Goal: Task Accomplishment & Management: Complete application form

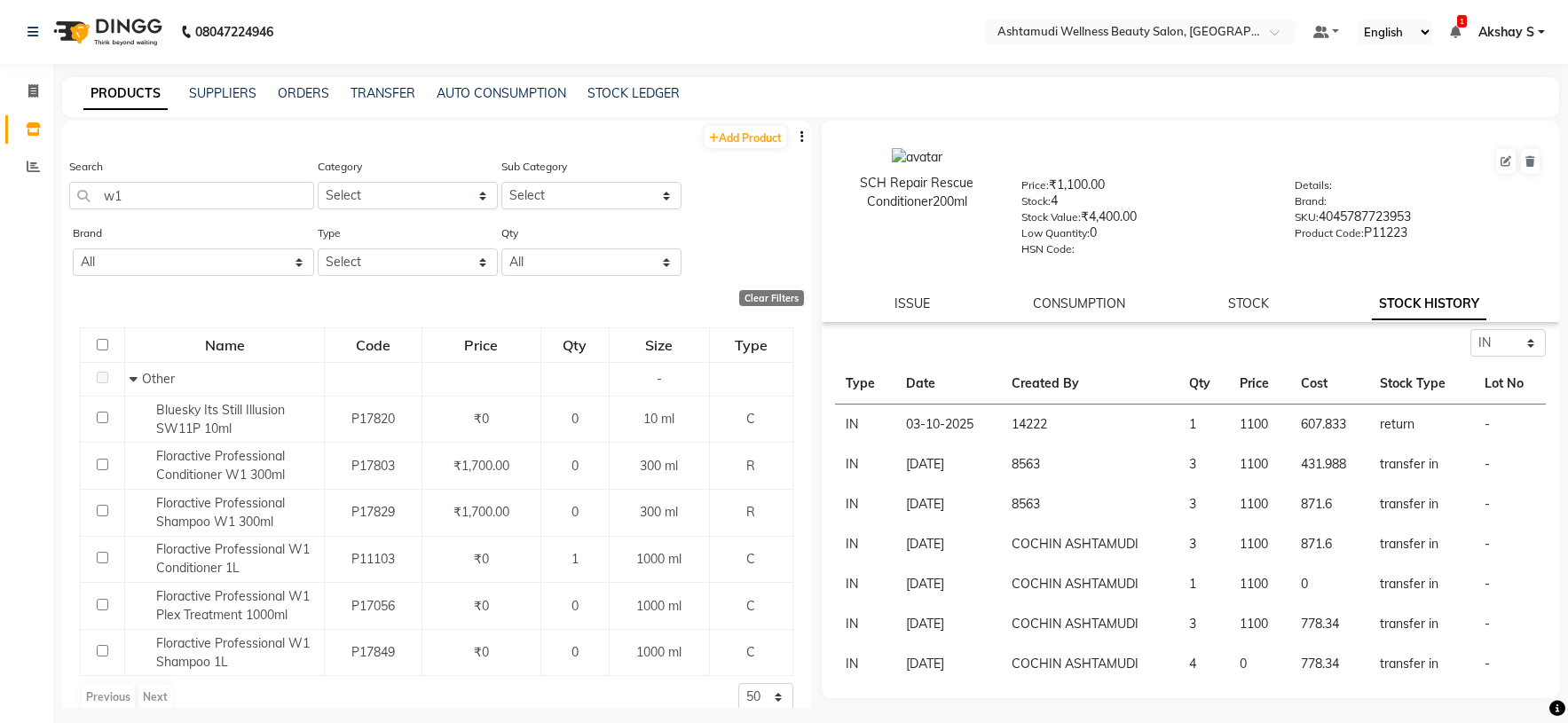
select select "in"
click at [1175, 35] on input "text" at bounding box center [1122, 34] width 258 height 18
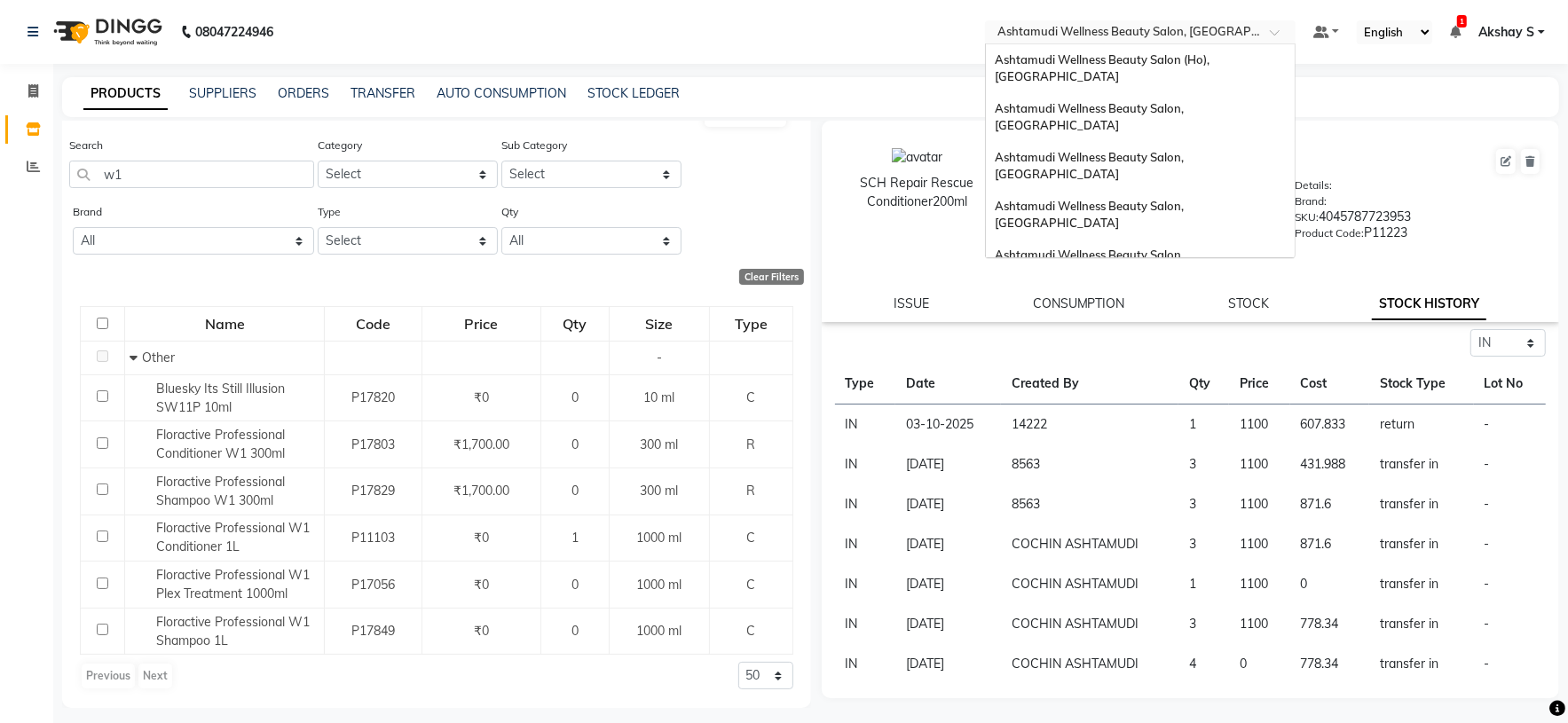
scroll to position [277, 0]
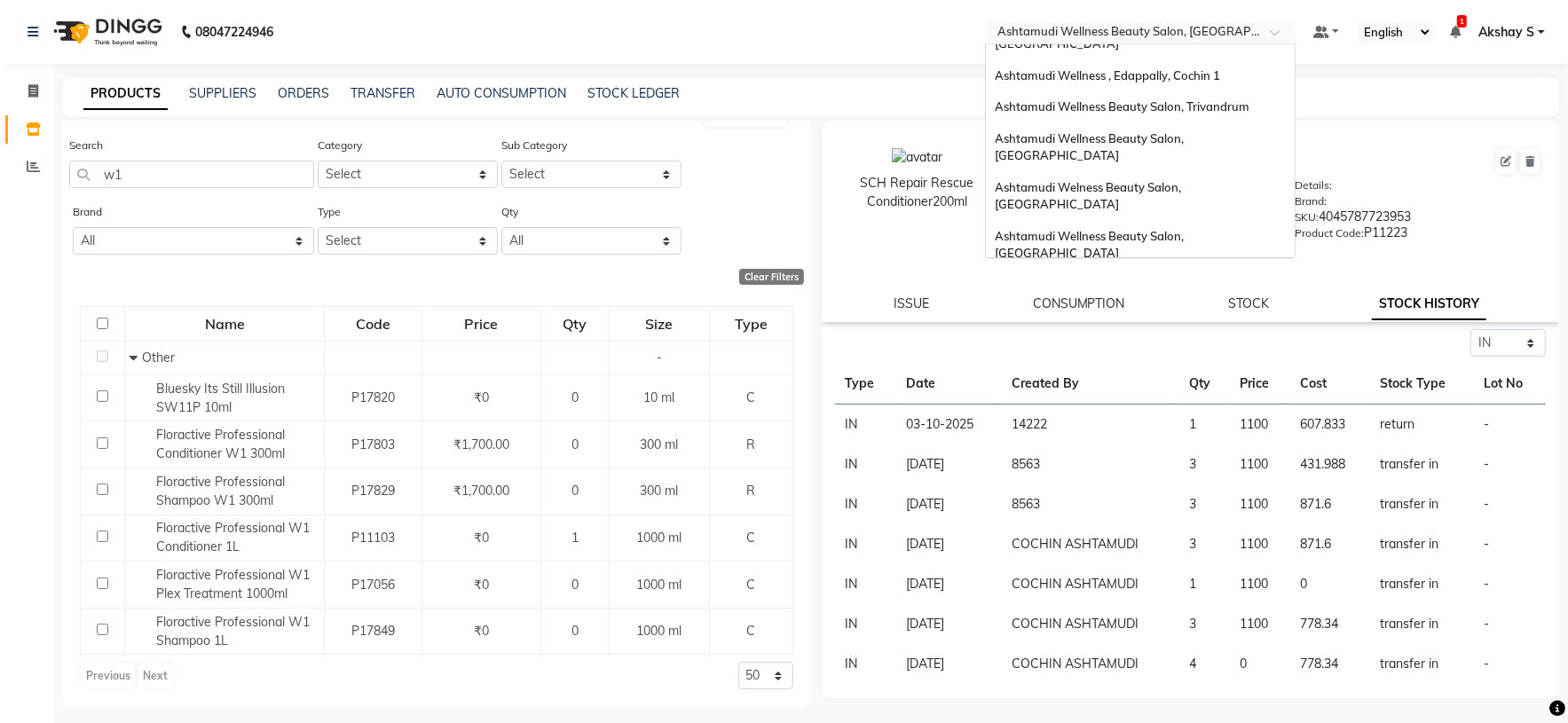
click at [1159, 358] on span "Ashtamudi Unisex Salon, Dreams Mall, Dreams Mall Kottiyam" at bounding box center [1135, 373] width 281 height 32
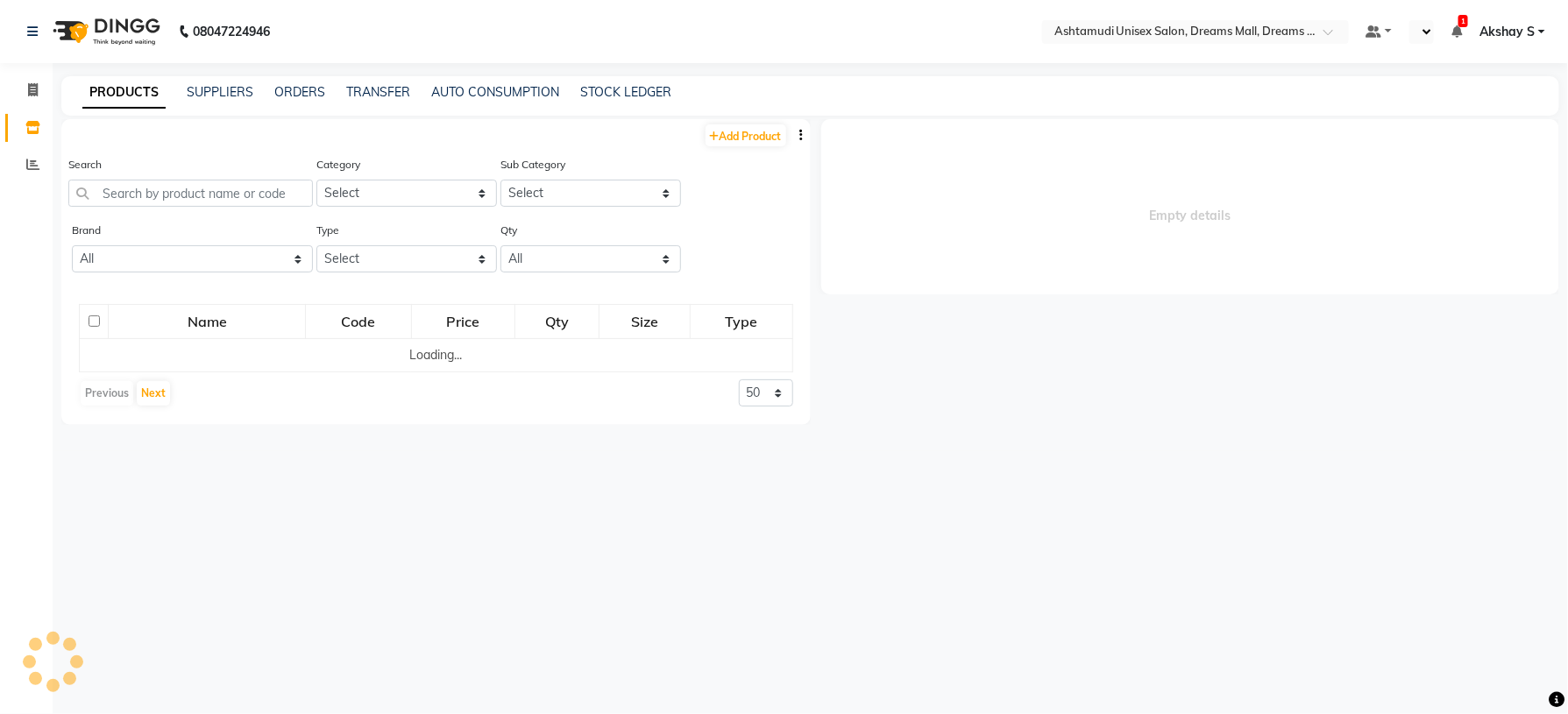
select select "en"
click at [169, 195] on input "text" at bounding box center [190, 193] width 245 height 27
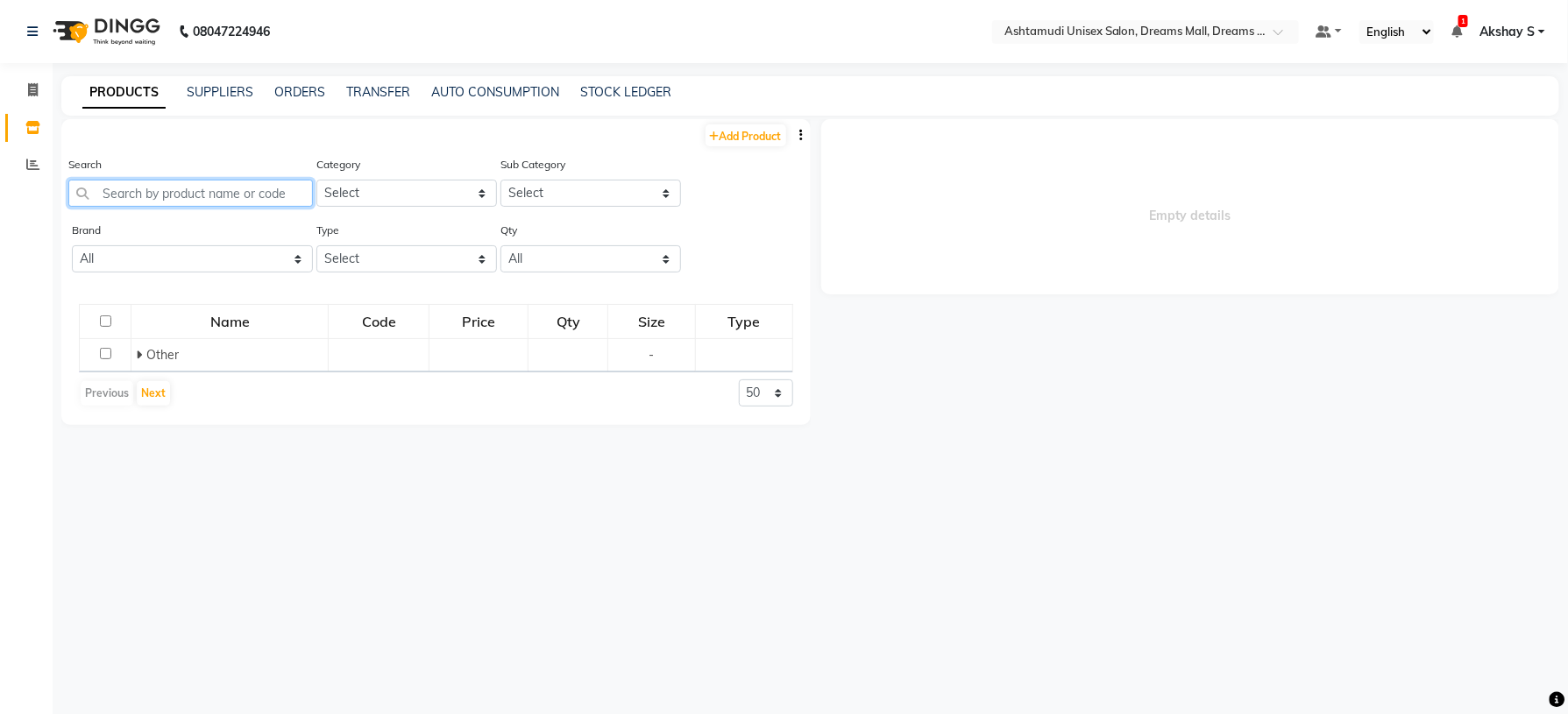
paste input "Krone Proboto-X Keratin Satin Serum 100Ml"
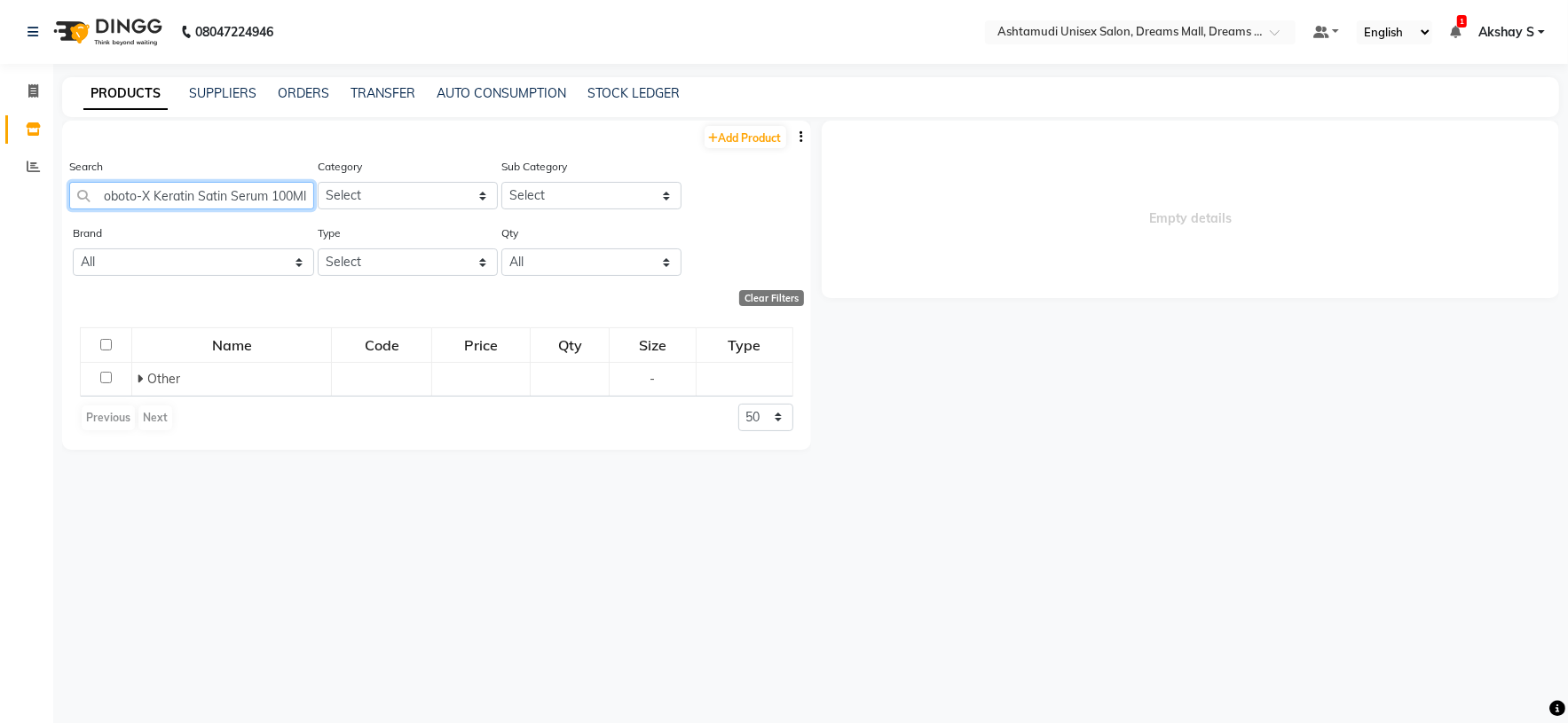
scroll to position [0, 50]
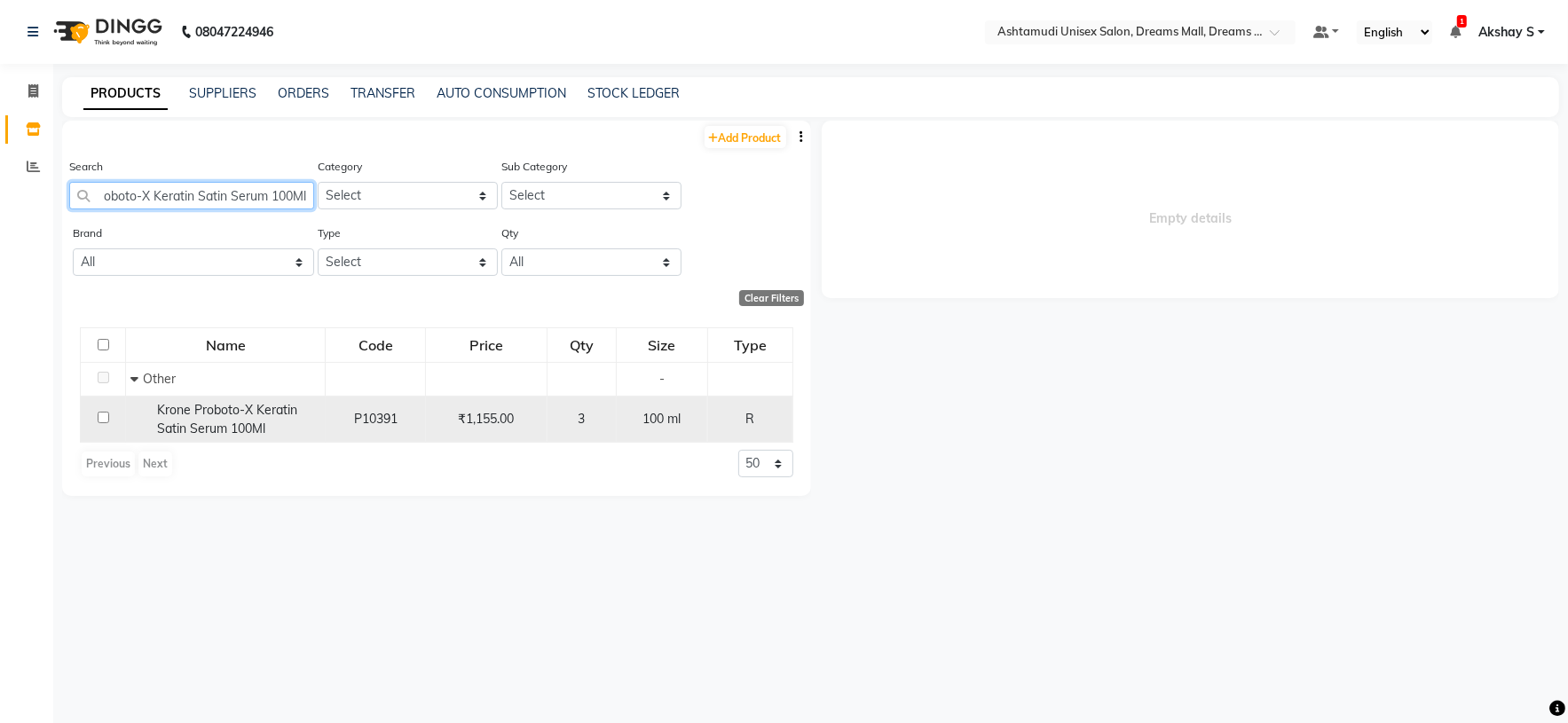
type input "Krone Proboto-X Keratin Satin Serum 100Ml"
click at [209, 418] on span "Krone Proboto-X Keratin Satin Serum 100Ml" at bounding box center [227, 419] width 140 height 34
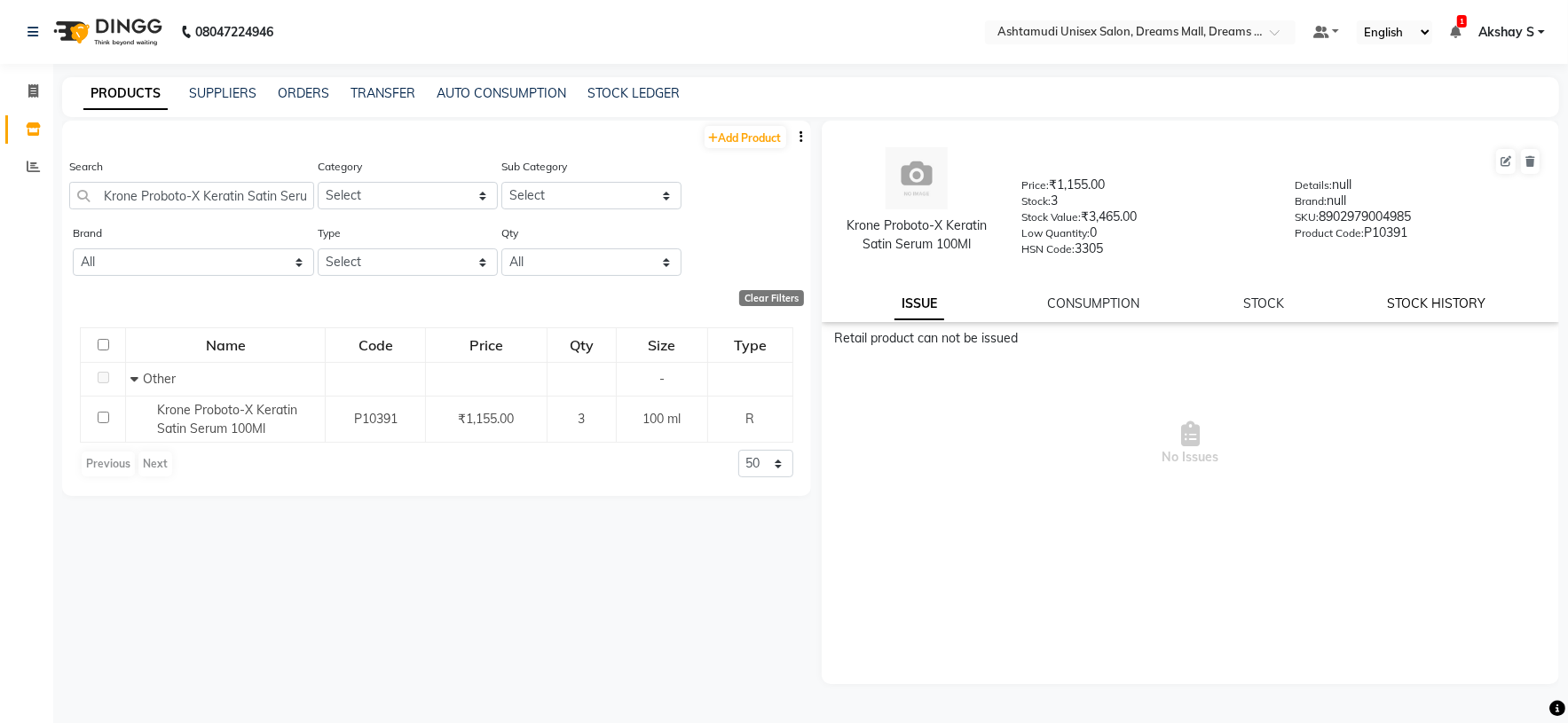
click at [1415, 308] on link "STOCK HISTORY" at bounding box center [1437, 304] width 99 height 16
select select "all"
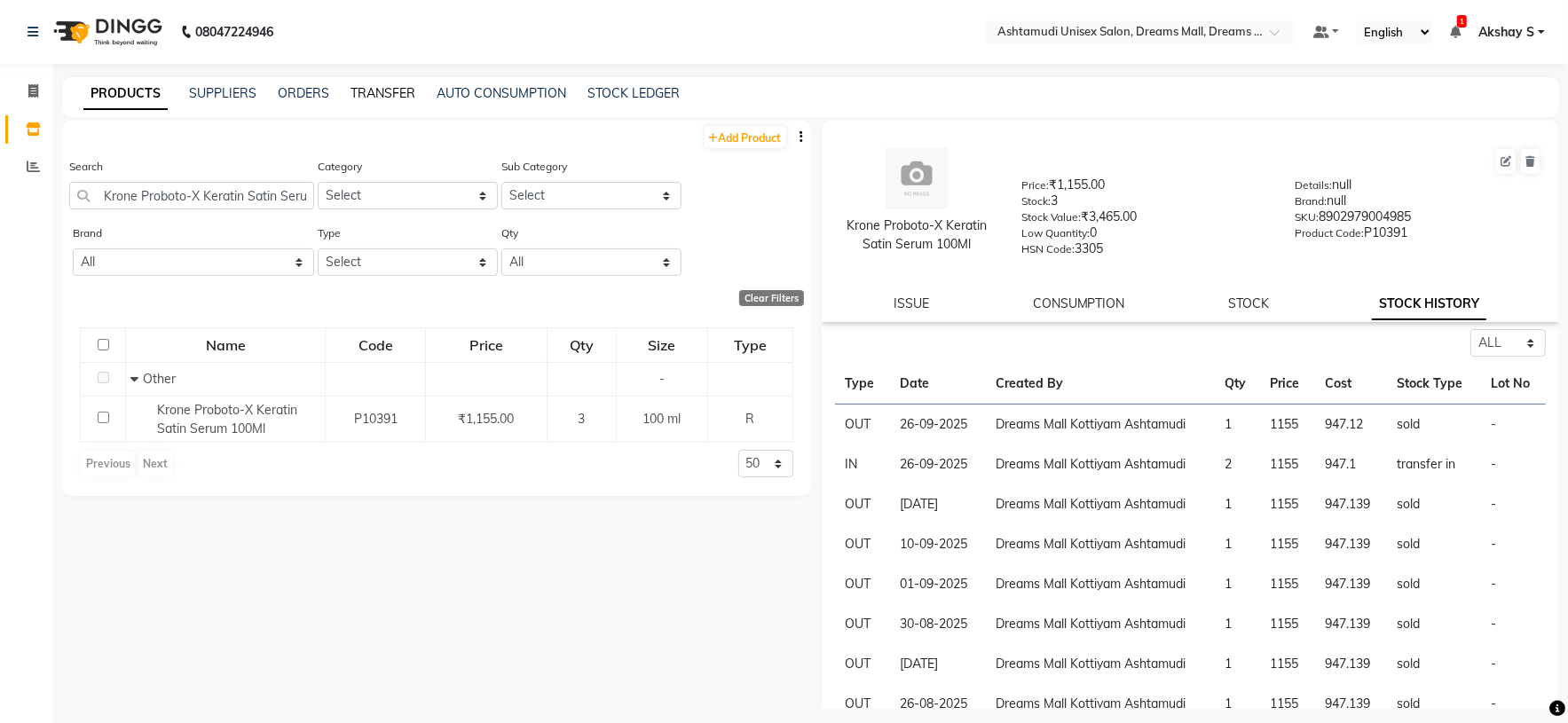
click at [392, 97] on link "TRANSFER" at bounding box center [383, 93] width 65 height 16
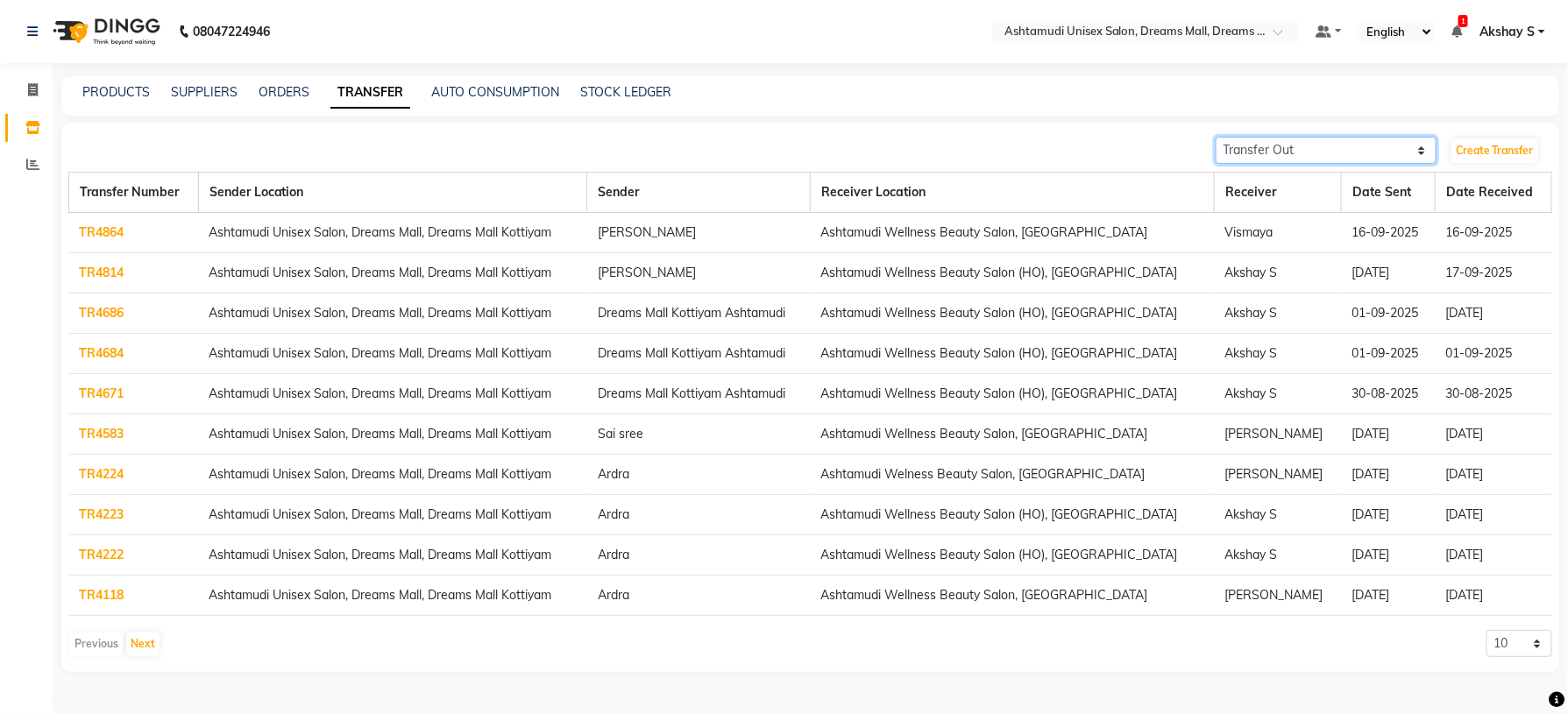
click at [1367, 145] on select "Transfer In Transfer Out" at bounding box center [1327, 150] width 221 height 27
select select "receiving"
click at [1216, 137] on select "Transfer In Transfer Out" at bounding box center [1327, 150] width 221 height 27
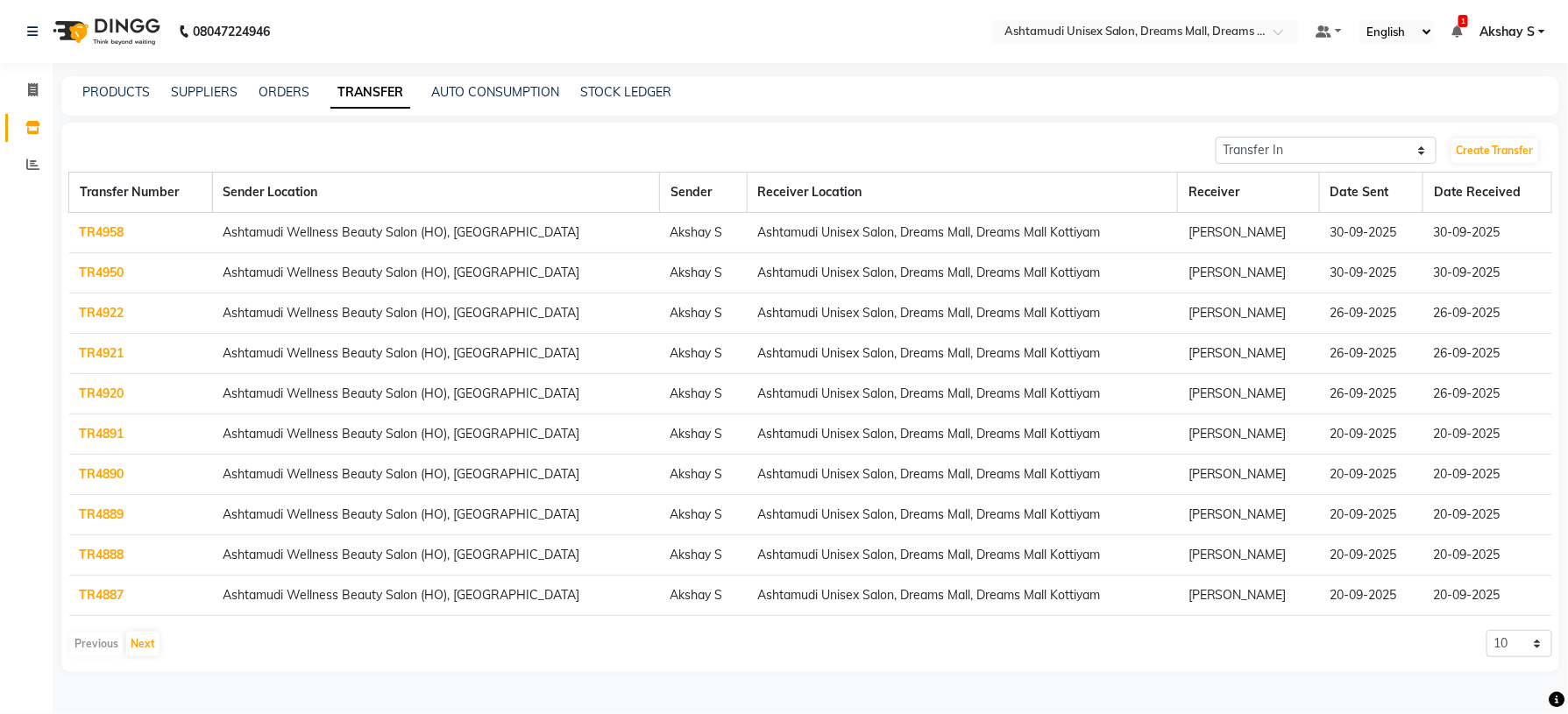
click at [96, 235] on link "TR4958" at bounding box center [101, 232] width 44 height 16
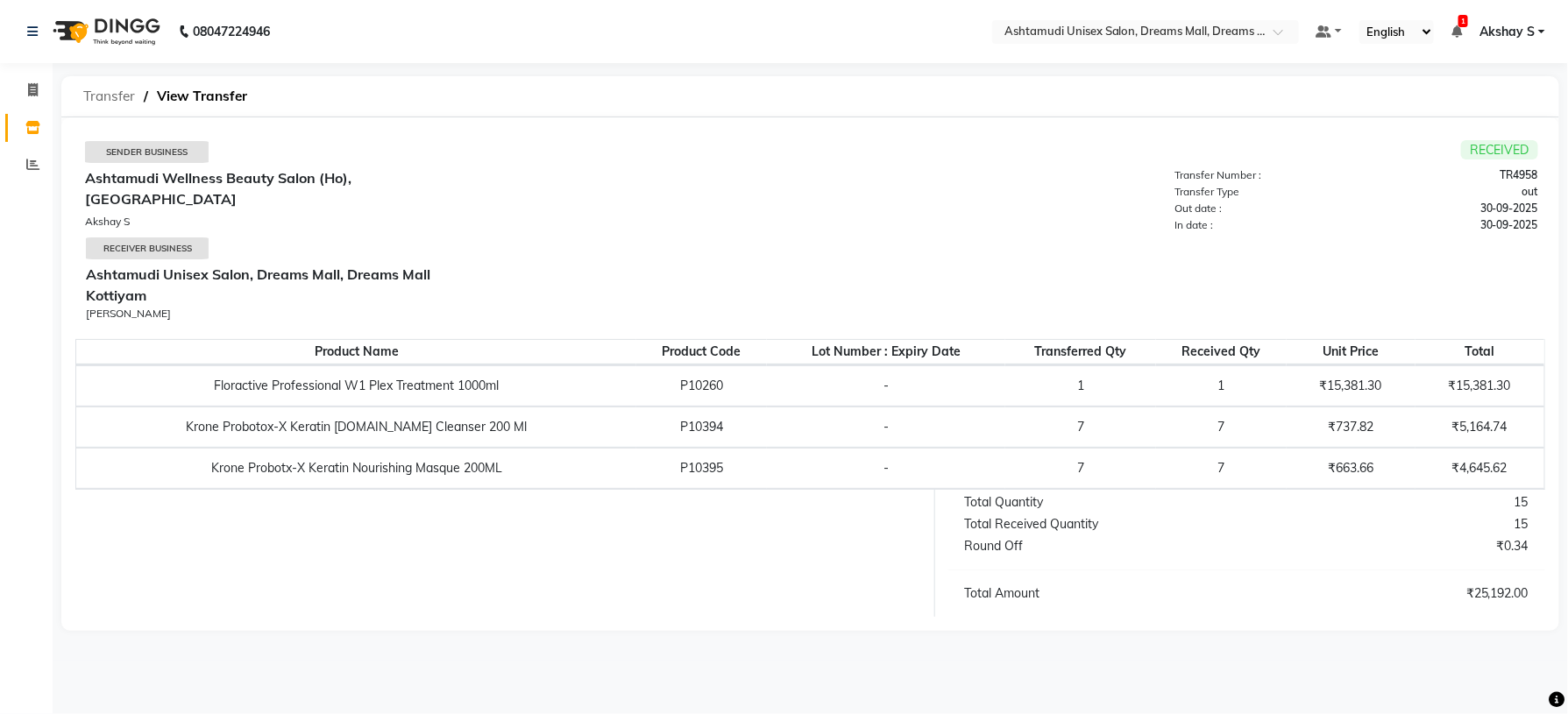
click at [102, 98] on span "Transfer" at bounding box center [109, 96] width 69 height 31
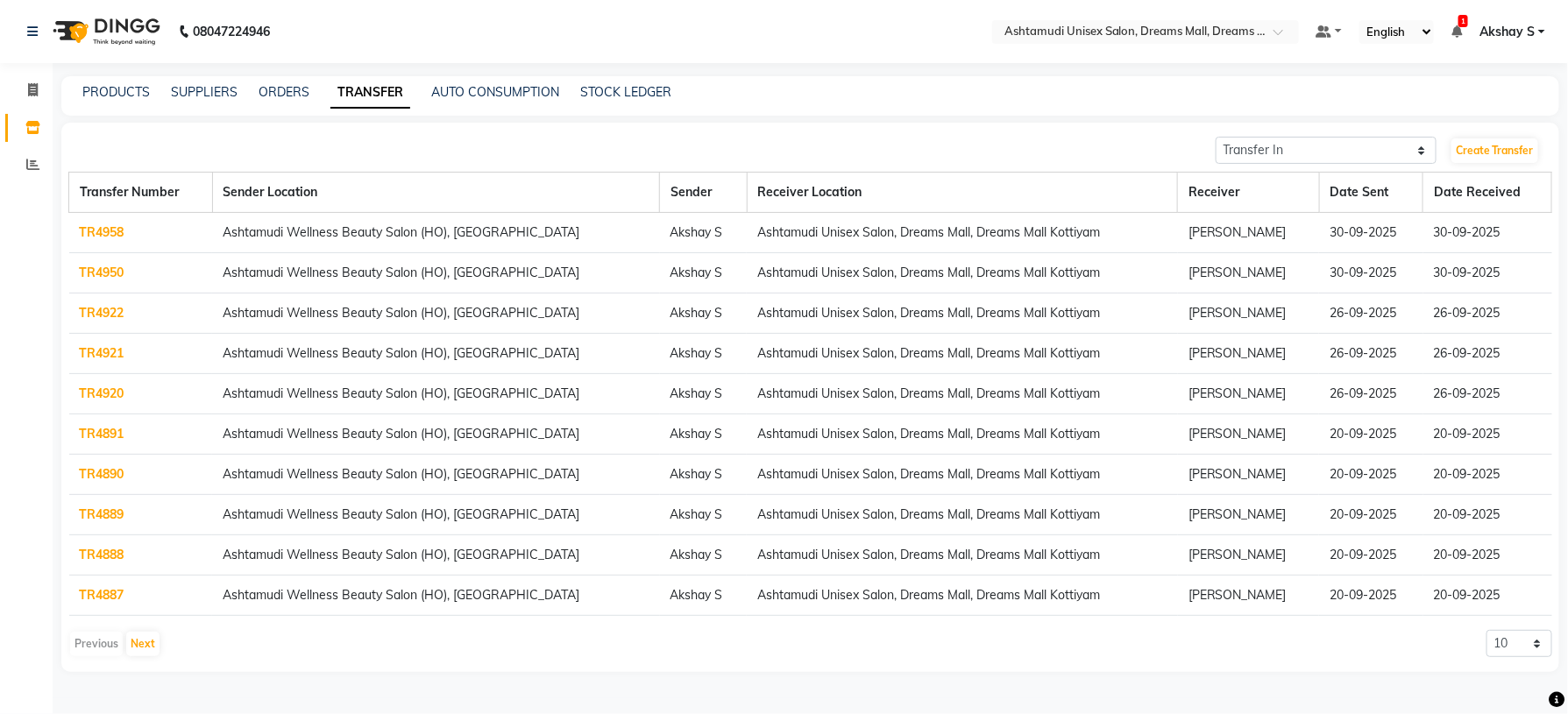
click at [134, 102] on div "PRODUCTS SUPPLIERS ORDERS TRANSFER AUTO CONSUMPTION STOCK LEDGER" at bounding box center [810, 96] width 1498 height 40
click at [116, 92] on link "PRODUCTS" at bounding box center [115, 92] width 67 height 16
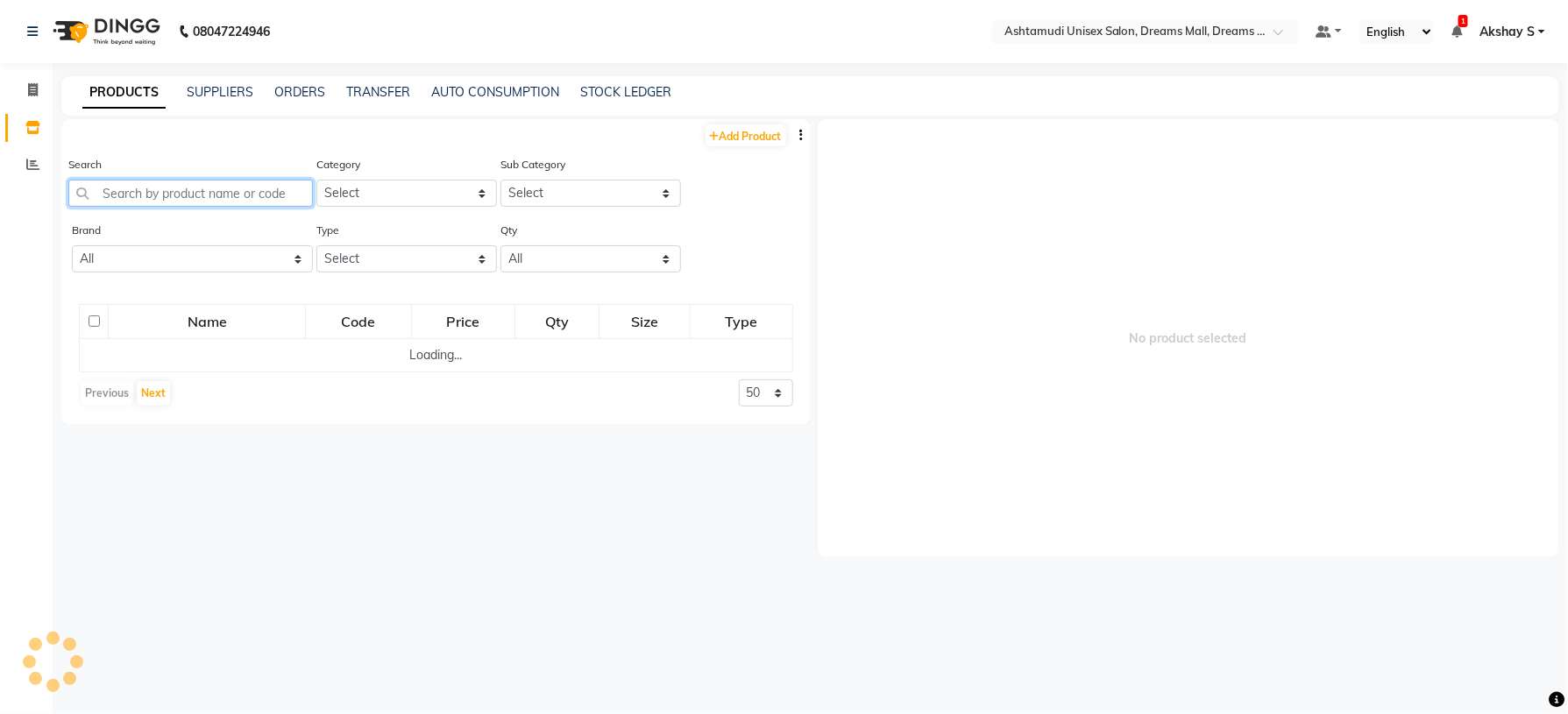
click at [165, 186] on input "text" at bounding box center [190, 193] width 245 height 27
paste input "Krone Probotox-X Keratin [DOMAIN_NAME] Cleanser 200 Ml"
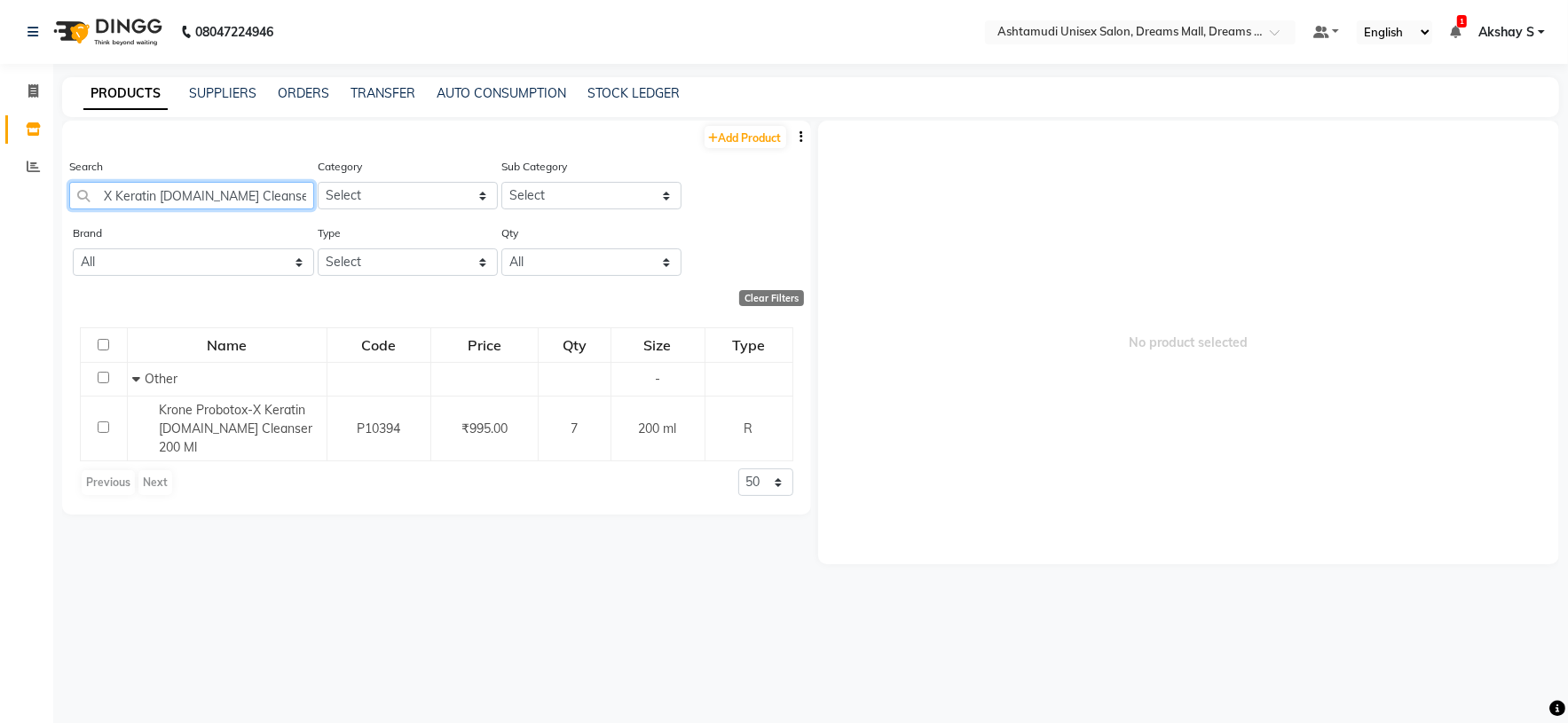
scroll to position [0, 88]
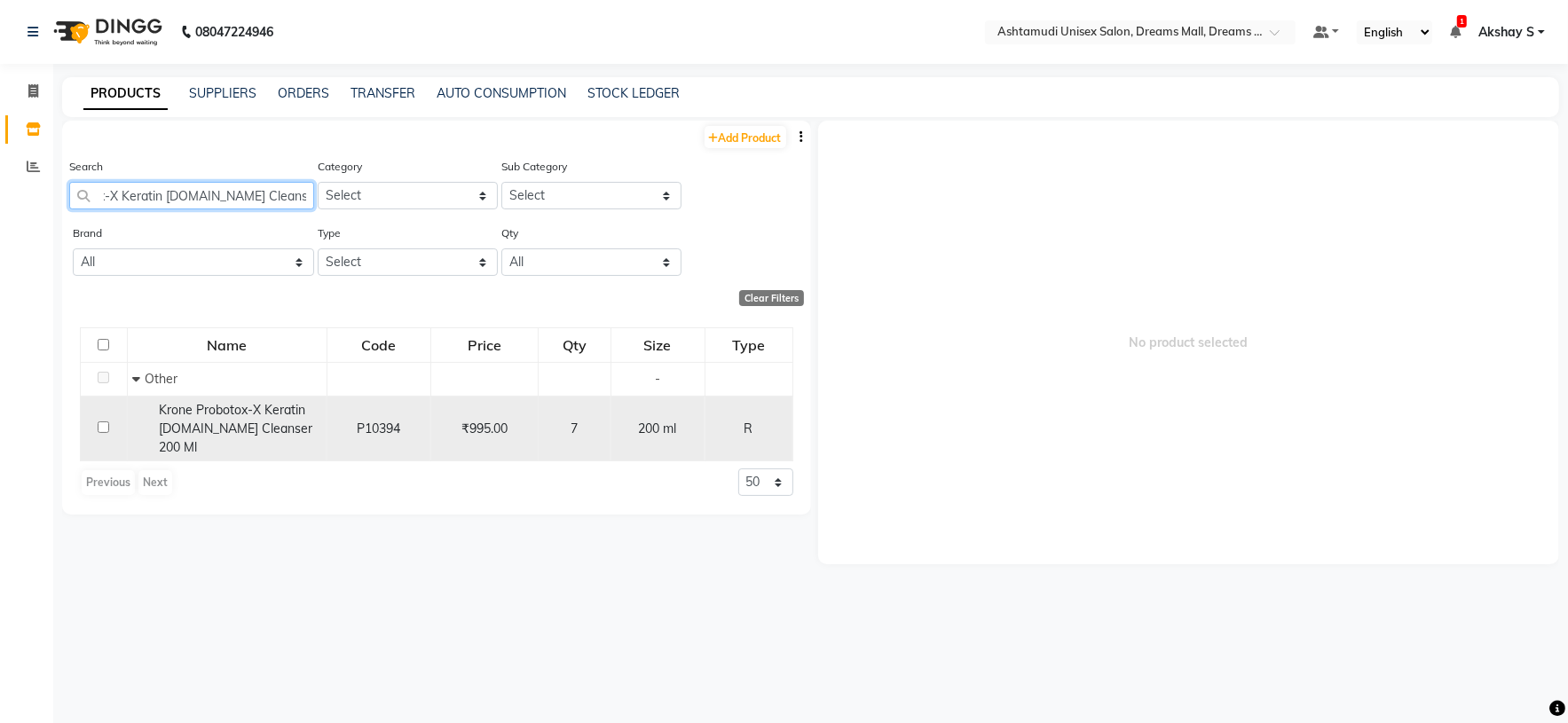
type input "Krone Probotox-X Keratin [DOMAIN_NAME] Cleanser 200 Ml"
click at [265, 398] on td "Krone Probotox-X Keratin [DOMAIN_NAME] Cleanser 200 Ml" at bounding box center [227, 428] width 200 height 66
click at [257, 413] on span "Krone Probotox-X Keratin [DOMAIN_NAME] Cleanser 200 Ml" at bounding box center [235, 429] width 153 height 54
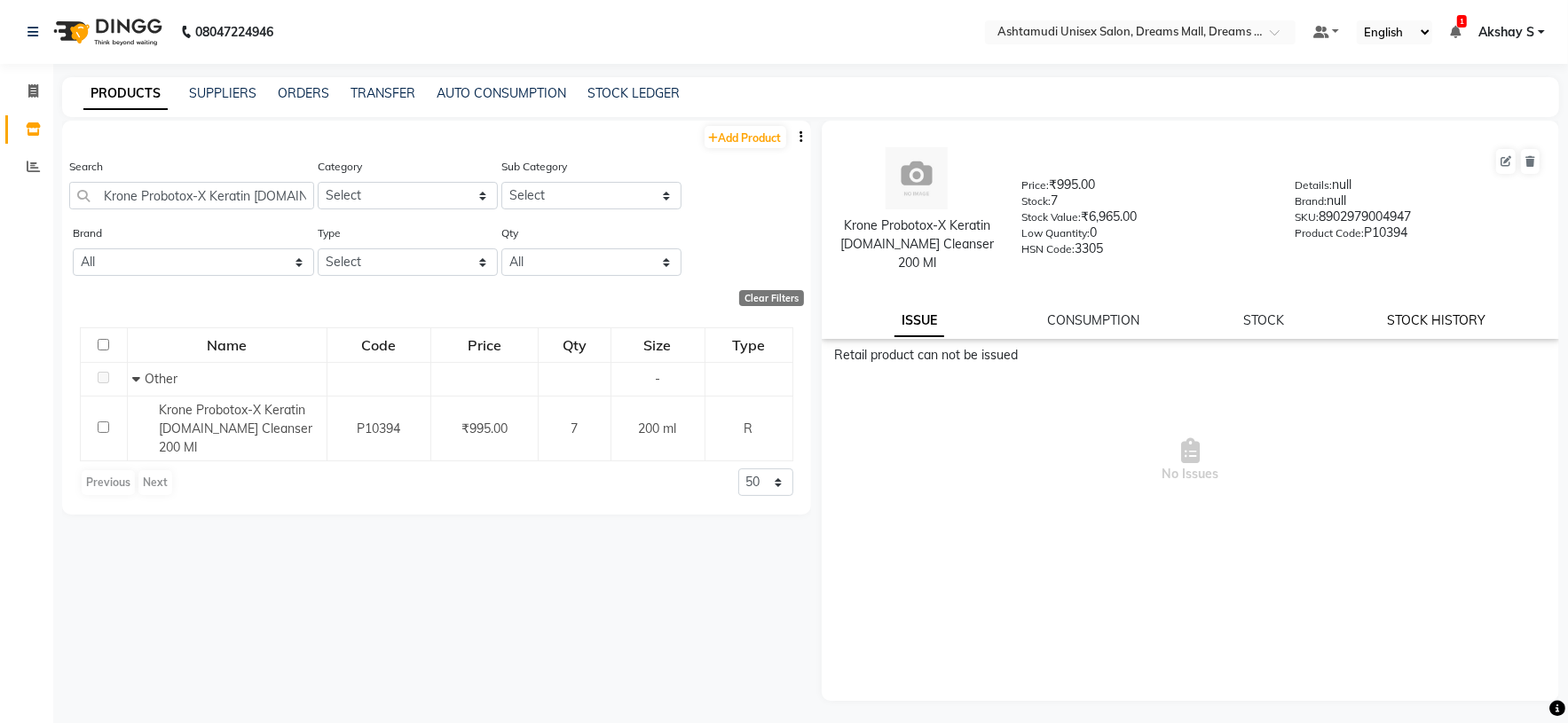
click at [1445, 312] on link "STOCK HISTORY" at bounding box center [1437, 320] width 99 height 16
select select "all"
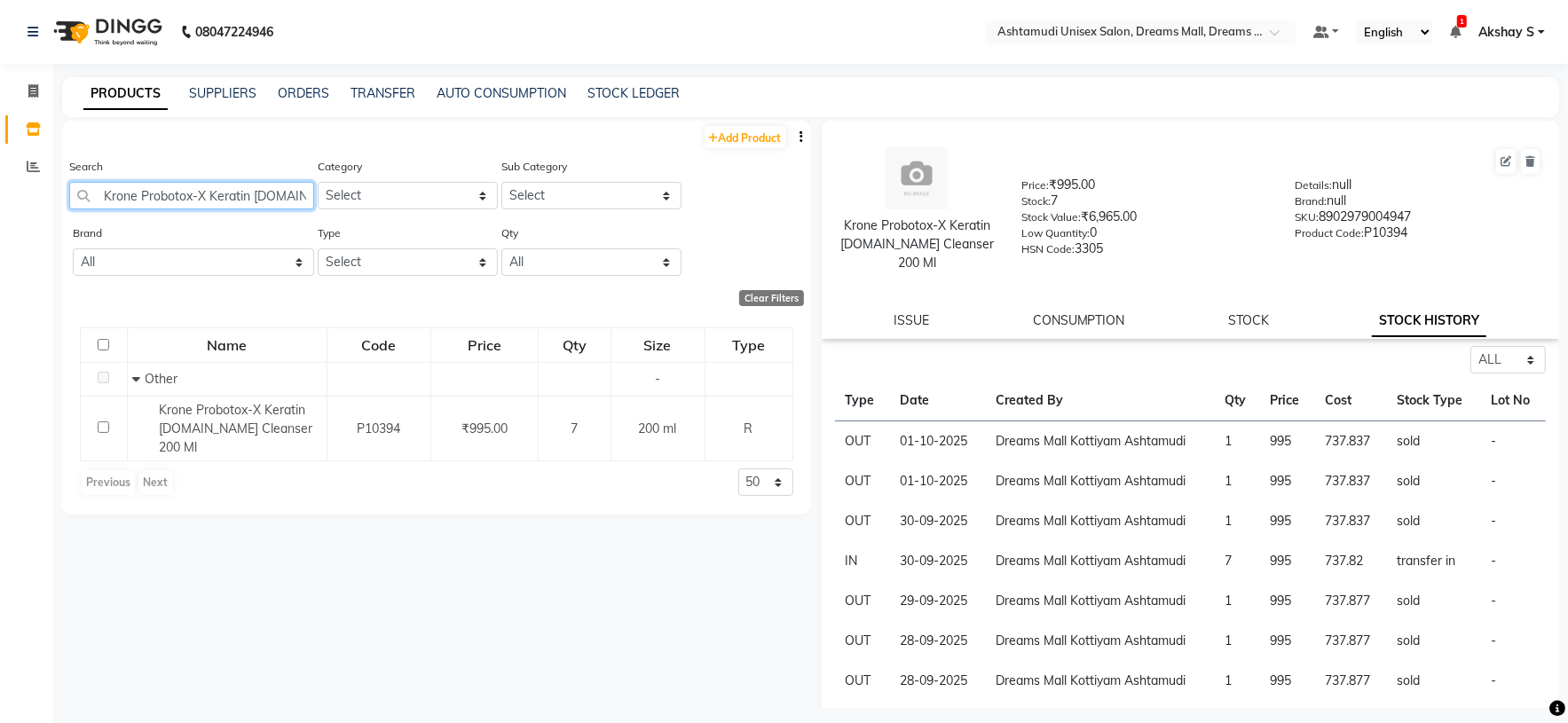
click at [207, 192] on input "Krone Probotox-X Keratin [DOMAIN_NAME] Cleanser 200 Ml" at bounding box center [191, 195] width 245 height 28
paste input "x-X Keratin Nourishing Masque 200ML"
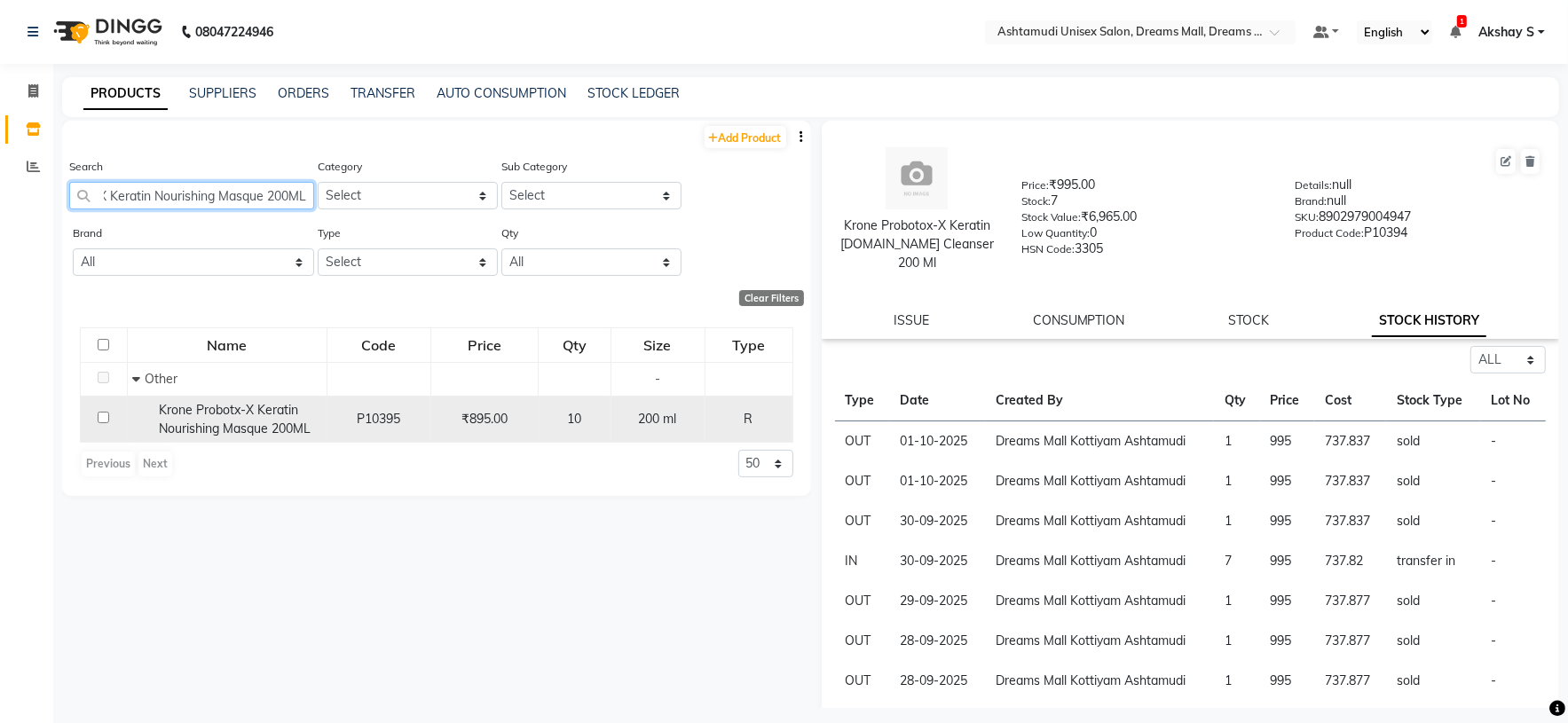
type input "Krone Probotx-X Keratin Nourishing Masque 200ML"
click at [245, 418] on span "Krone Probotx-X Keratin Nourishing Masque 200ML" at bounding box center [235, 419] width 151 height 34
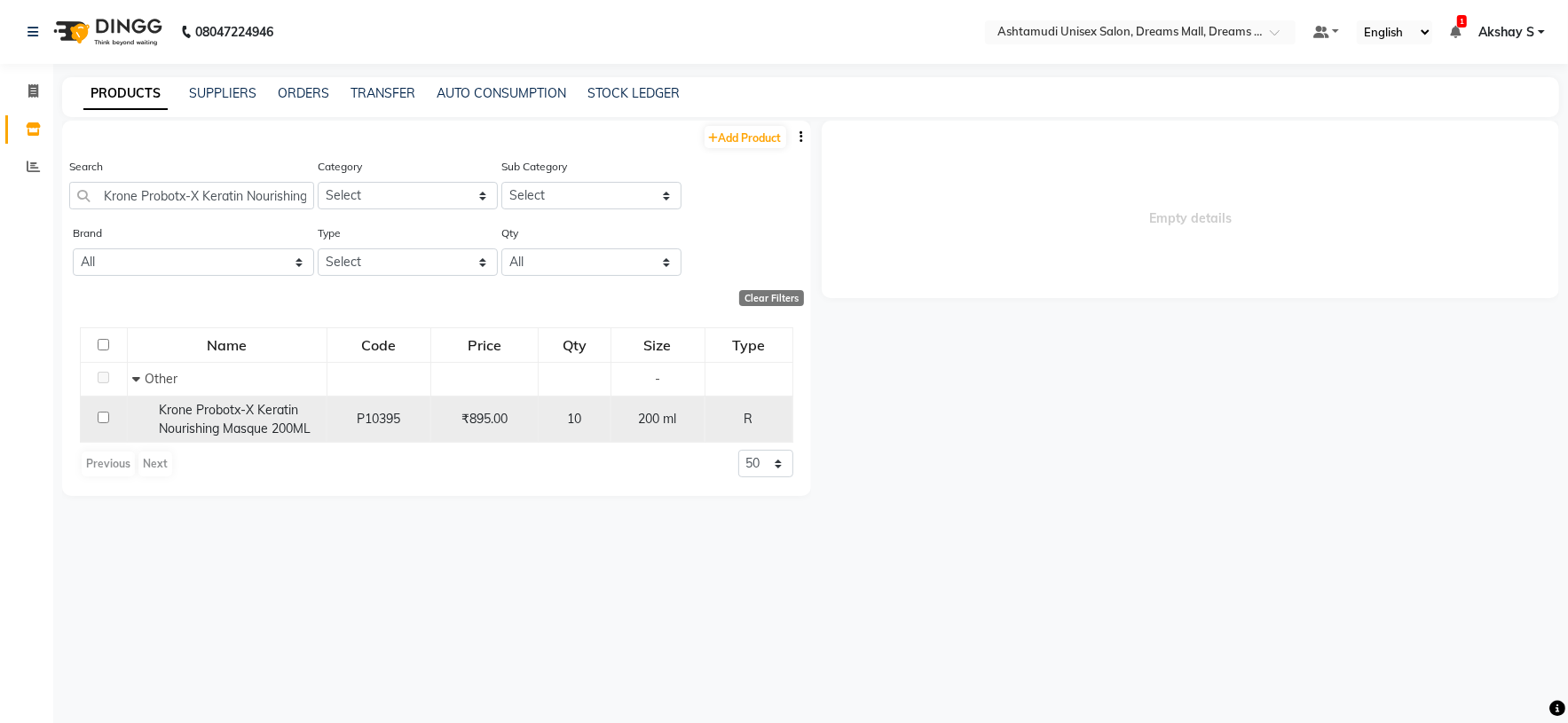
select select "all"
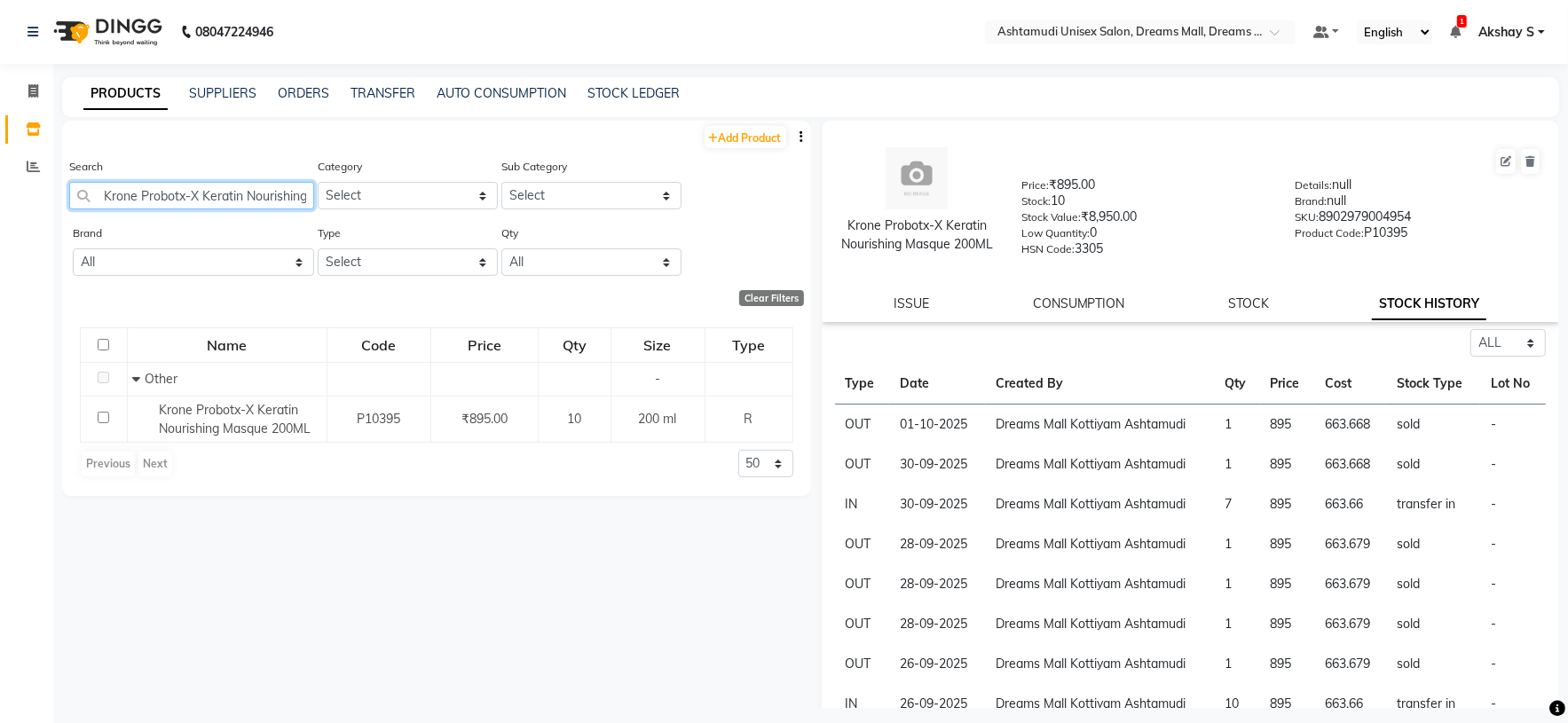
click at [141, 200] on input "Krone Probotx-X Keratin Nourishing Masque 200ML" at bounding box center [191, 195] width 245 height 28
paste input "Sch Bc Ph 4.5 Color Freeze Shampoo 250Ml"
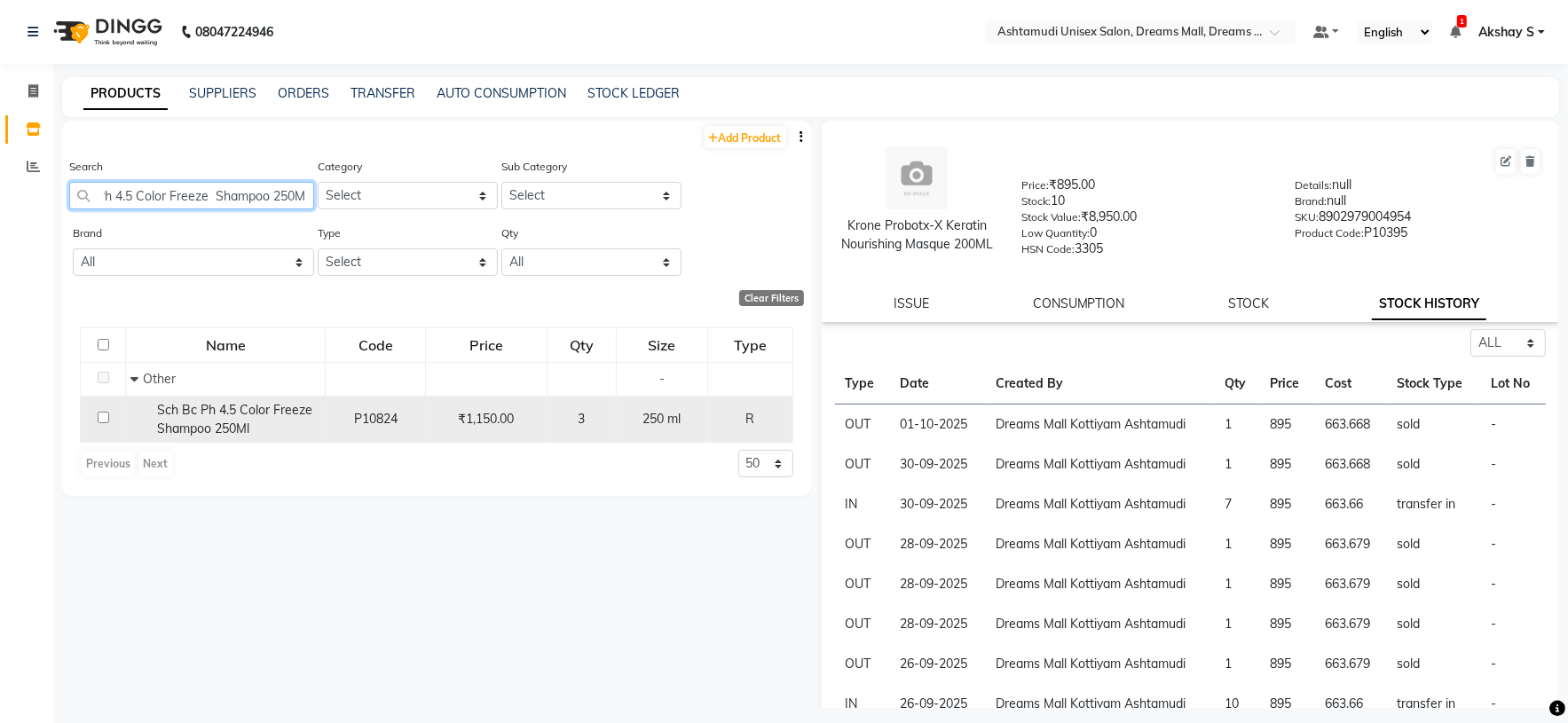
type input "Sch Bc Ph 4.5 Color Freeze Shampoo 250Ml"
click at [198, 418] on span "Sch Bc Ph 4.5 Color Freeze Shampoo 250Ml" at bounding box center [235, 419] width 155 height 34
select select "all"
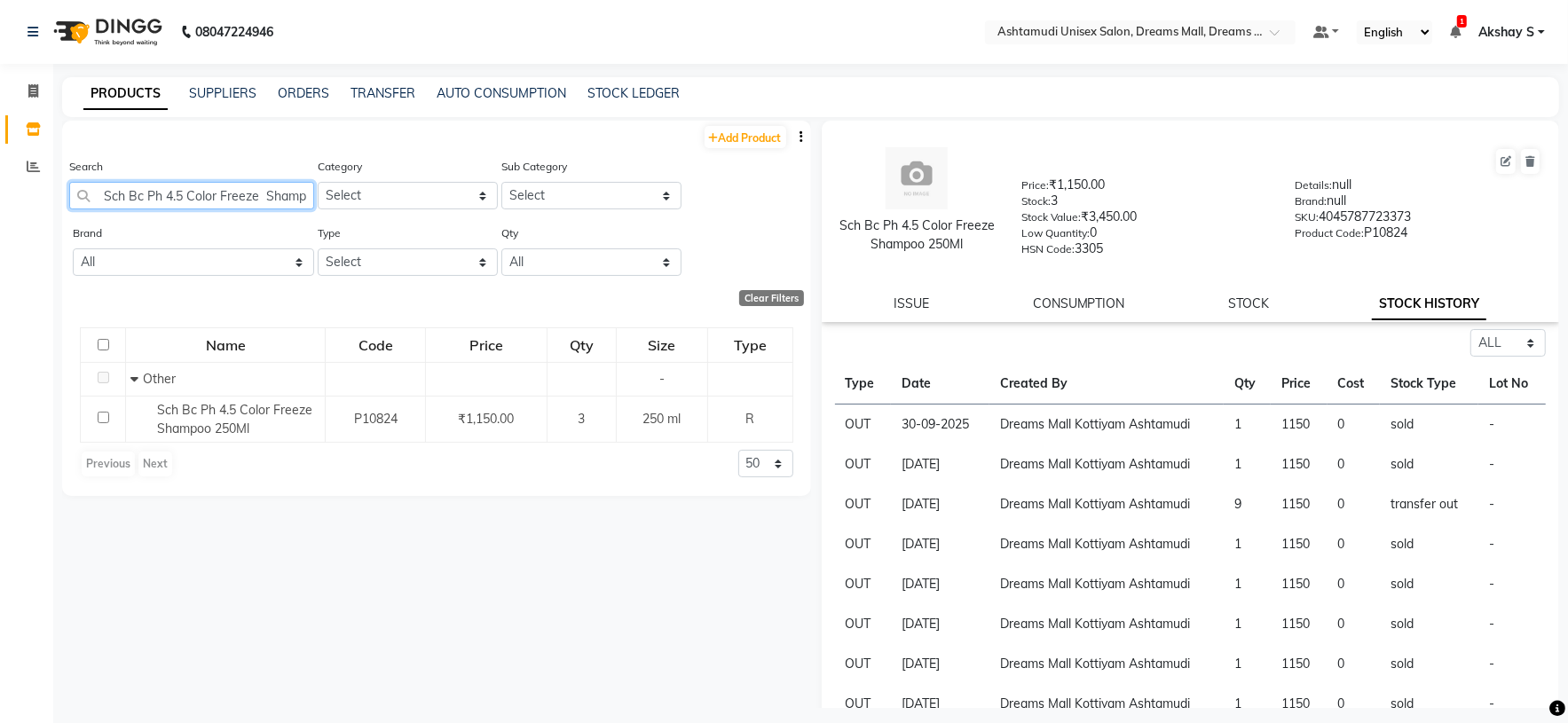
click at [200, 206] on input "Sch Bc Ph 4.5 Color Freeze Shampoo 250Ml" at bounding box center [191, 195] width 245 height 28
paste input "Color Freeze Conditioner 200m"
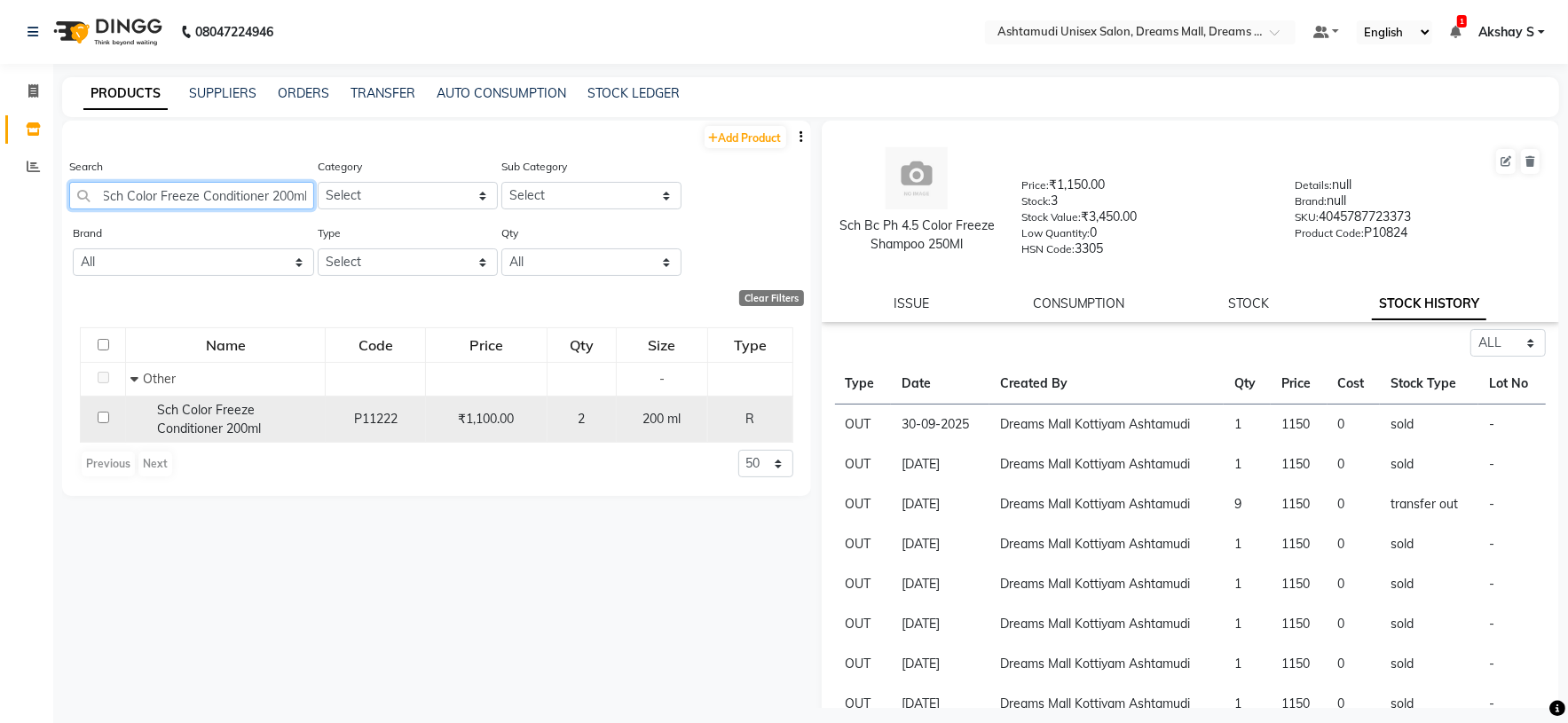
type input "Sch Color Freeze Conditioner 200ml"
click at [222, 426] on span "Sch Color Freeze Conditioner 200ml" at bounding box center [209, 419] width 103 height 34
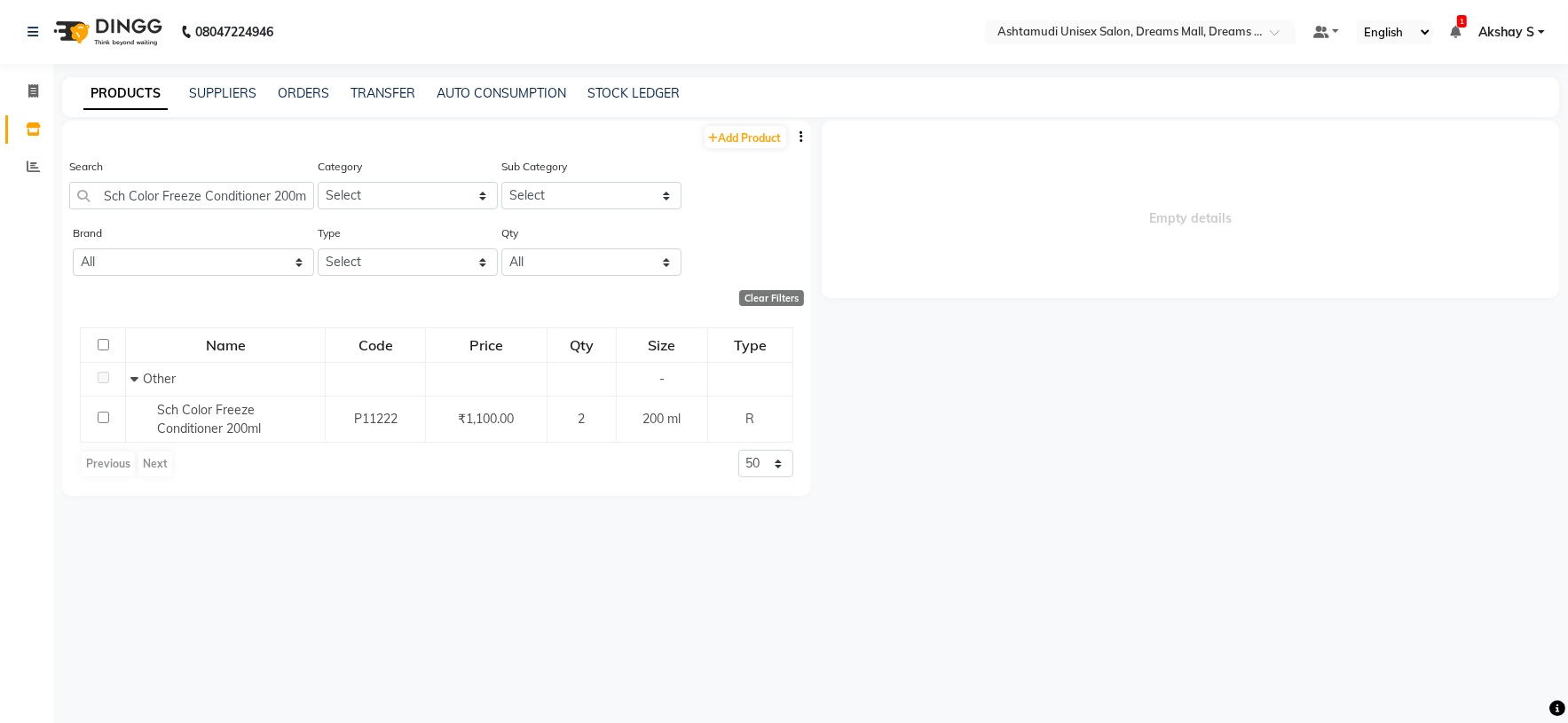
select select "all"
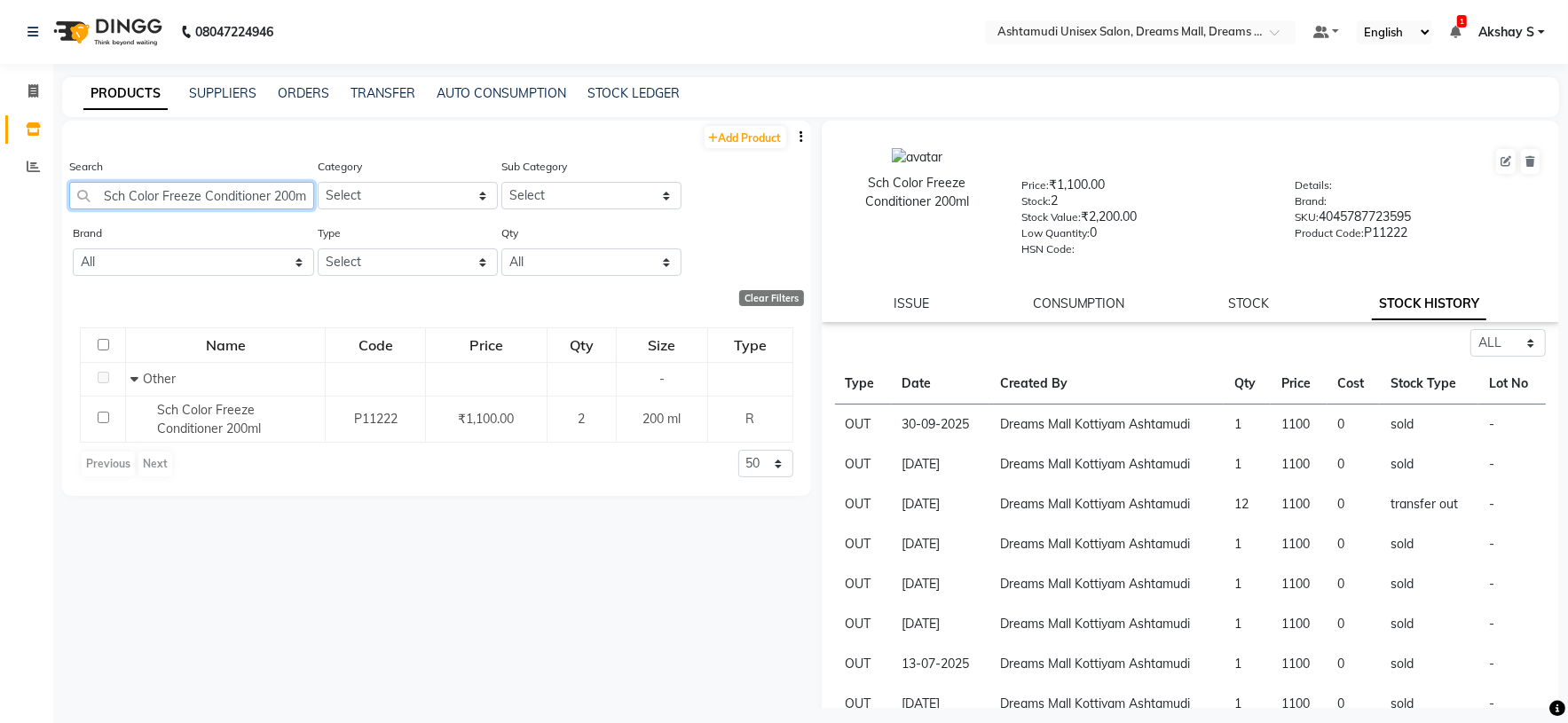
click at [239, 192] on input "Sch Color Freeze Conditioner 200ml" at bounding box center [191, 195] width 245 height 28
paste input "Biolage Advanced Scalpure Dandruf Scrub 6X 25 ML"
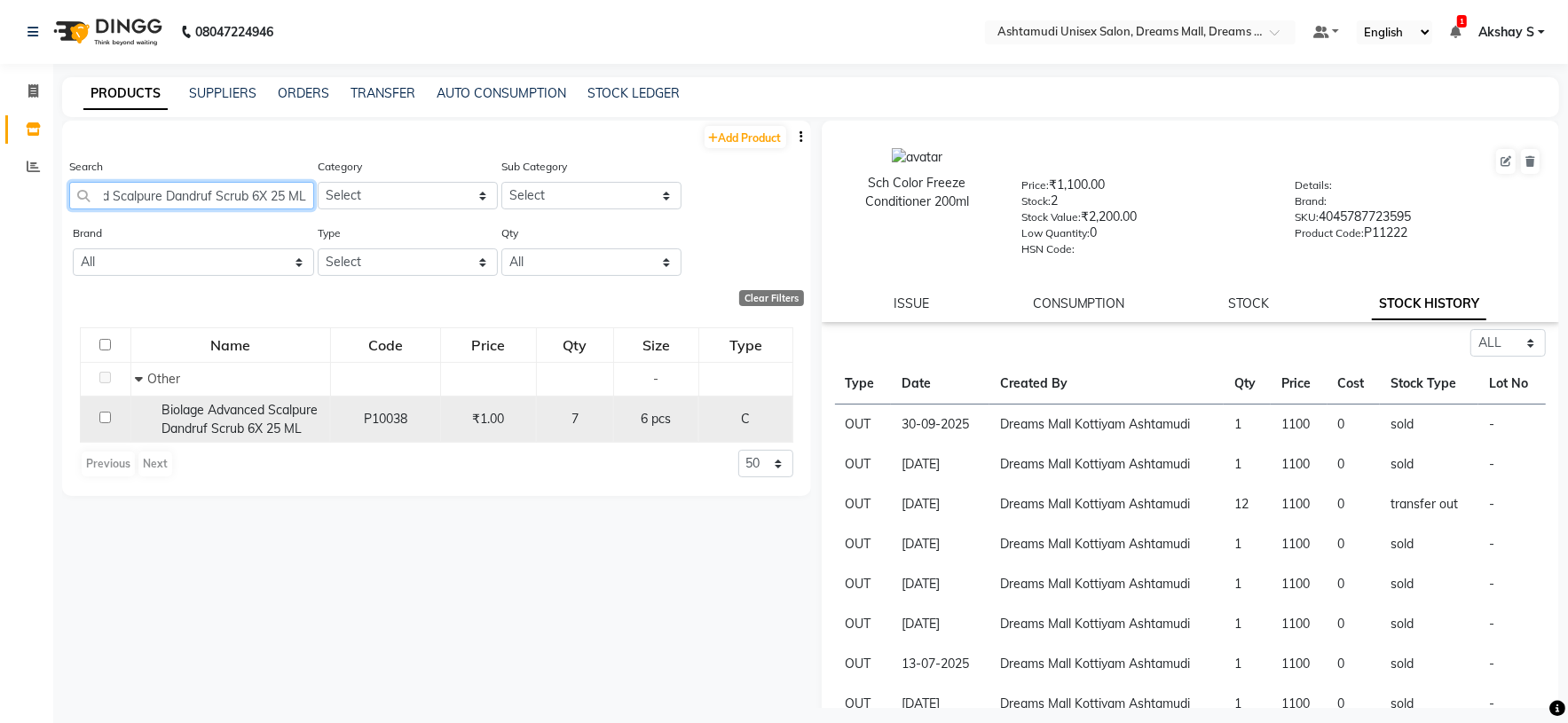
type input "Biolage Advanced Scalpure Dandruf Scrub 6X 25 ML"
click at [224, 425] on span "Biolage Advanced Scalpure Dandruf Scrub 6X 25 ML" at bounding box center [239, 419] width 156 height 34
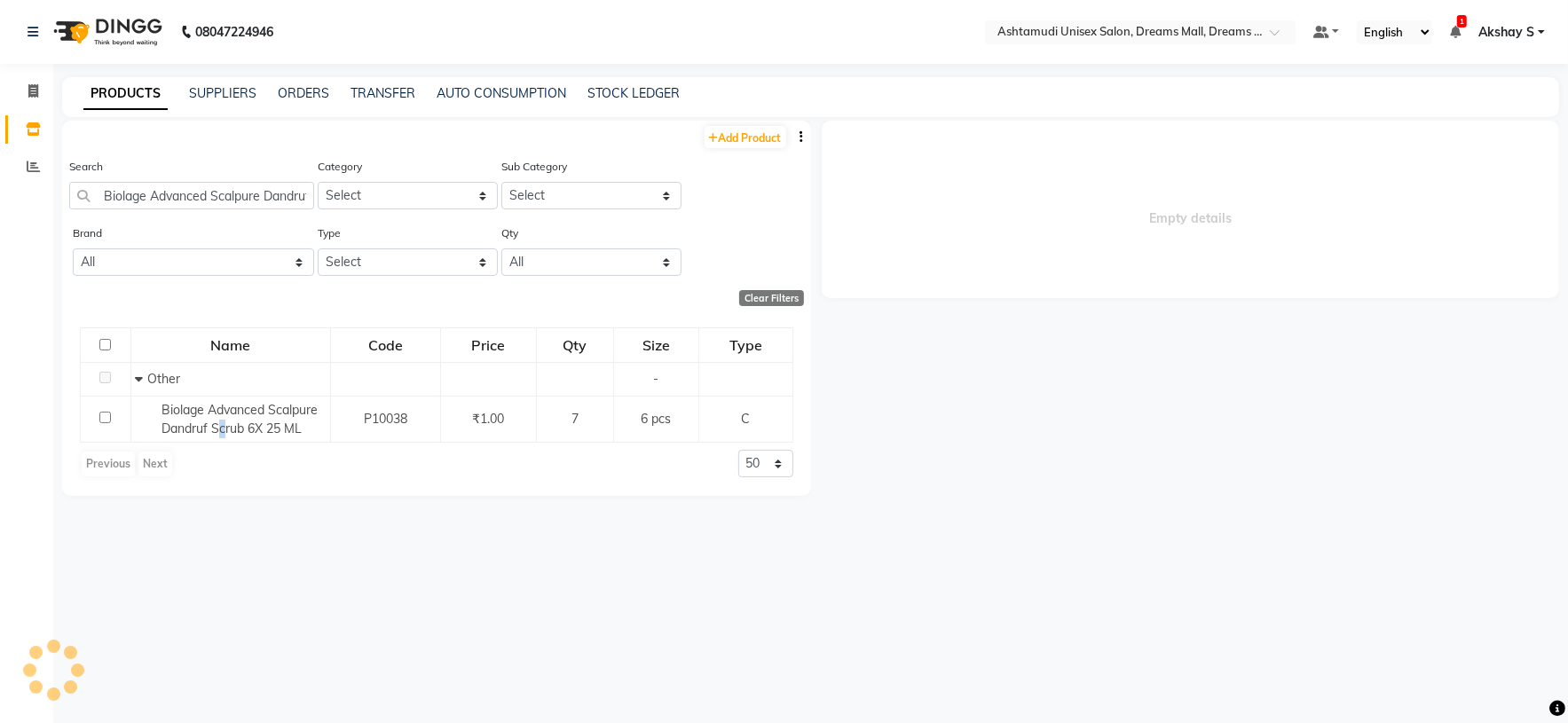
select select "all"
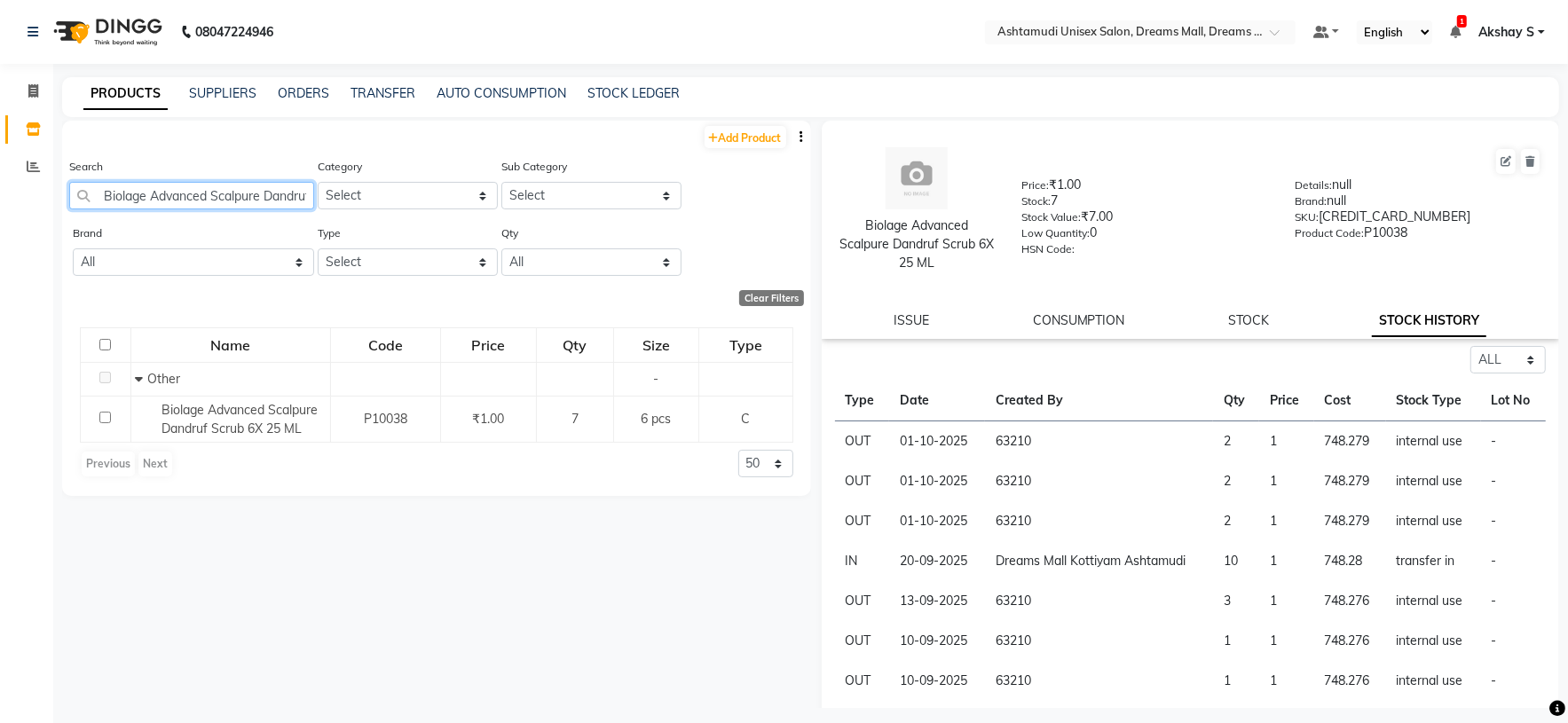
click at [198, 192] on input "Biolage Advanced Scalpure Dandruf Scrub 6X 25 ML" at bounding box center [191, 195] width 245 height 28
paste input "TC Cedar of Lebanon & Wild Honey Pedi Mani Kit"
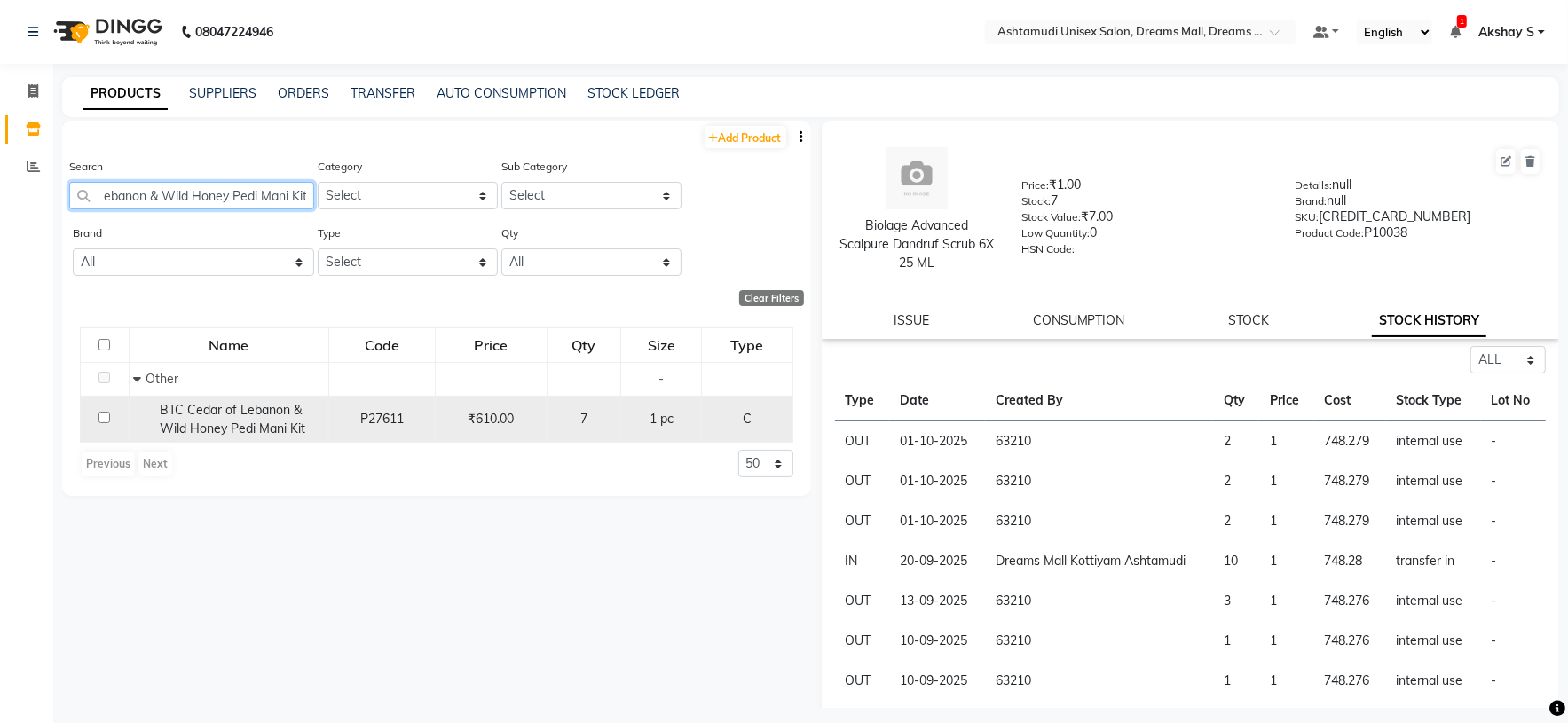
type input "BTC Cedar of Lebanon & Wild Honey Pedi Mani Kit"
click at [242, 433] on span "BTC Cedar of Lebanon & Wild Honey Pedi Mani Kit" at bounding box center [233, 419] width 146 height 34
select select "all"
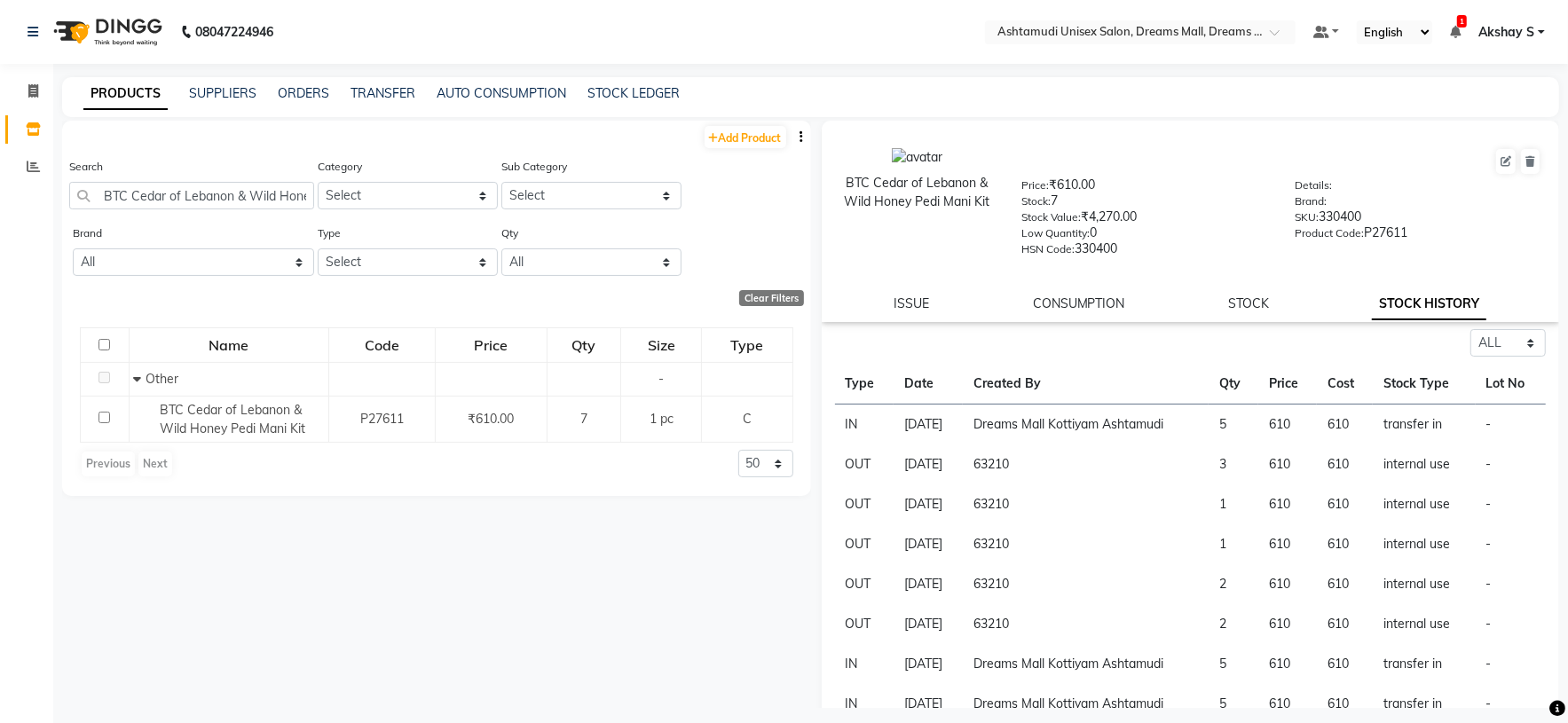
click at [1407, 302] on link "STOCK HISTORY" at bounding box center [1429, 304] width 115 height 32
click at [215, 194] on input "BTC Cedar of Lebanon & Wild Honey Pedi Mani Kit" at bounding box center [191, 195] width 245 height 28
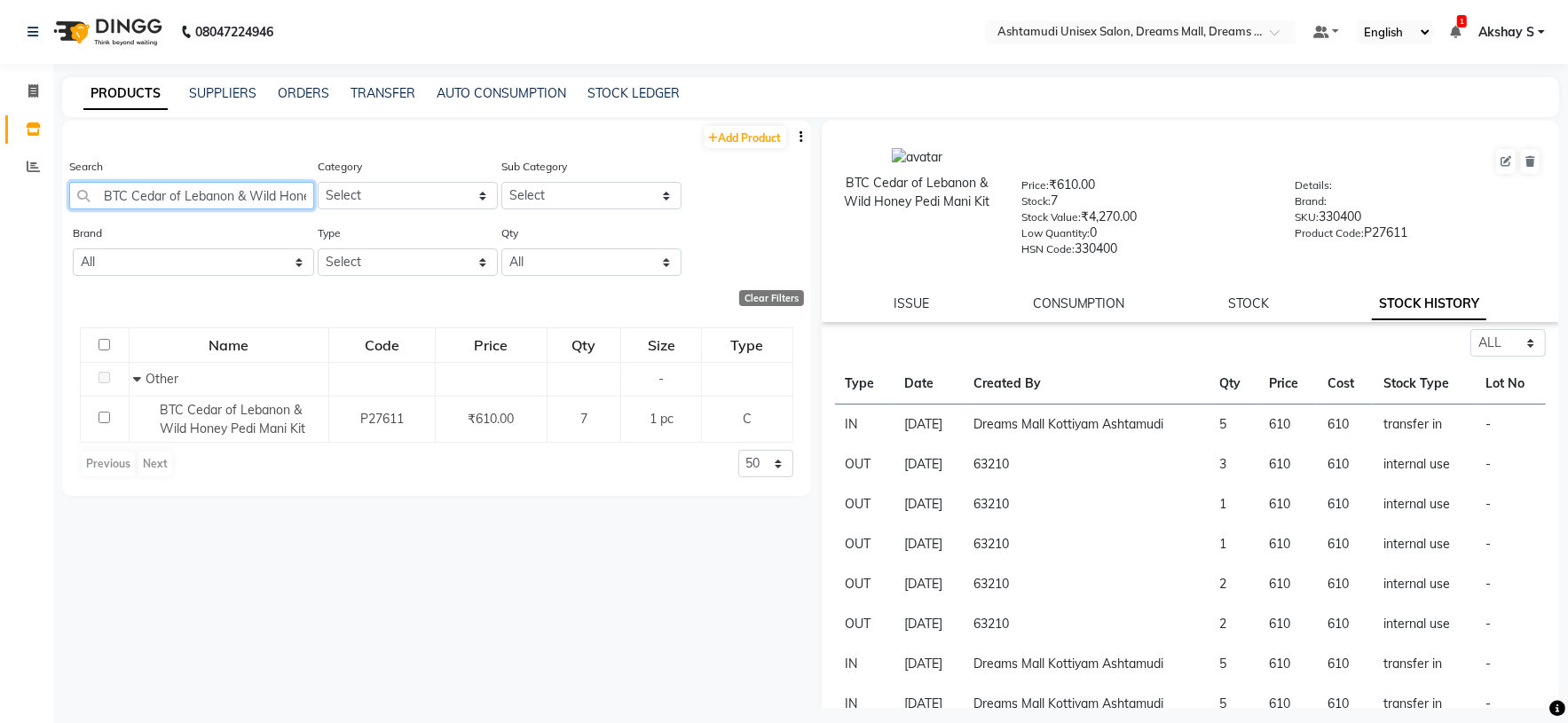
paste input "[PERSON_NAME]"
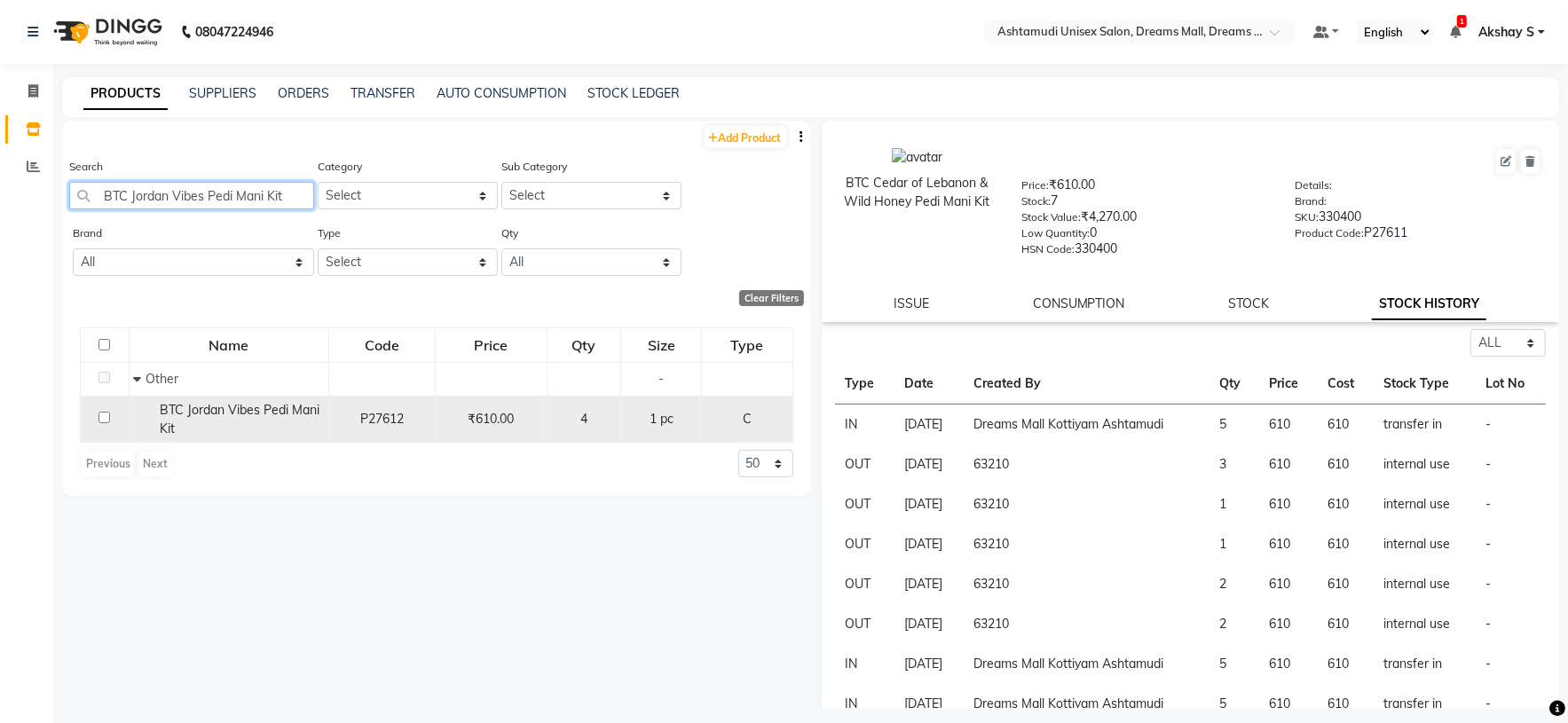
type input "BTC Jordan Vibes Pedi Mani Kit"
click at [246, 420] on div "BTC Jordan Vibes Pedi Mani Kit" at bounding box center [228, 419] width 190 height 37
select select "all"
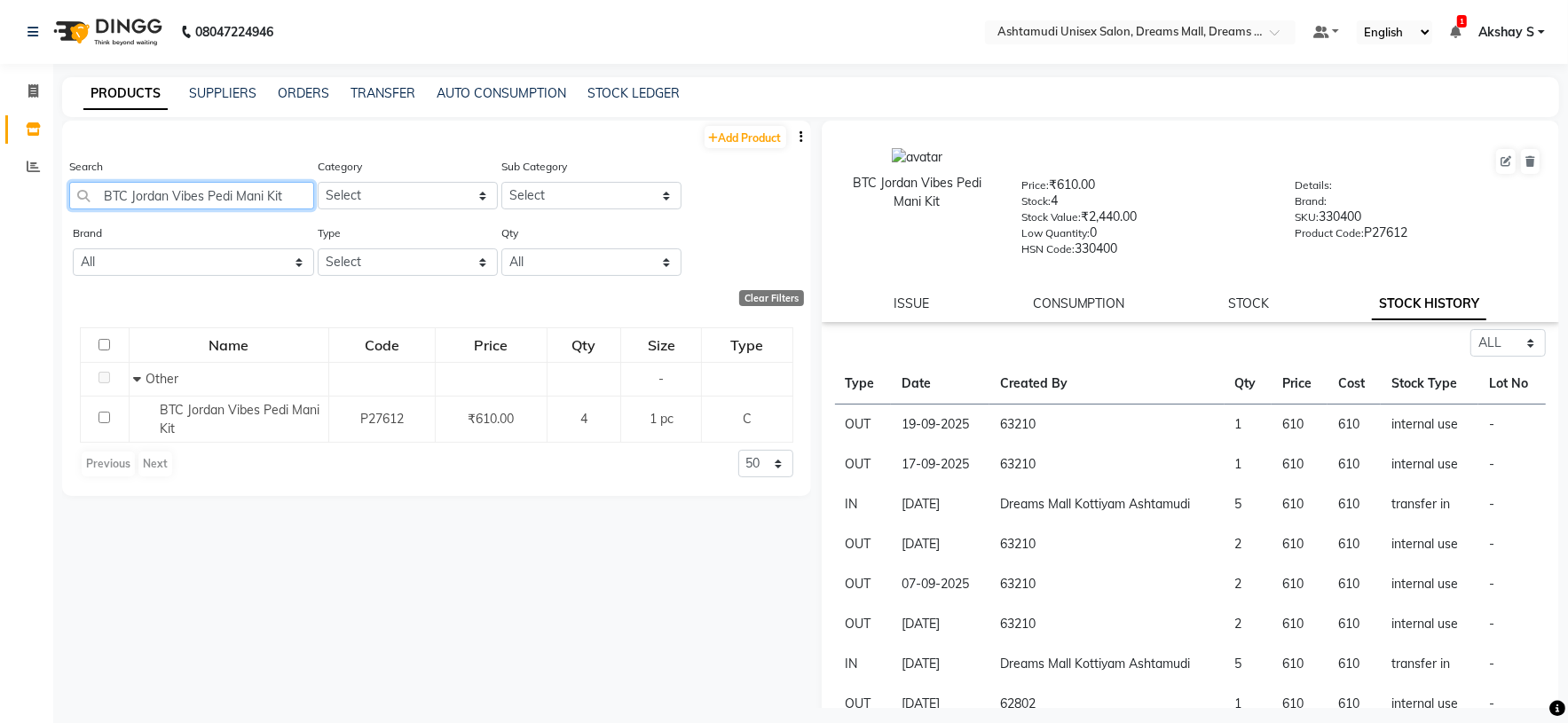
click at [192, 203] on input "BTC Jordan Vibes Pedi Mani Kit" at bounding box center [191, 195] width 245 height 28
paste input "Cedar of Lebanon & Wild Honey"
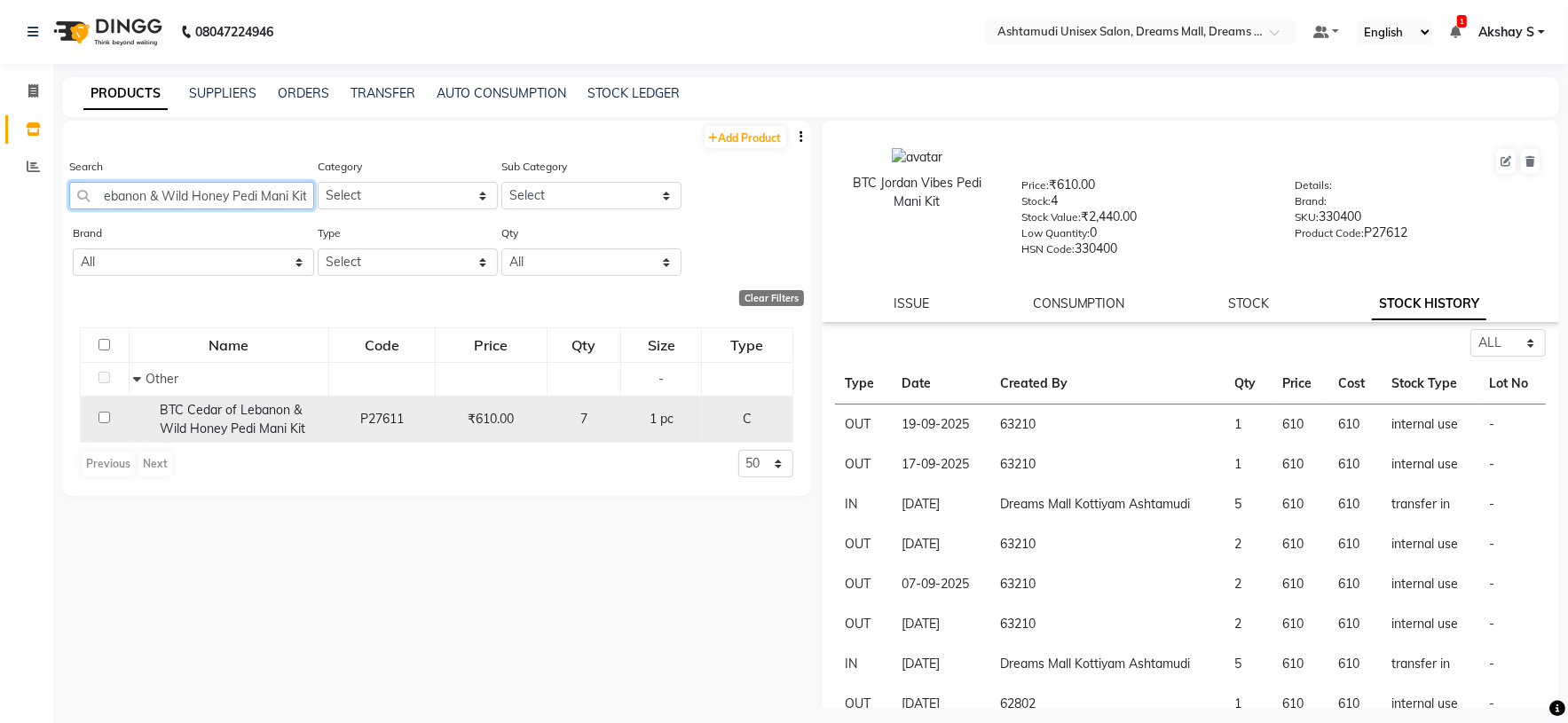
type input "BTC Cedar of Lebanon & Wild Honey Pedi Mani Kit"
click at [235, 413] on span "BTC Cedar of Lebanon & Wild Honey Pedi Mani Kit" at bounding box center [233, 419] width 146 height 34
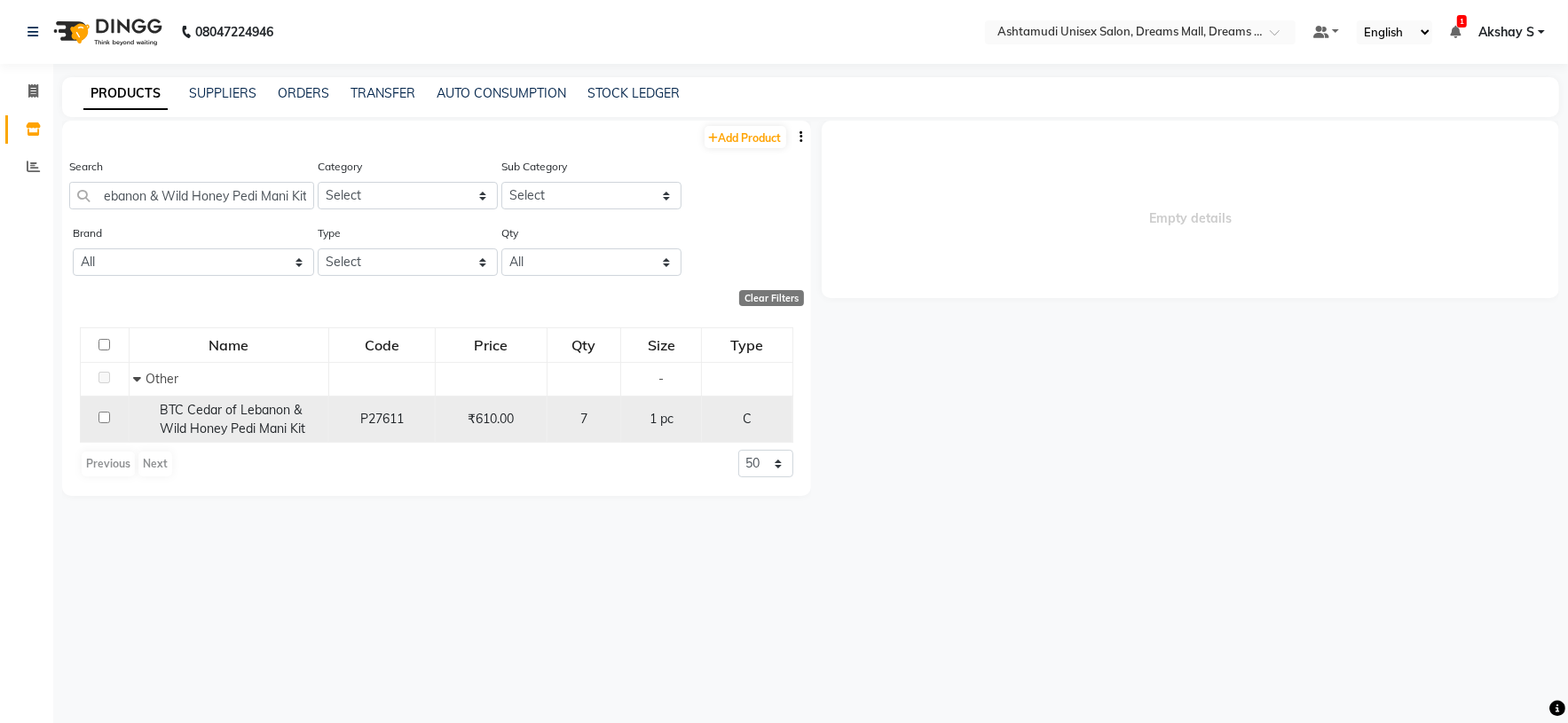
scroll to position [0, 0]
select select "all"
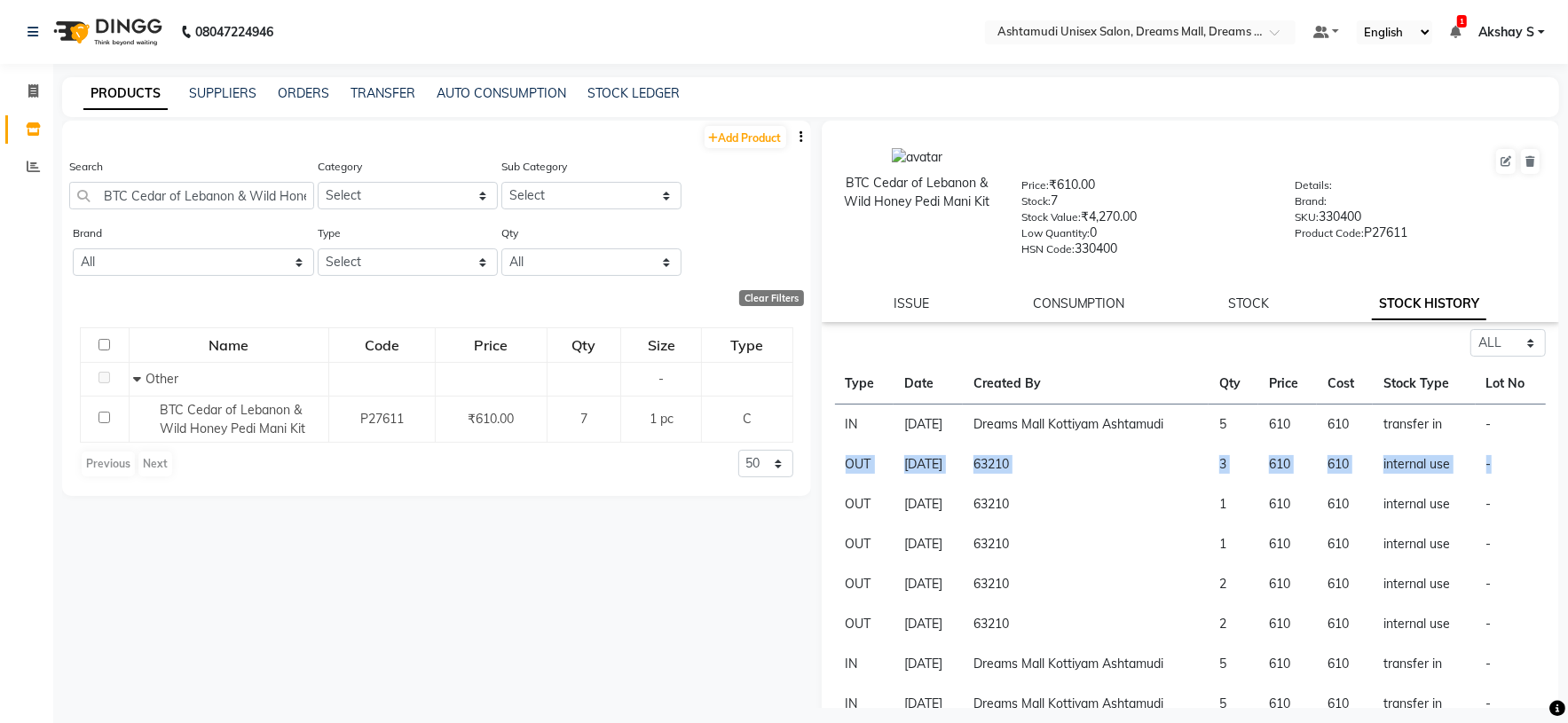
drag, startPoint x: 835, startPoint y: 462, endPoint x: 1482, endPoint y: 477, distance: 647.2
click at [1482, 477] on tr "OUT [DATE] 63210 3 610 610 internal use -" at bounding box center [1190, 464] width 711 height 40
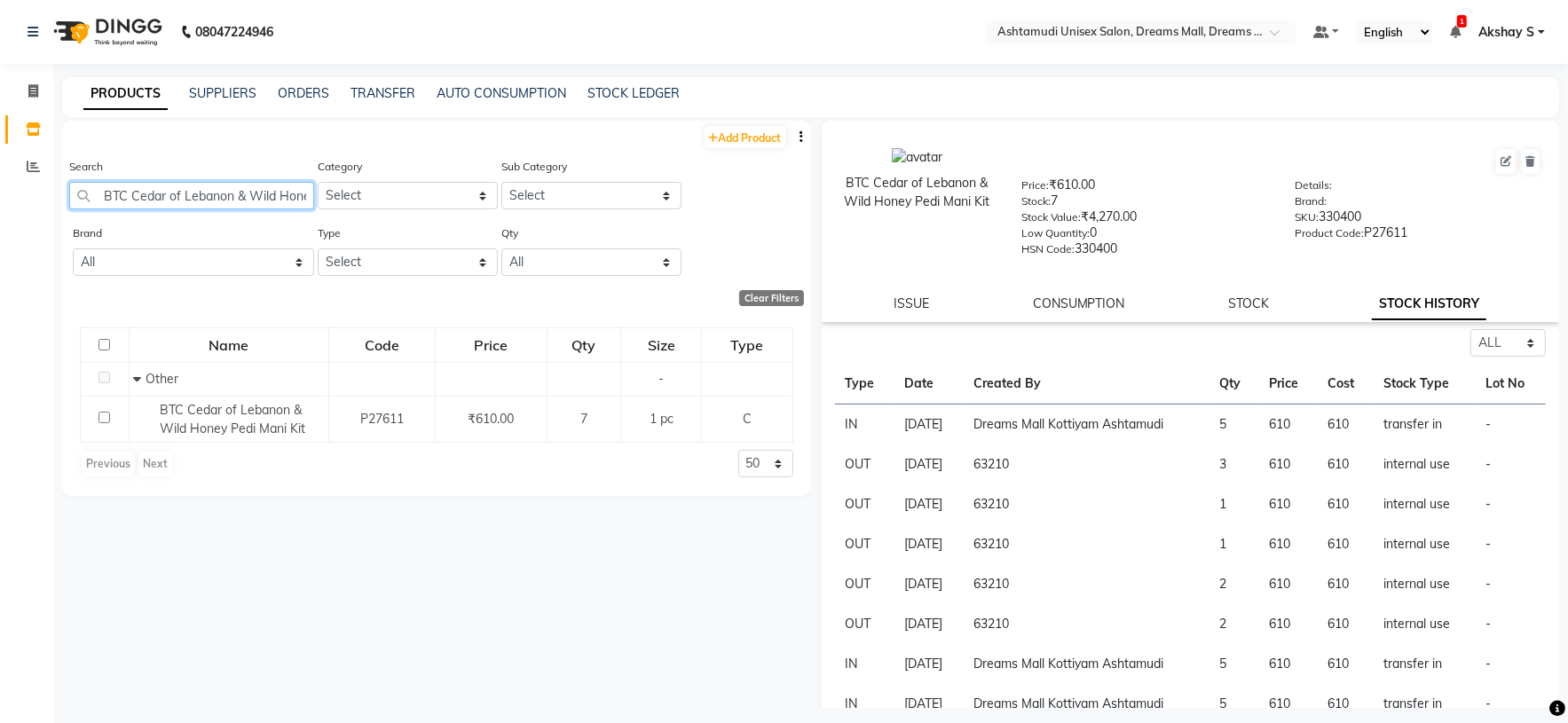
click at [149, 200] on input "BTC Cedar of Lebanon & Wild Honey Pedi Mani Kit" at bounding box center [191, 195] width 245 height 28
paste input "[PERSON_NAME]"
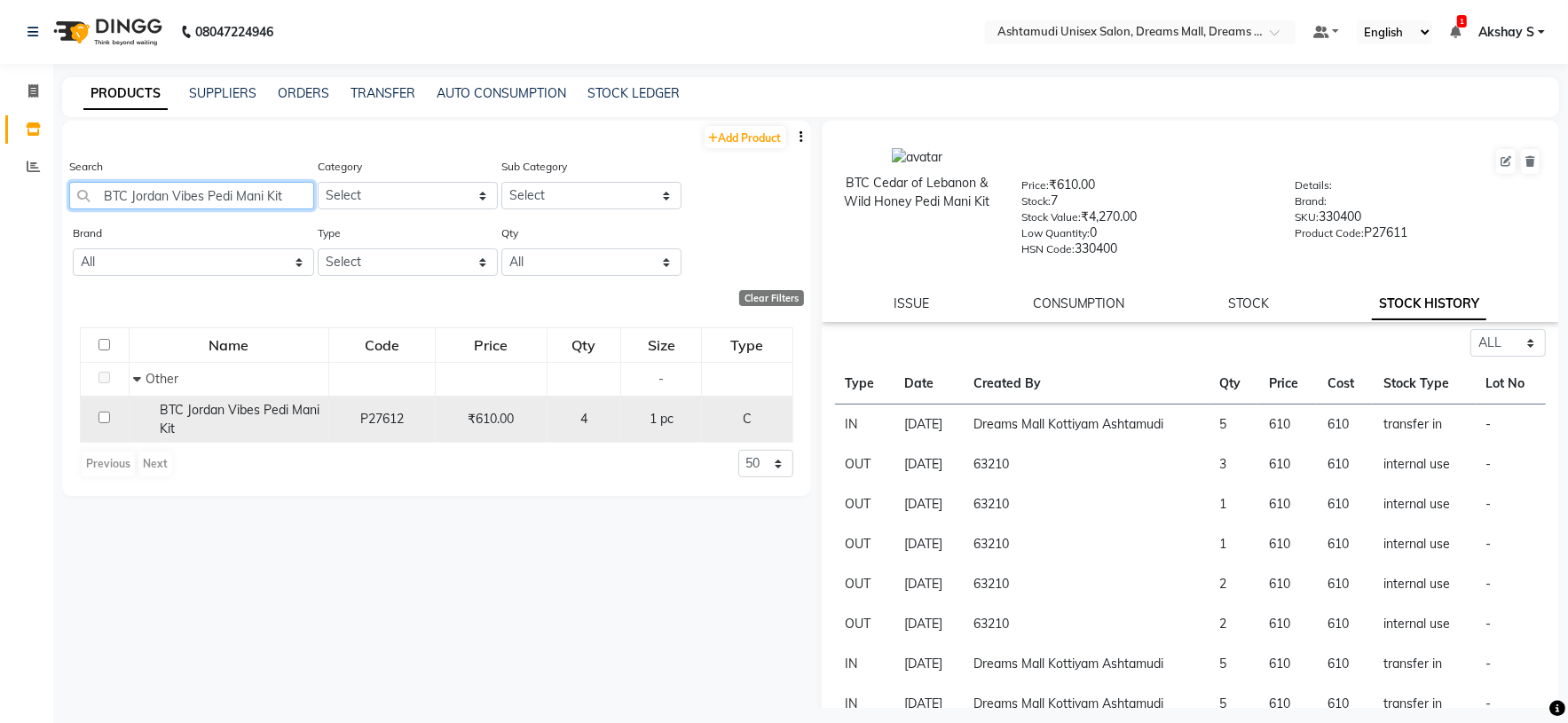
type input "BTC Jordan Vibes Pedi Mani Kit"
click at [282, 409] on span "BTC Jordan Vibes Pedi Mani Kit" at bounding box center [239, 419] width 160 height 34
select select "all"
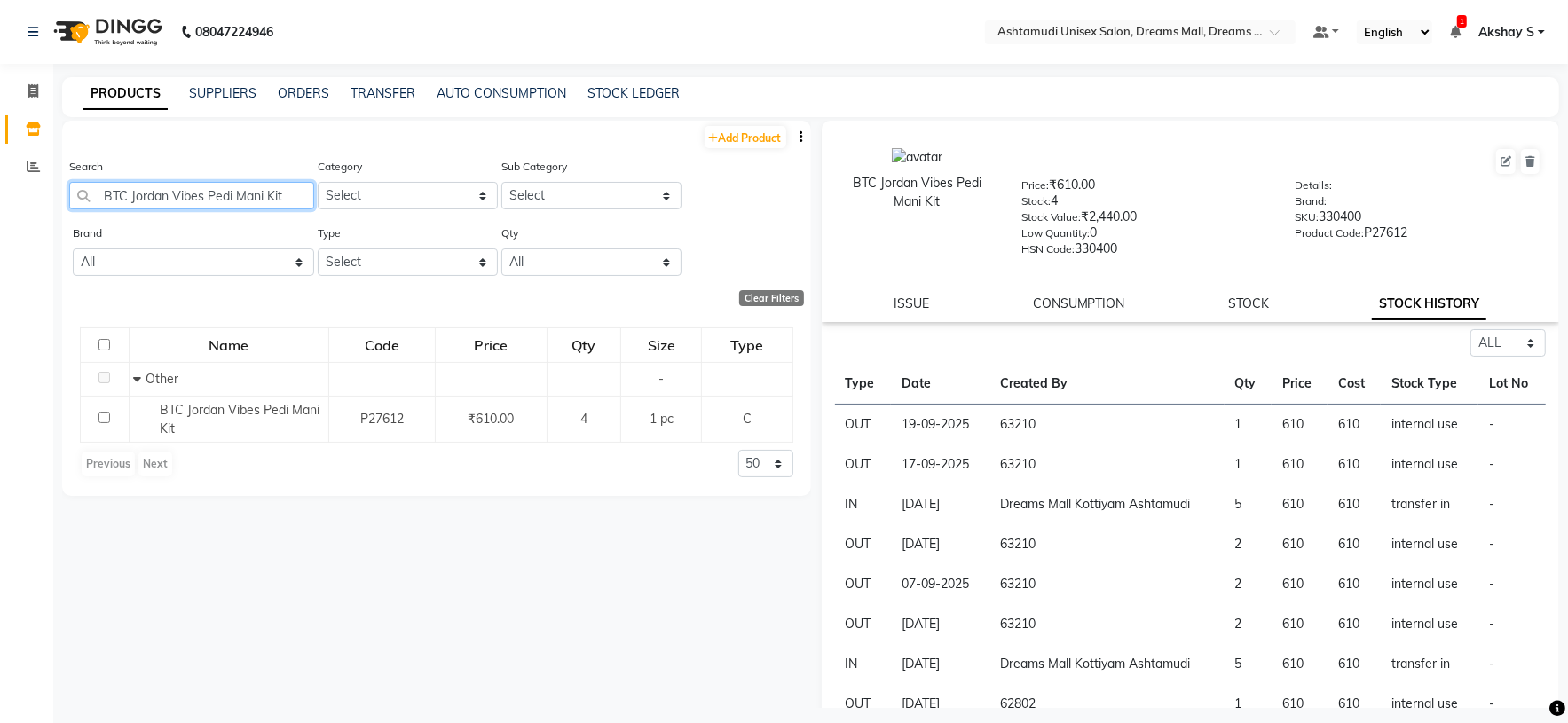
click at [209, 192] on input "BTC Jordan Vibes Pedi Mani Kit" at bounding box center [191, 195] width 245 height 28
paste input "Red Sea Miracle"
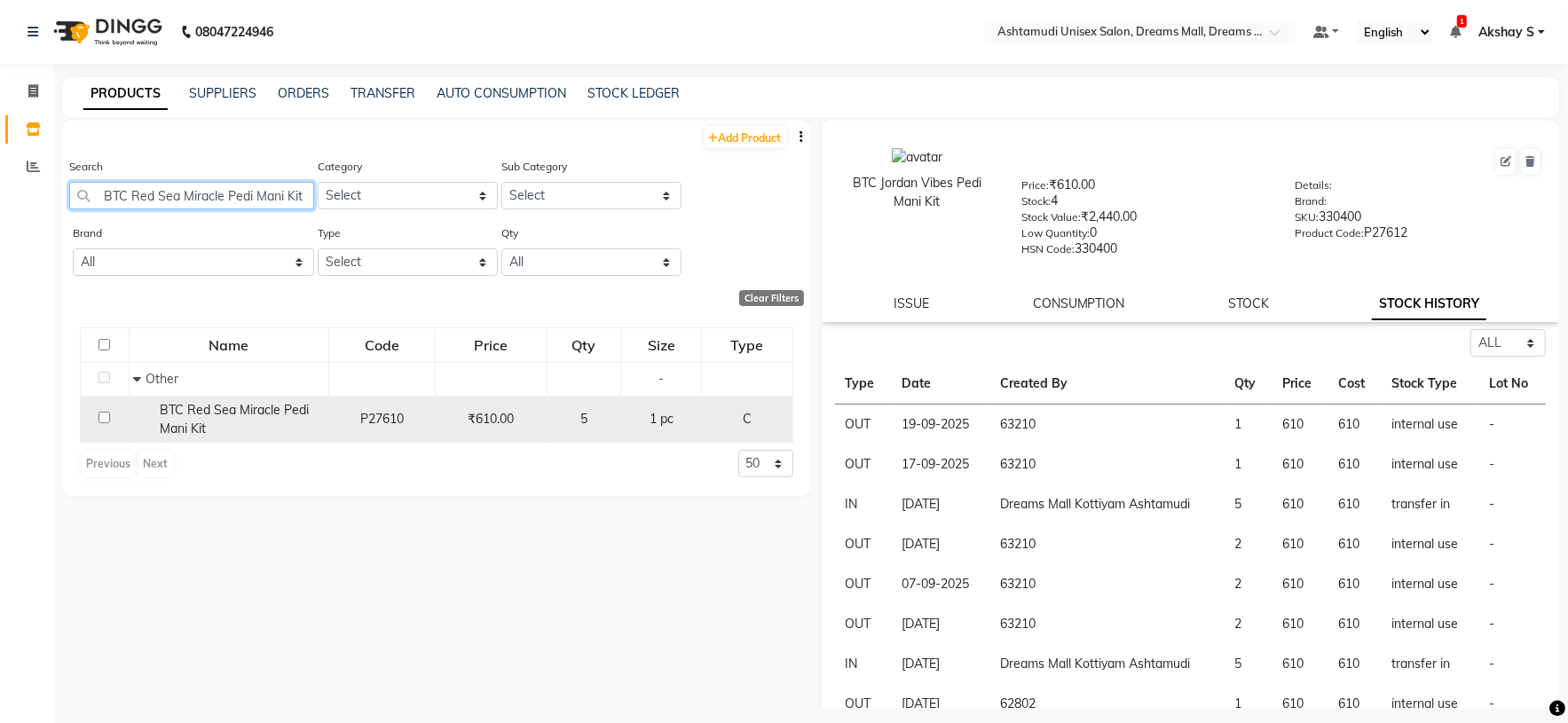
type input "BTC Red Sea Miracle Pedi Mani Kit"
click at [232, 409] on span "BTC Red Sea Miracle Pedi Mani Kit" at bounding box center [235, 419] width 149 height 34
select select "all"
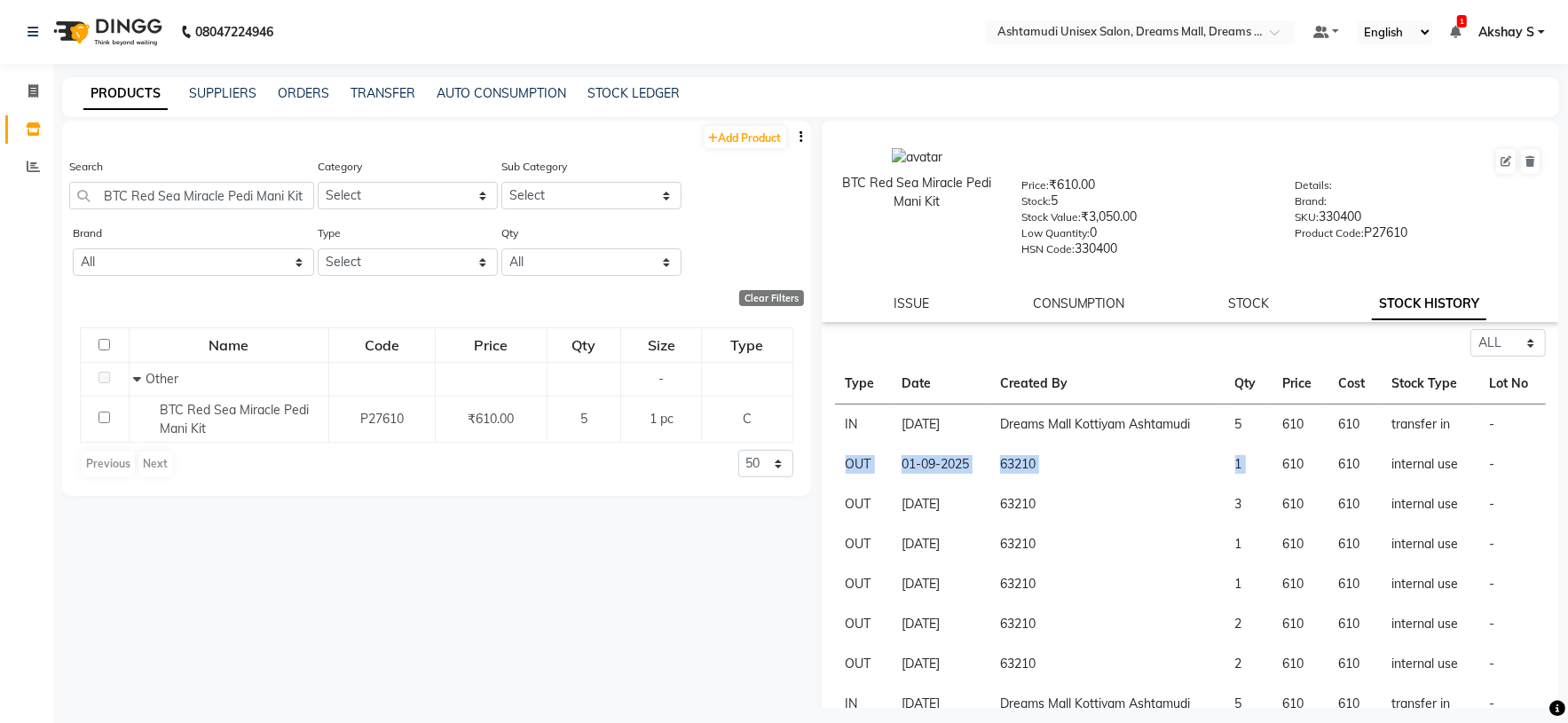
drag, startPoint x: 842, startPoint y: 465, endPoint x: 1270, endPoint y: 465, distance: 428.0
click at [1270, 465] on tr "OUT [DATE] 63210 1 610 610 internal use -" at bounding box center [1190, 464] width 711 height 40
click at [226, 180] on div "Search BTC Red Sea Miracle Pedi Mani Kit" at bounding box center [191, 183] width 245 height 53
click at [223, 186] on input "BTC Red Sea Miracle Pedi Mani Kit" at bounding box center [191, 195] width 245 height 28
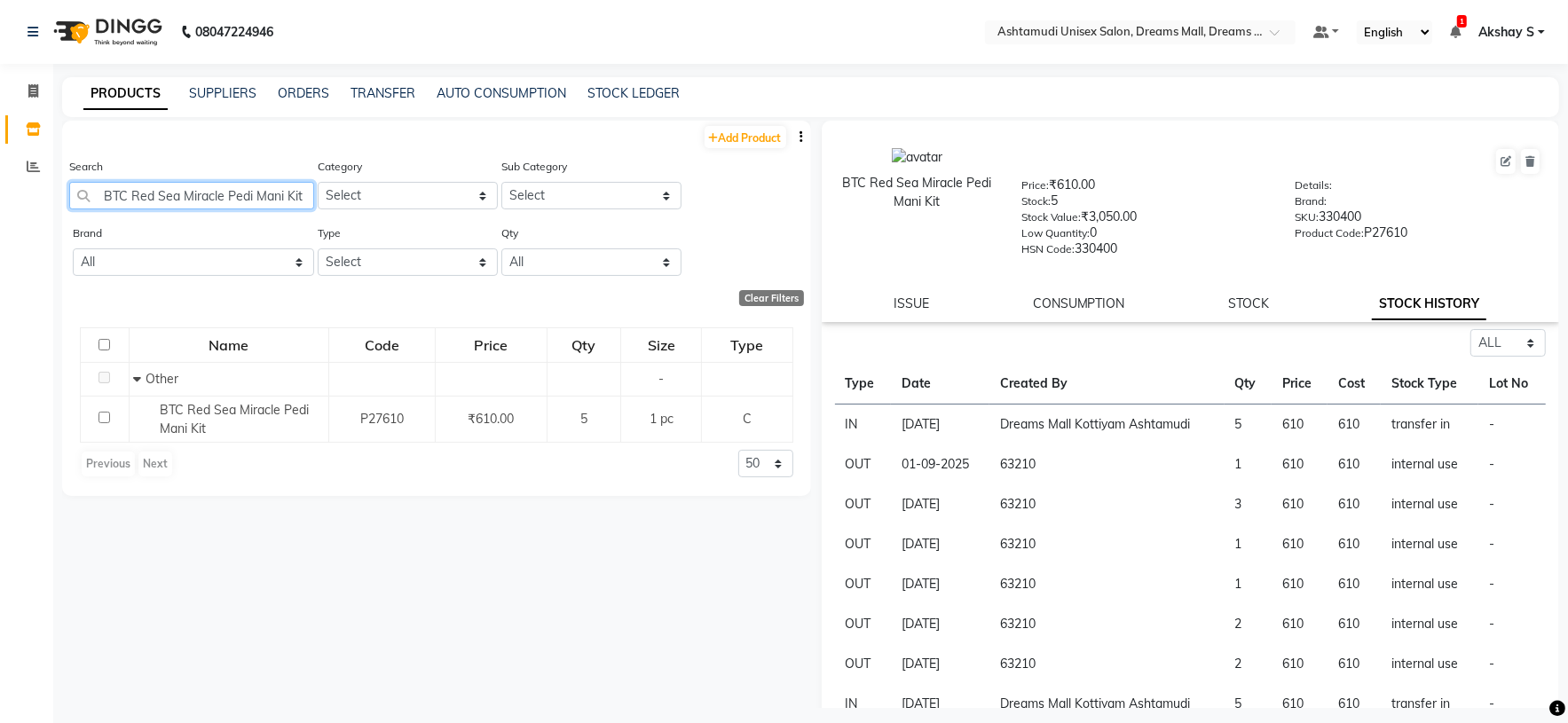
click at [223, 186] on input "BTC Red Sea Miracle Pedi Mani Kit" at bounding box center [191, 195] width 245 height 28
paste input "Krone Anti Dandruff Hyd Masqe 200Ml"
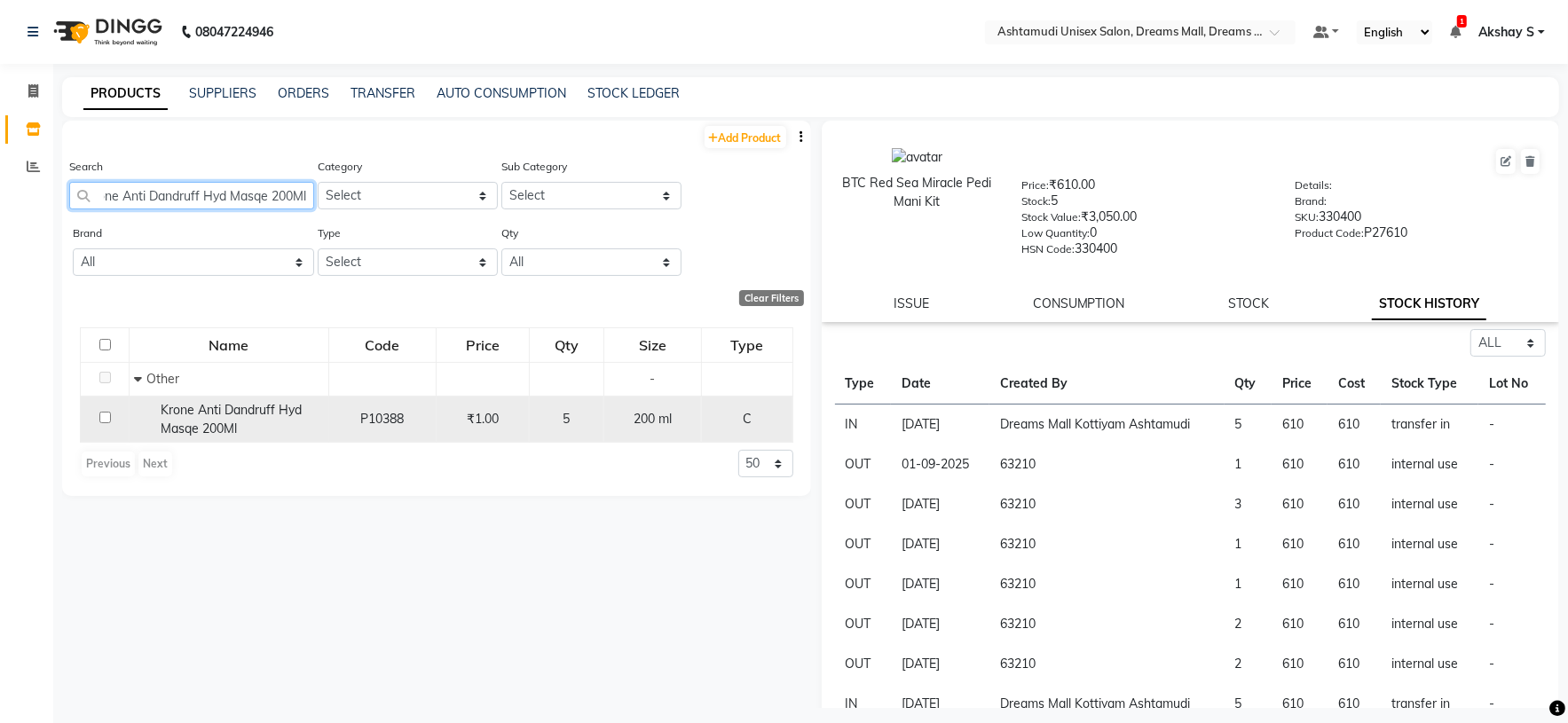
type input "Krone Anti Dandruff Hyd Masqe 200Ml"
click at [228, 425] on span "Krone Anti Dandruff Hyd Masqe 200Ml" at bounding box center [231, 419] width 141 height 34
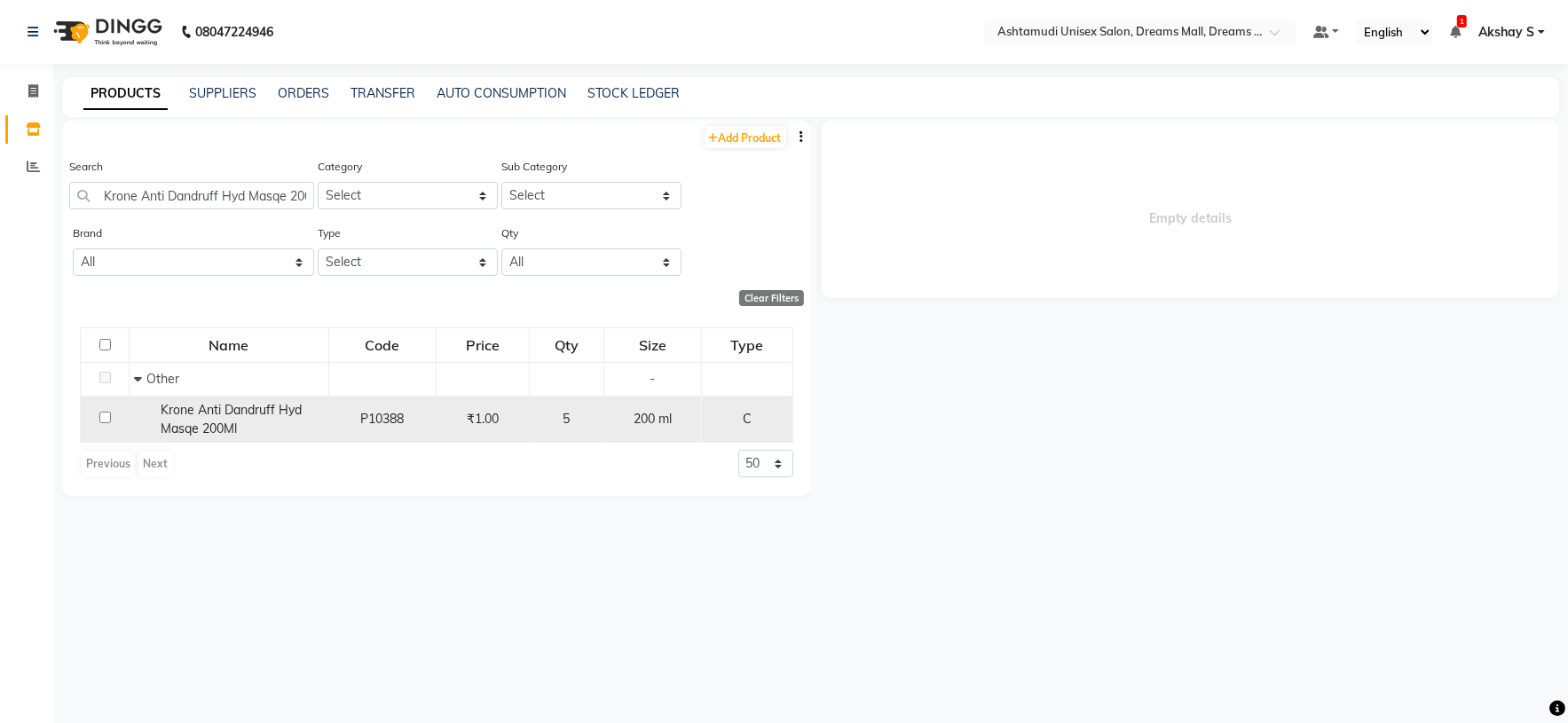
select select "all"
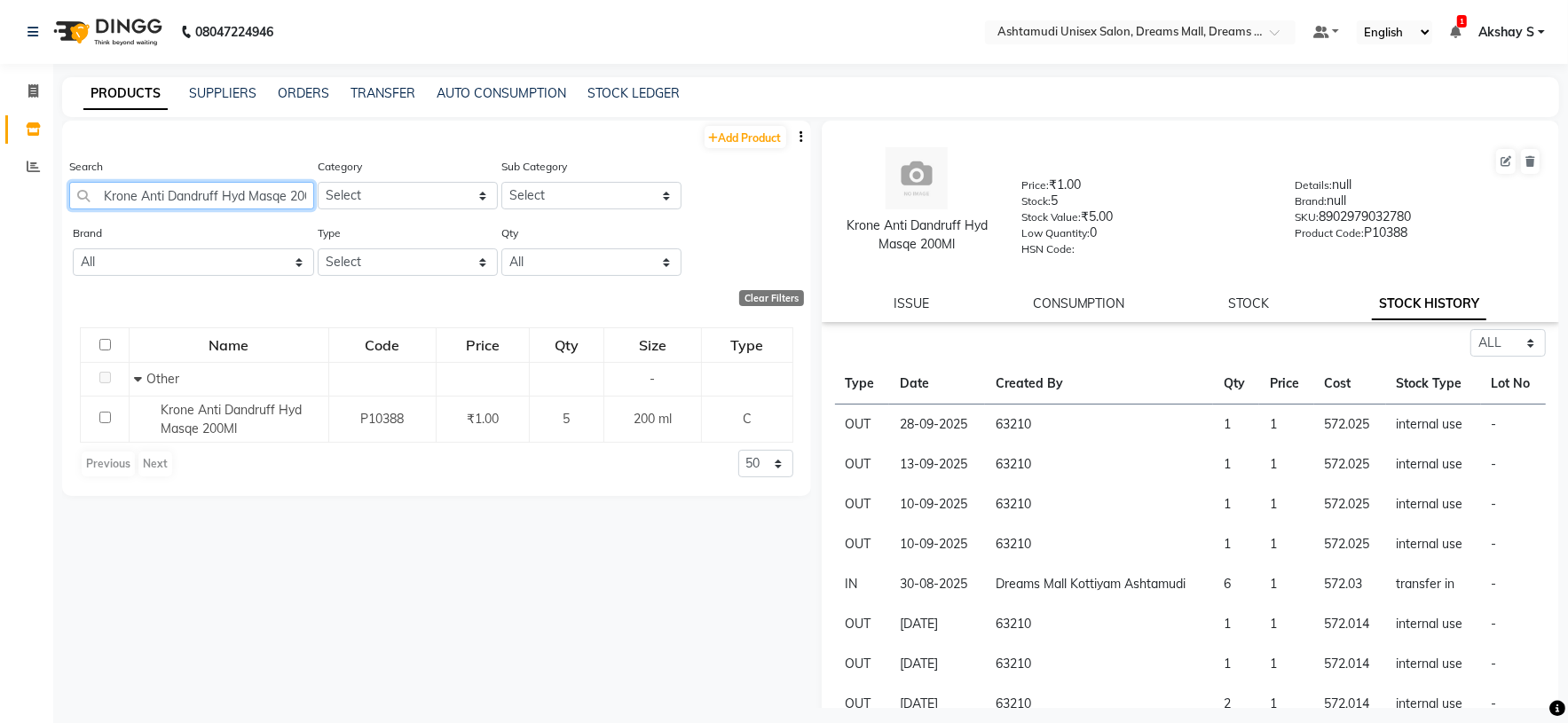
click at [224, 191] on input "Krone Anti Dandruff Hyd Masqe 200Ml" at bounding box center [191, 195] width 245 height 28
paste input "Matrix So Color 12C 12.4_90"
type input "Matrix So Color 12C 12.4_90 Ml"
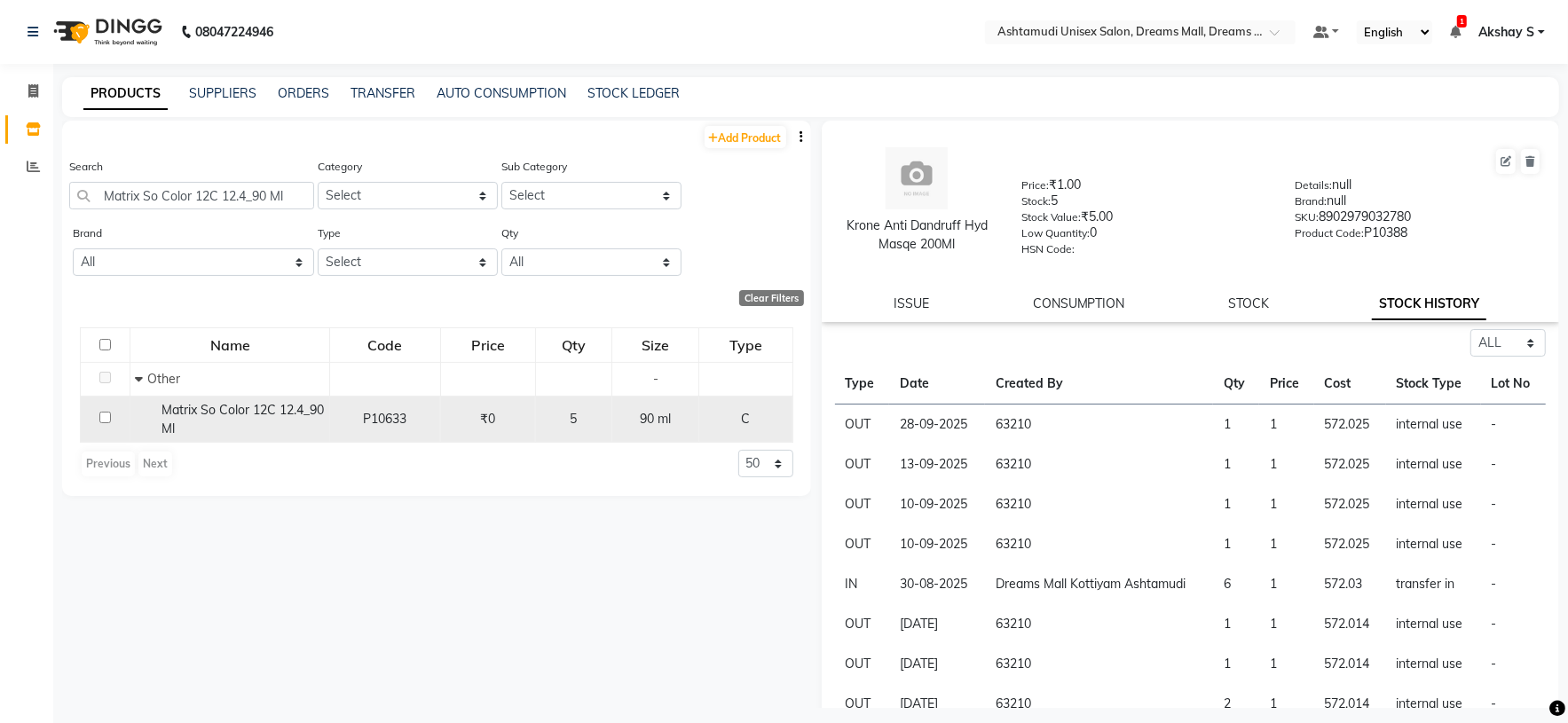
click at [258, 424] on div "Matrix So Color 12C 12.4_90 Ml" at bounding box center [230, 419] width 190 height 37
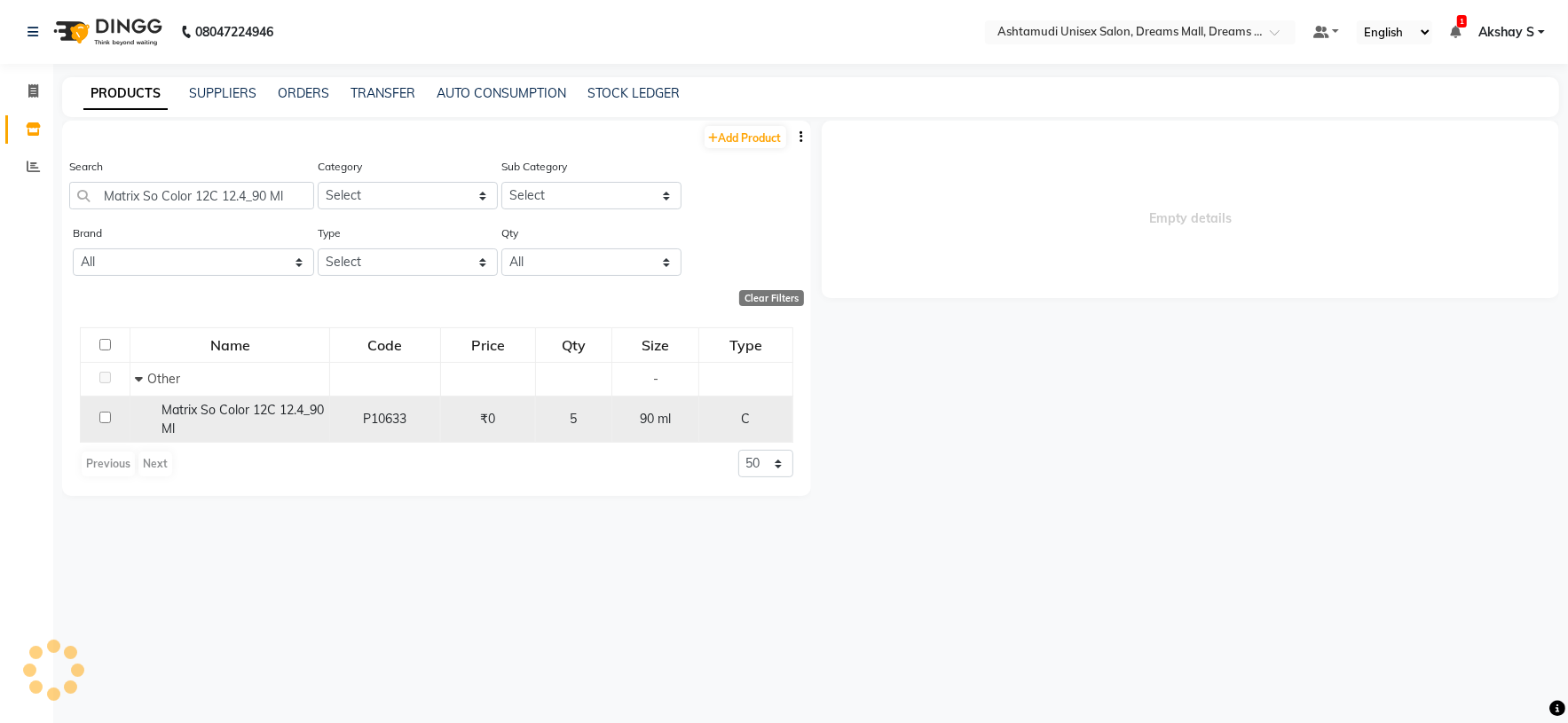
select select "all"
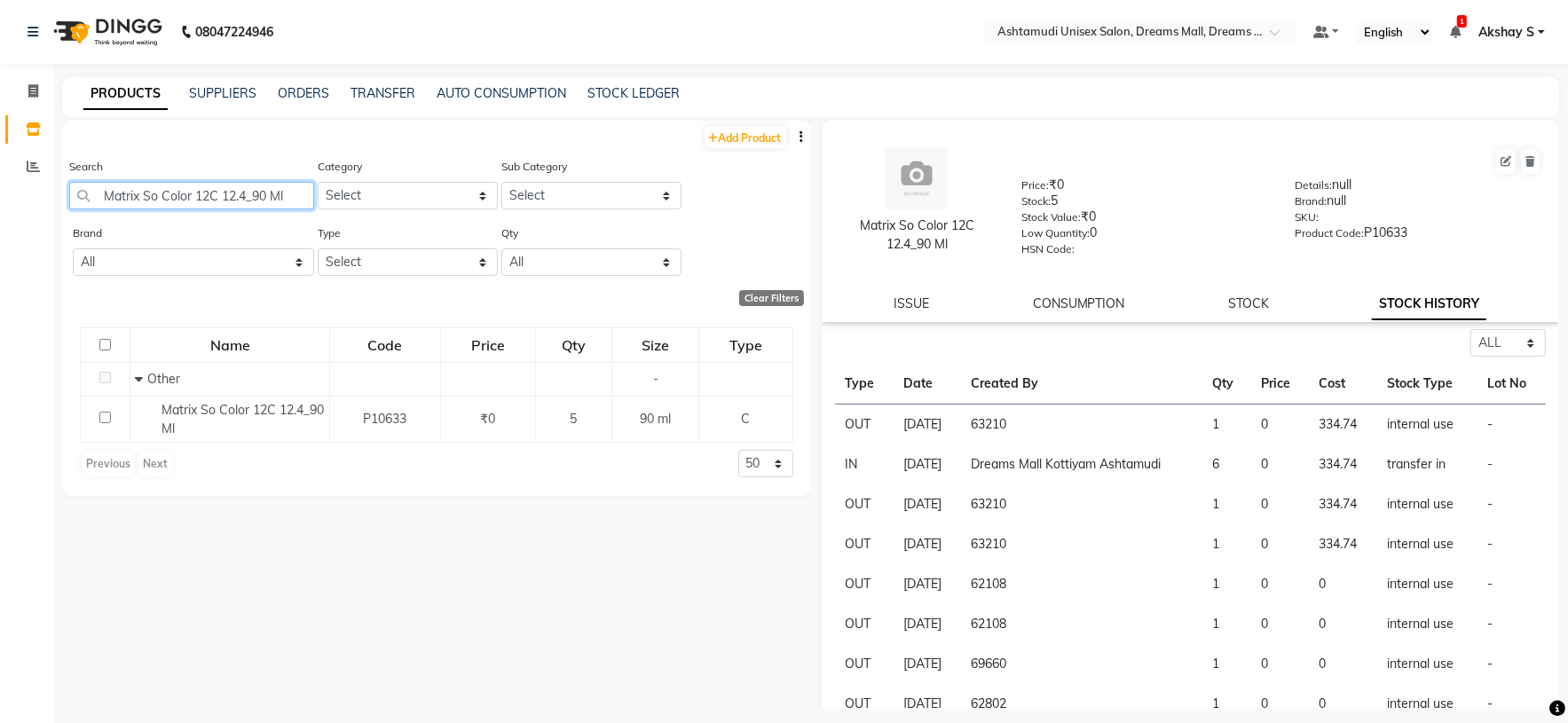
click at [197, 203] on input "Matrix So Color 12C 12.4_90 Ml" at bounding box center [191, 195] width 245 height 28
paste input "M 12.5"
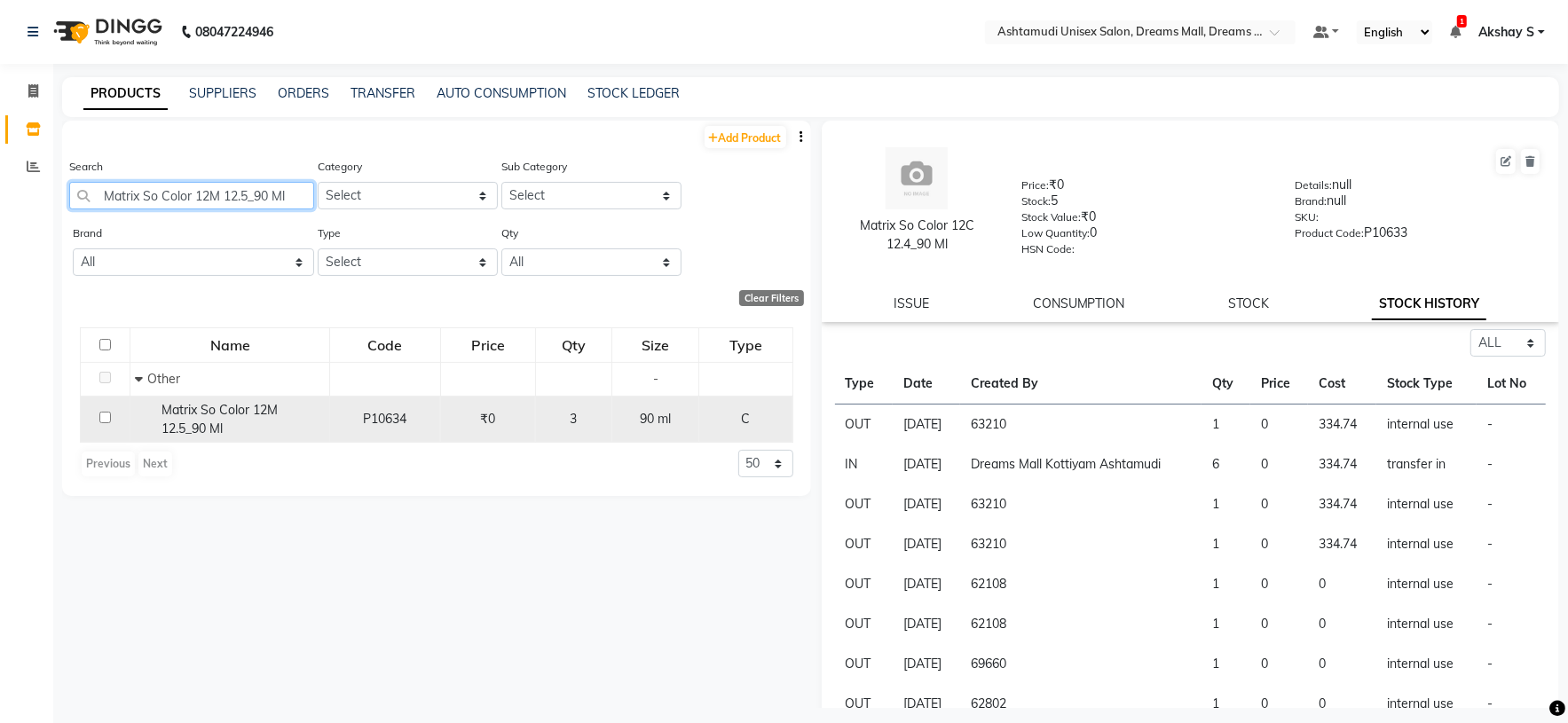
type input "Matrix So Color 12M 12.5_90 Ml"
click at [212, 426] on span "Matrix So Color 12M 12.5_90 Ml" at bounding box center [219, 419] width 116 height 34
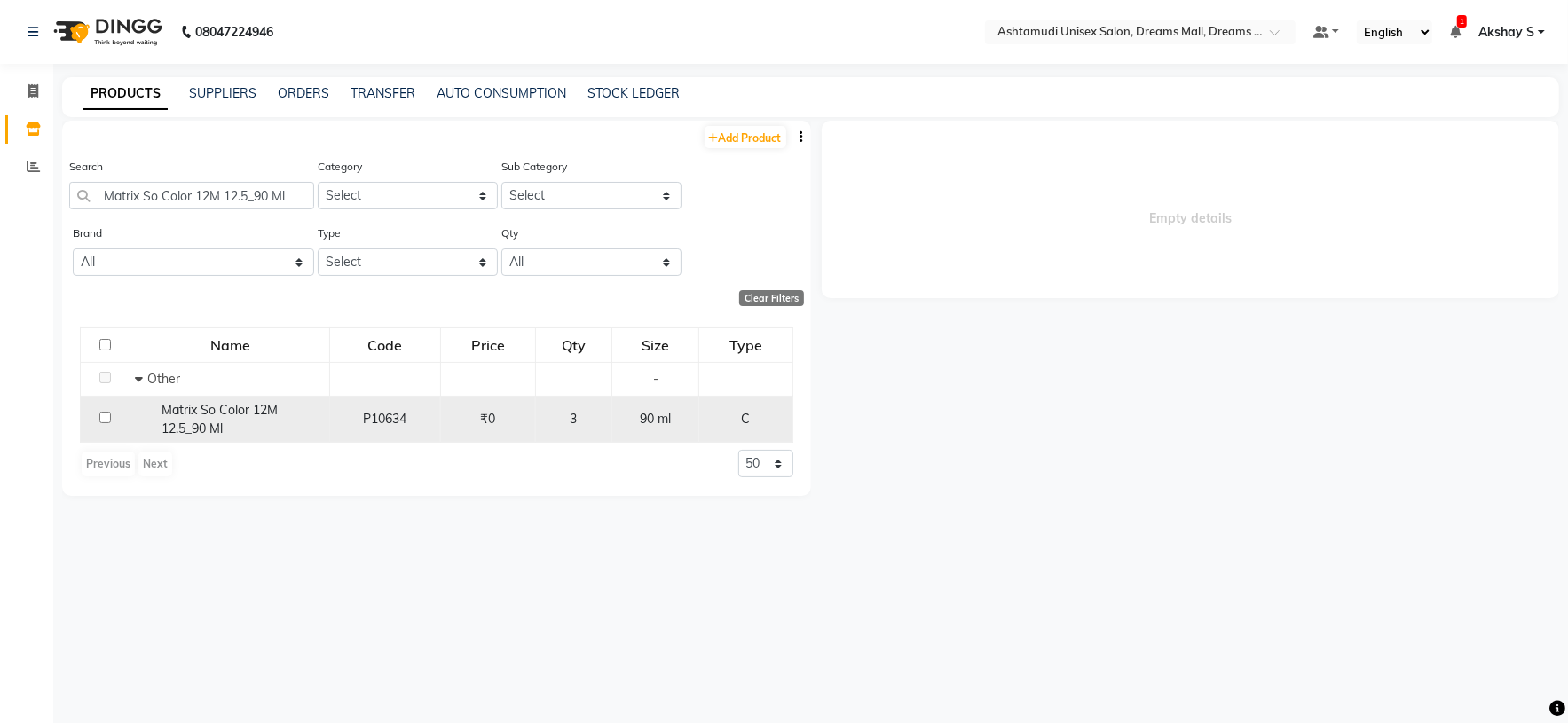
select select "all"
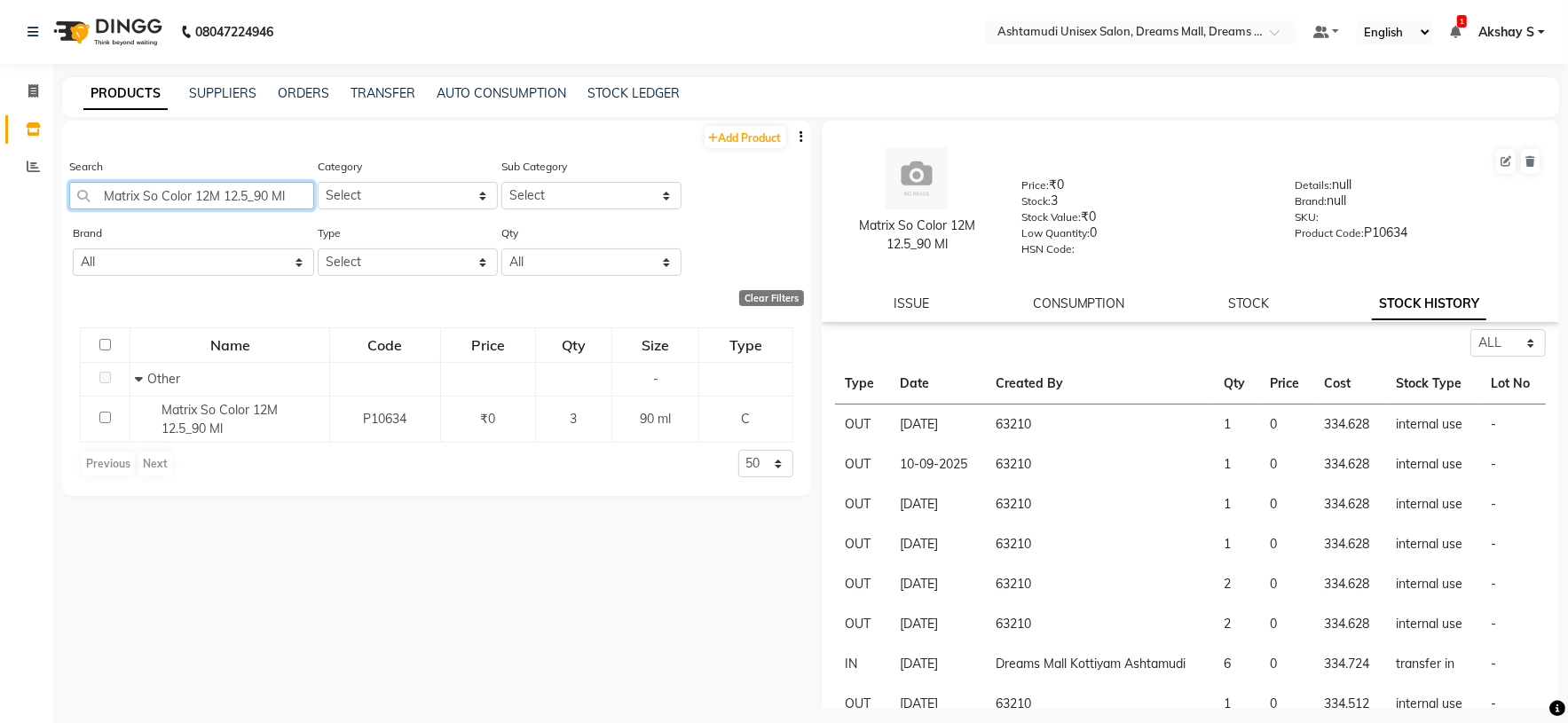
click at [188, 189] on input "Matrix So Color 12M 12.5_90 Ml" at bounding box center [191, 195] width 245 height 28
paste input "N 12"
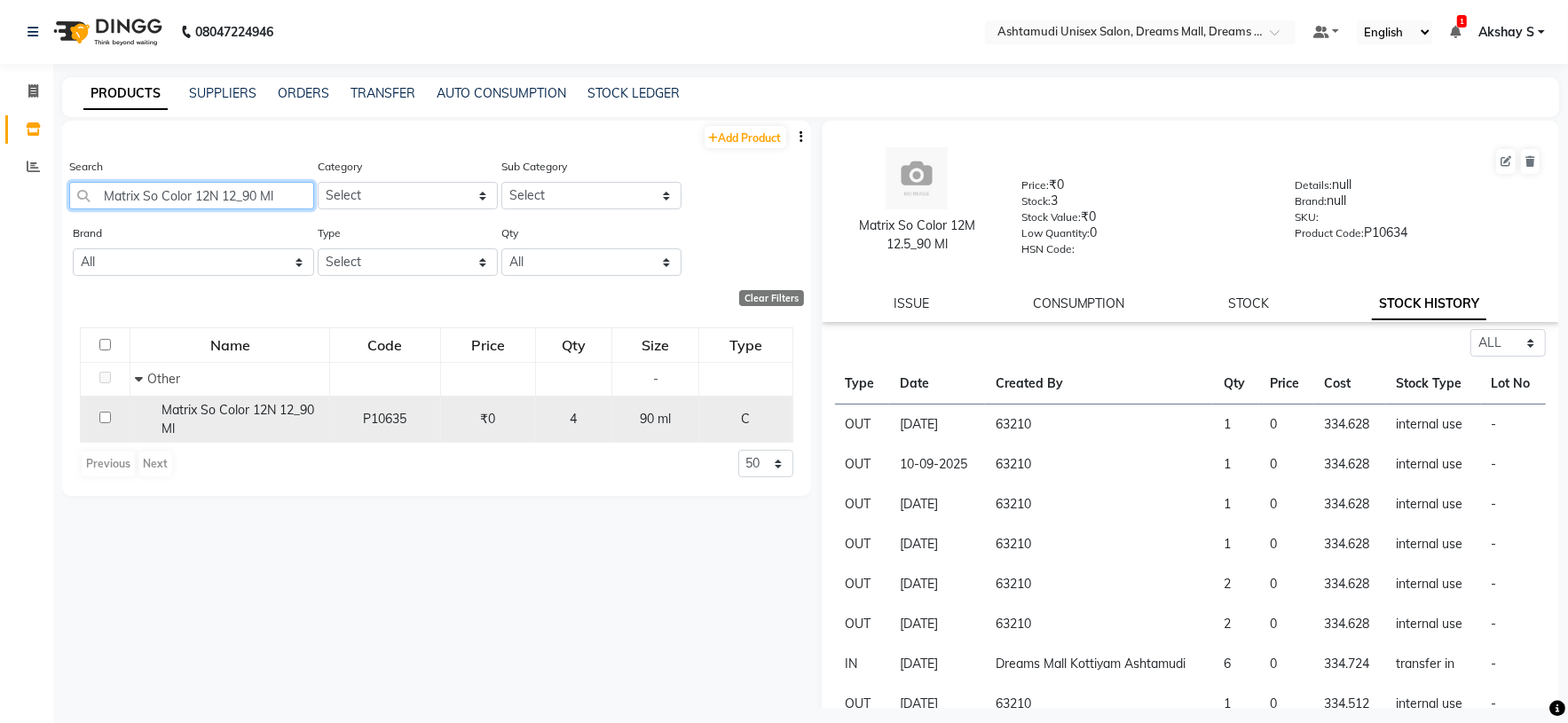
type input "Matrix So Color 12N 12_90 Ml"
click at [175, 413] on span "Matrix So Color 12N 12_90 Ml" at bounding box center [237, 419] width 152 height 34
select select "all"
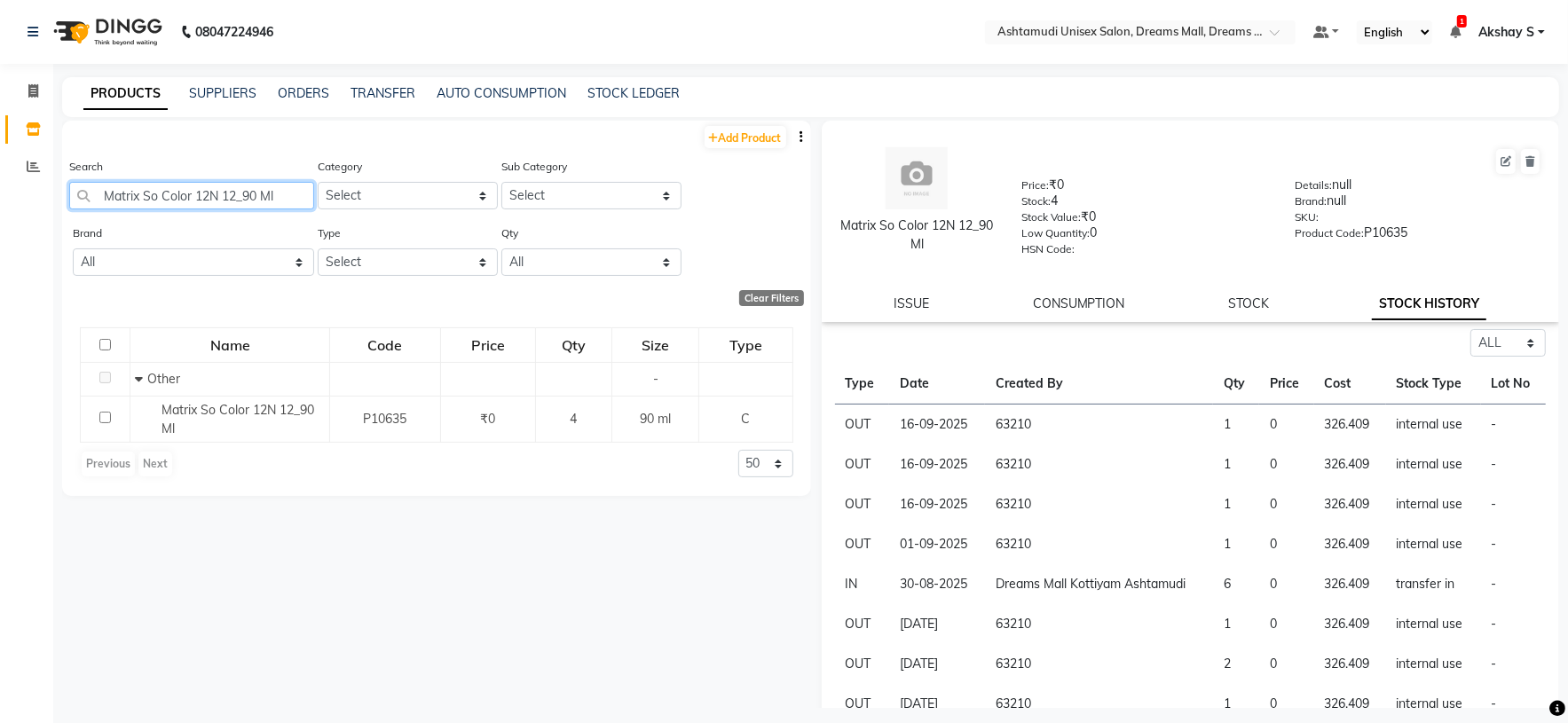
click at [235, 202] on input "Matrix So Color 12N 12_90 Ml" at bounding box center [191, 195] width 245 height 28
paste input "6N 6"
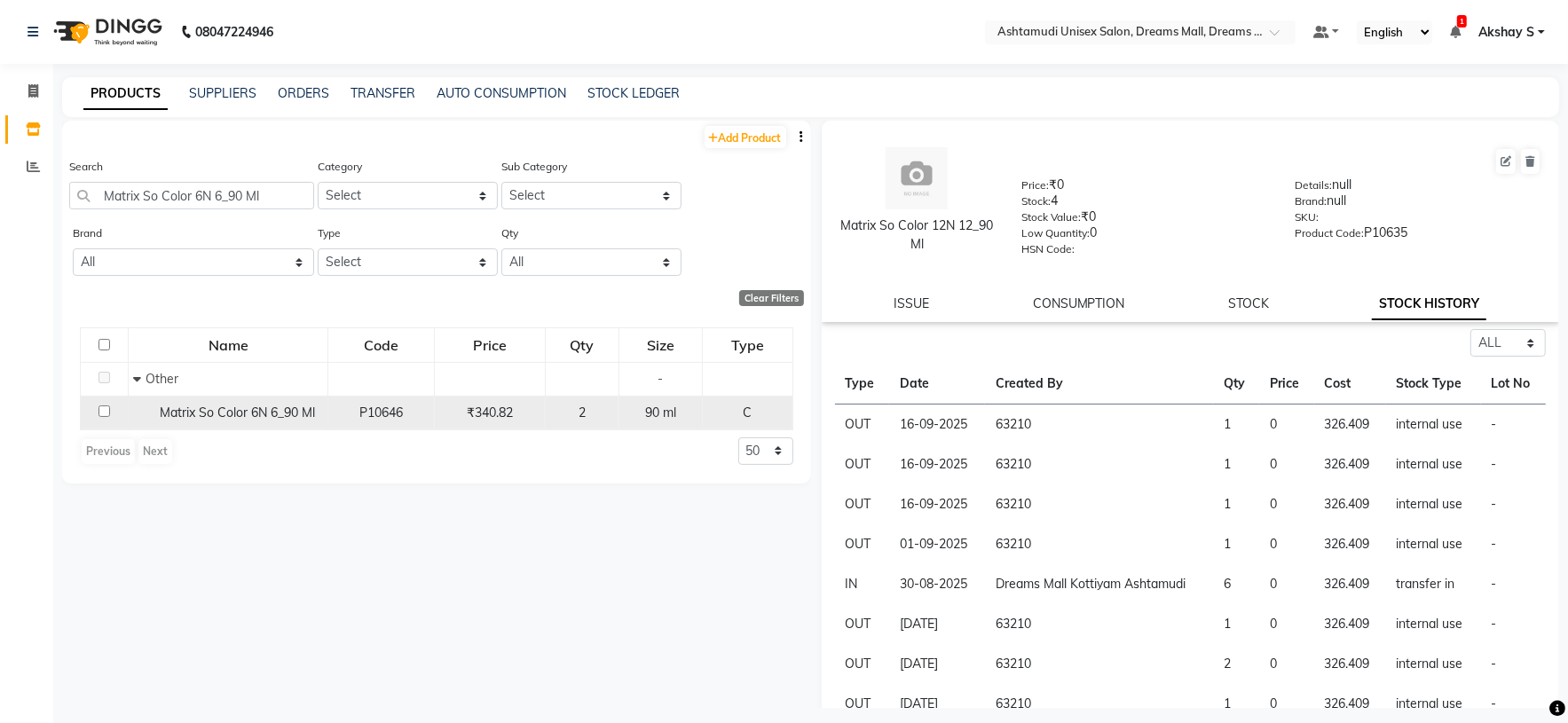
click at [230, 424] on td "Matrix So Color 6N 6_90 Ml" at bounding box center [228, 412] width 200 height 34
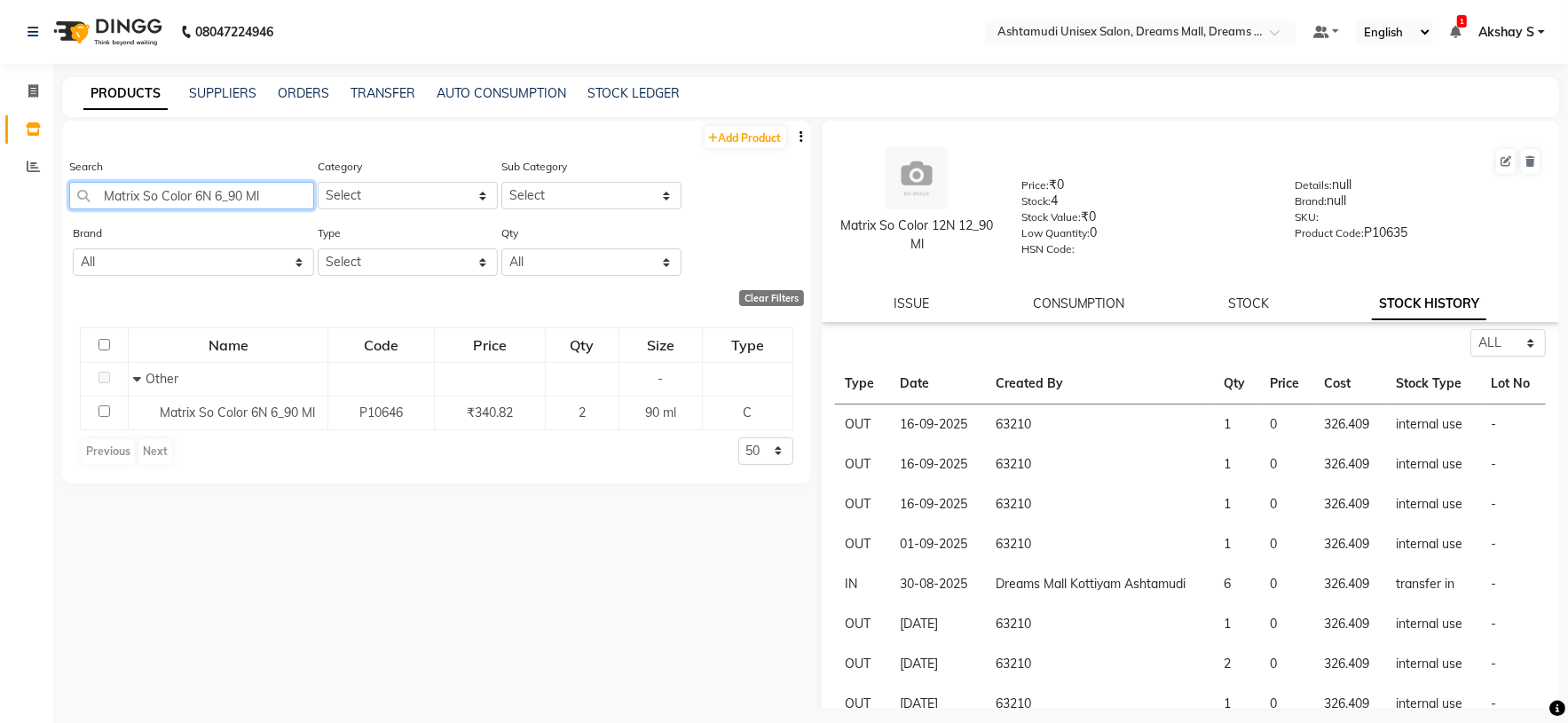
click at [168, 207] on input "Matrix So Color 6N 6_90 Ml" at bounding box center [191, 195] width 245 height 28
paste input "Sch Spa Essence Anti Dandruf Serum 8X1"
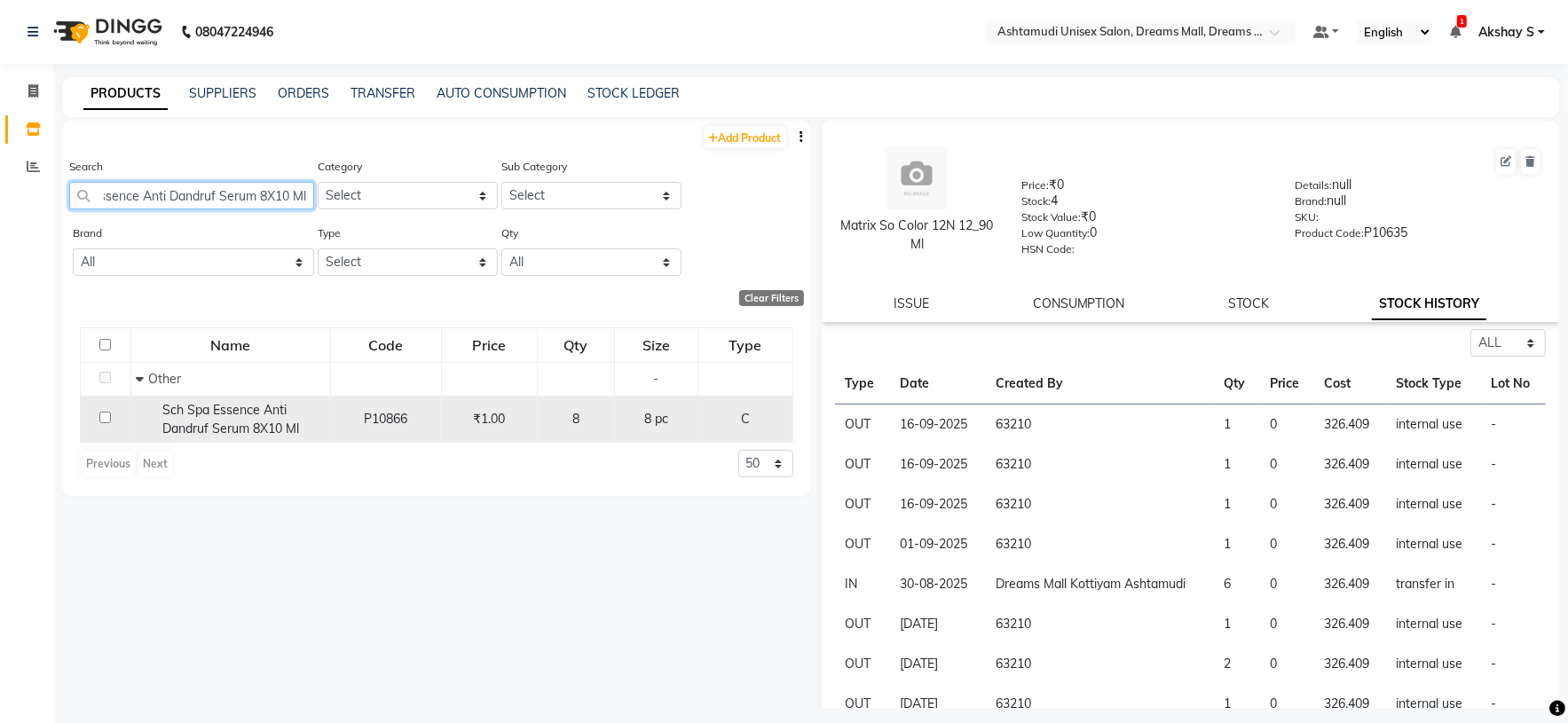
type input "Sch Spa Essence Anti Dandruf Serum 8X10 Ml"
click at [224, 424] on span "Sch Spa Essence Anti Dandruf Serum 8X10 Ml" at bounding box center [231, 419] width 137 height 34
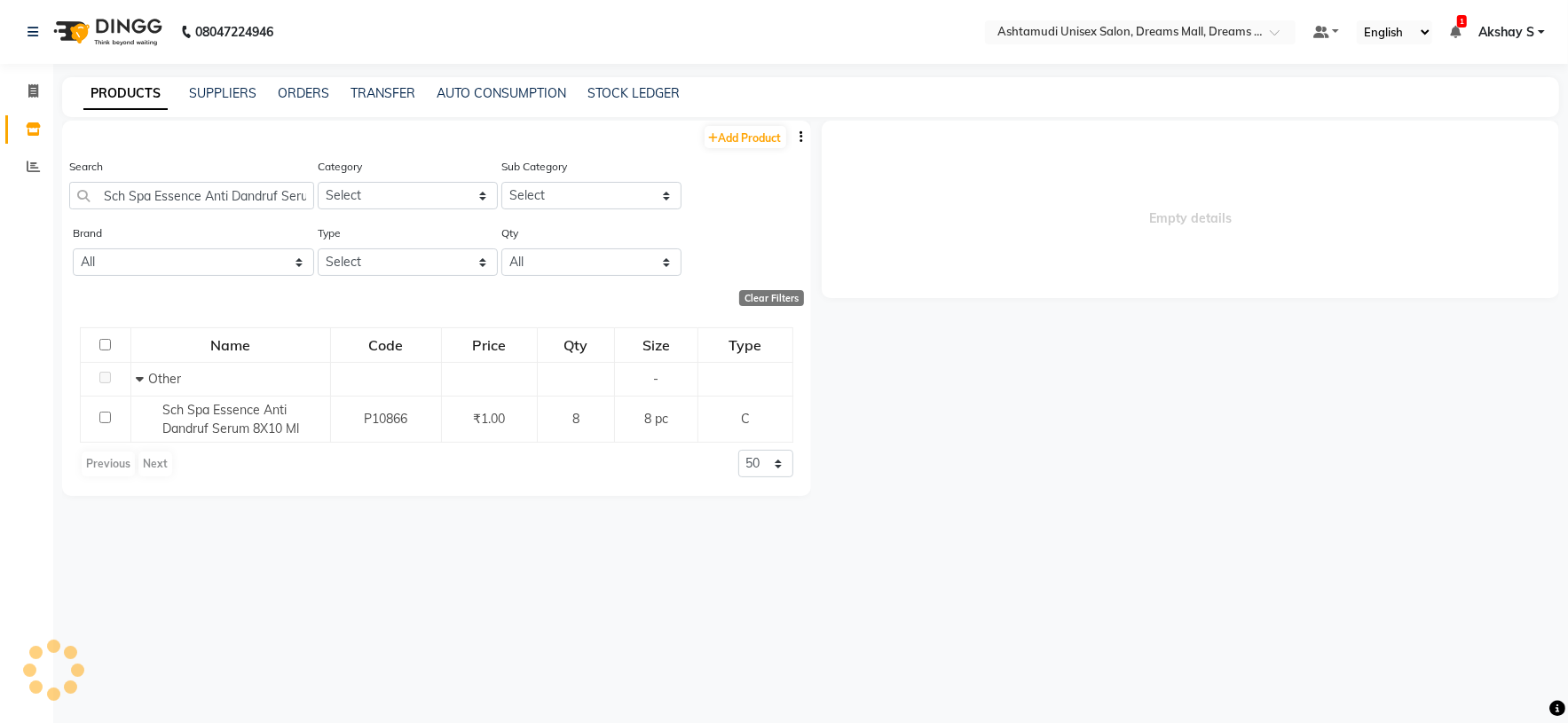
select select "all"
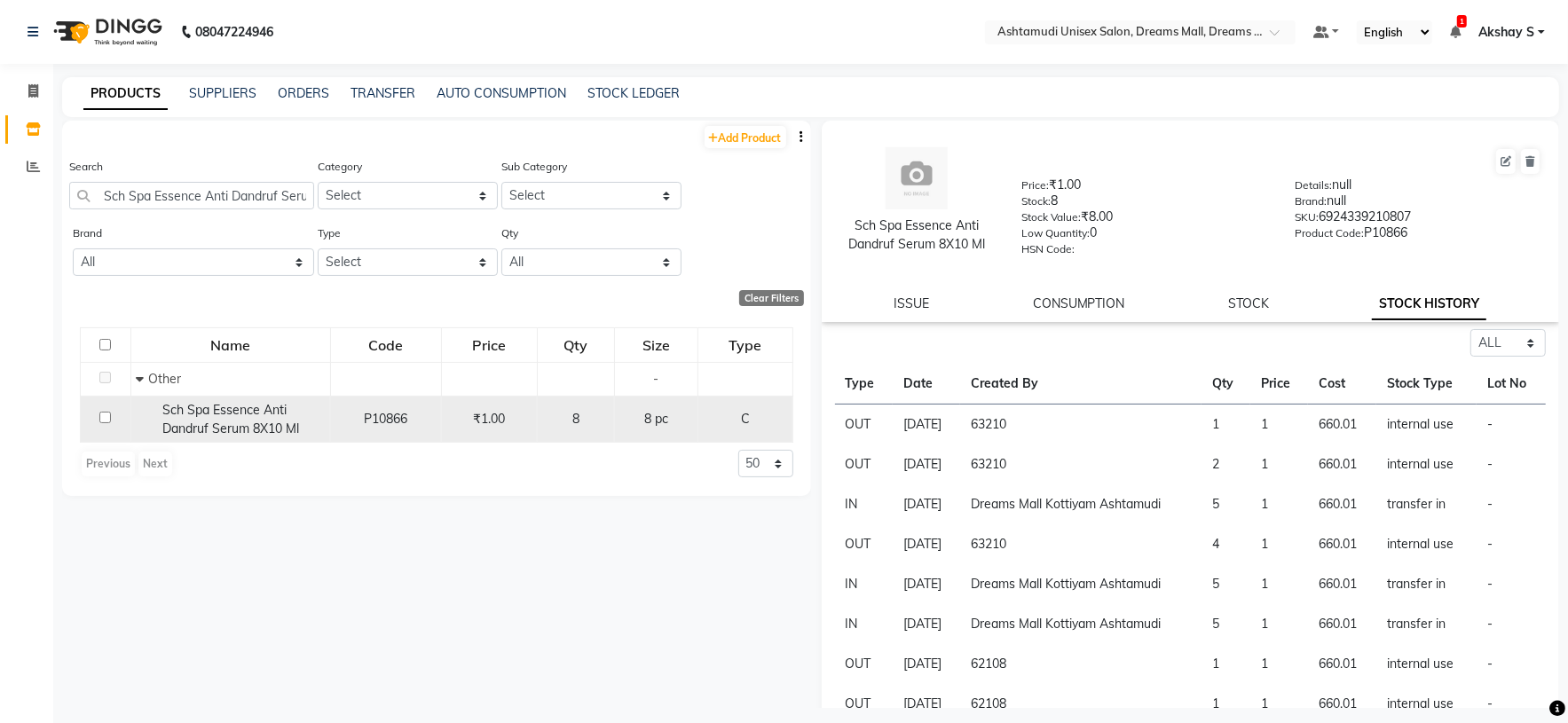
click at [285, 426] on span "Sch Spa Essence Anti Dandruf Serum 8X10 Ml" at bounding box center [231, 419] width 137 height 34
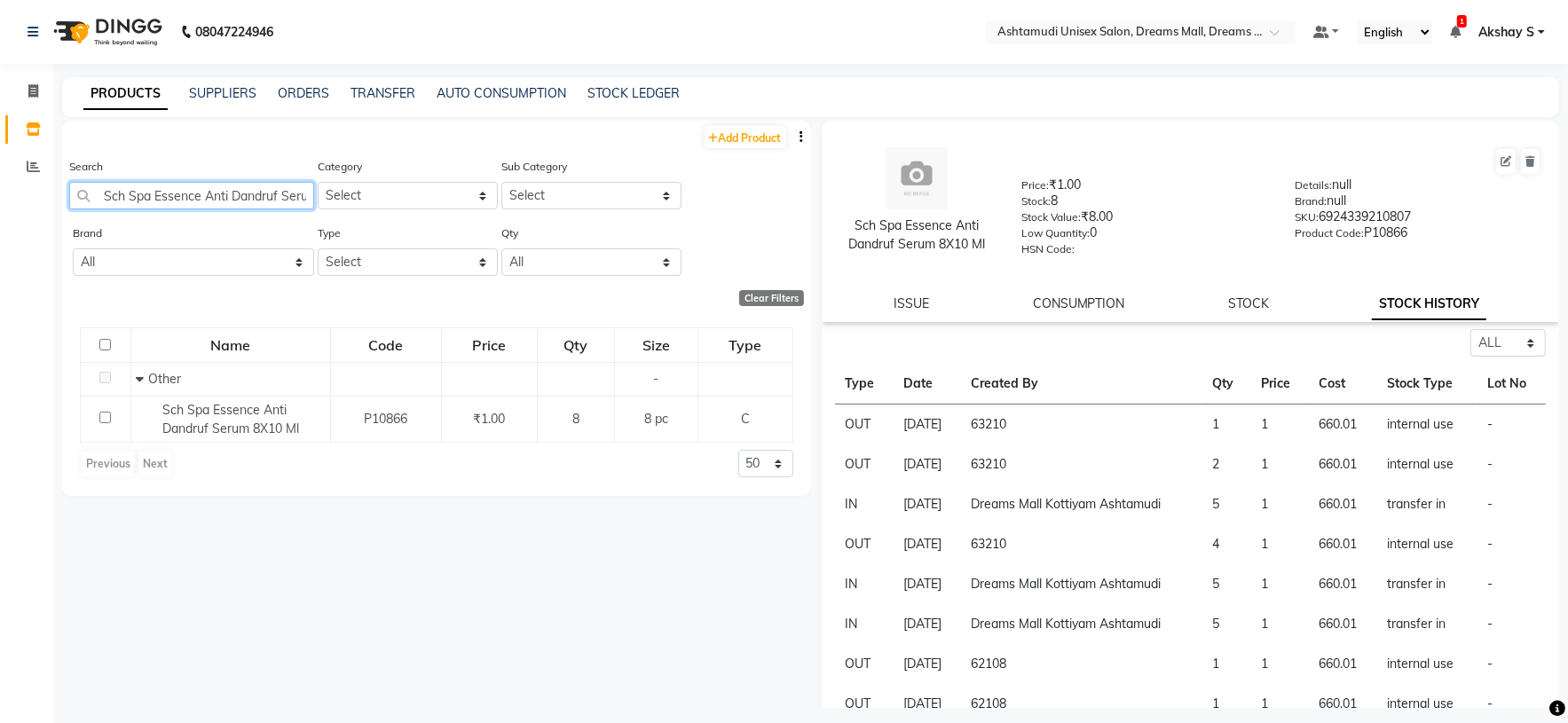
click at [169, 202] on input "Sch Spa Essence Anti Dandruf Serum 8X10 Ml" at bounding box center [191, 195] width 245 height 28
paste input "Enriching Cream Masque 50"
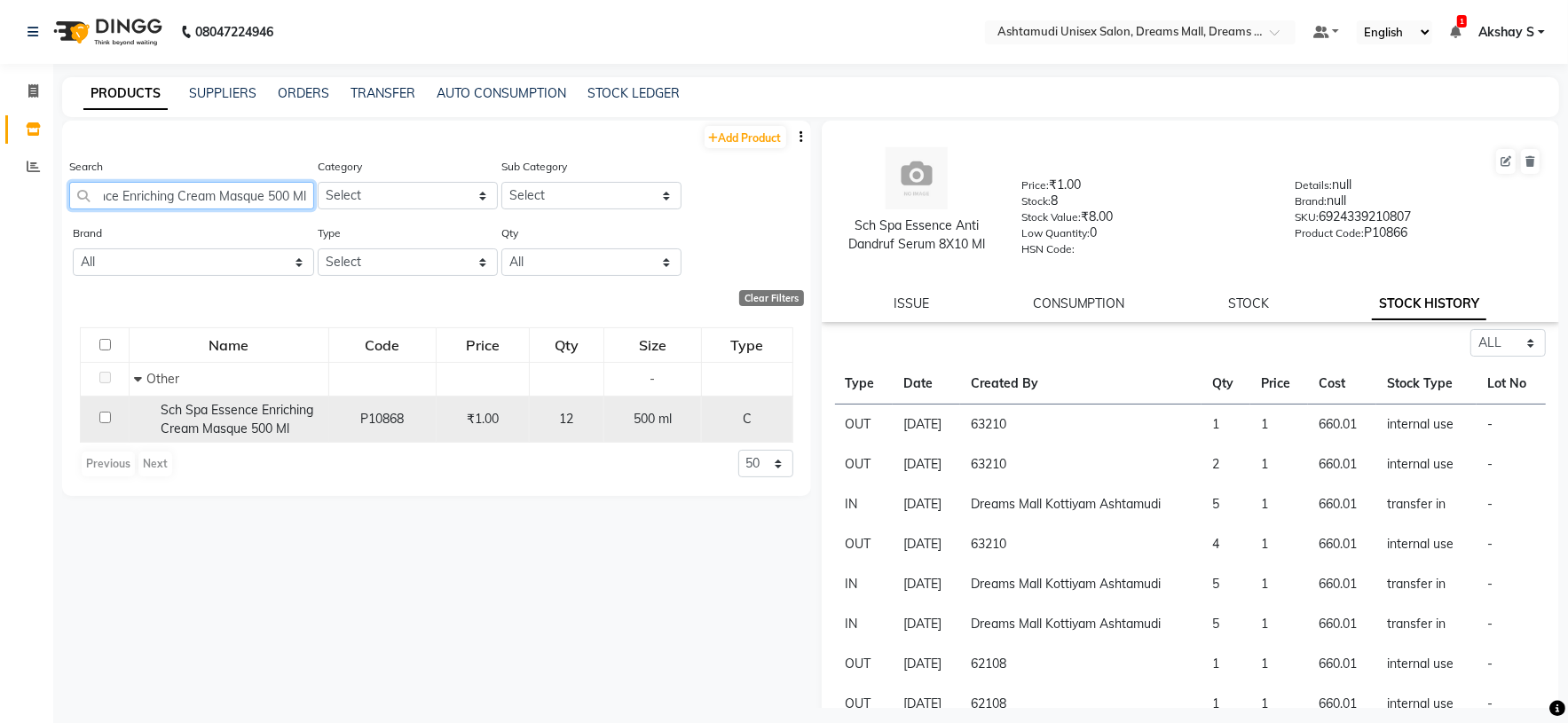
type input "Sch Spa Essence Enriching Cream Masque 500 Ml"
click at [230, 422] on span "Sch Spa Essence Enriching Cream Masque 500 Ml" at bounding box center [236, 419] width 152 height 34
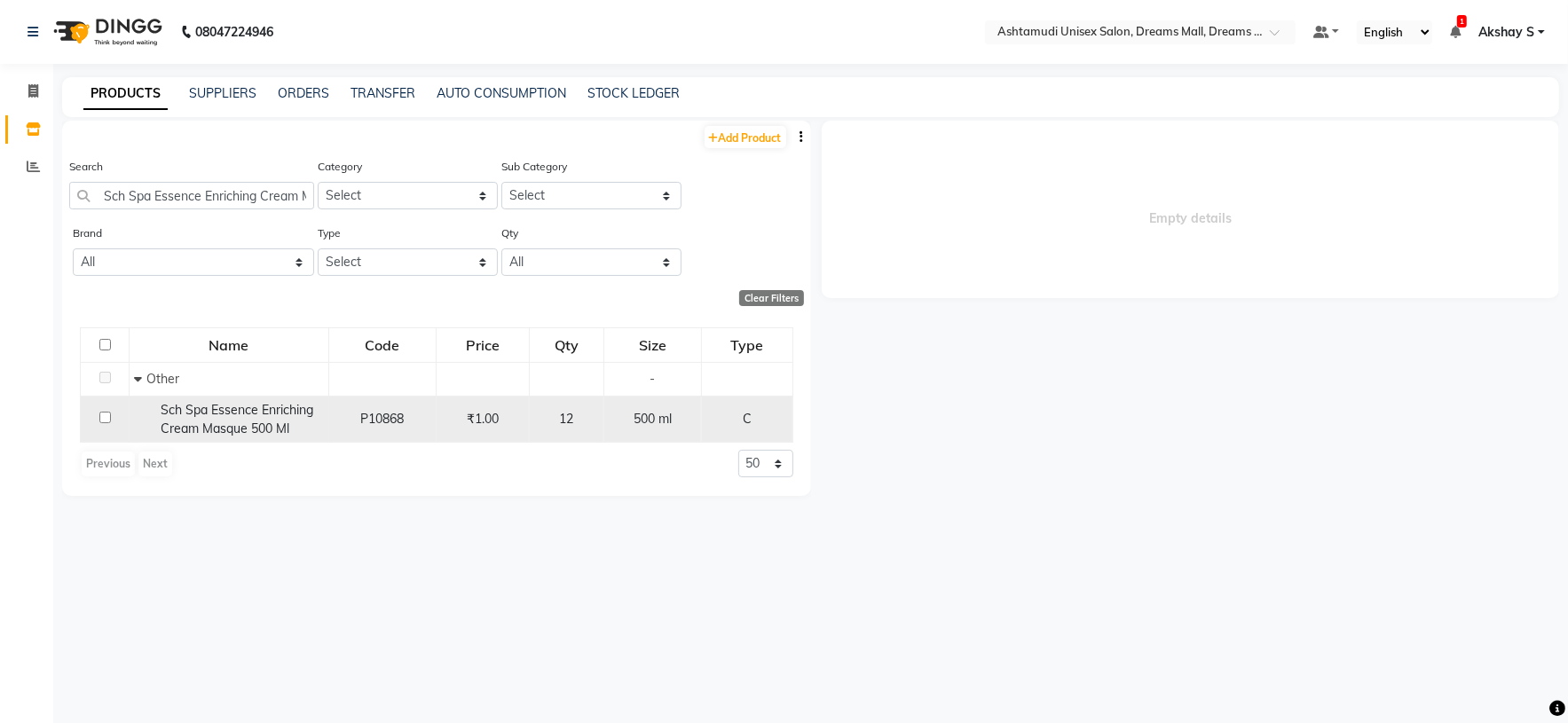
select select "all"
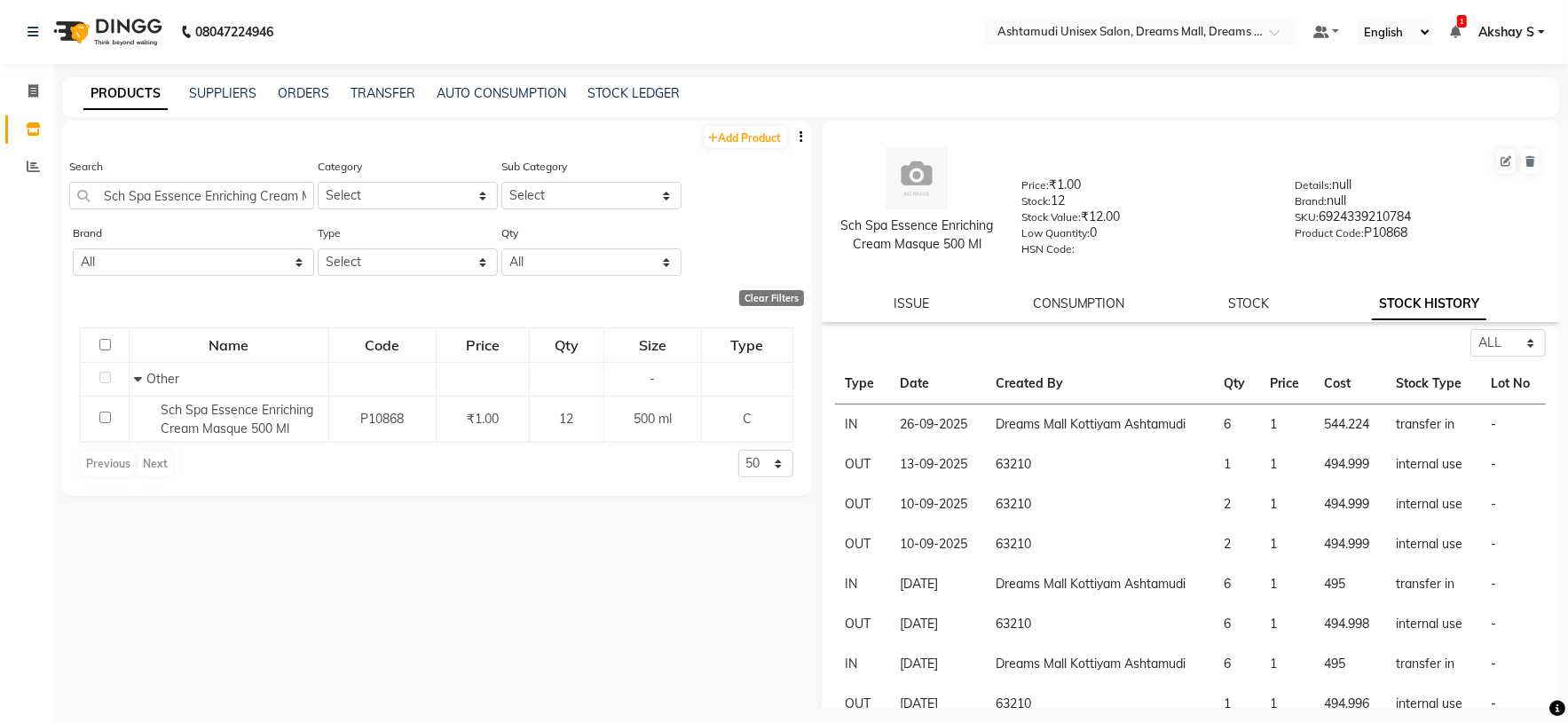
click at [185, 213] on div "Search Sch Spa Essence Enriching Cream Masque 500 Ml" at bounding box center [191, 191] width 245 height 67
click at [181, 200] on input "Sch Spa Essence Enriching Cream Masque 500 Ml" at bounding box center [191, 195] width 245 height 28
paste input "erenite Dissovable Sheet Mask (25pcs)"
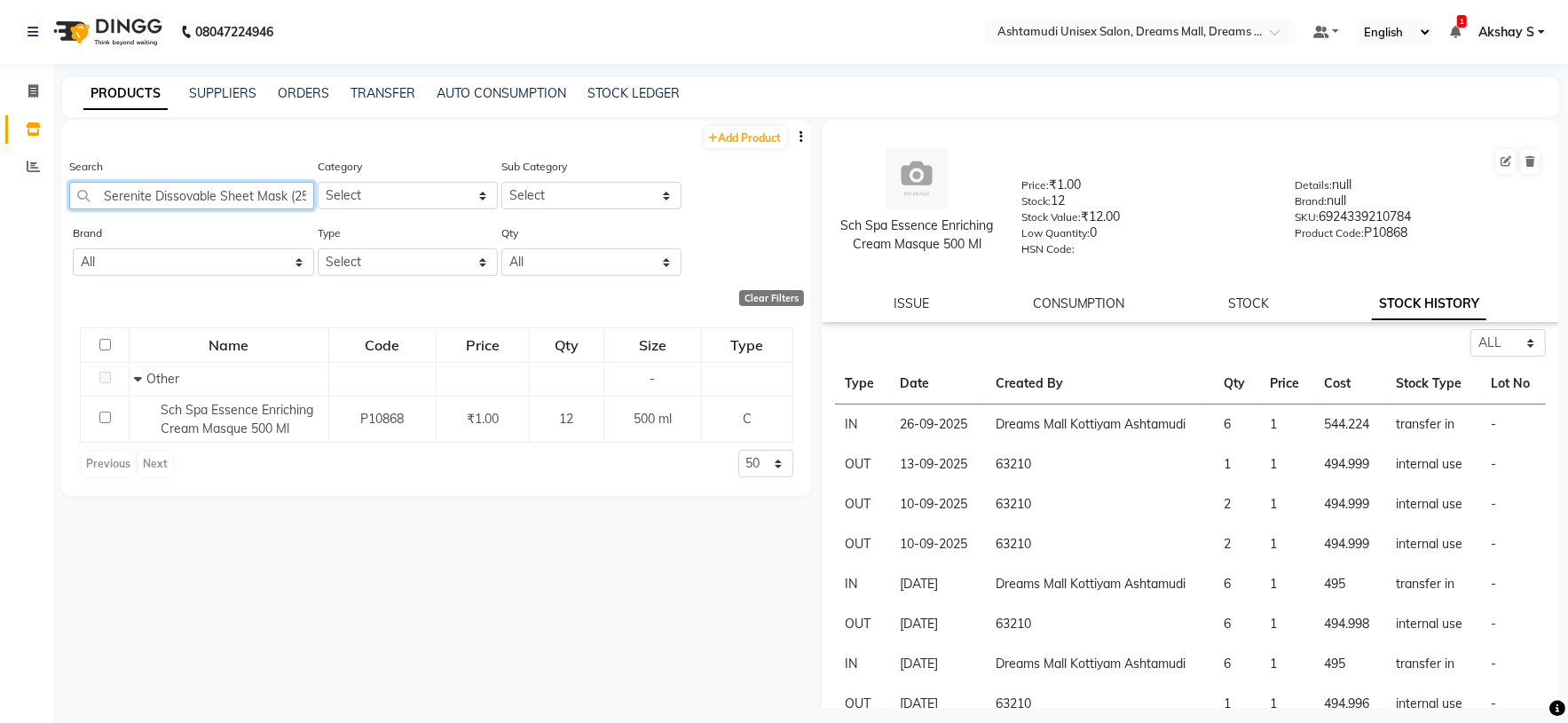
scroll to position [0, 27]
type input "Serenite Dissovable Sheet Mask (25pcs)"
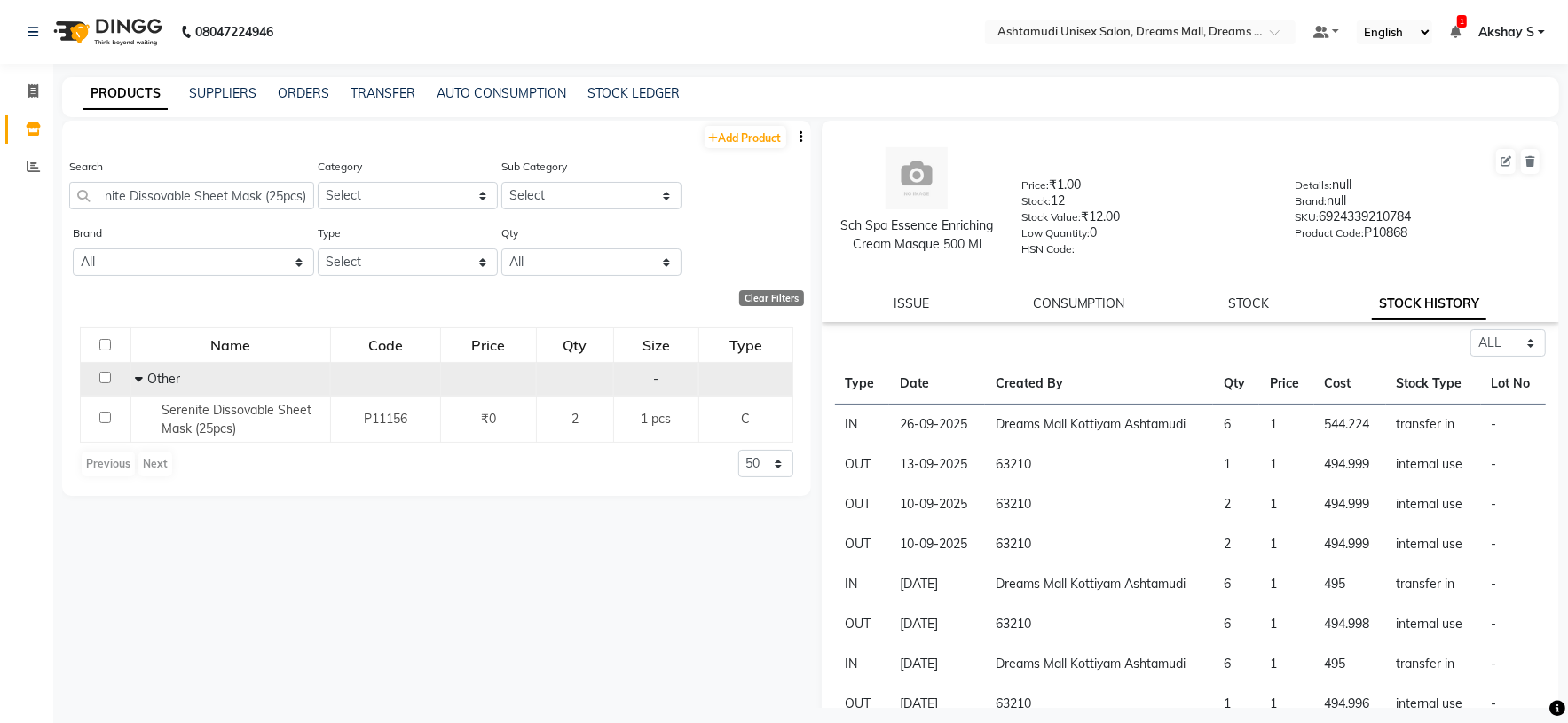
scroll to position [0, 0]
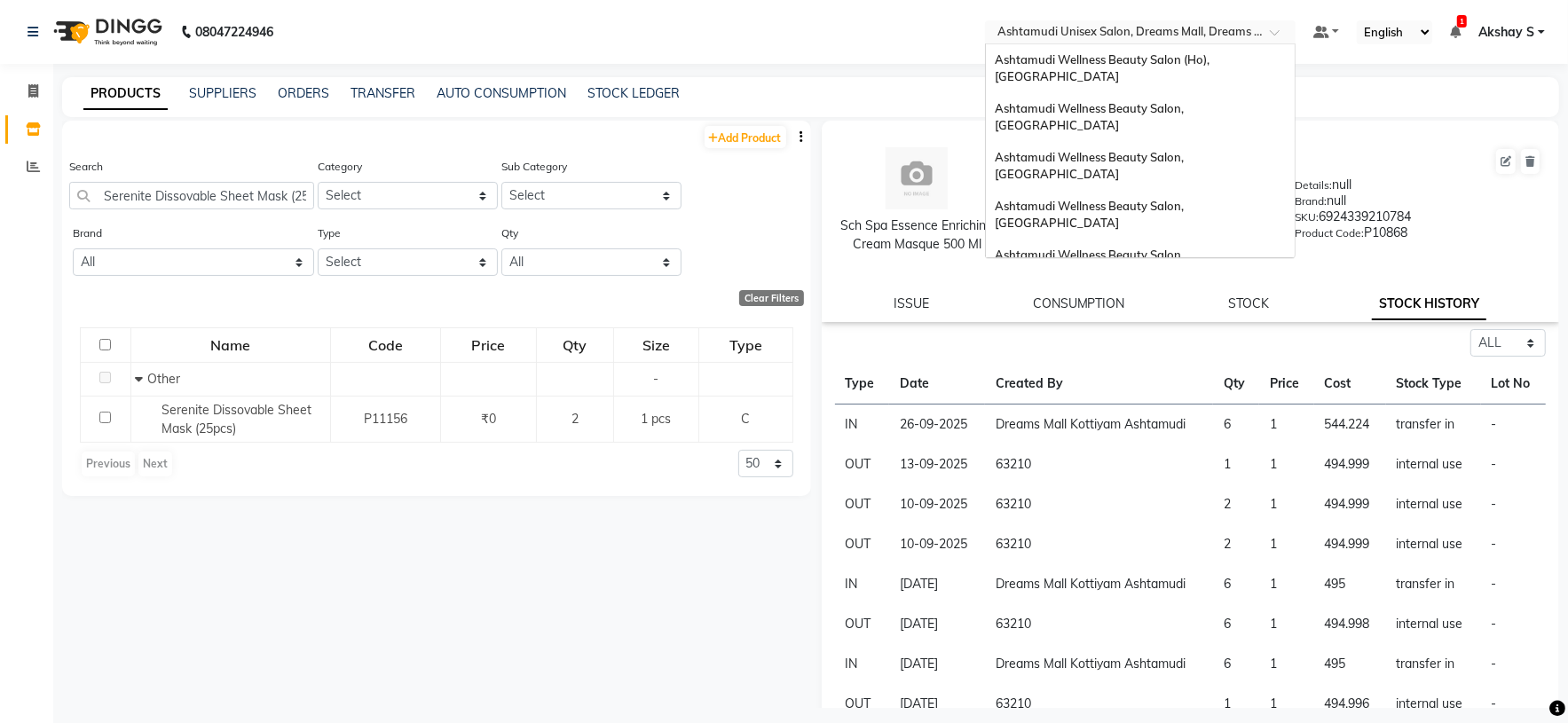
click at [1112, 20] on div "Select Location × [GEOGRAPHIC_DATA] Unisex Salon, [GEOGRAPHIC_DATA], Dreams Mal…" at bounding box center [1140, 32] width 310 height 24
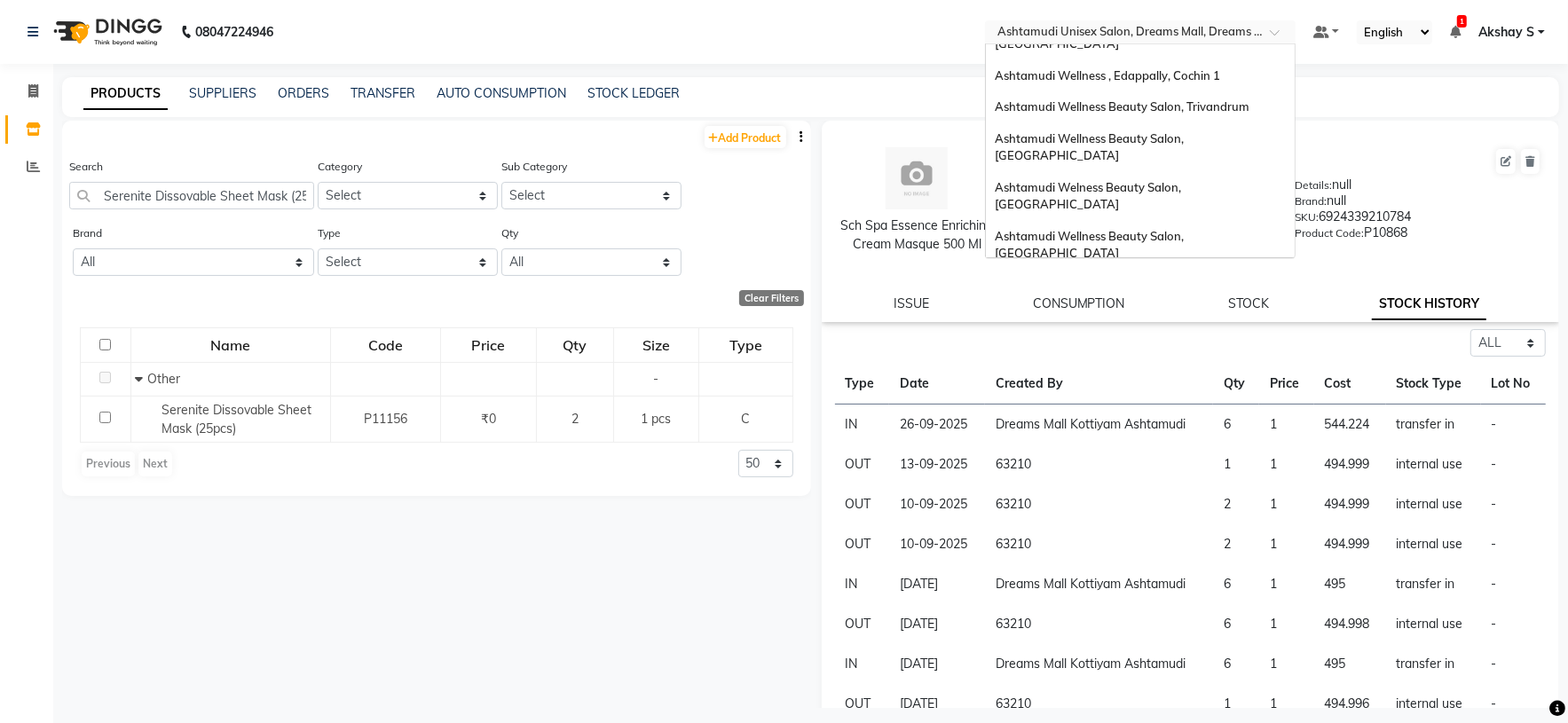
click at [1109, 406] on span "Ashtamudi Wellness Beauty Salon, [GEOGRAPHIC_DATA]" at bounding box center [1090, 421] width 191 height 32
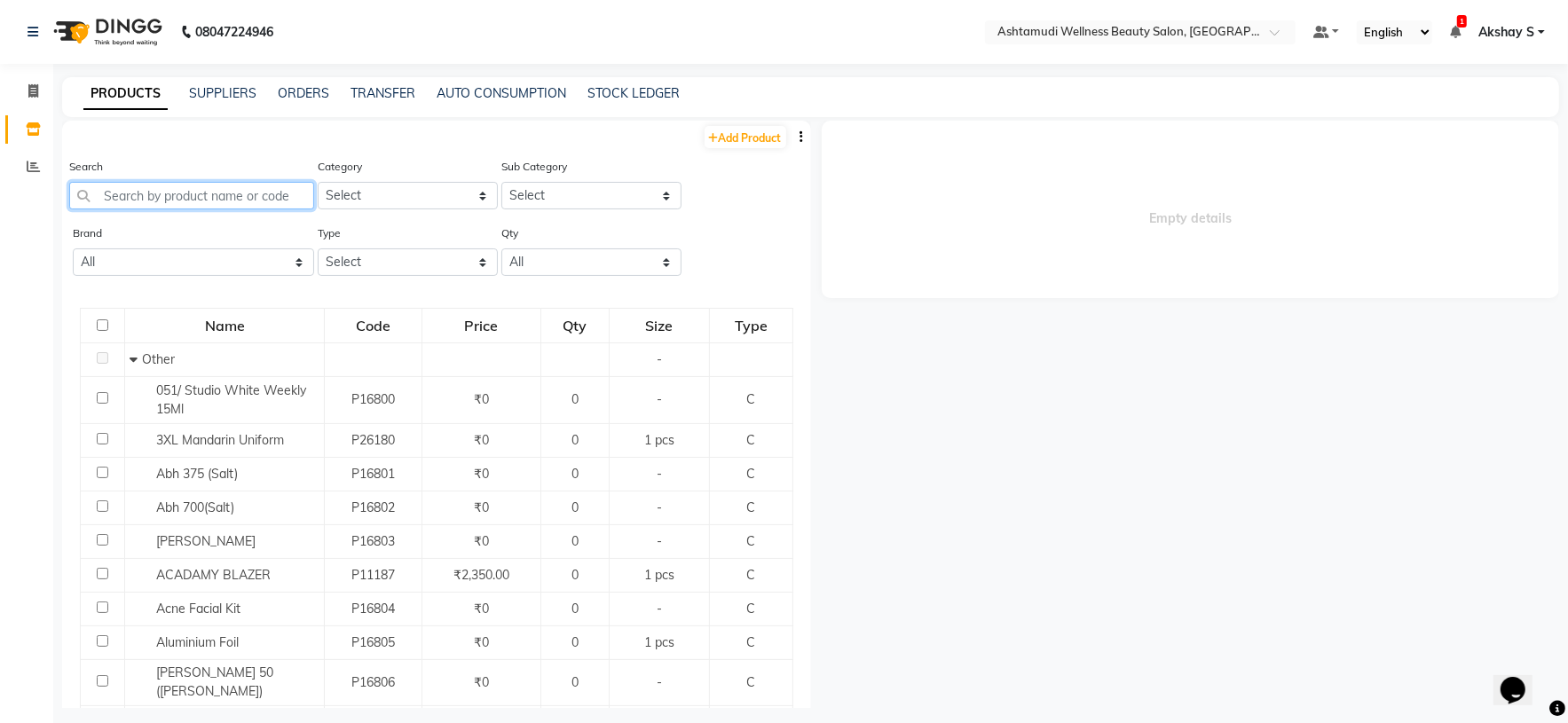
click at [214, 199] on input "text" at bounding box center [191, 195] width 245 height 28
click at [370, 85] on link "TRANSFER" at bounding box center [383, 93] width 65 height 16
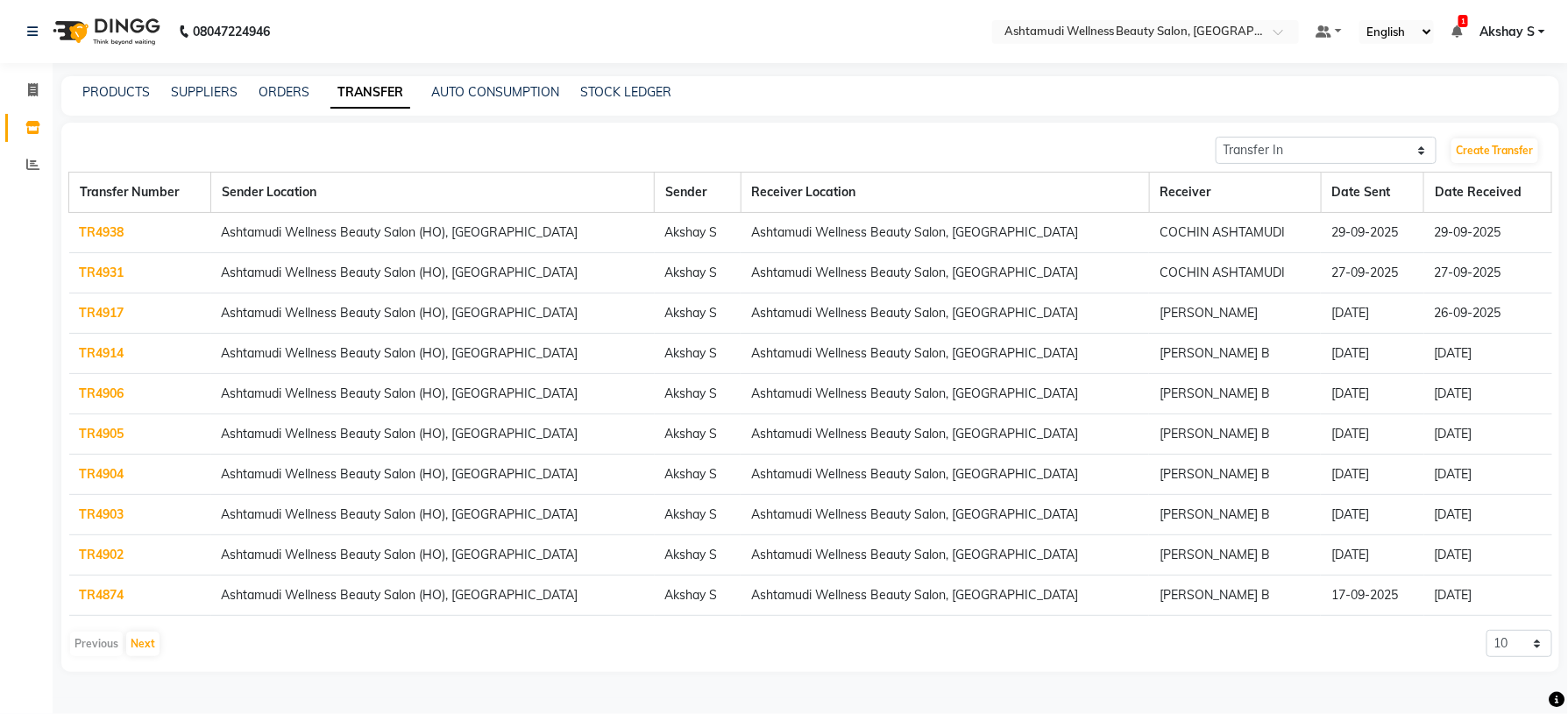
click at [96, 241] on td "TR4938" at bounding box center [140, 233] width 142 height 41
click at [95, 234] on link "TR4938" at bounding box center [101, 232] width 44 height 16
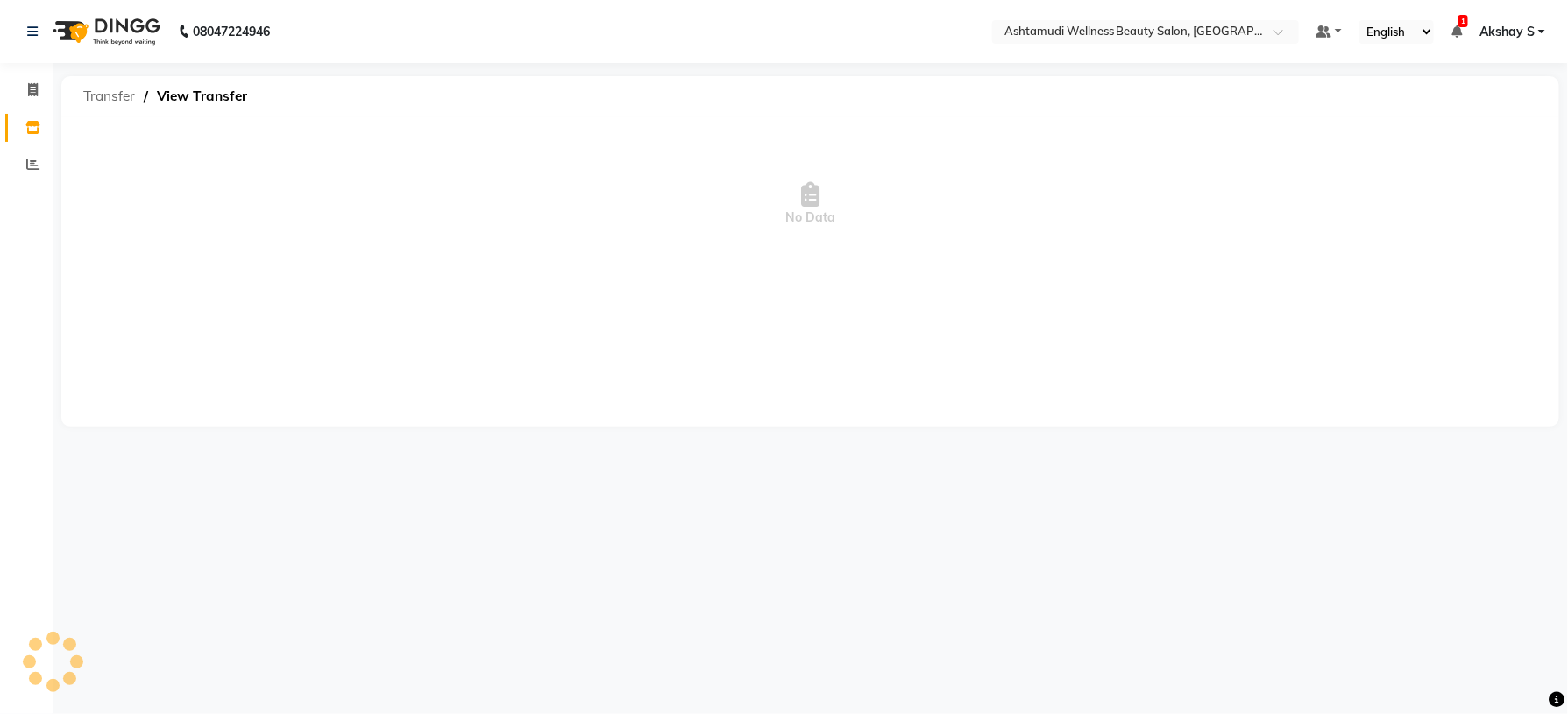
click at [82, 90] on span "Transfer" at bounding box center [109, 96] width 69 height 31
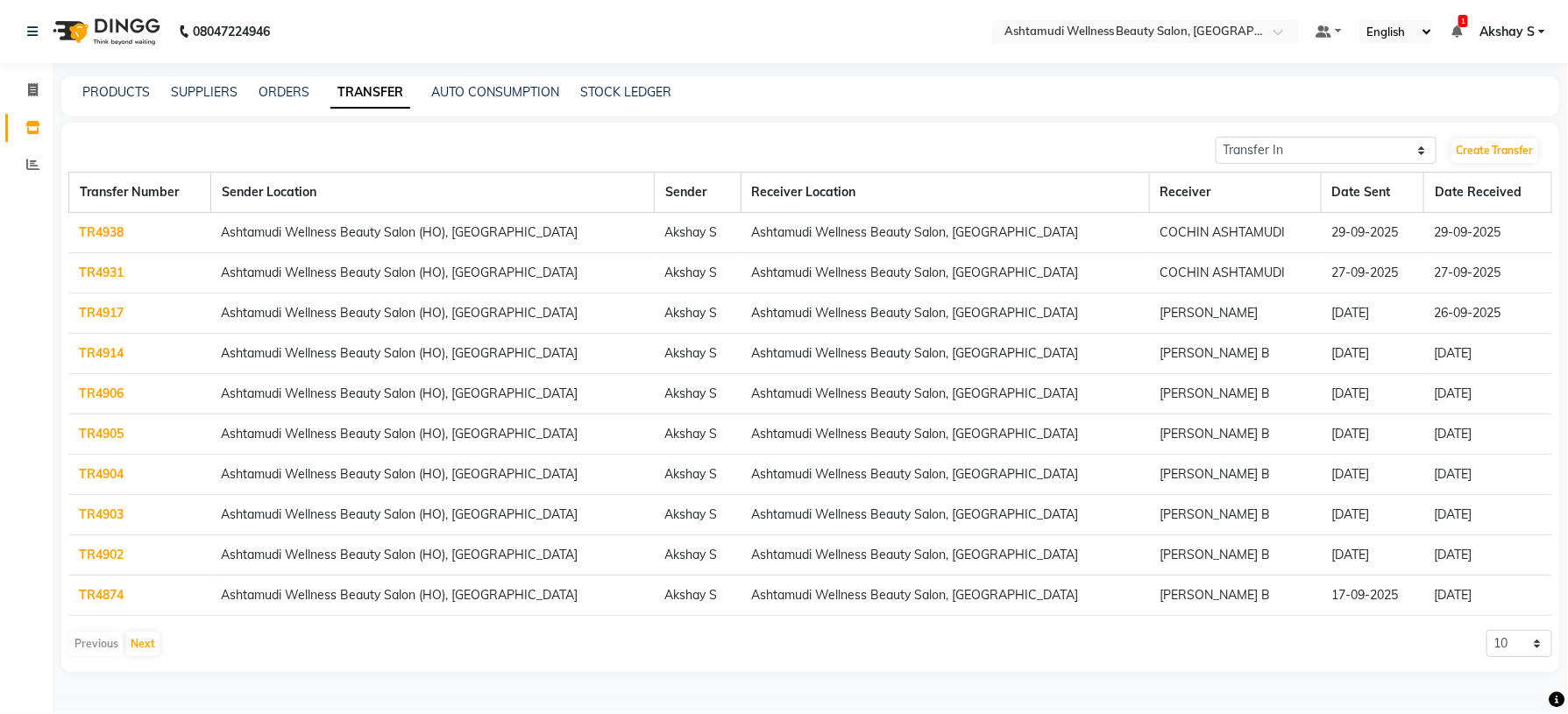
click at [110, 221] on td "TR4938" at bounding box center [140, 233] width 142 height 41
click at [109, 234] on link "TR4938" at bounding box center [101, 232] width 44 height 16
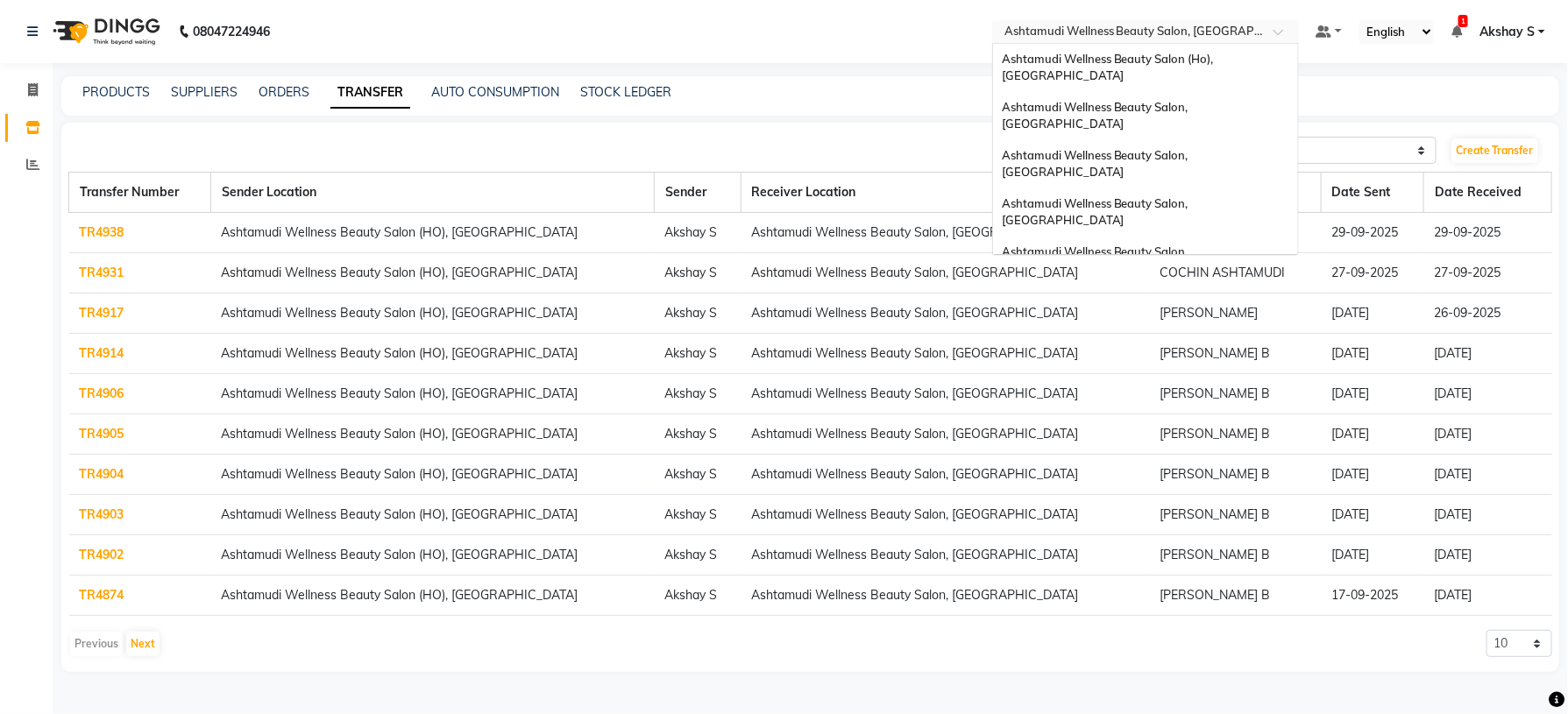
click at [1222, 35] on input "text" at bounding box center [1127, 33] width 254 height 18
click at [1204, 66] on div "Ashtamudi Wellness Beauty Salon (Ho), [GEOGRAPHIC_DATA]" at bounding box center [1145, 67] width 305 height 48
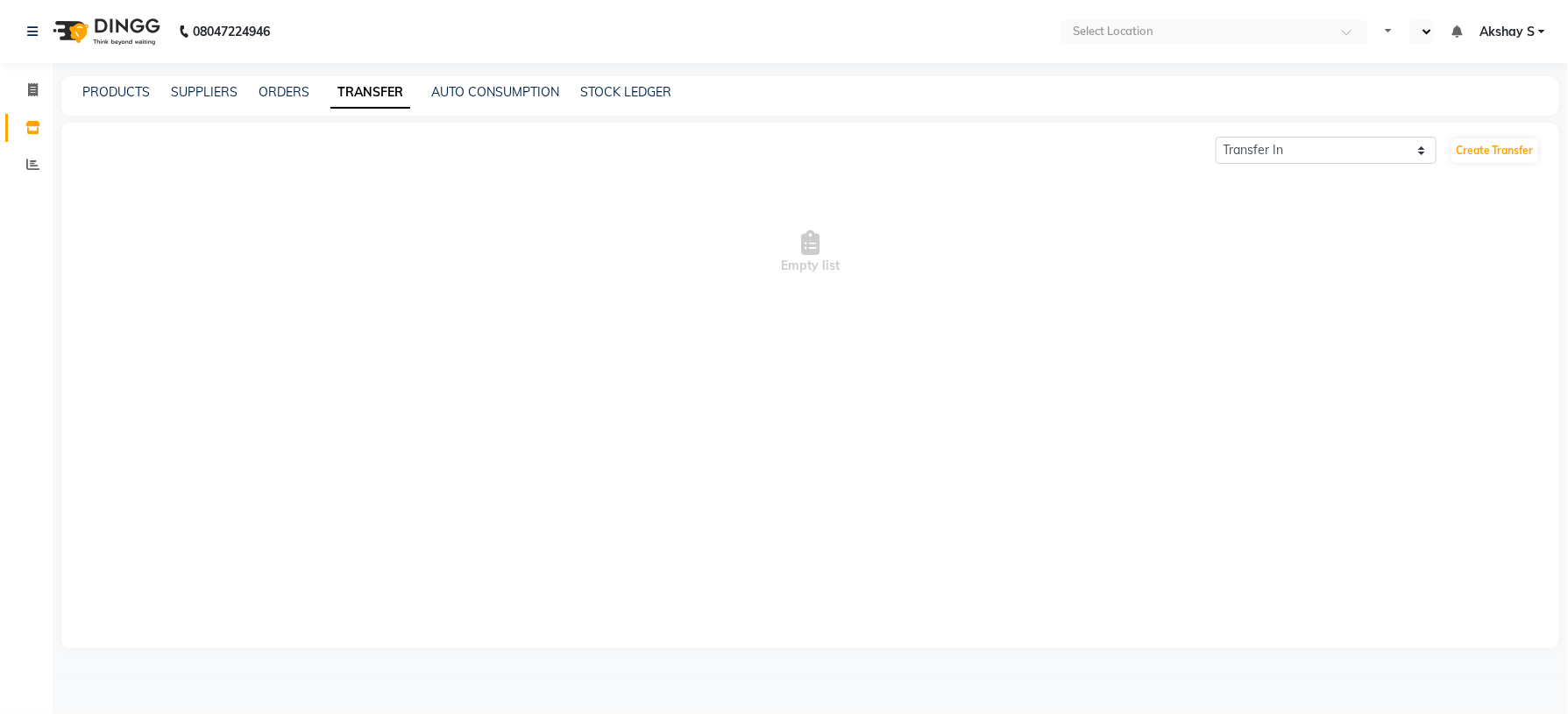
select select "en"
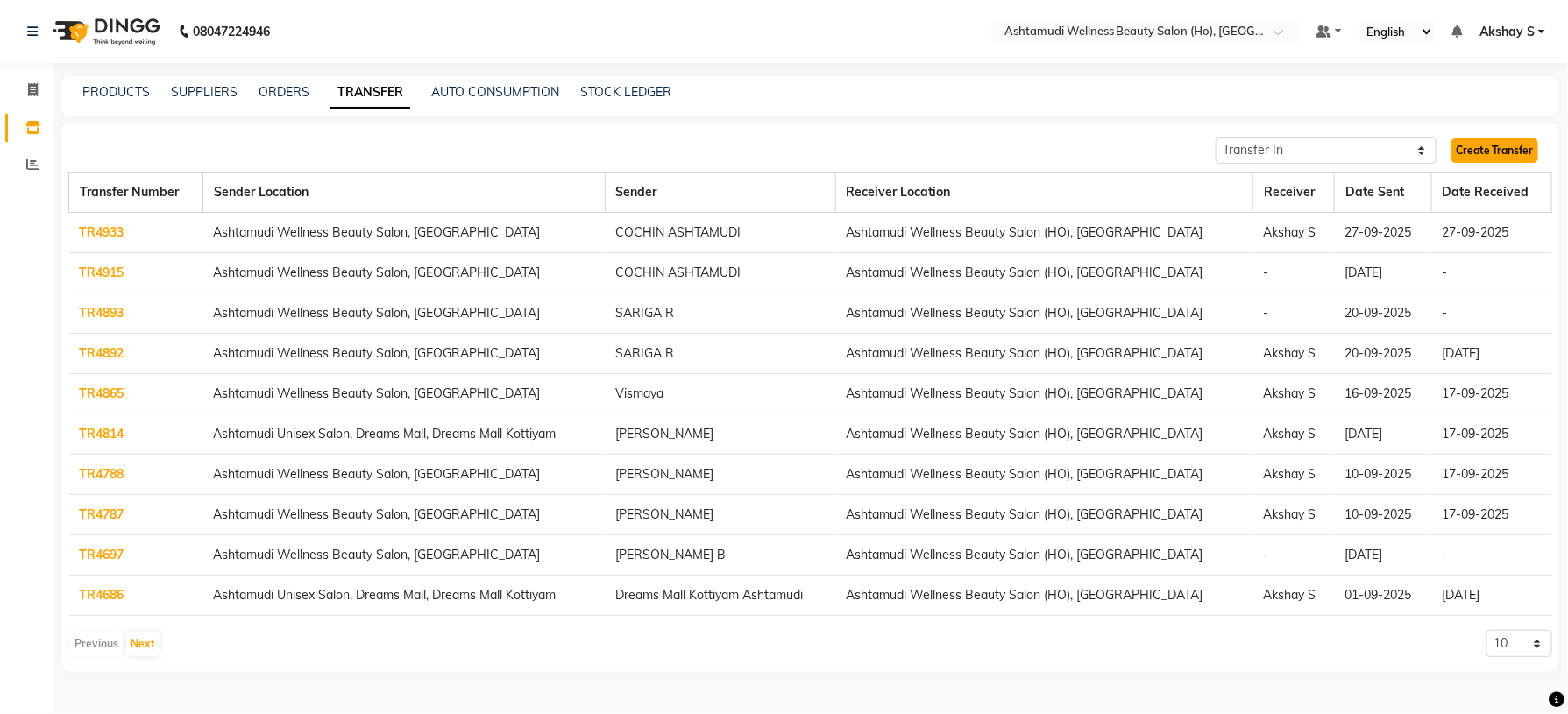
click at [1486, 149] on link "Create Transfer" at bounding box center [1495, 150] width 87 height 25
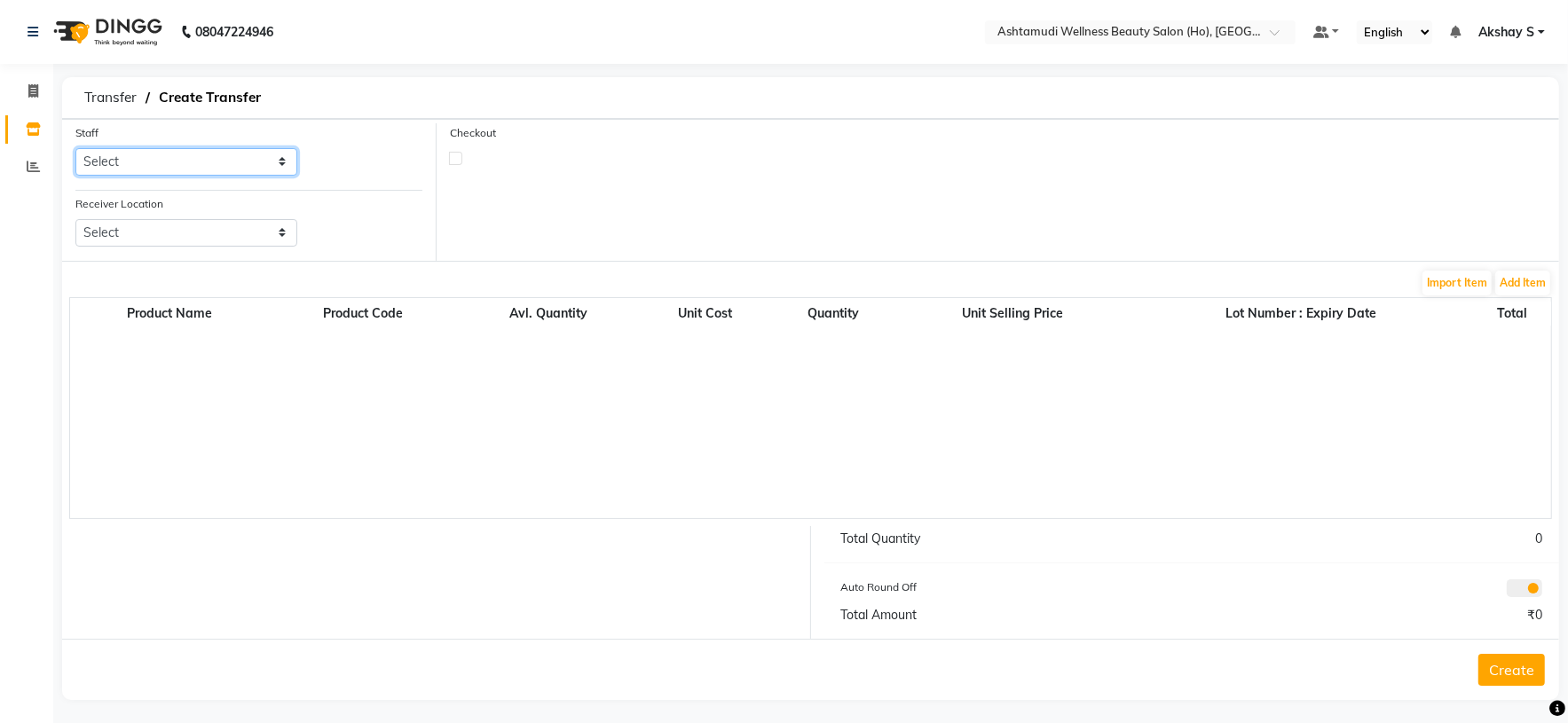
click at [258, 157] on select "Select Abhijith ABHINAND Akshay S Ananthu S Dev Anila P Anjana u Asiya ATHIRA A…" at bounding box center [187, 162] width 222 height 28
click at [284, 161] on select "Select Abhijith ABHINAND Akshay S Ananthu S Dev Anila P Anjana u Asiya ATHIRA A…" at bounding box center [187, 162] width 222 height 28
click at [279, 162] on select "Select Abhijith ABHINAND Akshay S Ananthu S Dev Anila P Anjana u Asiya ATHIRA A…" at bounding box center [187, 162] width 222 height 28
select select "44763"
click at [76, 149] on select "Select Abhijith ABHINAND Akshay S Ananthu S Dev Anila P Anjana u Asiya ATHIRA A…" at bounding box center [187, 162] width 222 height 28
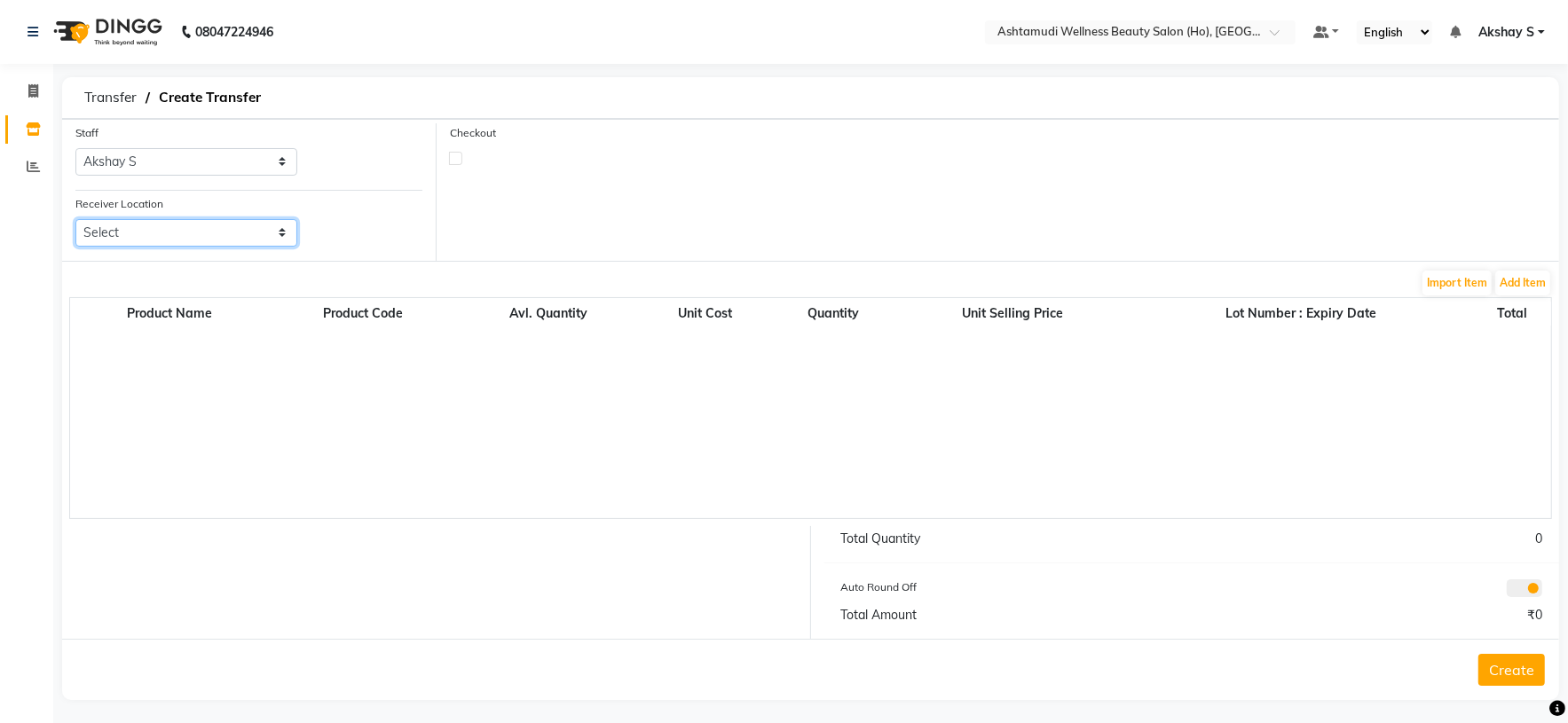
click at [227, 227] on select "Select Ashtamudi Welness Beauty Salon, Chinnakkada Ashtamudi Wellness Beauty Sa…" at bounding box center [187, 233] width 222 height 28
select select "1933"
click at [76, 220] on select "Select Ashtamudi Welness Beauty Salon, Chinnakkada Ashtamudi Wellness Beauty Sa…" at bounding box center [187, 233] width 222 height 28
click at [1510, 290] on button "Add Item" at bounding box center [1522, 283] width 55 height 25
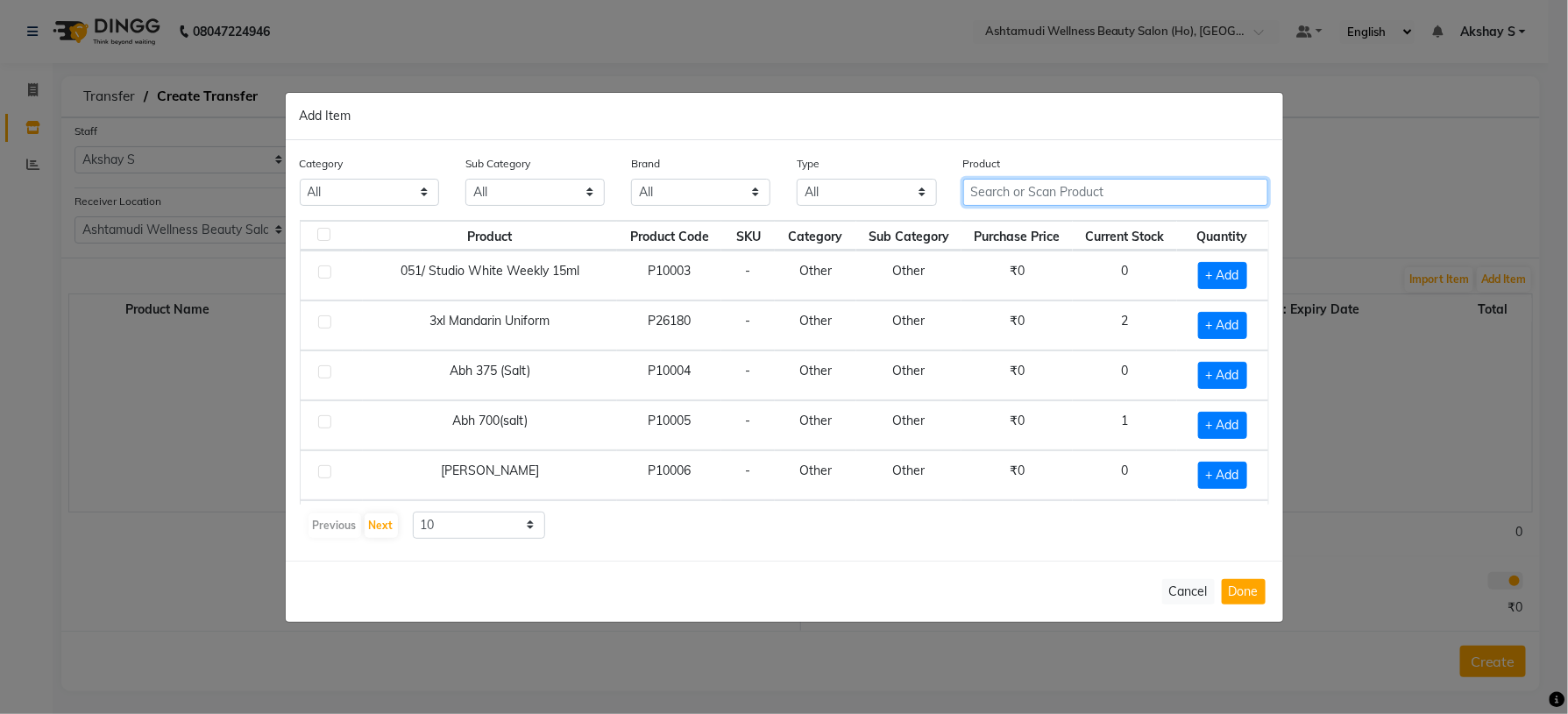
click at [1004, 195] on input "text" at bounding box center [1116, 192] width 305 height 27
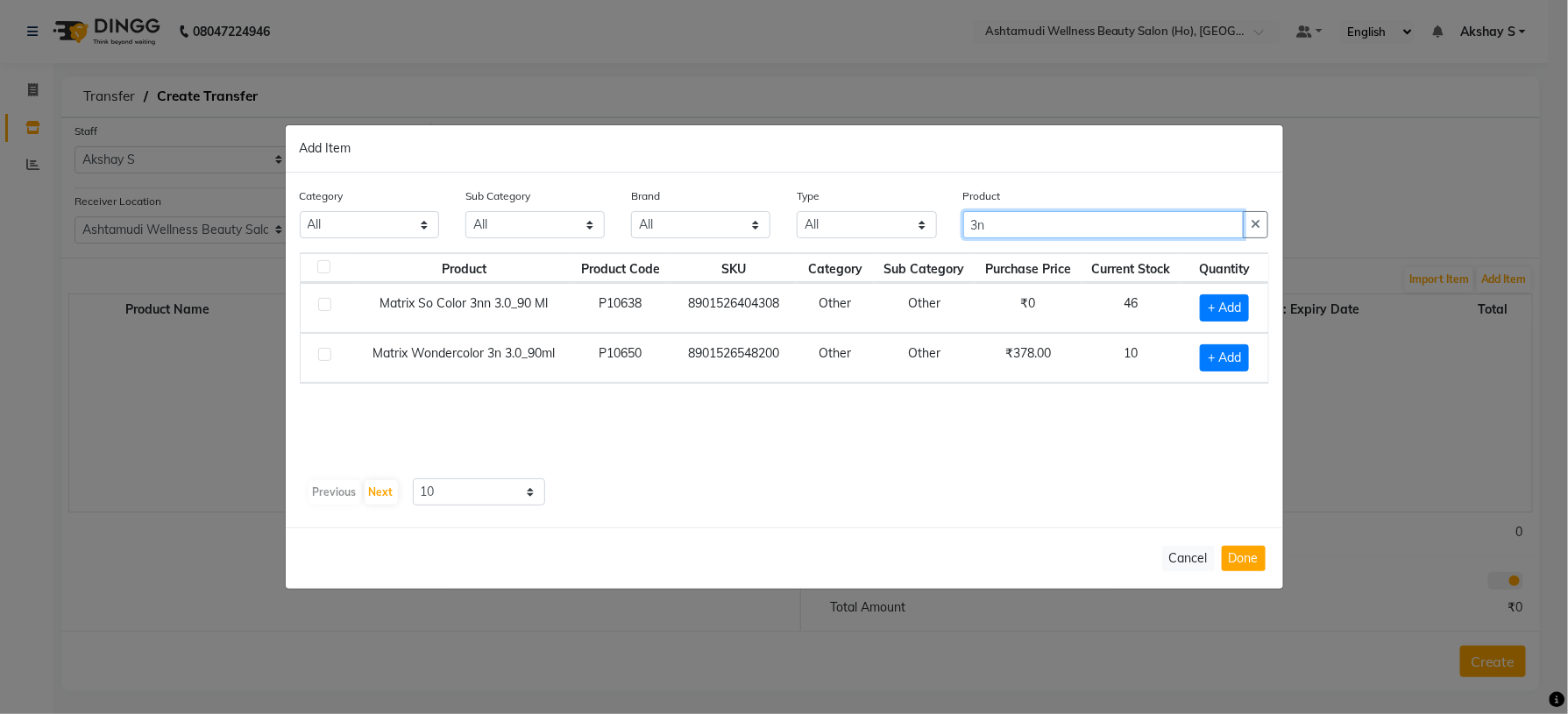
type input "3n"
click at [821, 427] on div "Product Product Code SKU Category Sub Category Purchase Price Current Stock Qua…" at bounding box center [784, 362] width 969 height 219
click at [1227, 357] on span "+ Add" at bounding box center [1225, 357] width 49 height 27
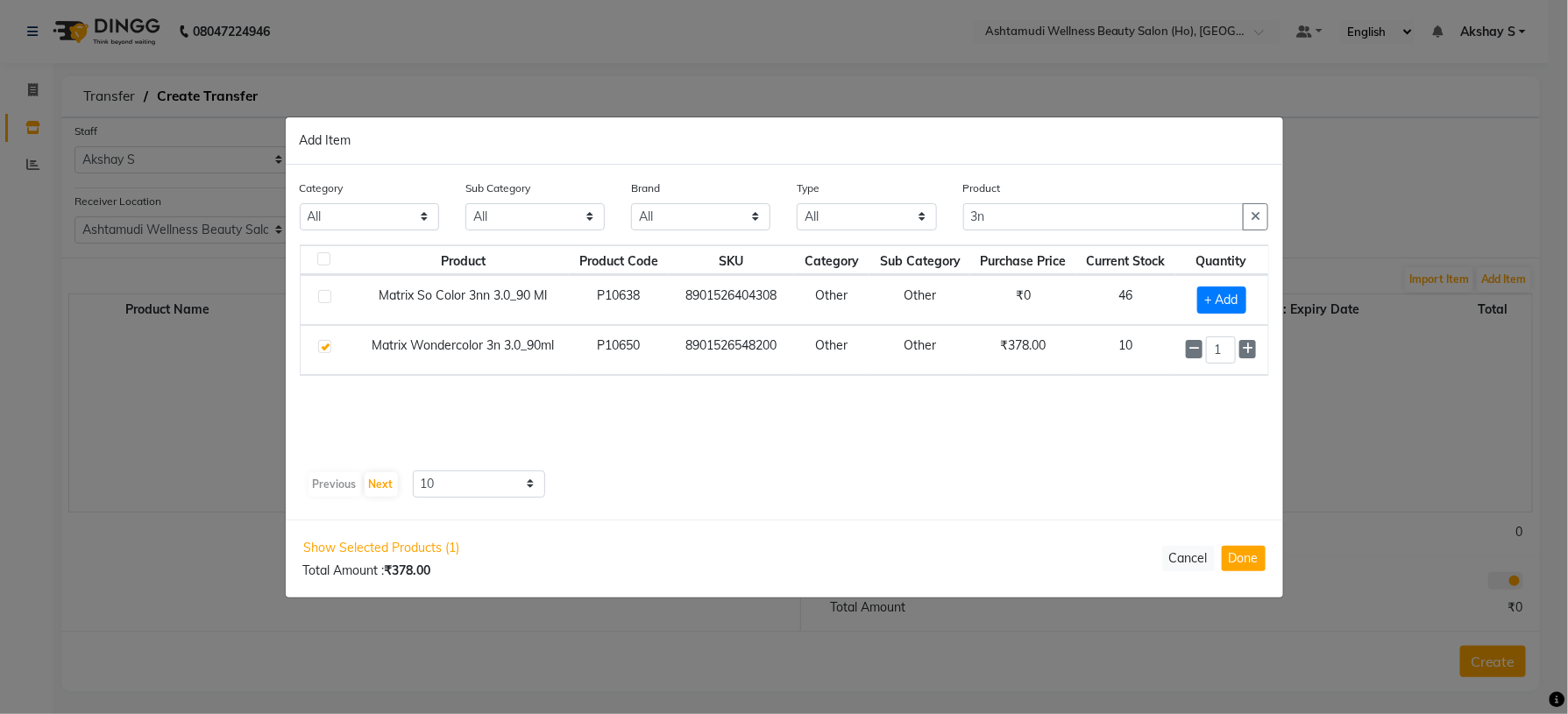
checkbox input "true"
click at [1227, 354] on input "1" at bounding box center [1221, 350] width 30 height 27
type input "10"
click at [1257, 553] on button "Done" at bounding box center [1244, 558] width 44 height 26
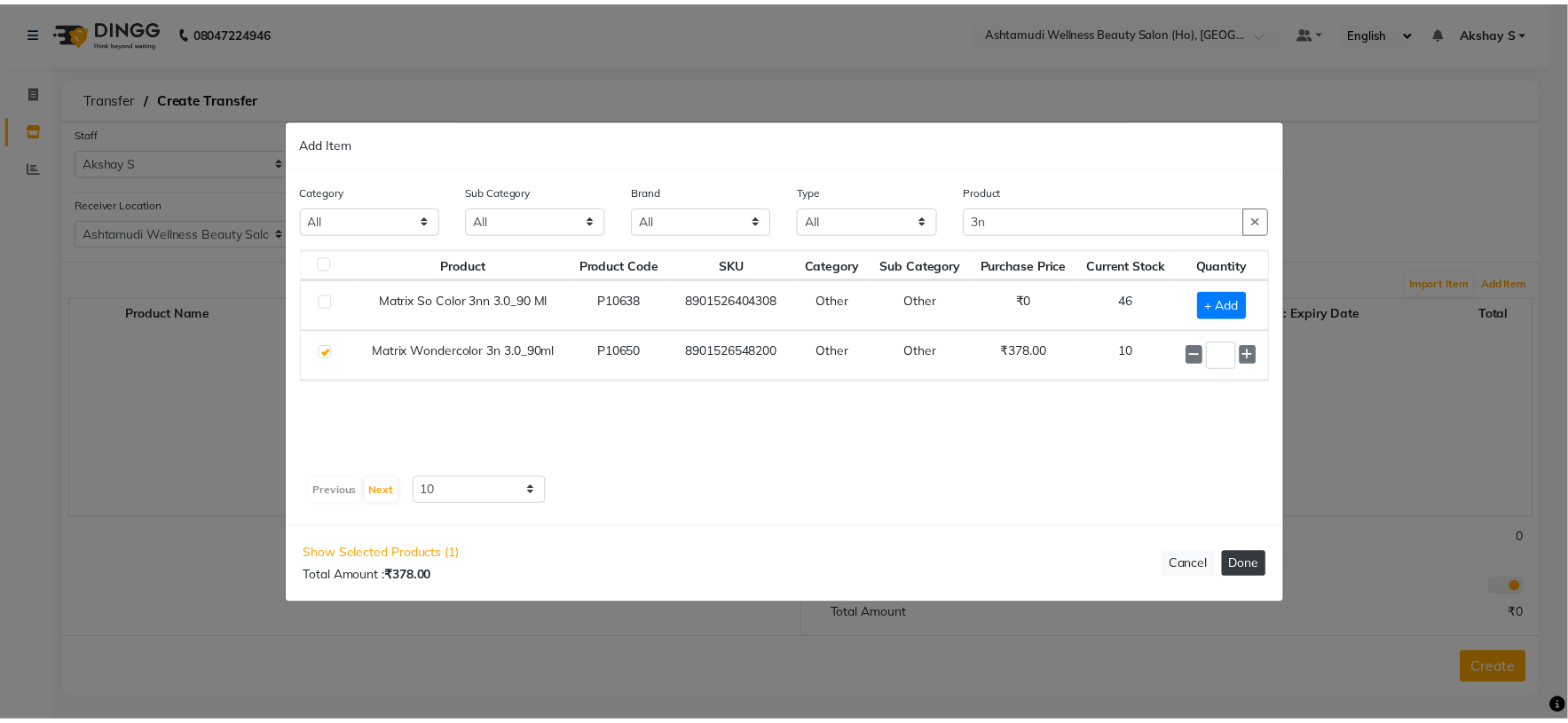
scroll to position [0, 0]
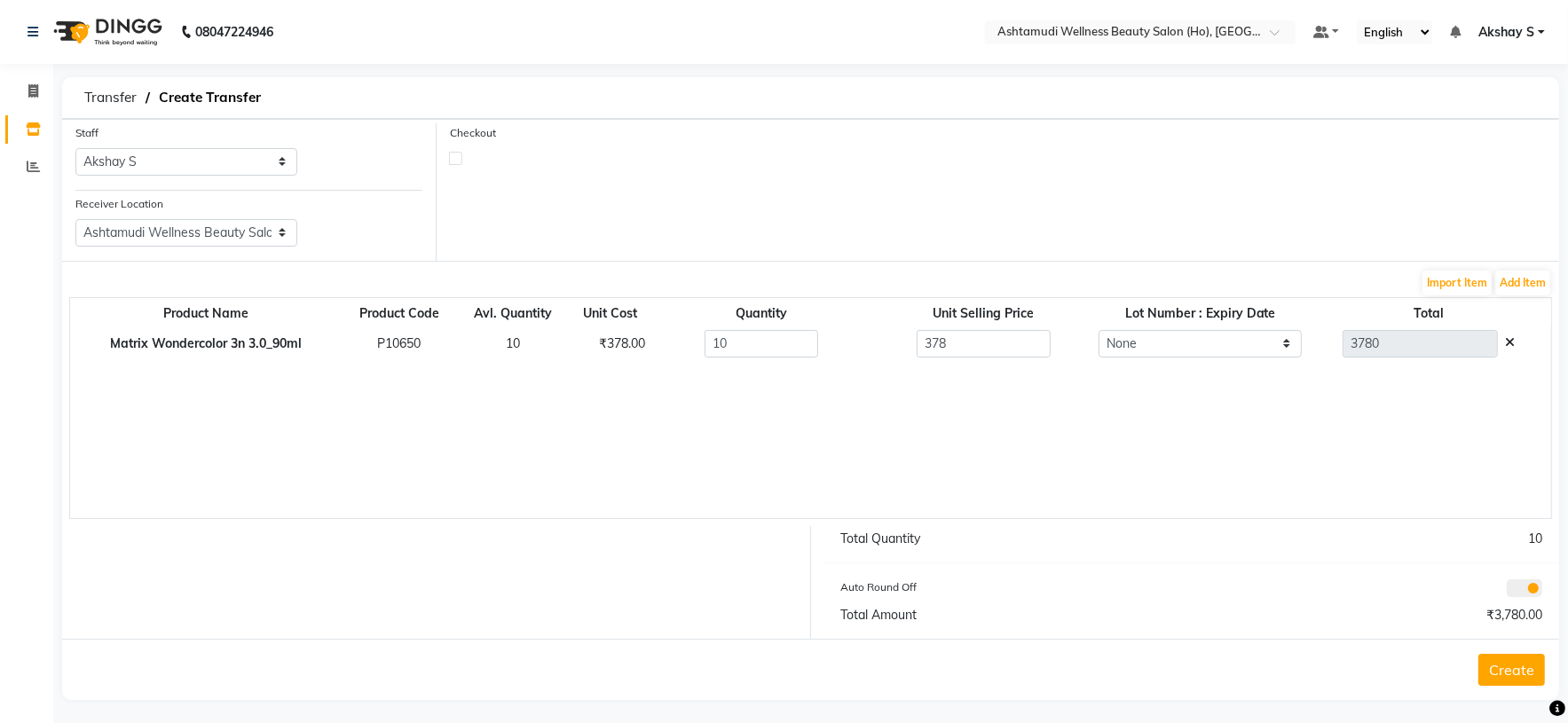
click at [1505, 676] on button "Create" at bounding box center [1512, 669] width 67 height 32
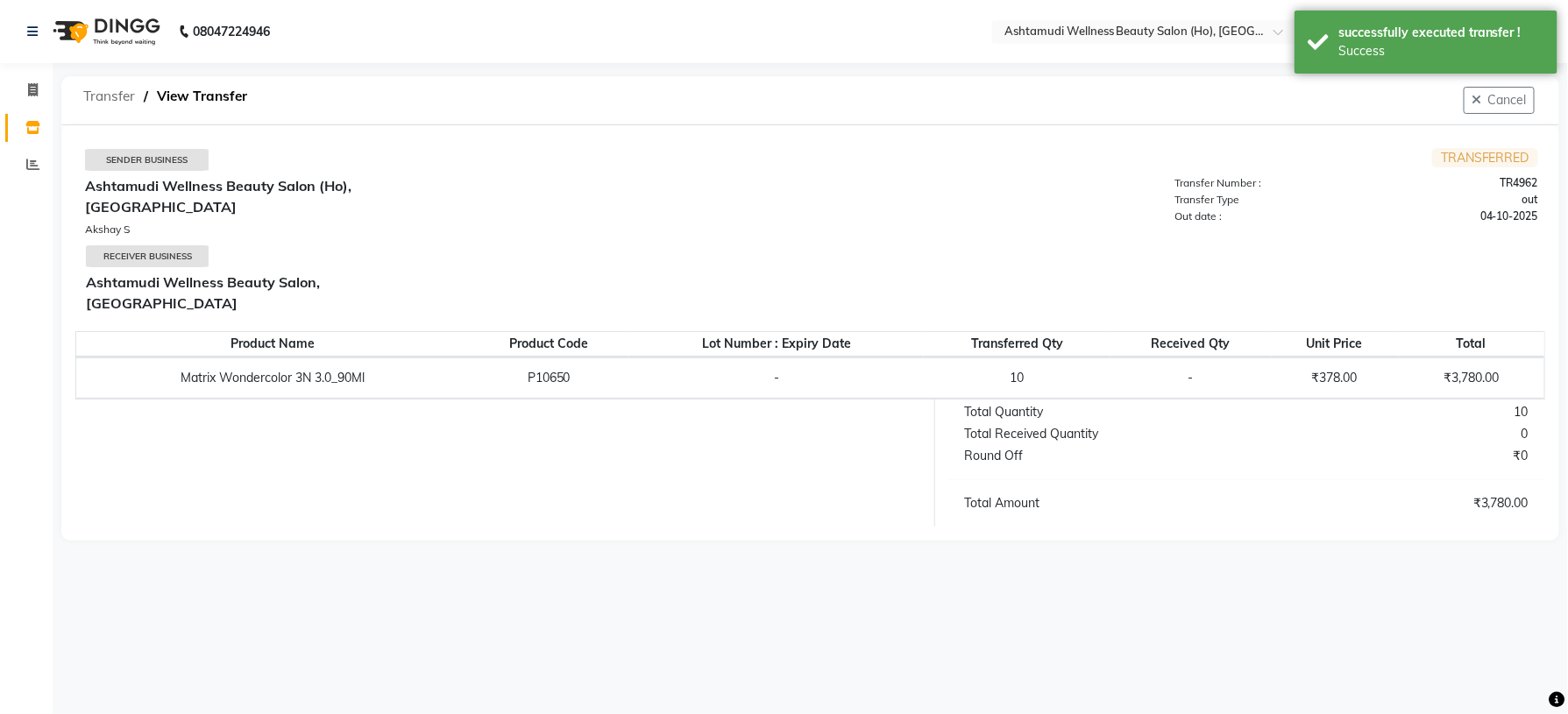
click at [98, 102] on span "Transfer" at bounding box center [109, 96] width 69 height 31
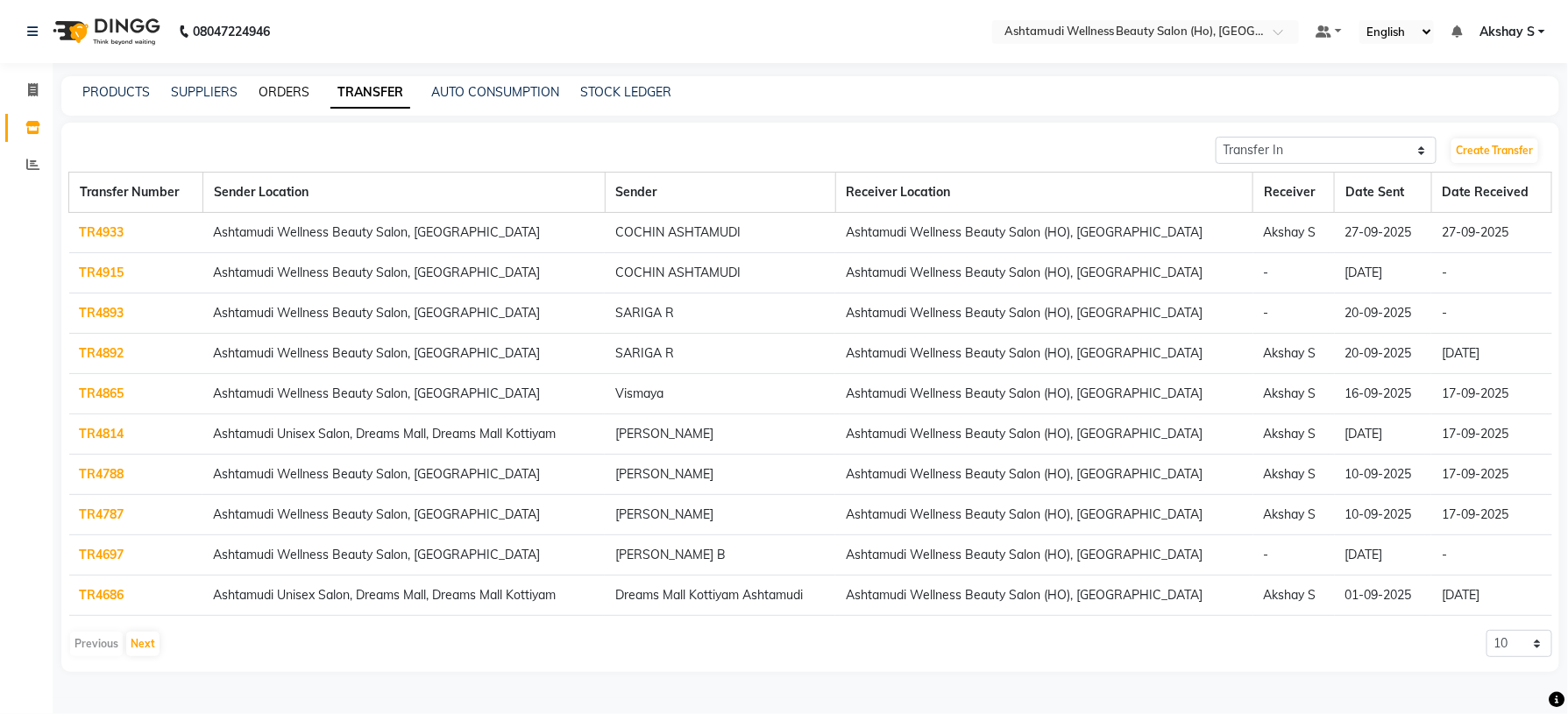
click at [295, 89] on link "ORDERS" at bounding box center [284, 92] width 51 height 16
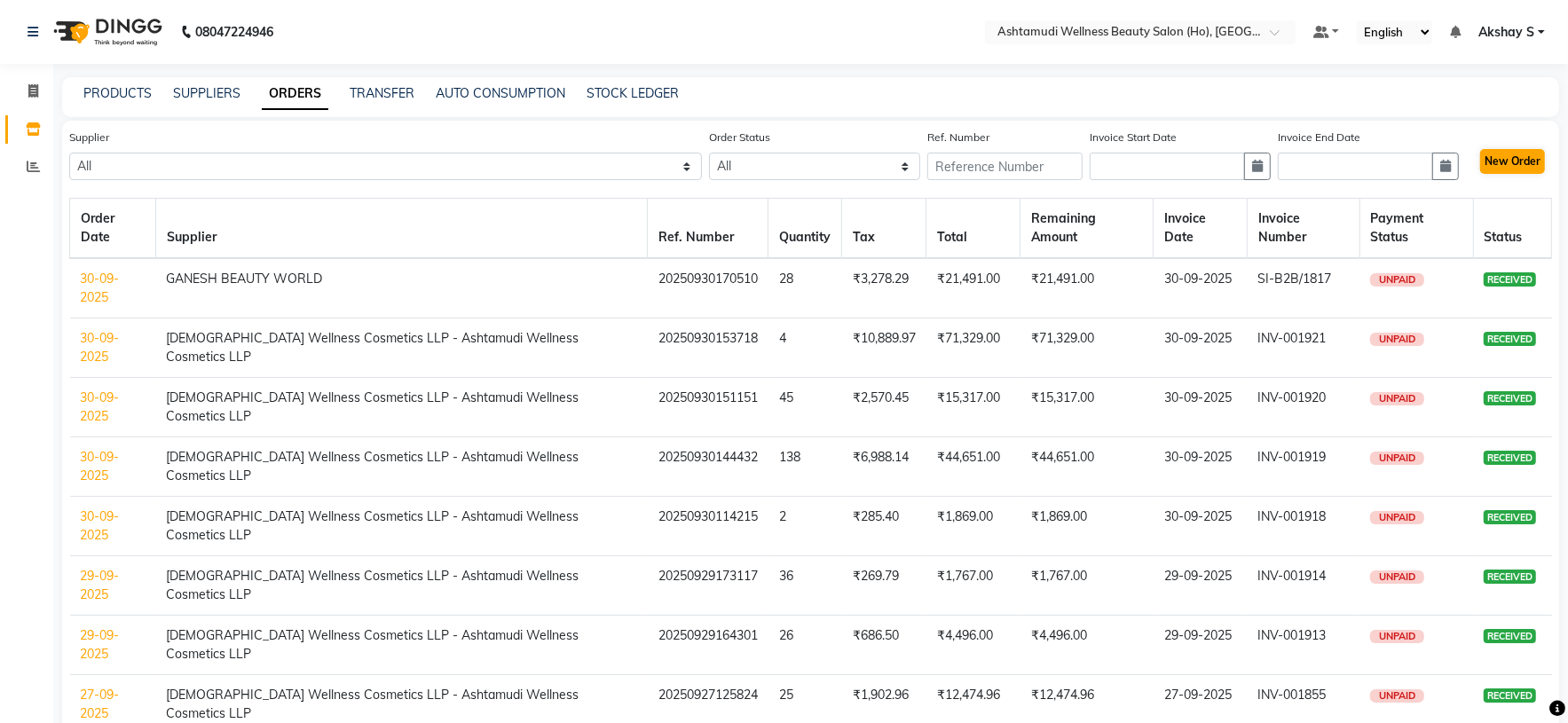
click at [1506, 173] on div "New Order" at bounding box center [1514, 162] width 74 height 29
click at [1523, 161] on button "New Order" at bounding box center [1512, 162] width 65 height 25
select select "true"
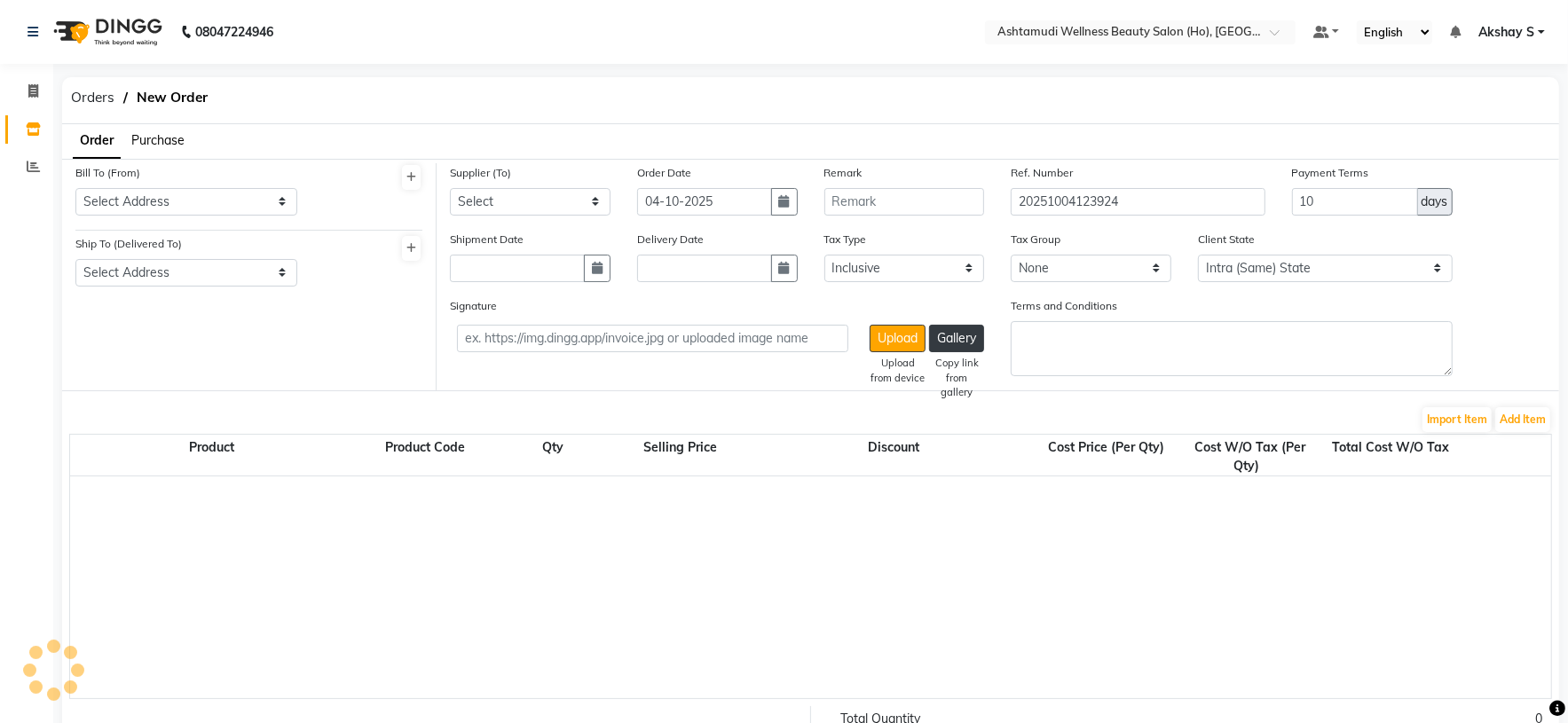
select select "1735"
click at [169, 143] on span "Purchase" at bounding box center [158, 140] width 54 height 16
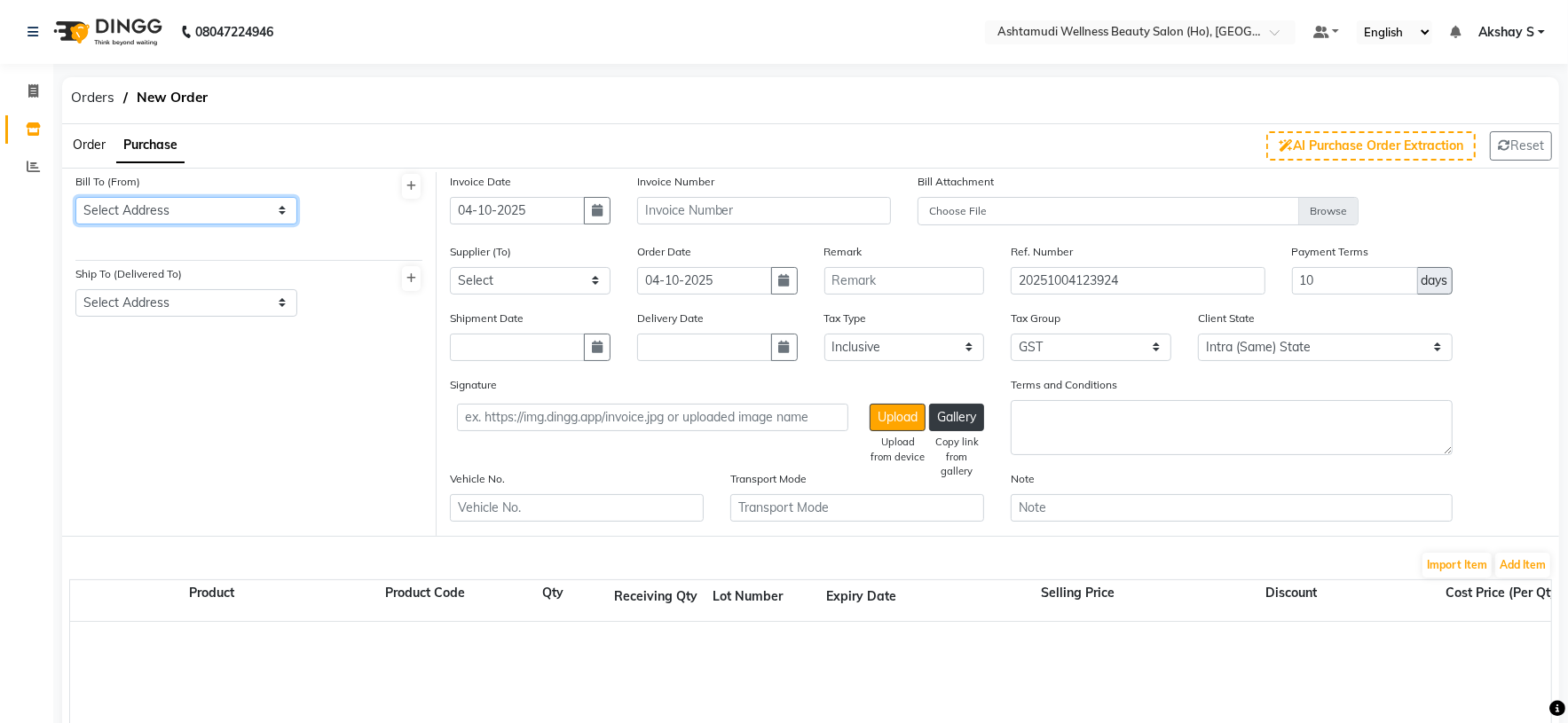
click at [258, 211] on select "Select Address ASHTAMUDI WELLNESS BEAUTY SALON ,318 OILIPPIL BUILDING ,KANNANAL…" at bounding box center [187, 211] width 222 height 28
select select "467"
click at [76, 197] on select "Select Address ASHTAMUDI WELLNESS BEAUTY SALON ,318 OILIPPIL BUILDING ,KANNANAL…" at bounding box center [187, 211] width 222 height 28
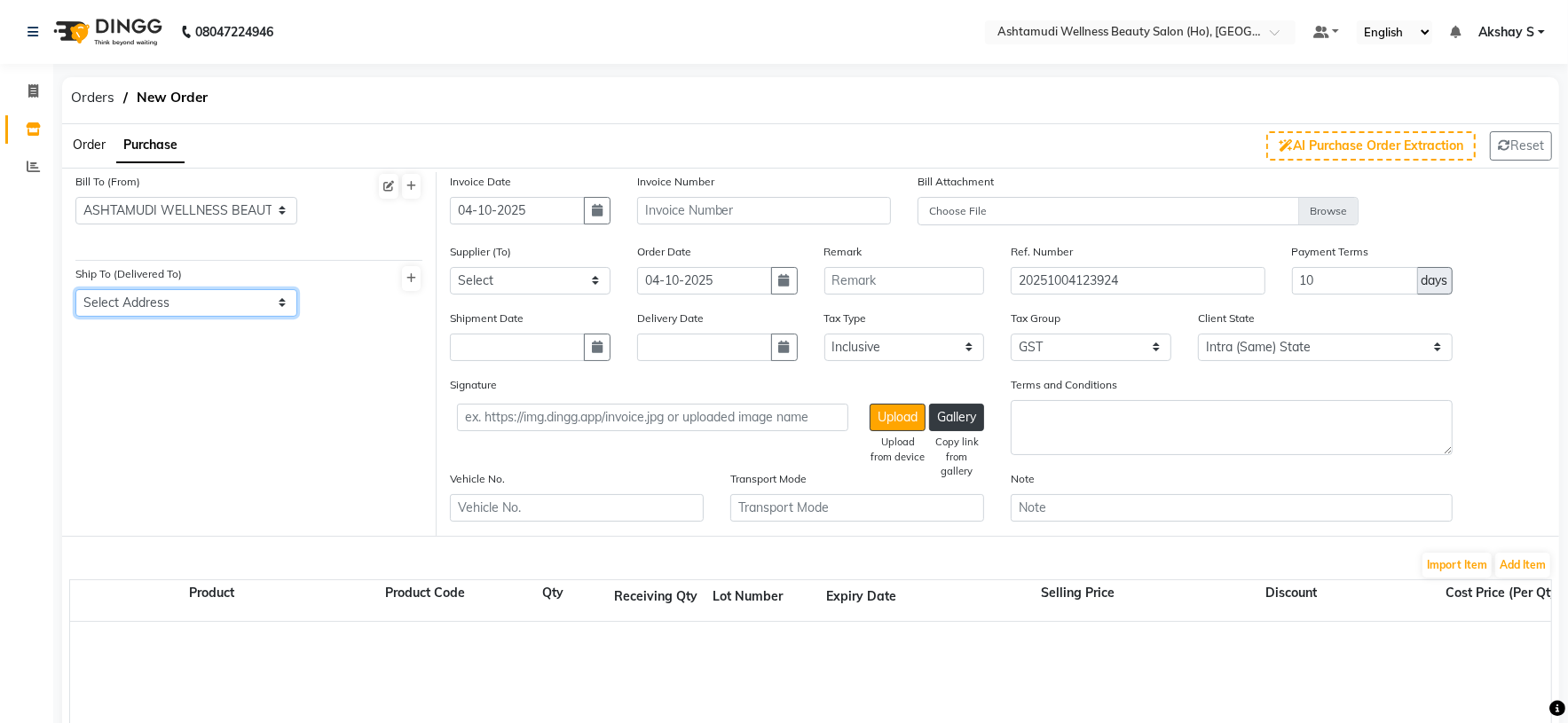
click at [249, 297] on select "Select Address ASHTAMUDI WELLNESS BEAUTY SALON ,VAISHANAVAM ,NEAR GURUMANDHIRAM…" at bounding box center [187, 303] width 222 height 28
select select "468"
click at [76, 289] on select "Select Address ASHTAMUDI WELLNESS BEAUTY SALON ,VAISHANAVAM ,NEAR GURUMANDHIRAM…" at bounding box center [187, 303] width 222 height 28
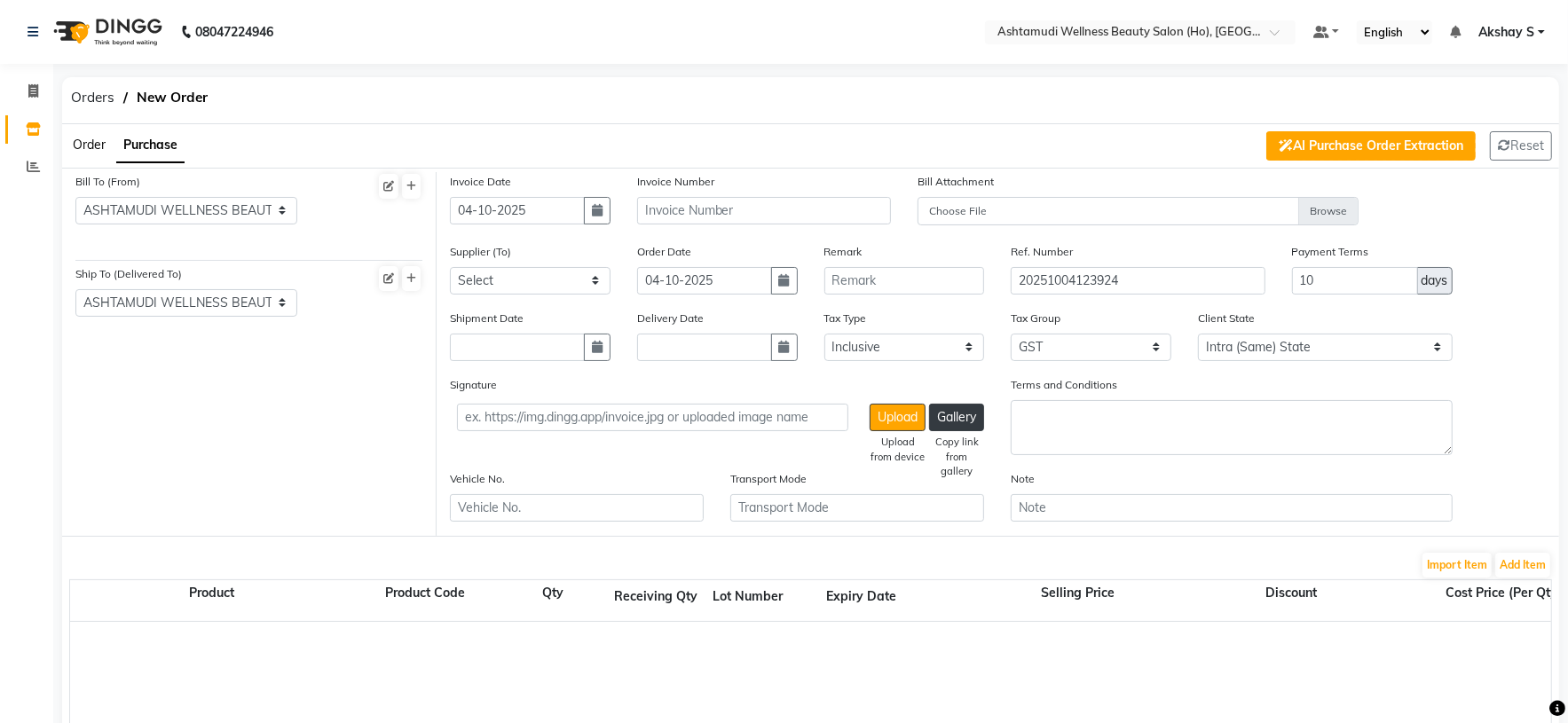
click at [1381, 148] on button "AI Purchase Order Extraction" at bounding box center [1371, 146] width 210 height 30
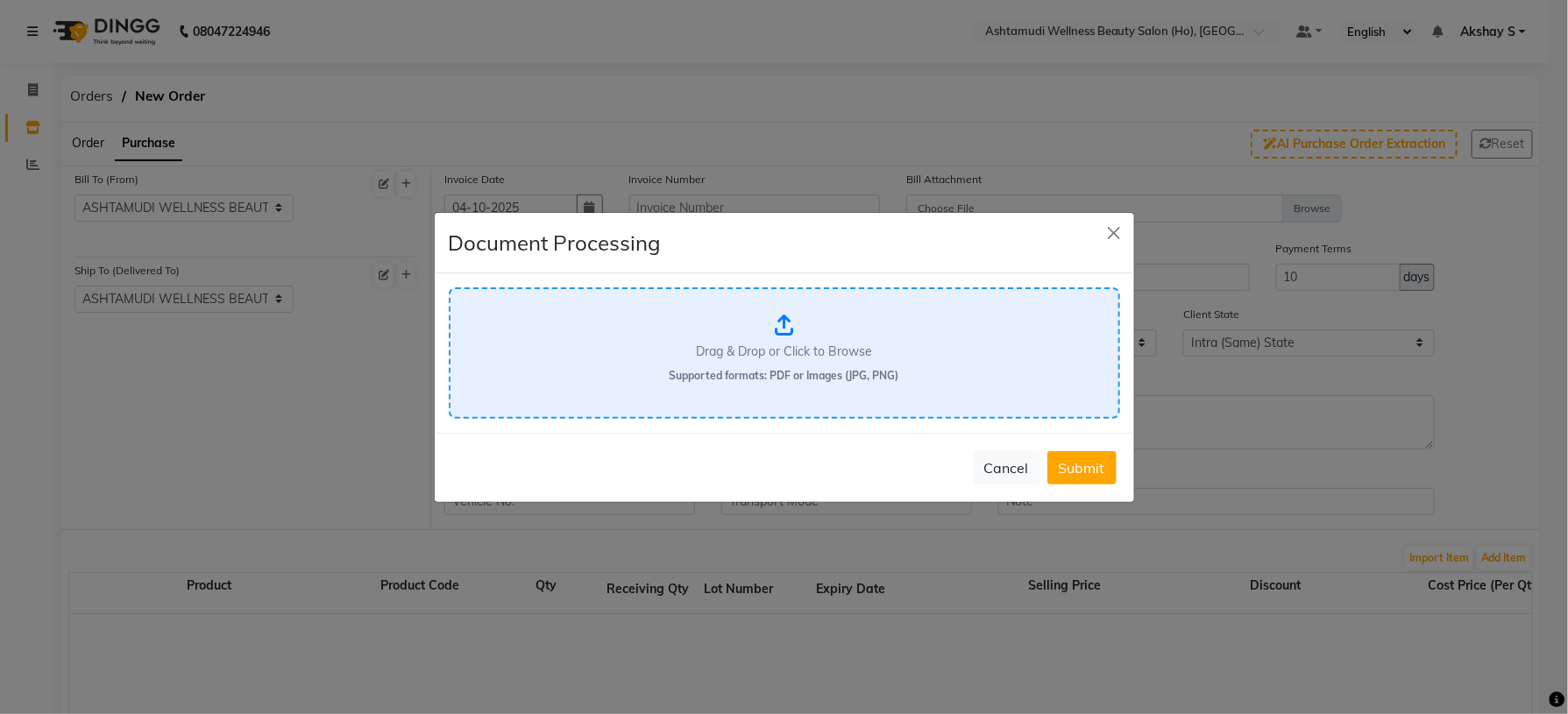
click at [805, 334] on div "Drag & Drop or Click to Browse Supported formats: PDF or Images (JPG, PNG)" at bounding box center [785, 353] width 671 height 131
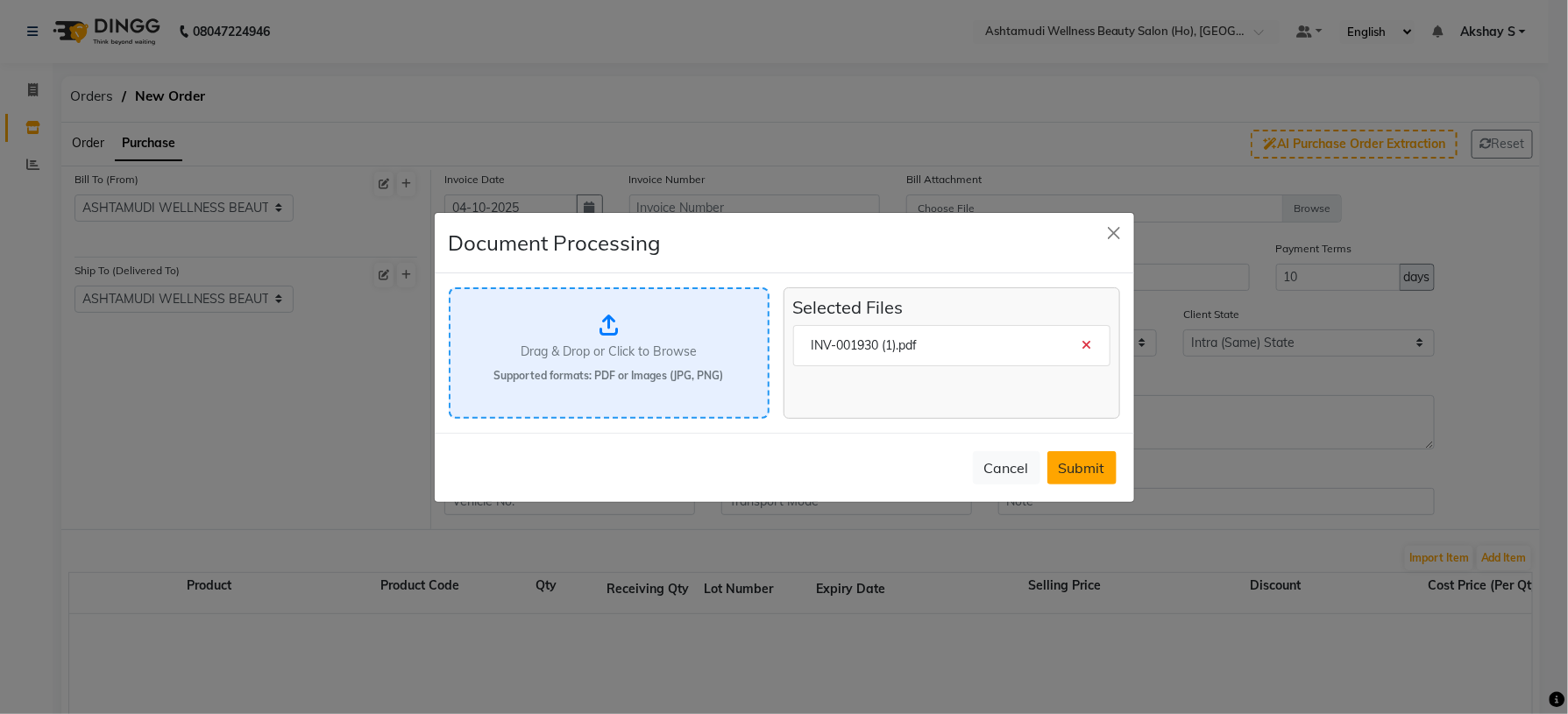
click at [1086, 465] on button "Submit" at bounding box center [1082, 467] width 69 height 33
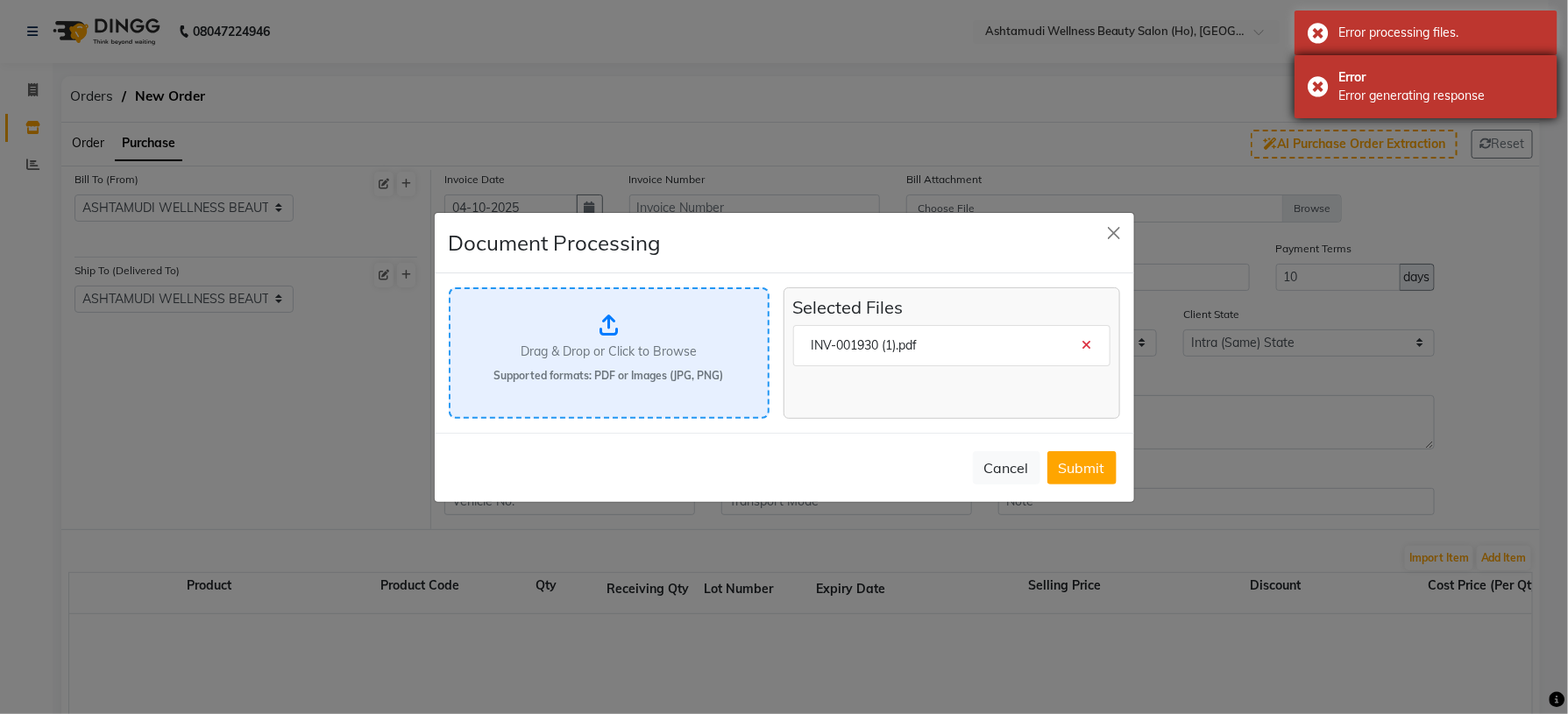
click at [1393, 90] on div "Error generating response" at bounding box center [1441, 96] width 206 height 18
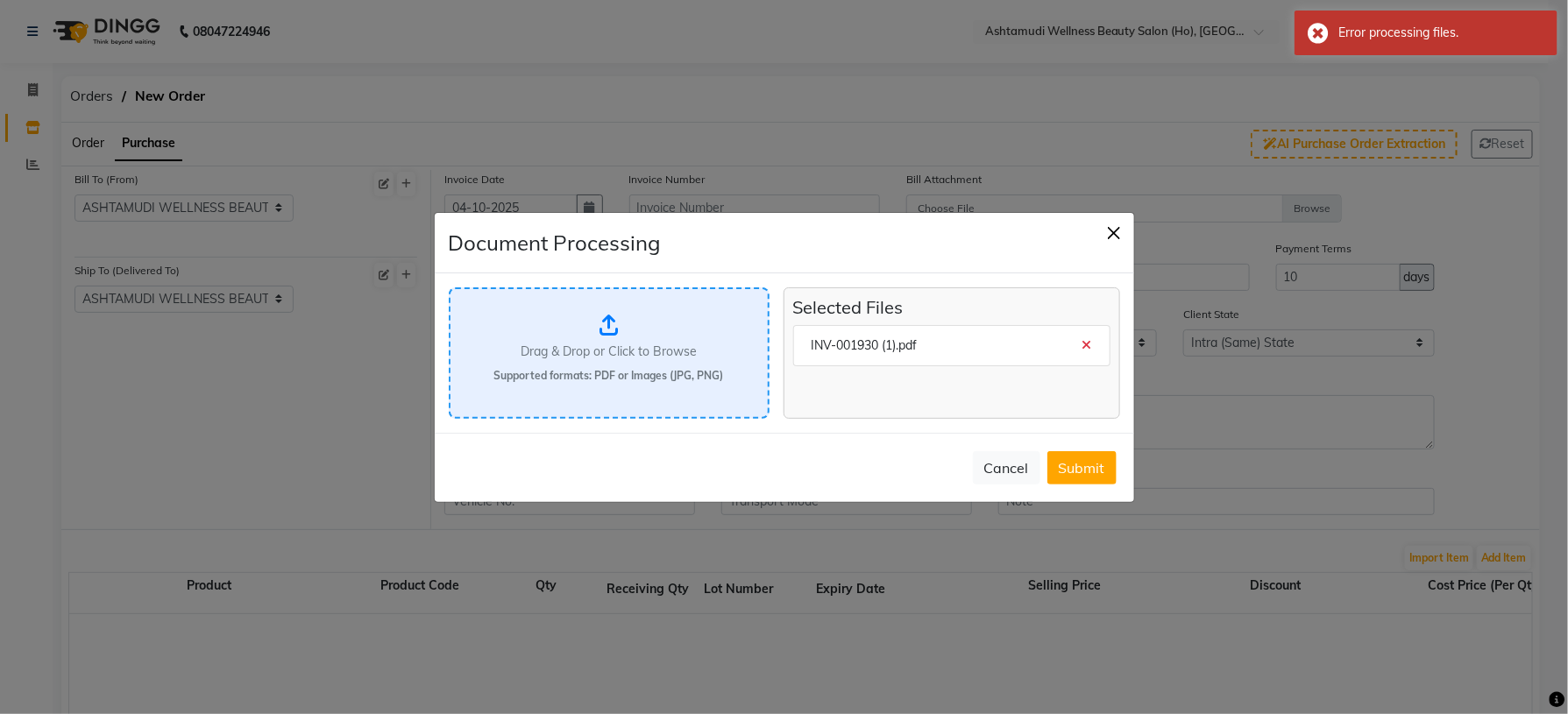
click at [1108, 232] on button "Close" at bounding box center [1114, 234] width 26 height 26
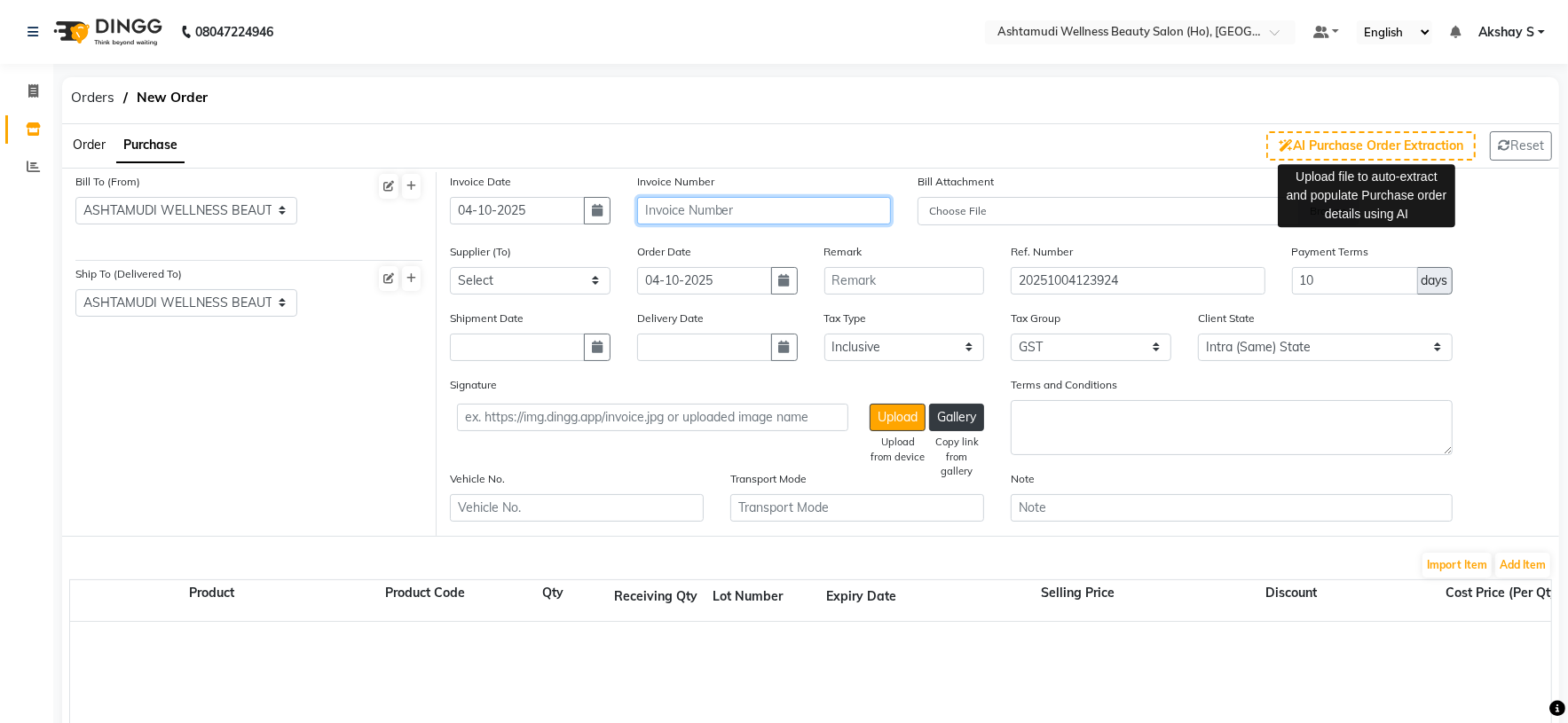
click at [757, 217] on input "text" at bounding box center [763, 211] width 254 height 28
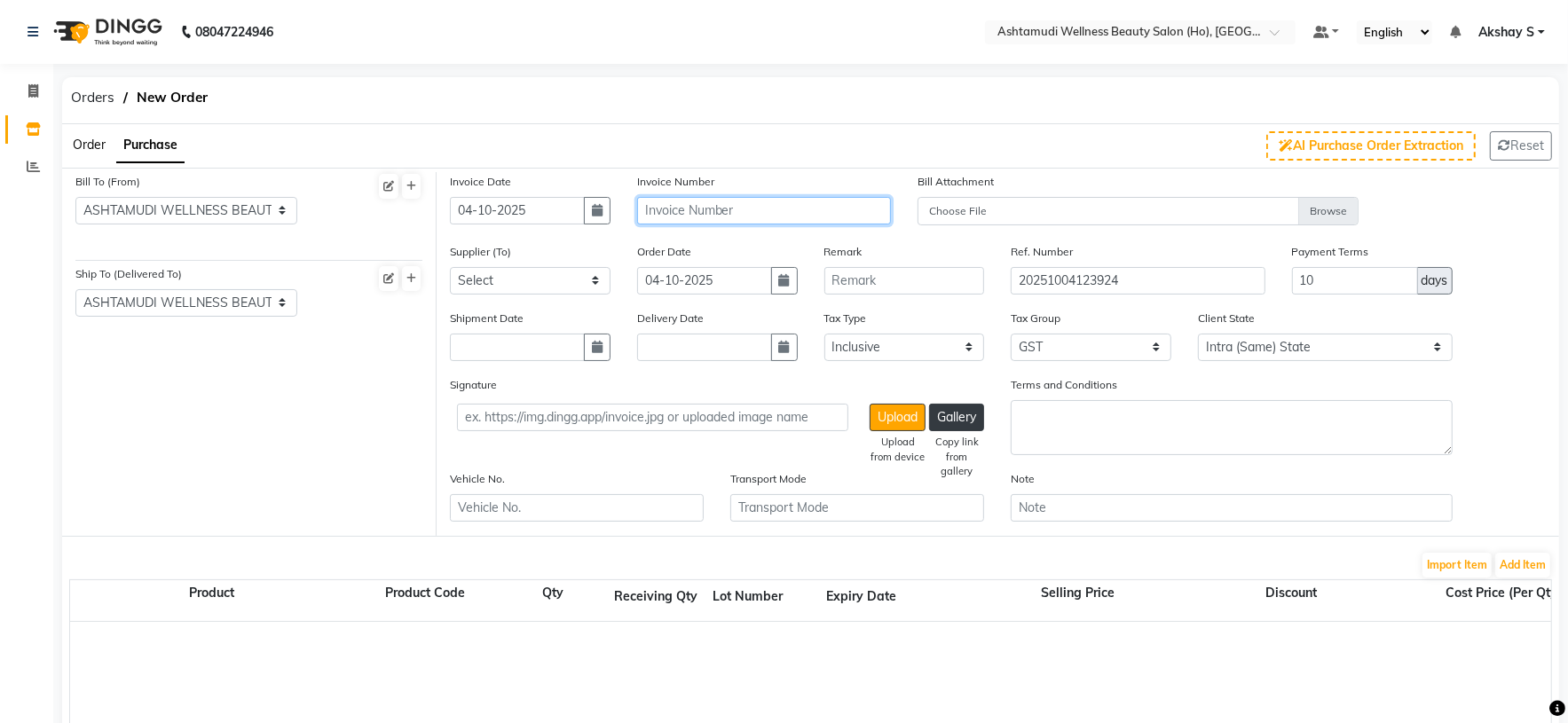
paste input "INV-001930"
type input "INV-001930"
click at [587, 289] on select "Select AROMA BEAUTY GALLERY ASPIRE ENTERPRISES CITY COLLECTION DENTAL POINT GAN…" at bounding box center [530, 281] width 161 height 28
select select "2548"
click at [450, 267] on select "Select AROMA BEAUTY GALLERY ASPIRE ENTERPRISES CITY COLLECTION DENTAL POINT GAN…" at bounding box center [530, 281] width 161 height 28
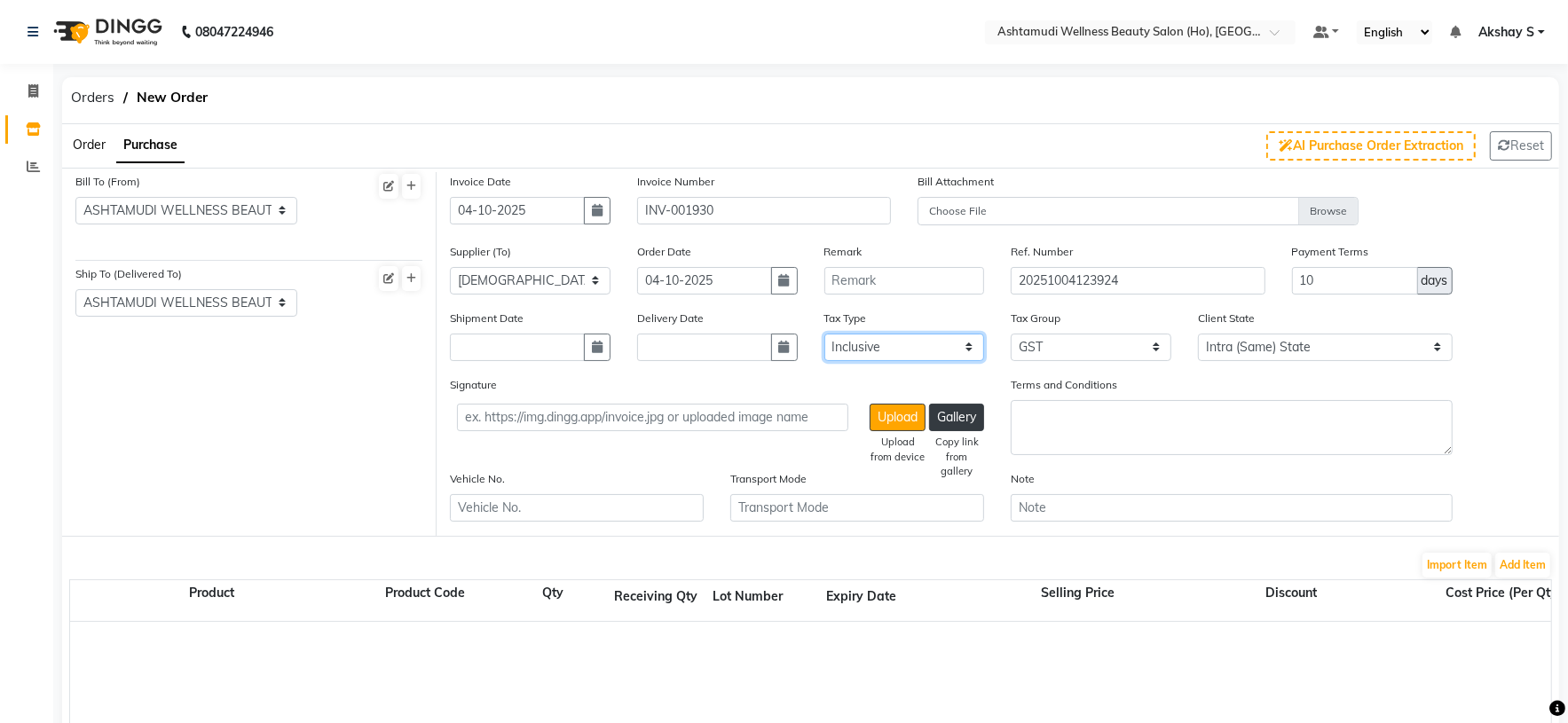
click at [964, 353] on select "Select Inclusive Exclusive" at bounding box center [905, 347] width 161 height 28
select select "false"
click at [824, 334] on select "Select Inclusive Exclusive" at bounding box center [905, 347] width 161 height 28
click at [1272, 297] on div "Supplier (To) Select AROMA BEAUTY GALLERY ASPIRE ENTERPRISES CITY COLLECTION DE…" at bounding box center [997, 276] width 1122 height 67
type input "30"
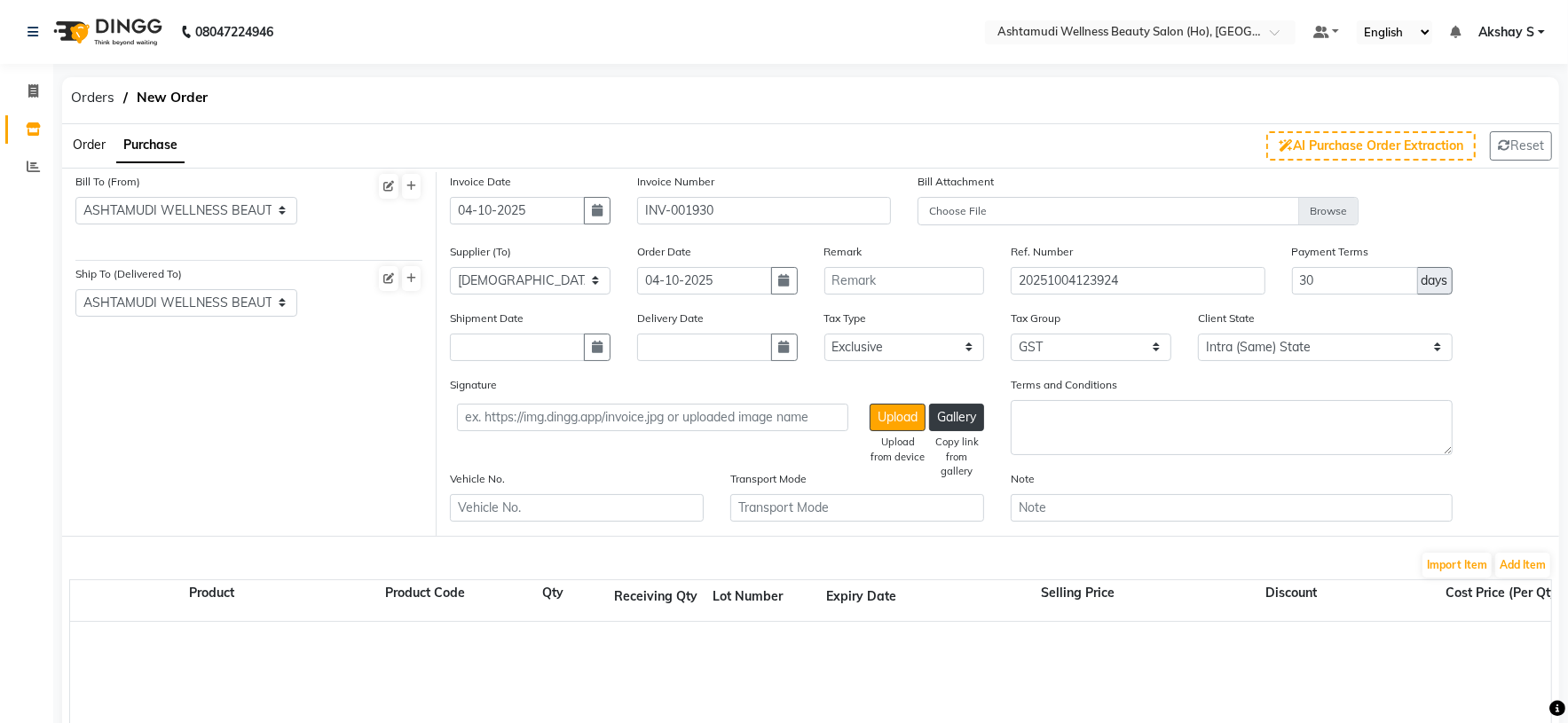
click at [1517, 395] on div "Signature Upload Upload from device Gallery Copy link from gallery Terms and Co…" at bounding box center [997, 422] width 1122 height 94
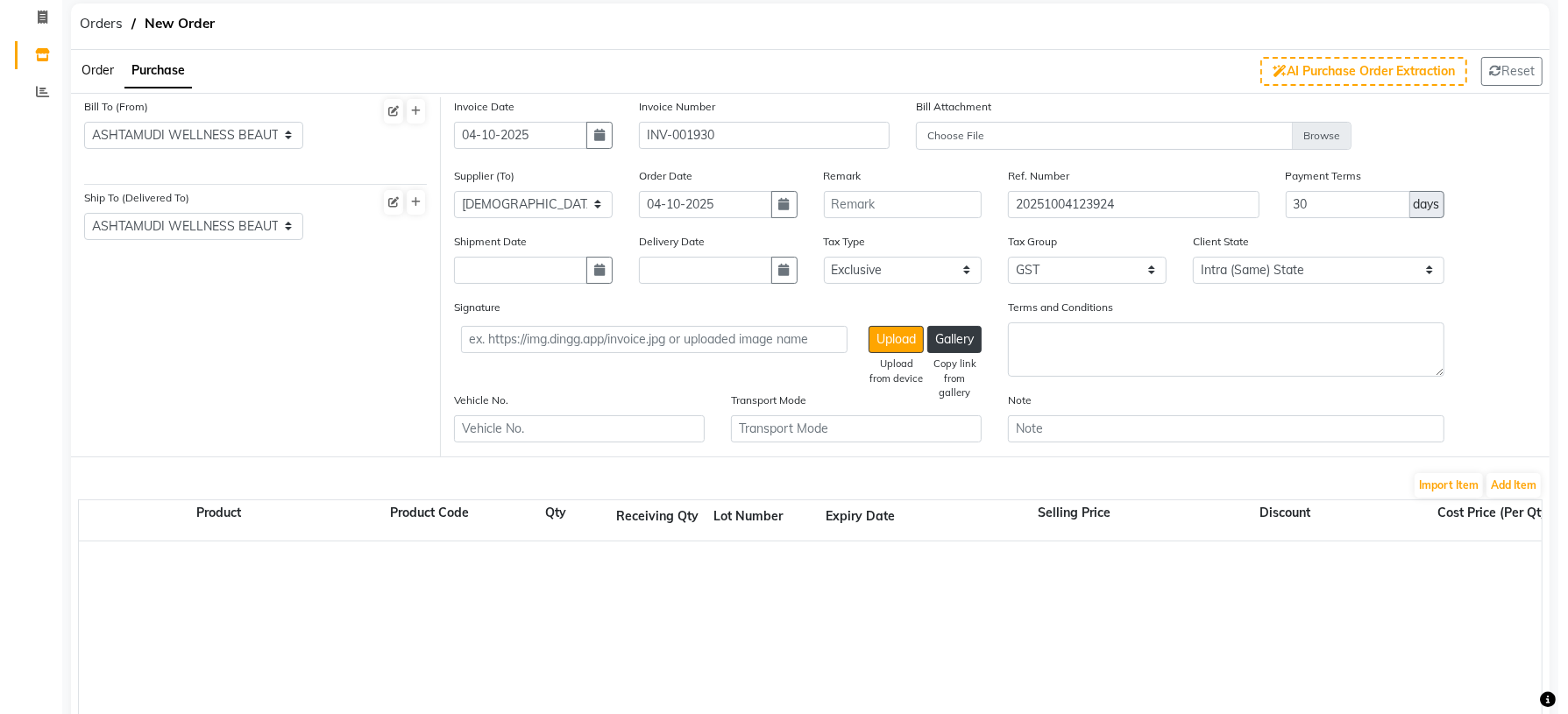
scroll to position [131, 0]
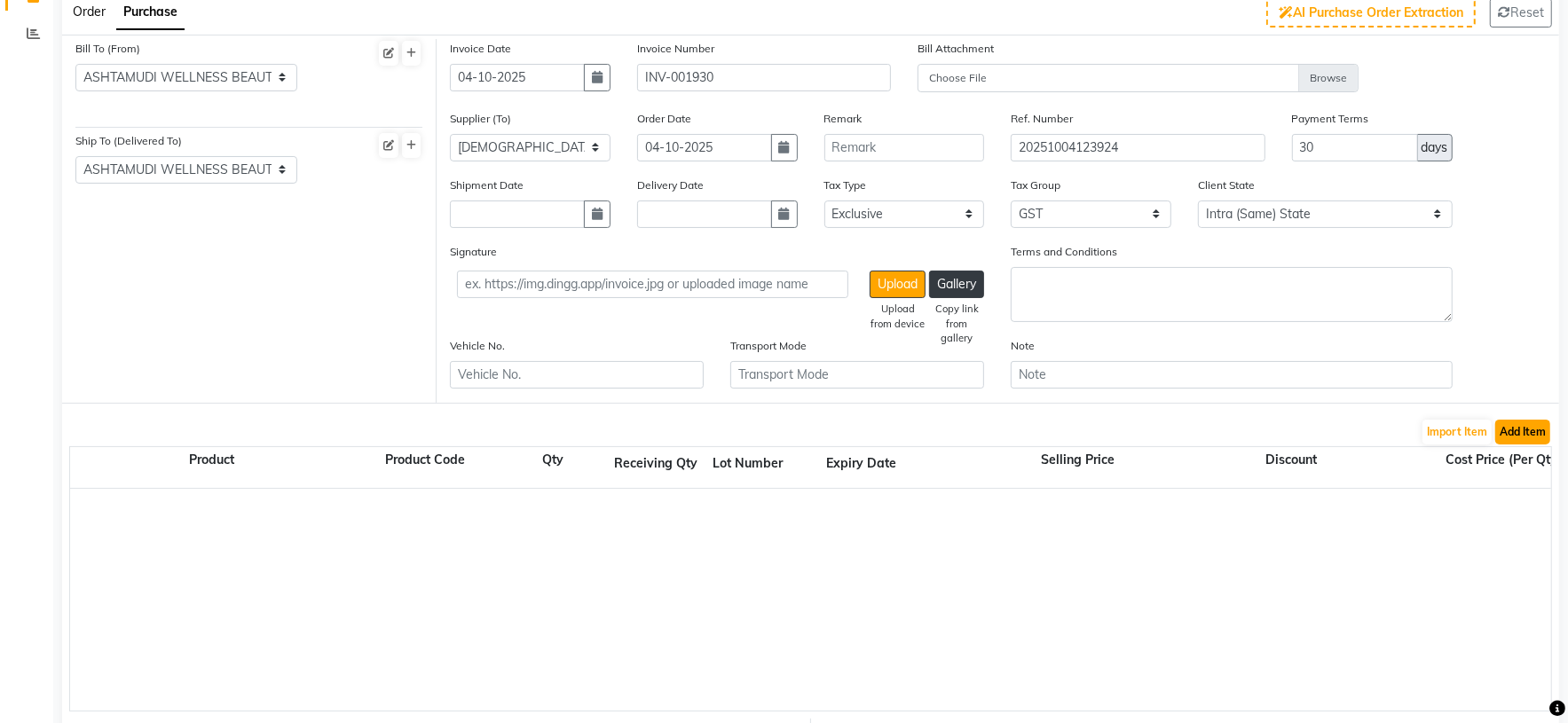
click at [1523, 438] on button "Add Item" at bounding box center [1522, 432] width 55 height 25
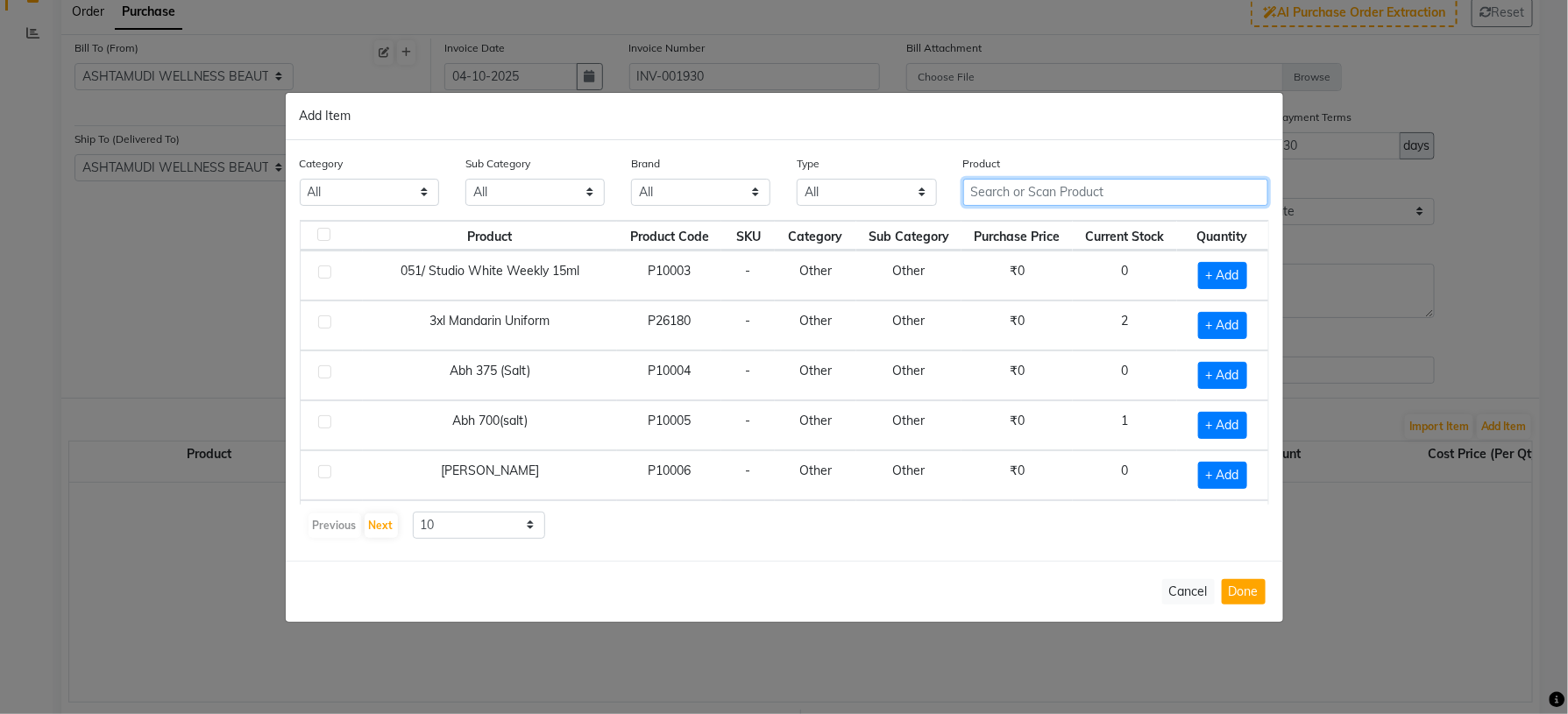
click at [1025, 185] on input "text" at bounding box center [1116, 192] width 305 height 27
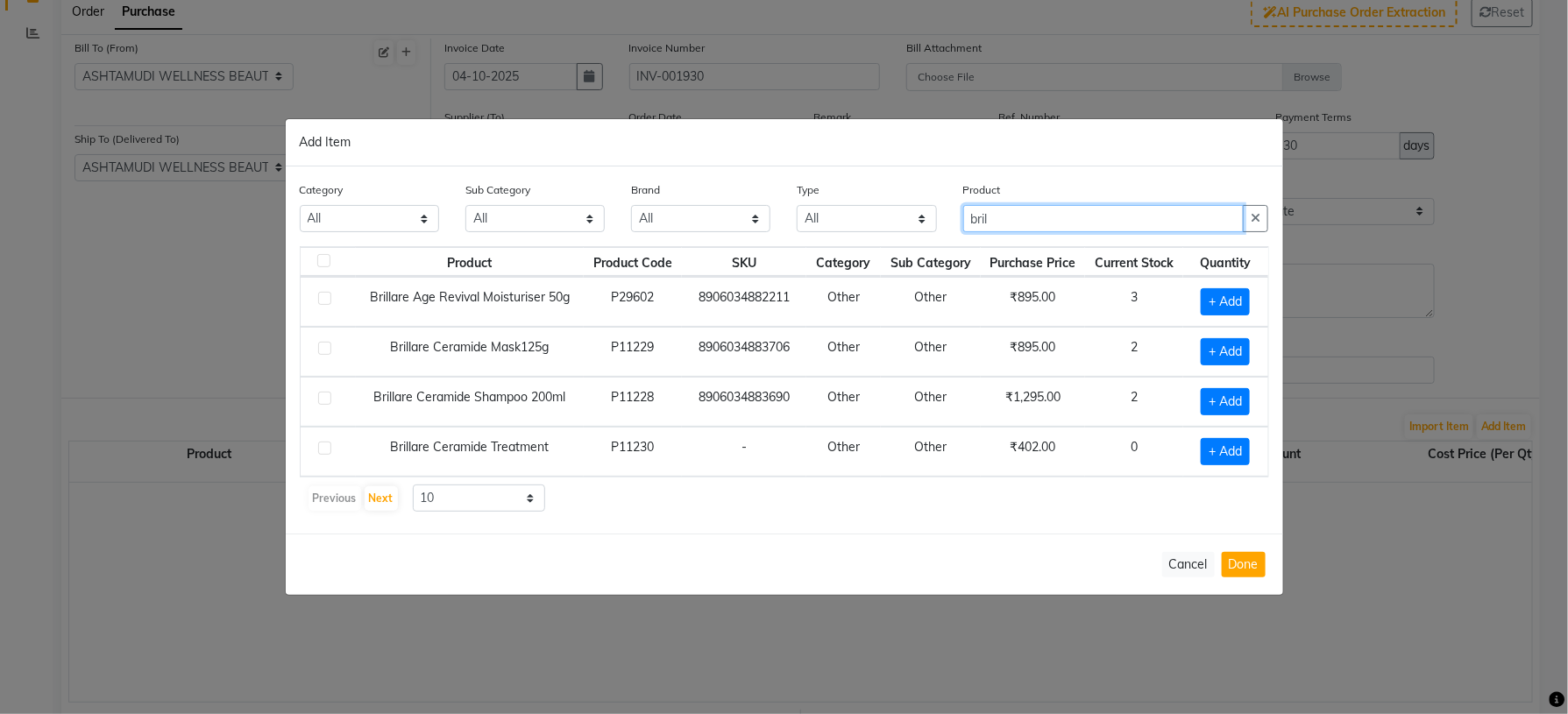
type input "bril"
click at [796, 528] on div "Category All Hair Skin Makeup Personal Care Appliances Beard Waxing Disposable …" at bounding box center [784, 350] width 998 height 367
click at [1220, 453] on span "+ Add" at bounding box center [1226, 451] width 49 height 27
checkbox input "true"
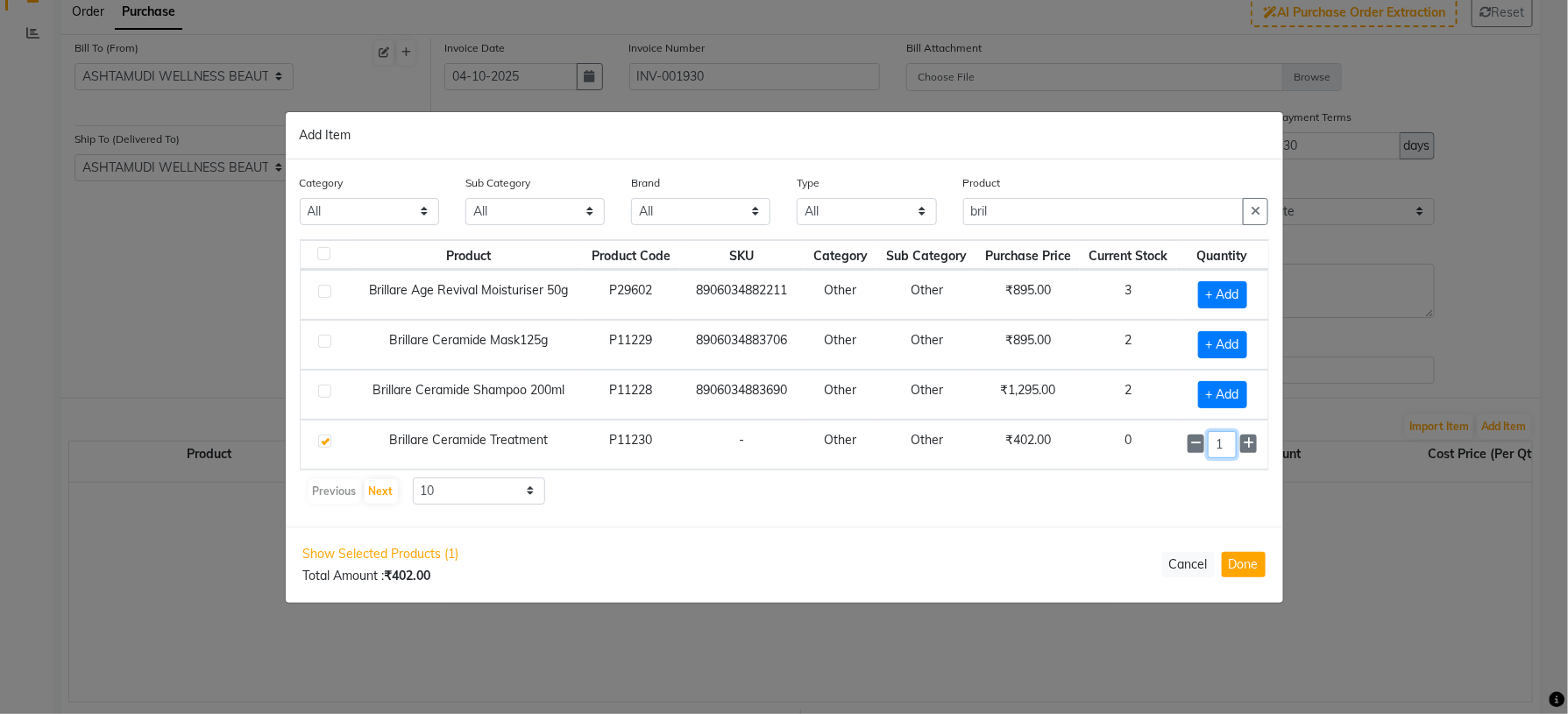
drag, startPoint x: 1229, startPoint y: 446, endPoint x: 1208, endPoint y: 457, distance: 23.7
click at [1208, 457] on input "1" at bounding box center [1222, 444] width 29 height 27
type input "30"
drag, startPoint x: 871, startPoint y: 513, endPoint x: 870, endPoint y: 529, distance: 16.0
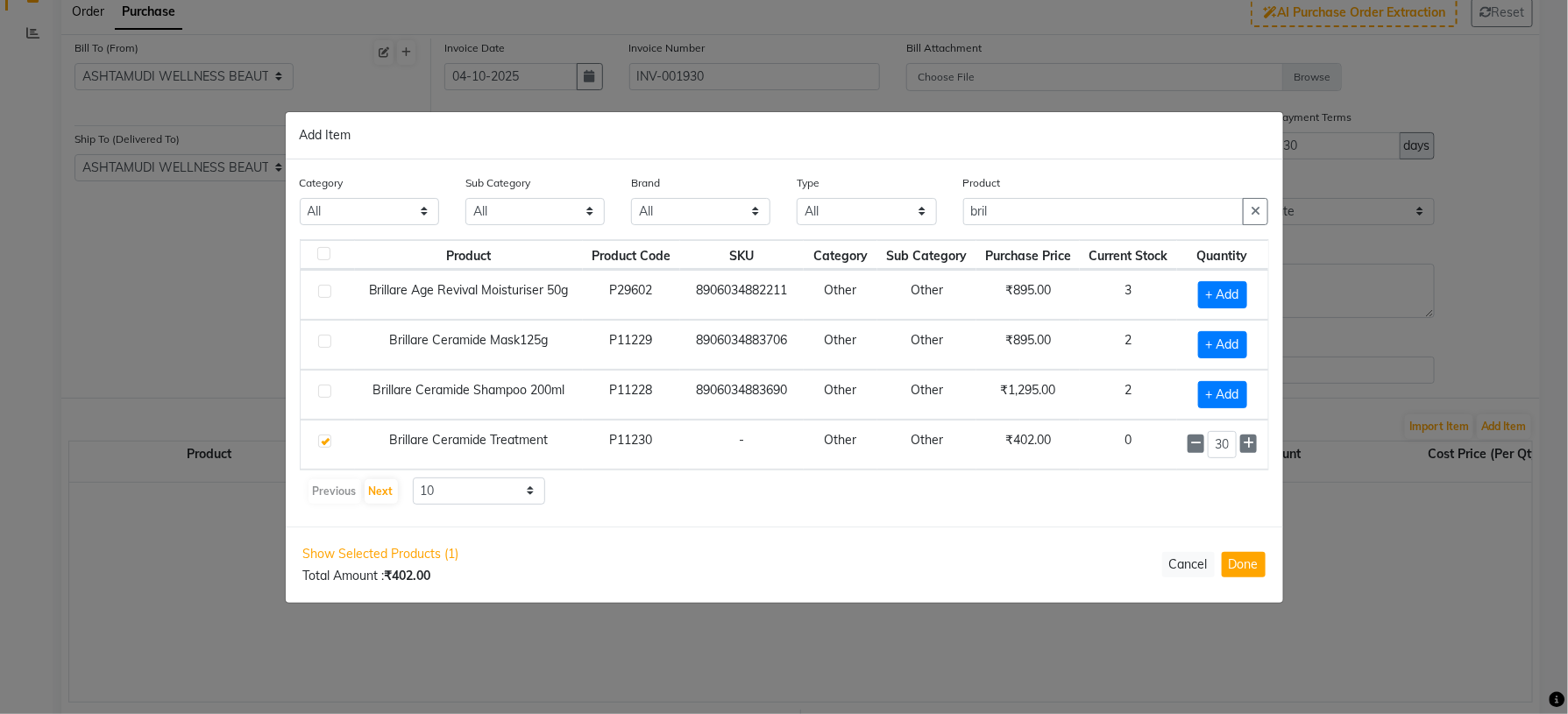
click at [870, 527] on div "Category All Hair Skin Makeup Personal Care Appliances Beard Waxing Disposable …" at bounding box center [784, 343] width 998 height 367
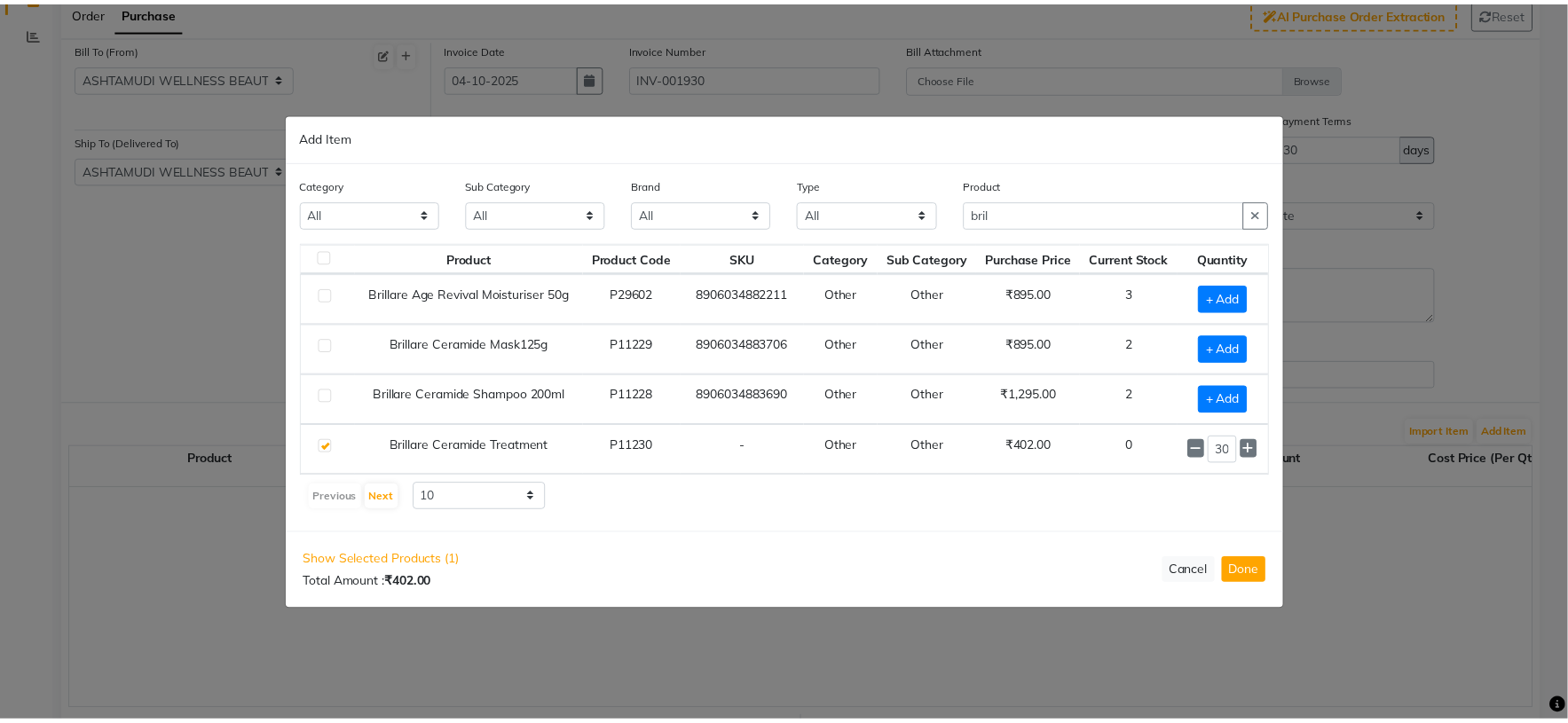
scroll to position [0, 0]
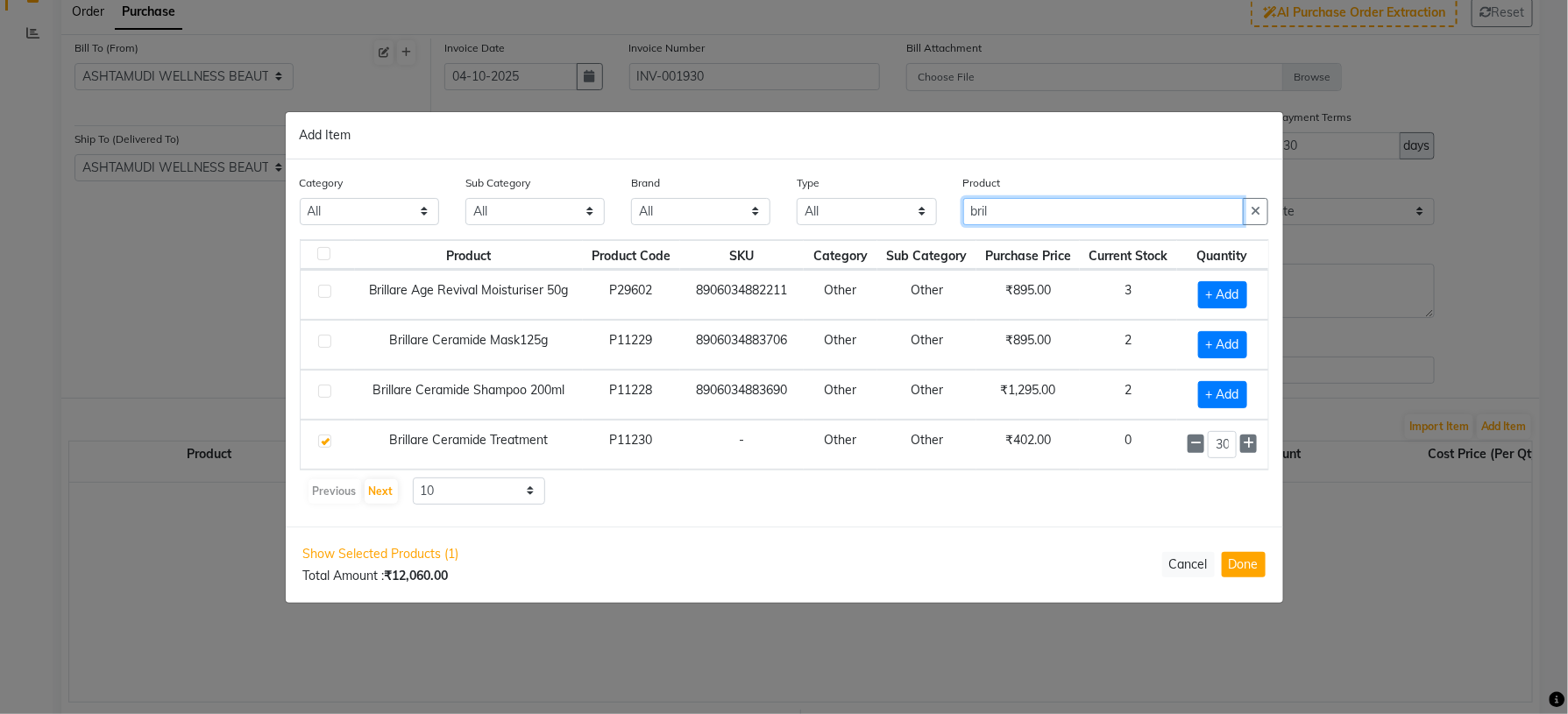
drag, startPoint x: 1019, startPoint y: 216, endPoint x: 941, endPoint y: 211, distance: 78.2
click at [941, 211] on div "Category All Hair Skin Makeup Personal Care Appliances Beard Waxing Disposable …" at bounding box center [784, 207] width 996 height 66
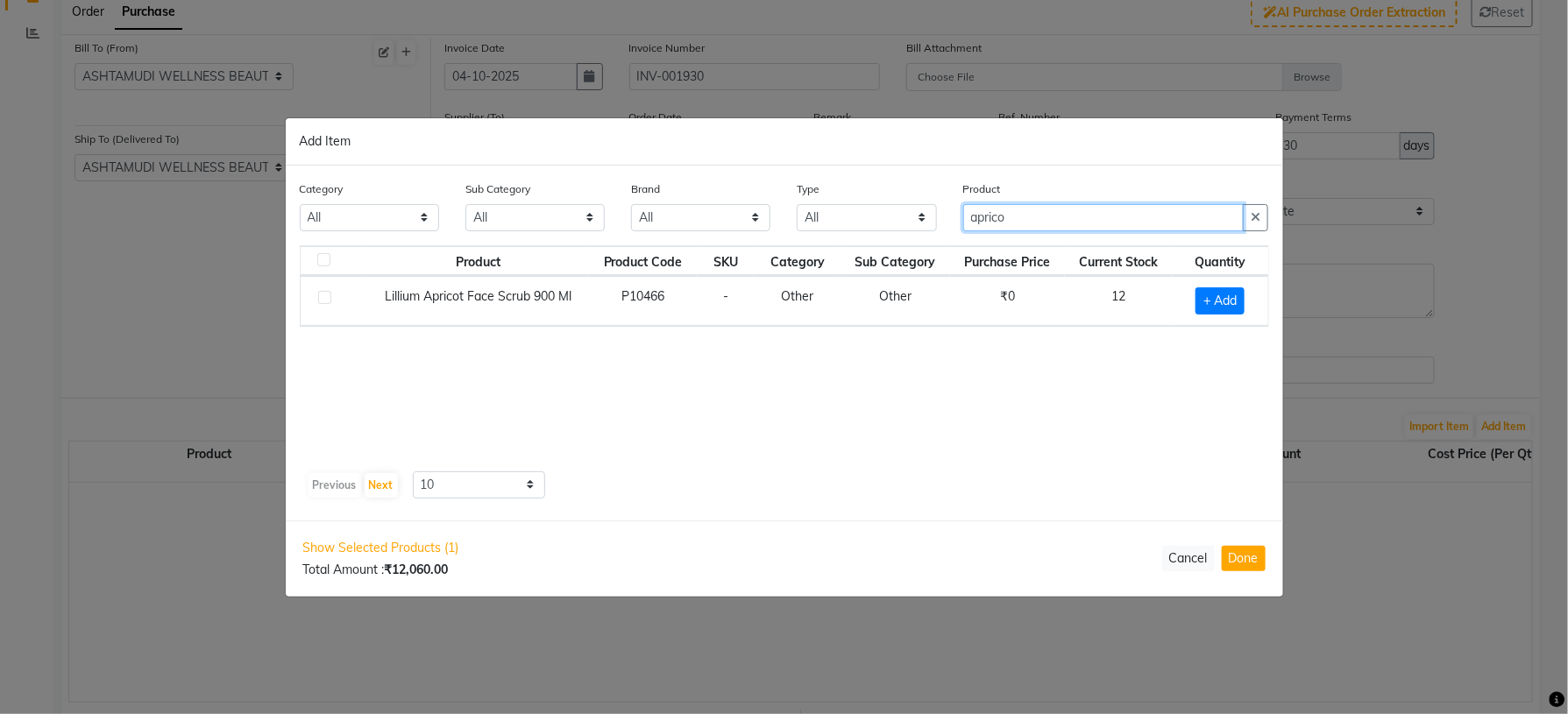
type input "aprico"
click at [981, 415] on div "Product Product Code SKU Category Sub Category Purchase Price Current Stock Qua…" at bounding box center [784, 356] width 969 height 219
click at [1209, 304] on span "+ Add" at bounding box center [1220, 301] width 49 height 27
checkbox input "true"
click at [1248, 300] on span at bounding box center [1243, 299] width 17 height 18
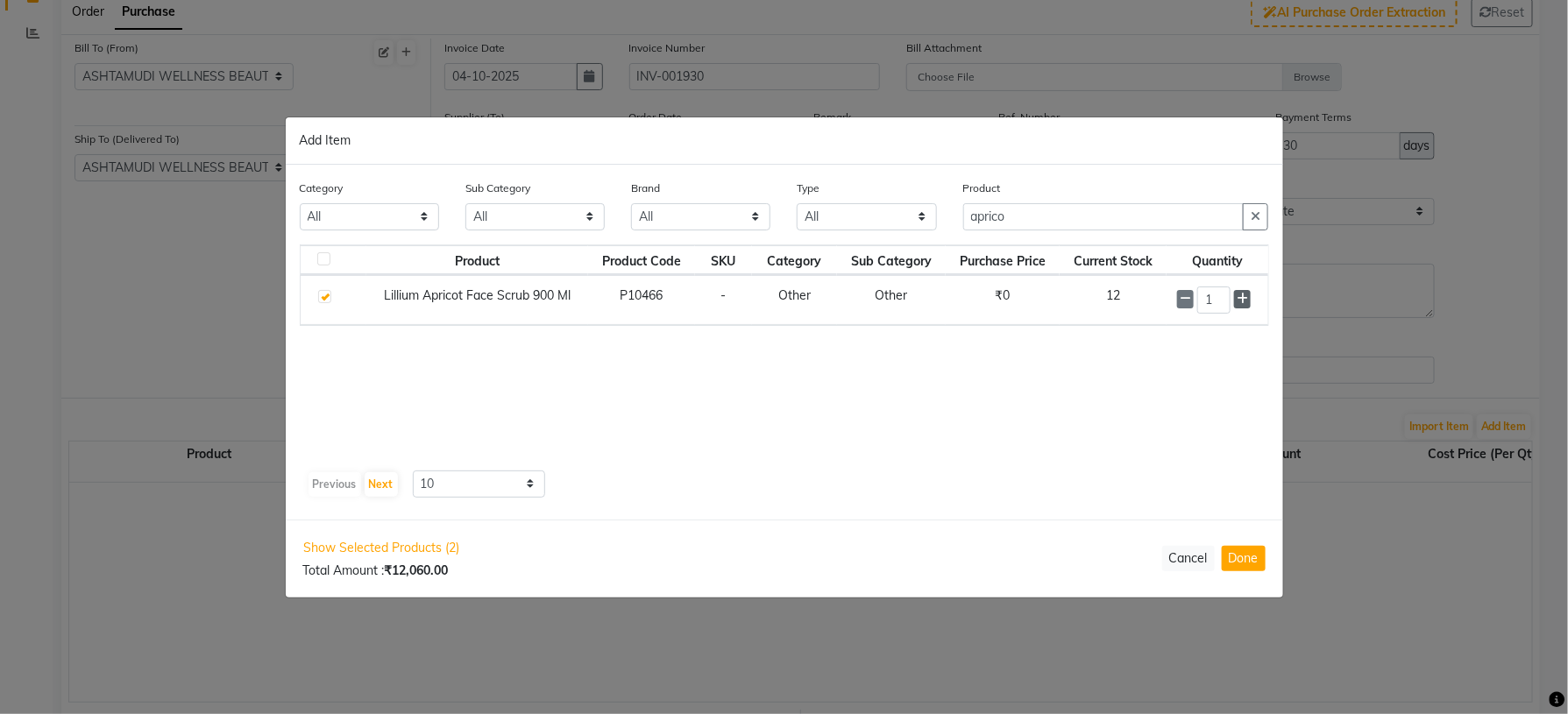
type input "2"
click at [1261, 560] on button "Done" at bounding box center [1244, 558] width 44 height 26
select select "1735"
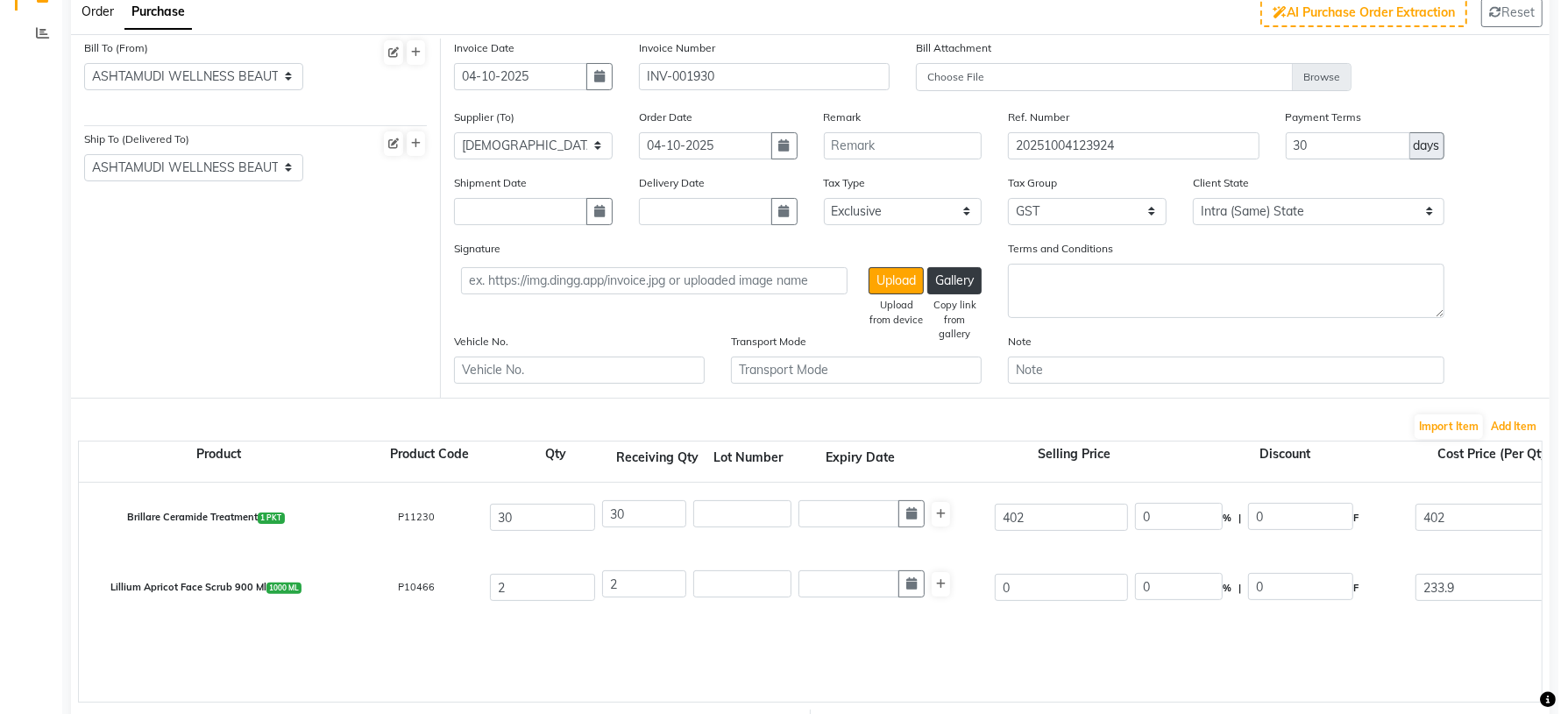
scroll to position [262, 0]
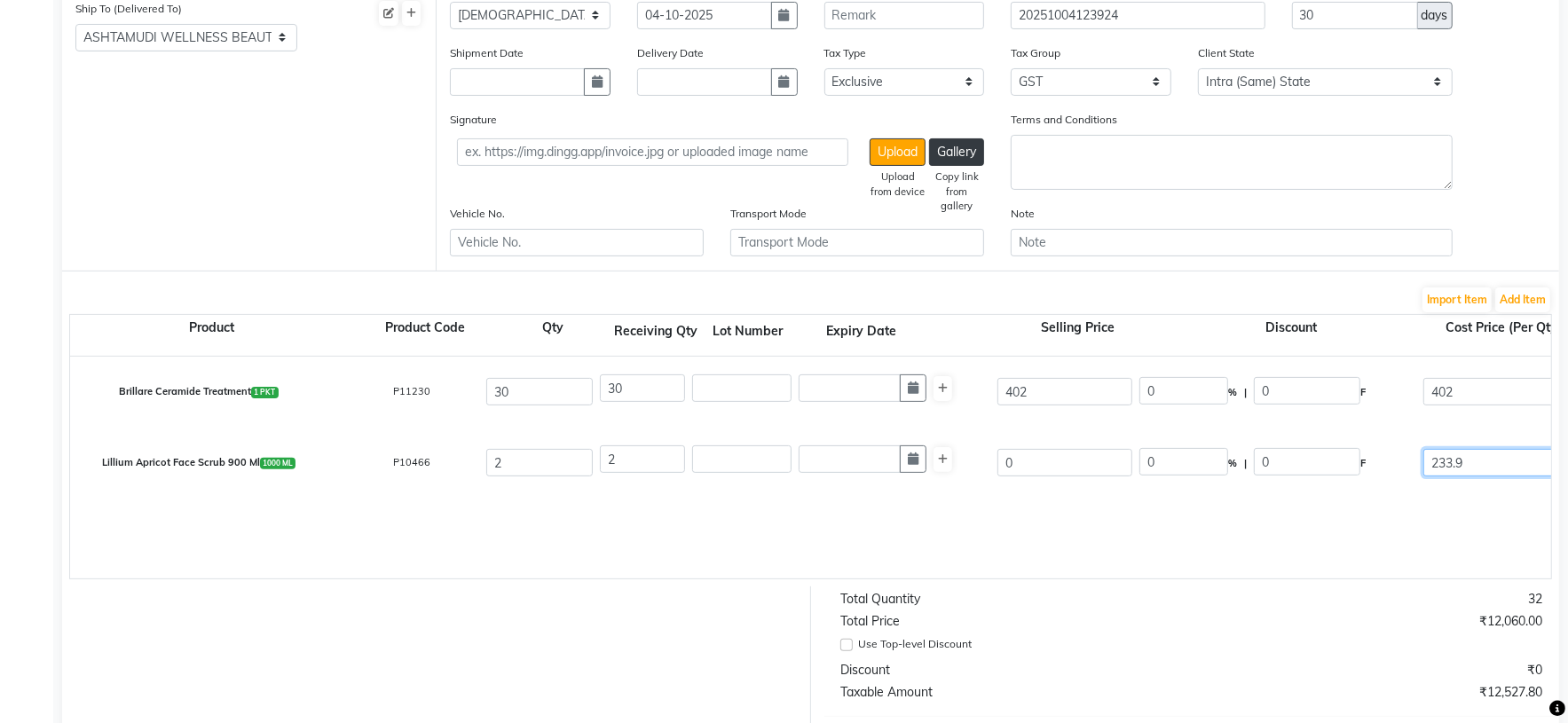
drag, startPoint x: 1494, startPoint y: 463, endPoint x: 1411, endPoint y: 465, distance: 83.0
click at [1411, 465] on div "Lillium Apricot Face Scrub 900 Ml 1000 ML P10466 2 2 0 0 % | 0 F 233.9 233.9 46…" at bounding box center [1551, 463] width 2989 height 71
type input "304"
type input "608"
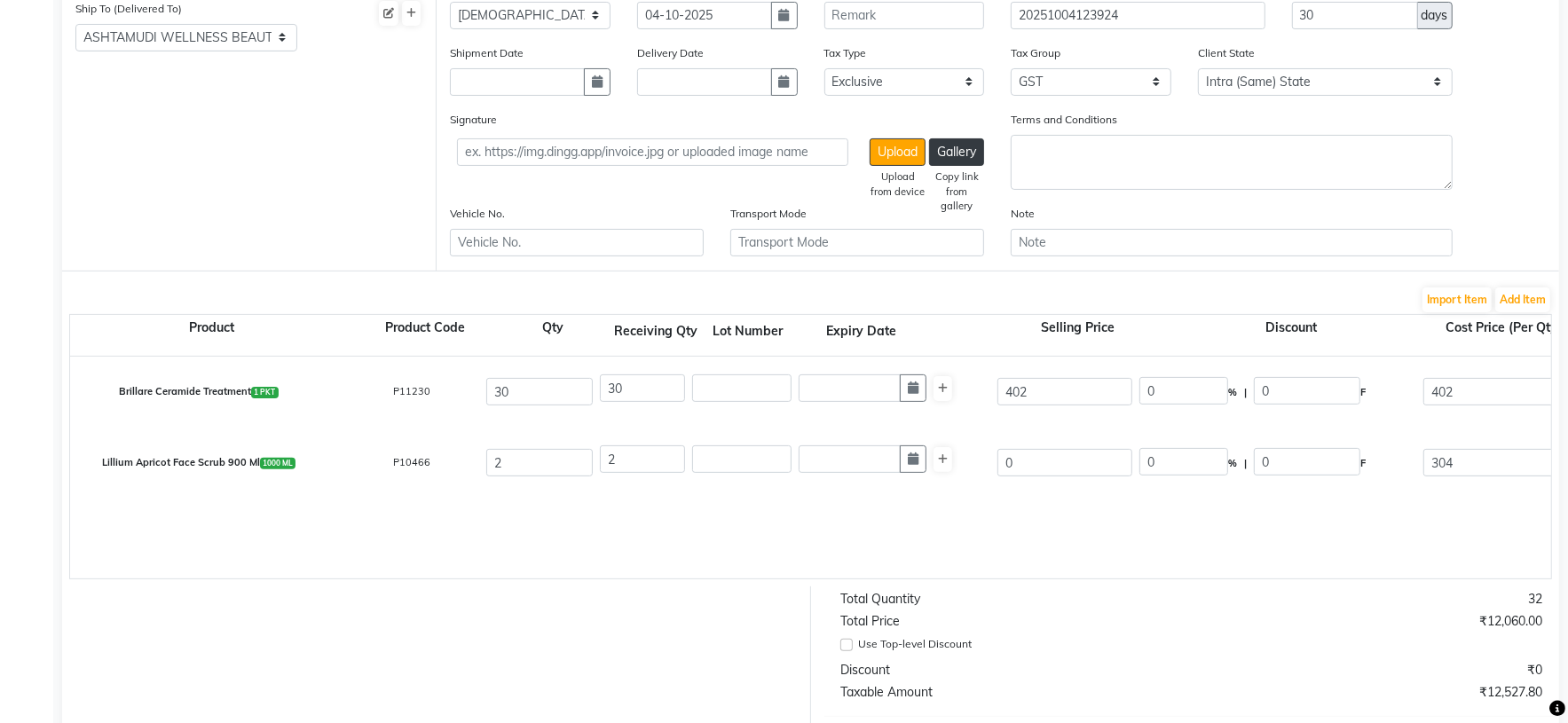
type input "109.44"
type input "717.44"
type input "304.07"
type input "608.14"
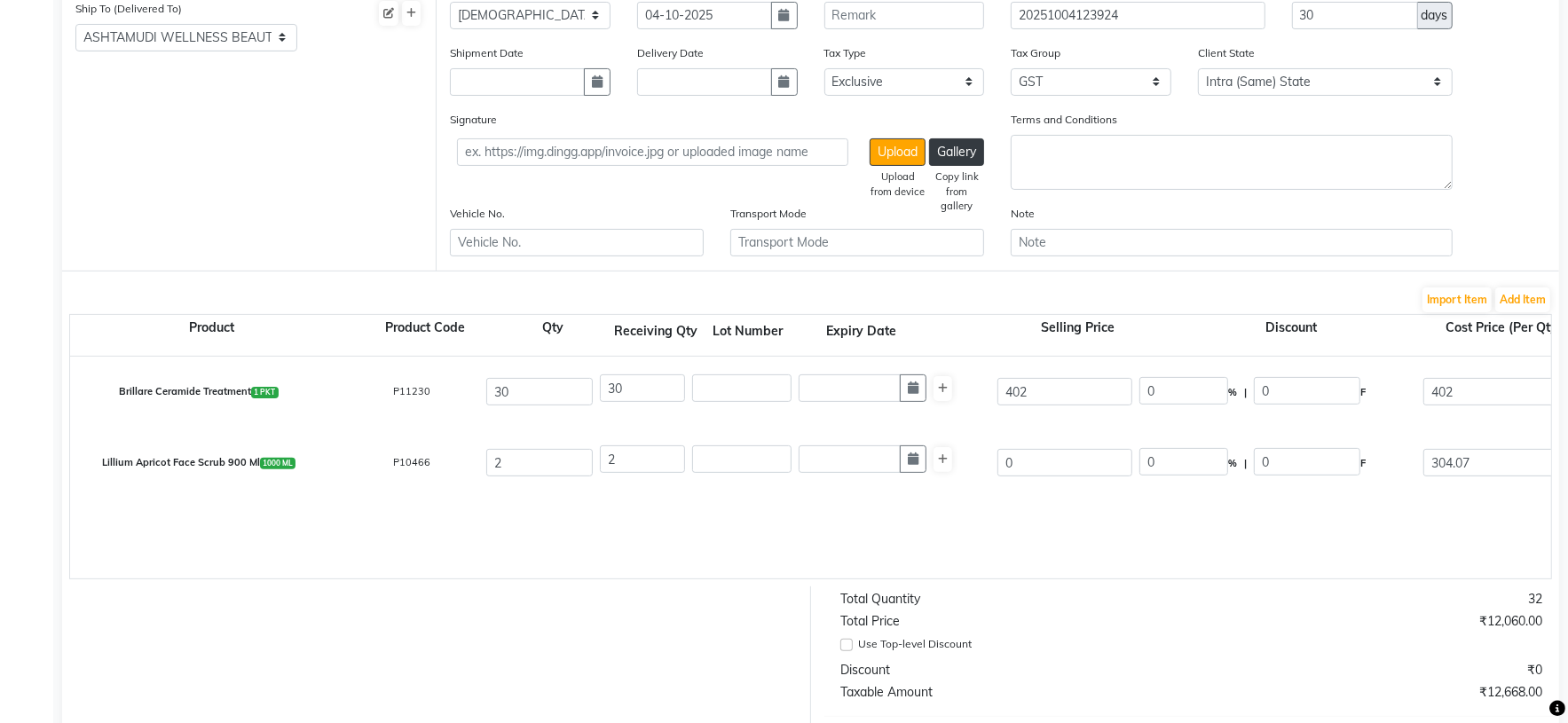
type input "109.47"
type input "717.61"
click at [1320, 538] on div "Brillare Ceramide Treatment 1 PKT P11230 30 30 402 0 % | 0 F 402 402 12060 None…" at bounding box center [1551, 468] width 2962 height 222
drag, startPoint x: 1080, startPoint y: 382, endPoint x: 989, endPoint y: 393, distance: 91.7
click at [989, 393] on div "Brillare Ceramide Treatment 1 PKT P11230 30 30 402 0 % | 0 F 402 402 12060 None…" at bounding box center [1551, 393] width 2989 height 71
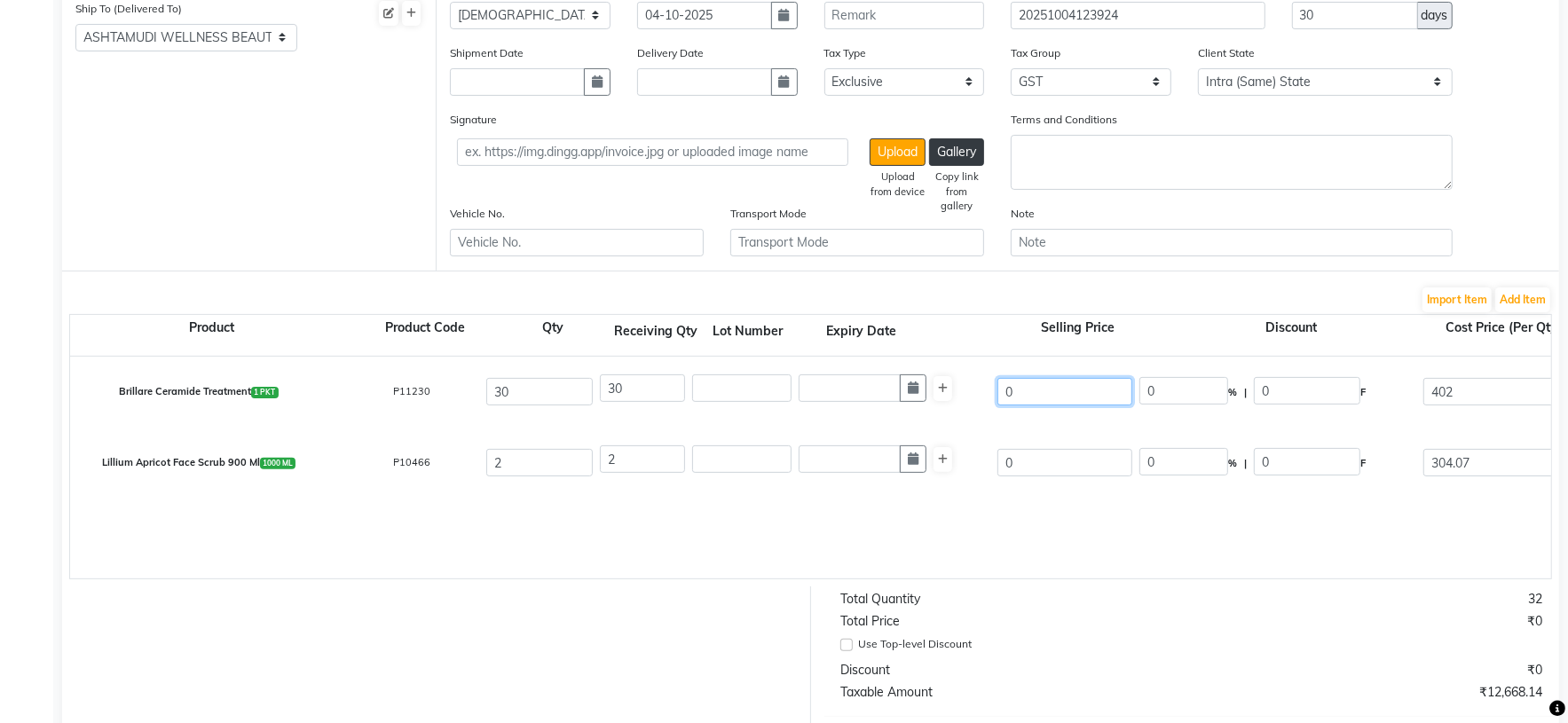
type input "0"
click at [1042, 534] on div "Brillare Ceramide Treatment 1 PKT P11230 30 30 0 0 % | 0 F 402 402 12060 None G…" at bounding box center [1551, 468] width 2962 height 222
click at [1527, 301] on button "Add Item" at bounding box center [1522, 300] width 55 height 25
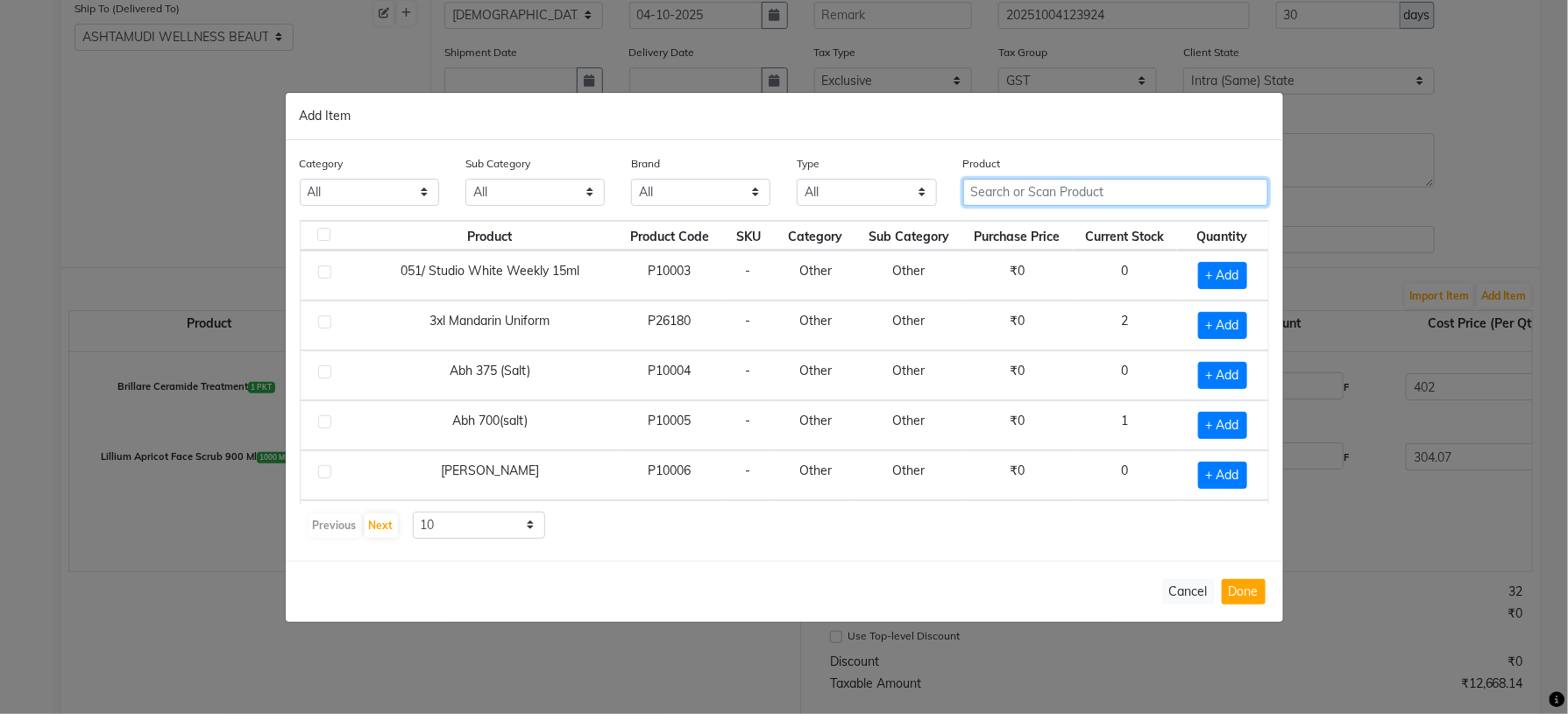
click at [983, 198] on input "text" at bounding box center [1116, 192] width 305 height 27
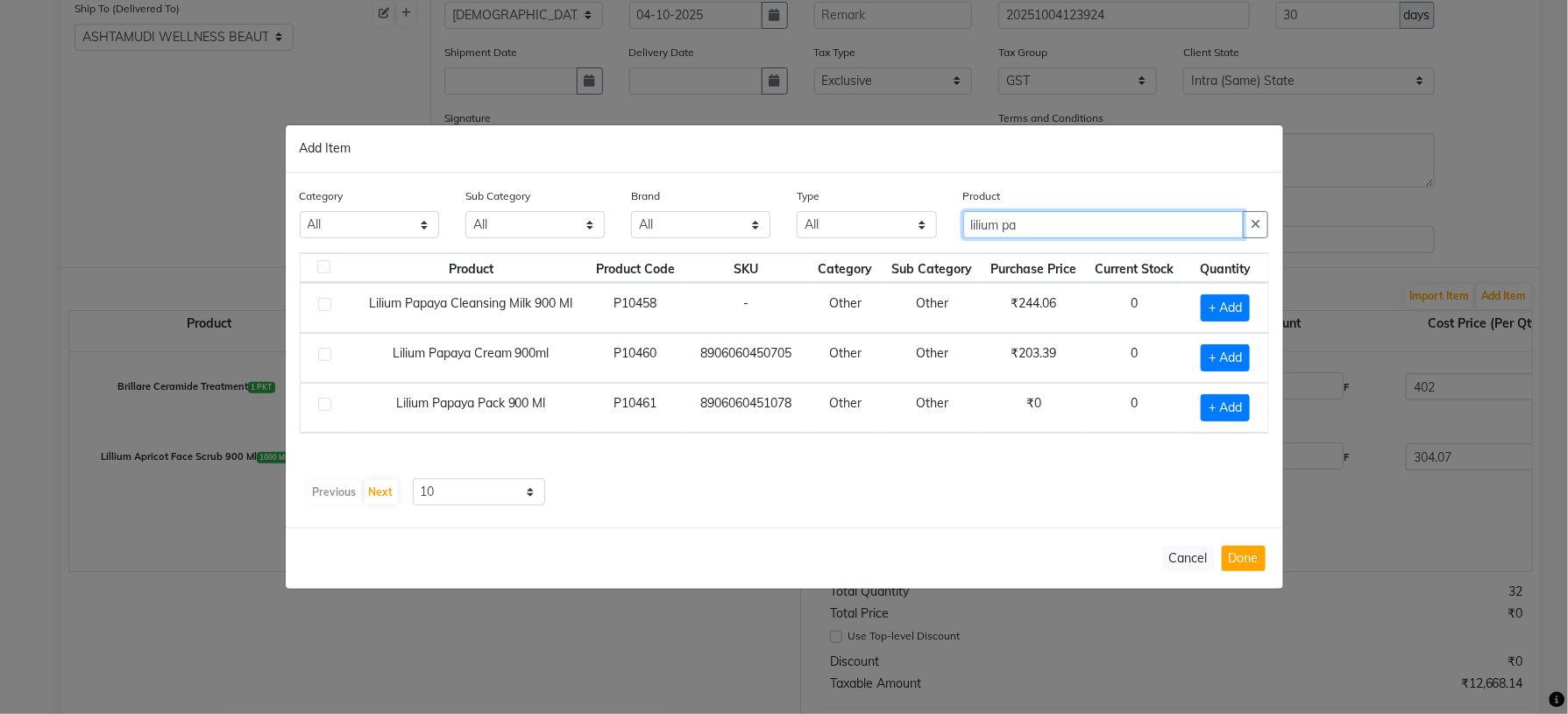
type input "lilium pa"
click at [827, 445] on div "Product Product Code SKU Category Sub Category Purchase Price Current Stock Qua…" at bounding box center [784, 362] width 969 height 219
click at [1216, 405] on span "+ Add" at bounding box center [1226, 408] width 49 height 27
checkbox input "true"
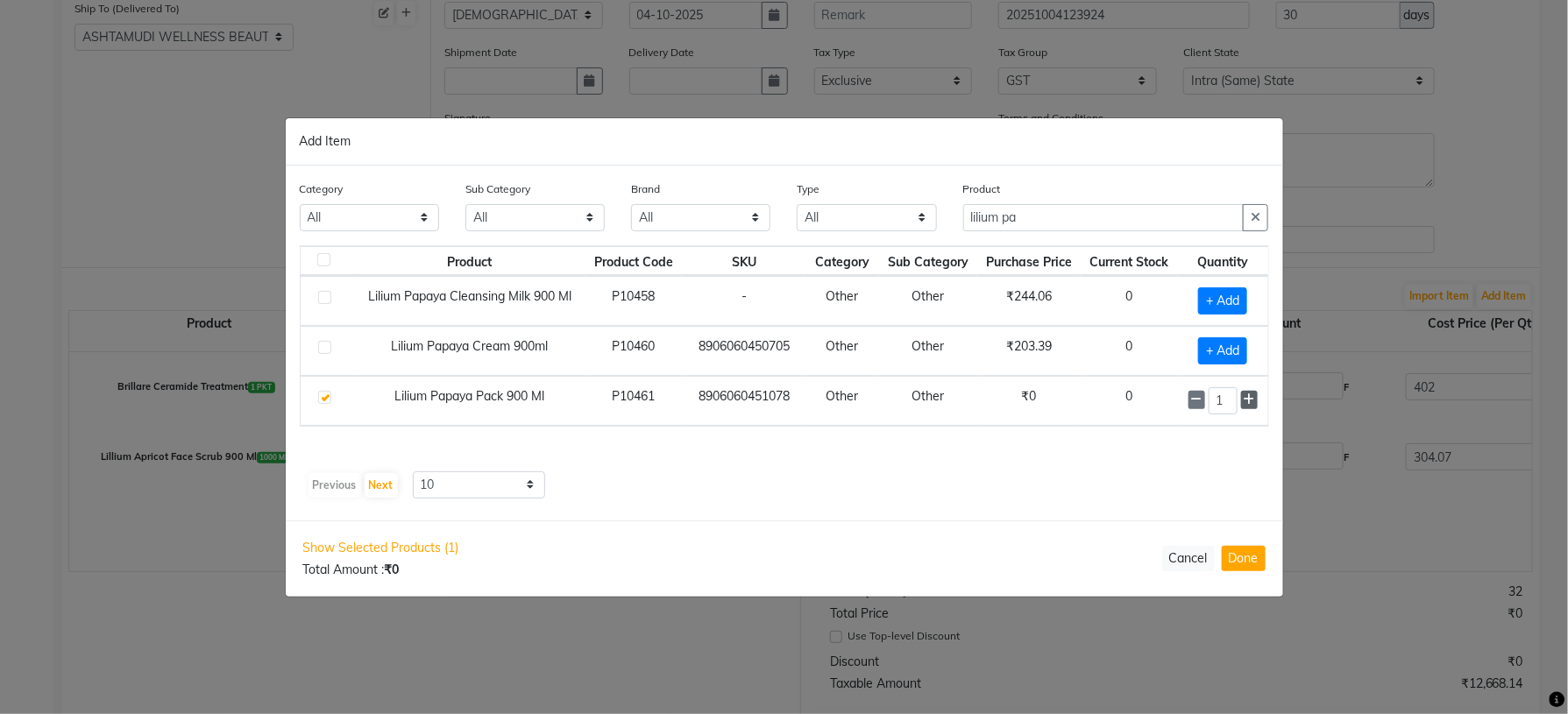
click at [1244, 404] on icon at bounding box center [1249, 399] width 11 height 12
type input "2"
drag, startPoint x: 1051, startPoint y: 220, endPoint x: 915, endPoint y: 219, distance: 136.0
click at [915, 219] on div "Category All Hair Skin Makeup Personal Care Appliances Beard Waxing Disposable …" at bounding box center [784, 213] width 996 height 66
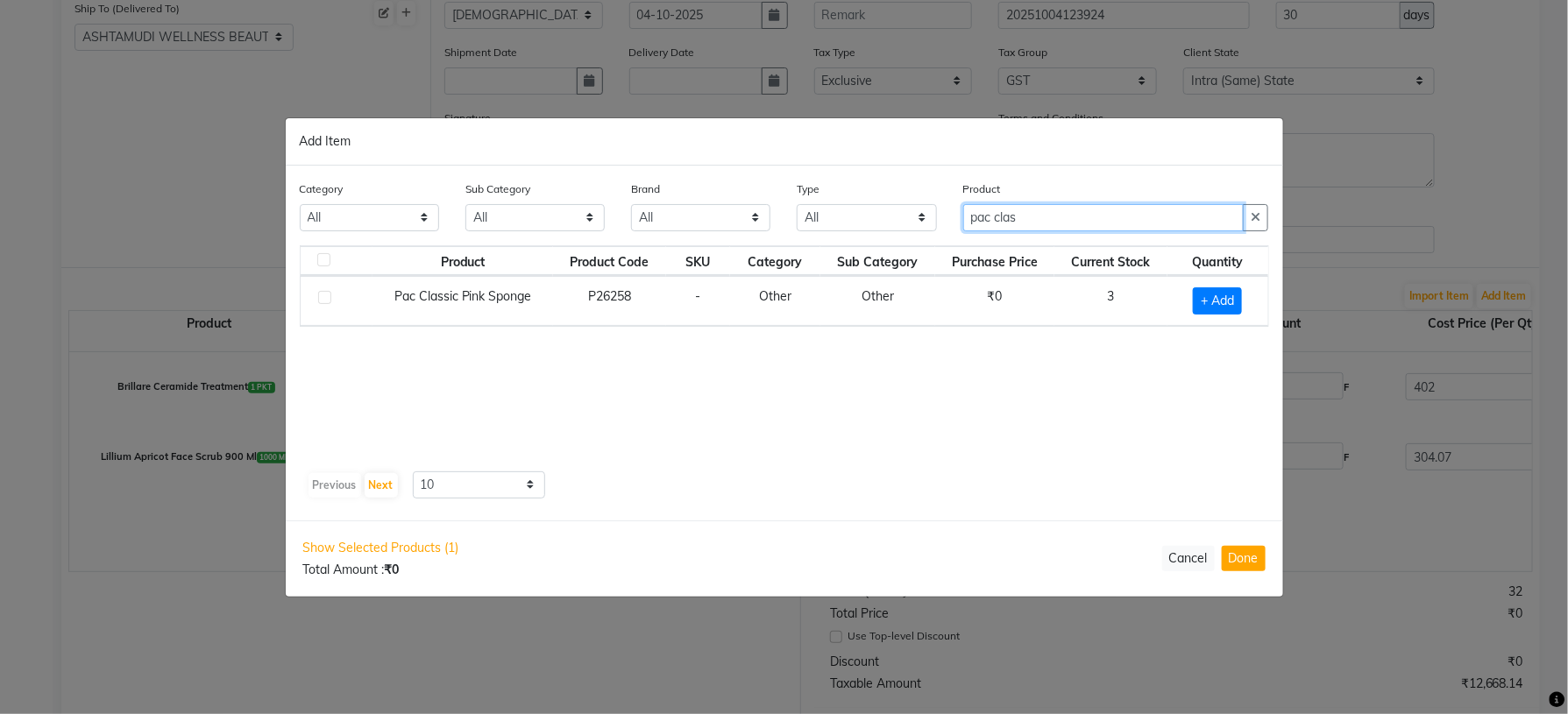
type input "pac clas"
click at [936, 412] on div "Product Product Code SKU Category Sub Category Purchase Price Current Stock Qua…" at bounding box center [784, 356] width 969 height 219
drag, startPoint x: 1214, startPoint y: 298, endPoint x: 1345, endPoint y: 316, distance: 132.2
click at [1216, 298] on span "+ Add" at bounding box center [1217, 301] width 49 height 27
checkbox input "true"
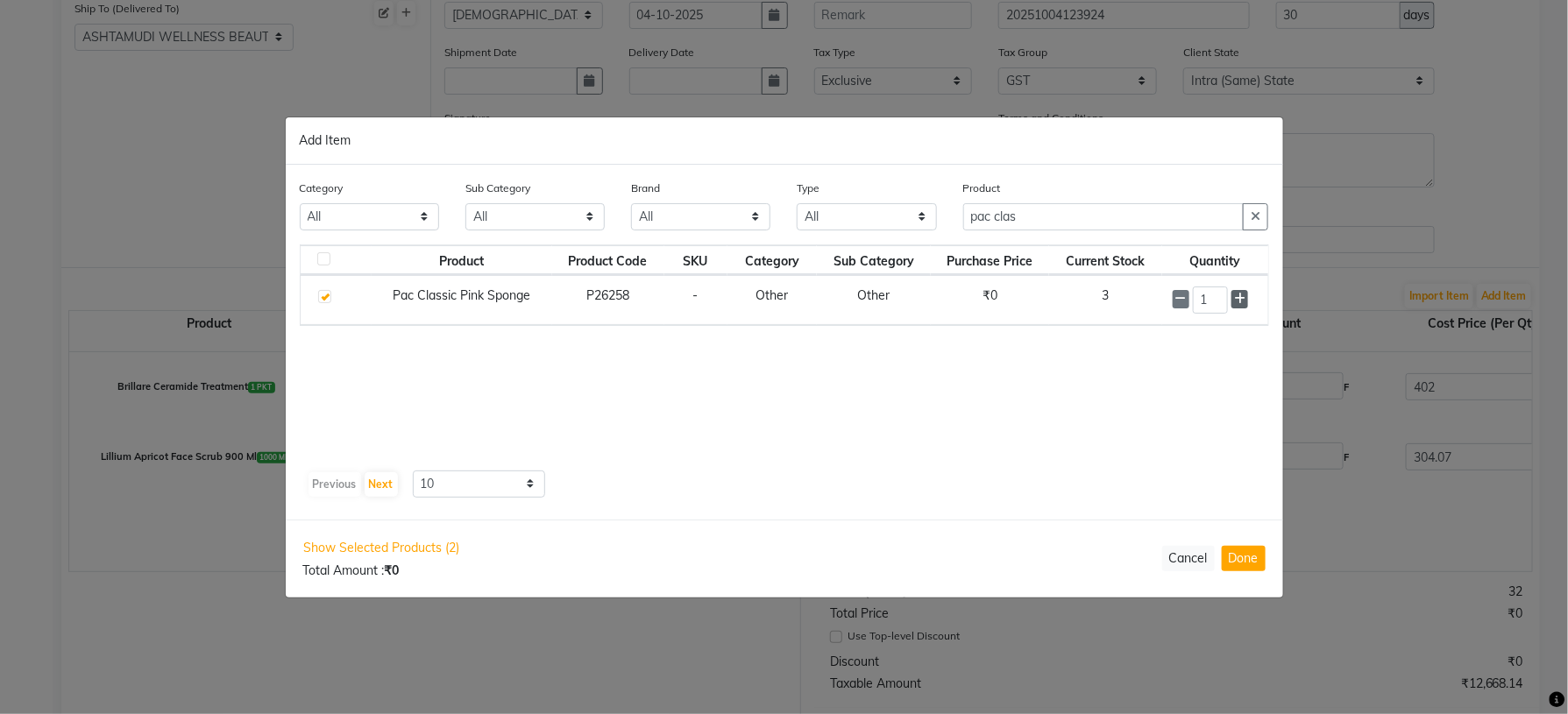
click at [1238, 297] on icon at bounding box center [1240, 299] width 11 height 12
type input "3"
drag, startPoint x: 1059, startPoint y: 213, endPoint x: 936, endPoint y: 212, distance: 123.0
click at [948, 213] on div "Category All Hair Skin Makeup Personal Care Appliances Beard Waxing Disposable …" at bounding box center [784, 213] width 996 height 66
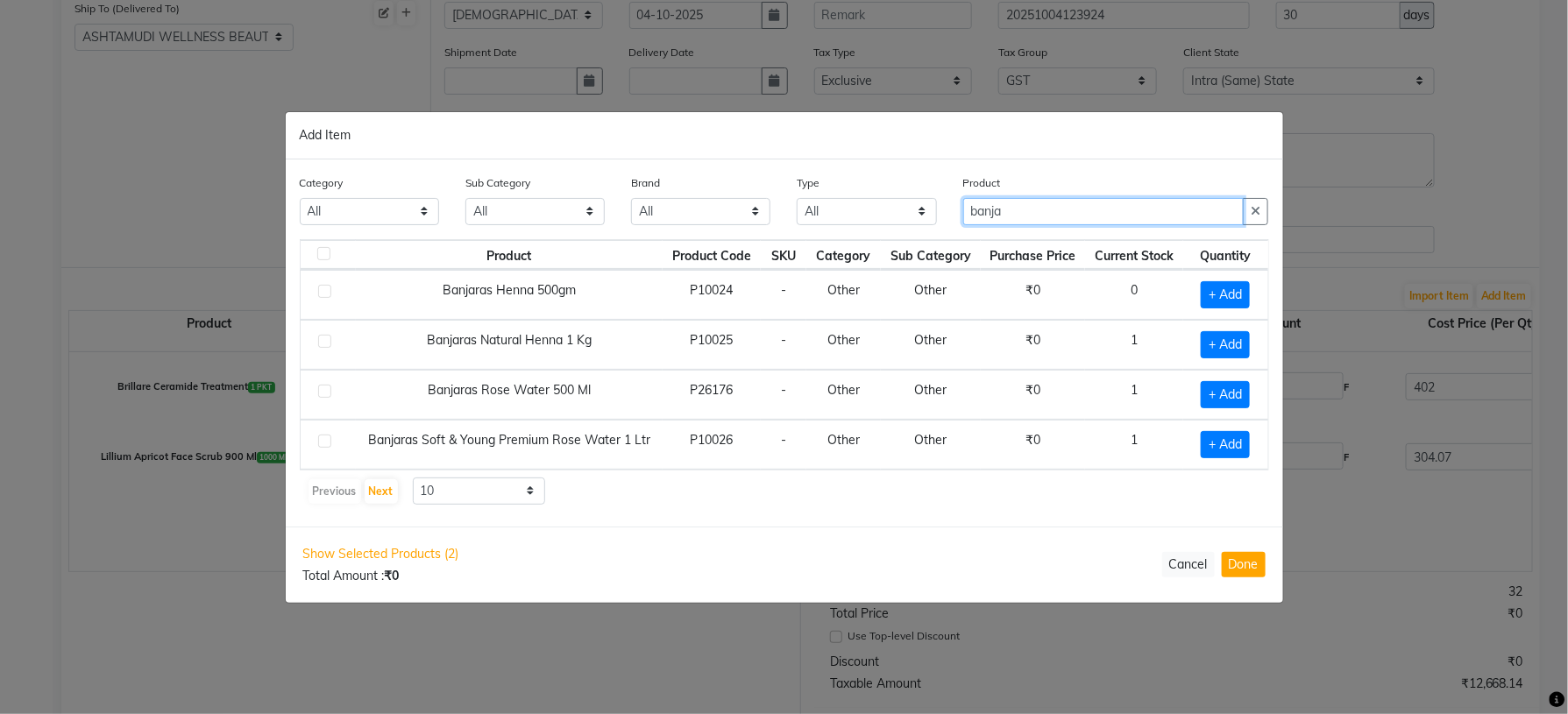
type input "banja"
click at [763, 484] on div "Previous Next 10 50 100" at bounding box center [784, 492] width 955 height 28
click at [1228, 438] on span "+ Add" at bounding box center [1226, 444] width 49 height 27
checkbox input "true"
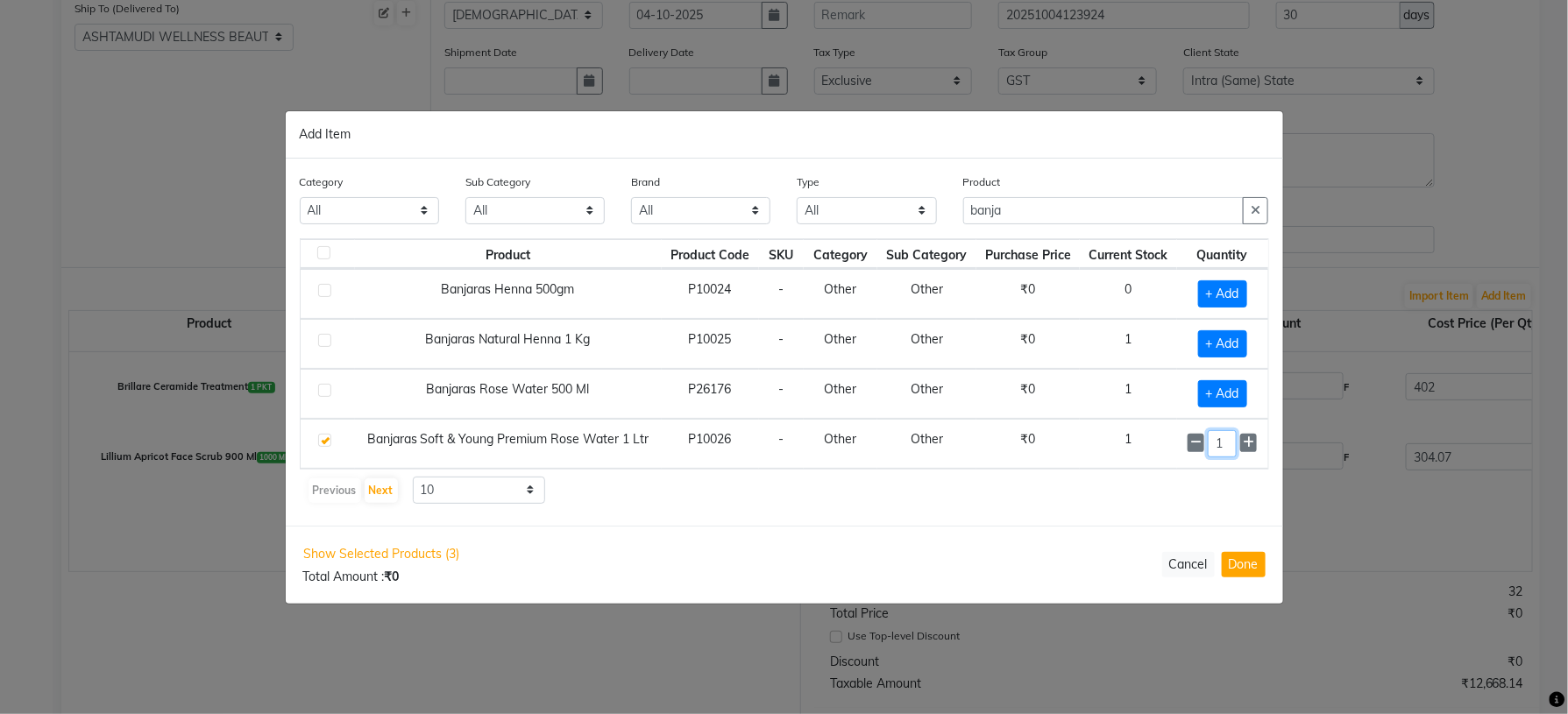
drag, startPoint x: 1227, startPoint y: 446, endPoint x: 1154, endPoint y: 487, distance: 83.7
click at [1178, 446] on td "1" at bounding box center [1222, 444] width 90 height 50
type input "5"
click at [776, 498] on div "Previous Next 10 50 100" at bounding box center [784, 492] width 955 height 28
drag, startPoint x: 1023, startPoint y: 212, endPoint x: 912, endPoint y: 212, distance: 111.0
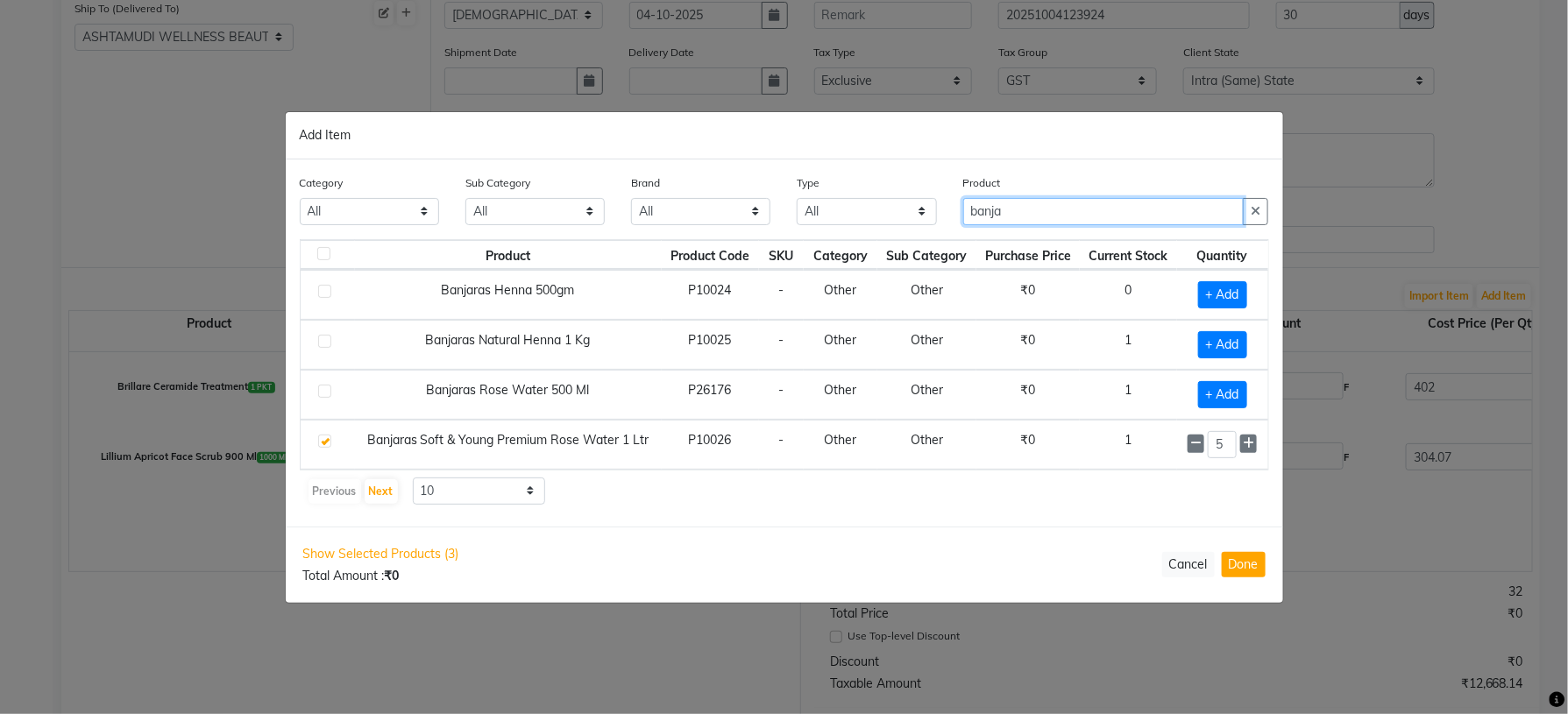
click at [918, 212] on div "Category All Hair Skin Makeup Personal Care Appliances Beard Waxing Disposable …" at bounding box center [784, 207] width 996 height 66
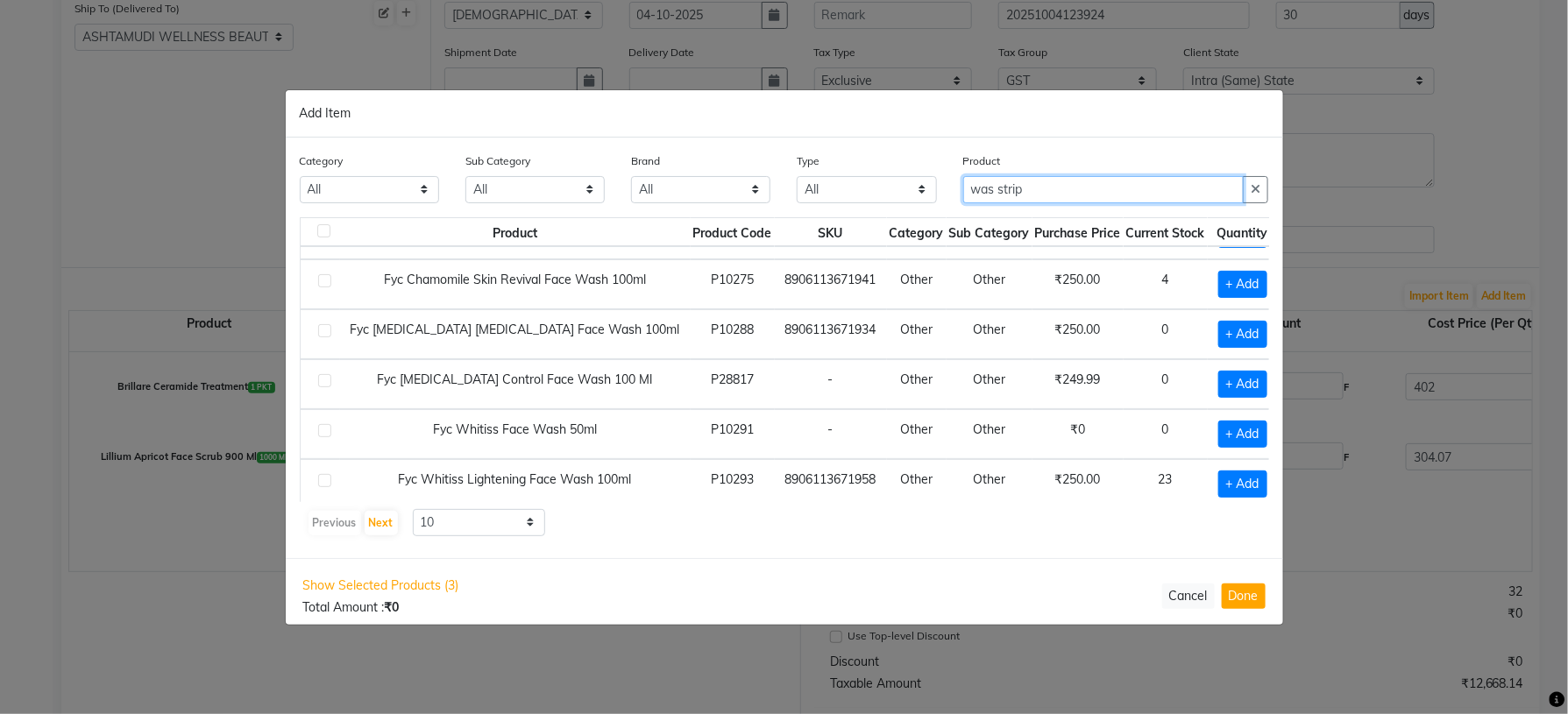
scroll to position [255, 0]
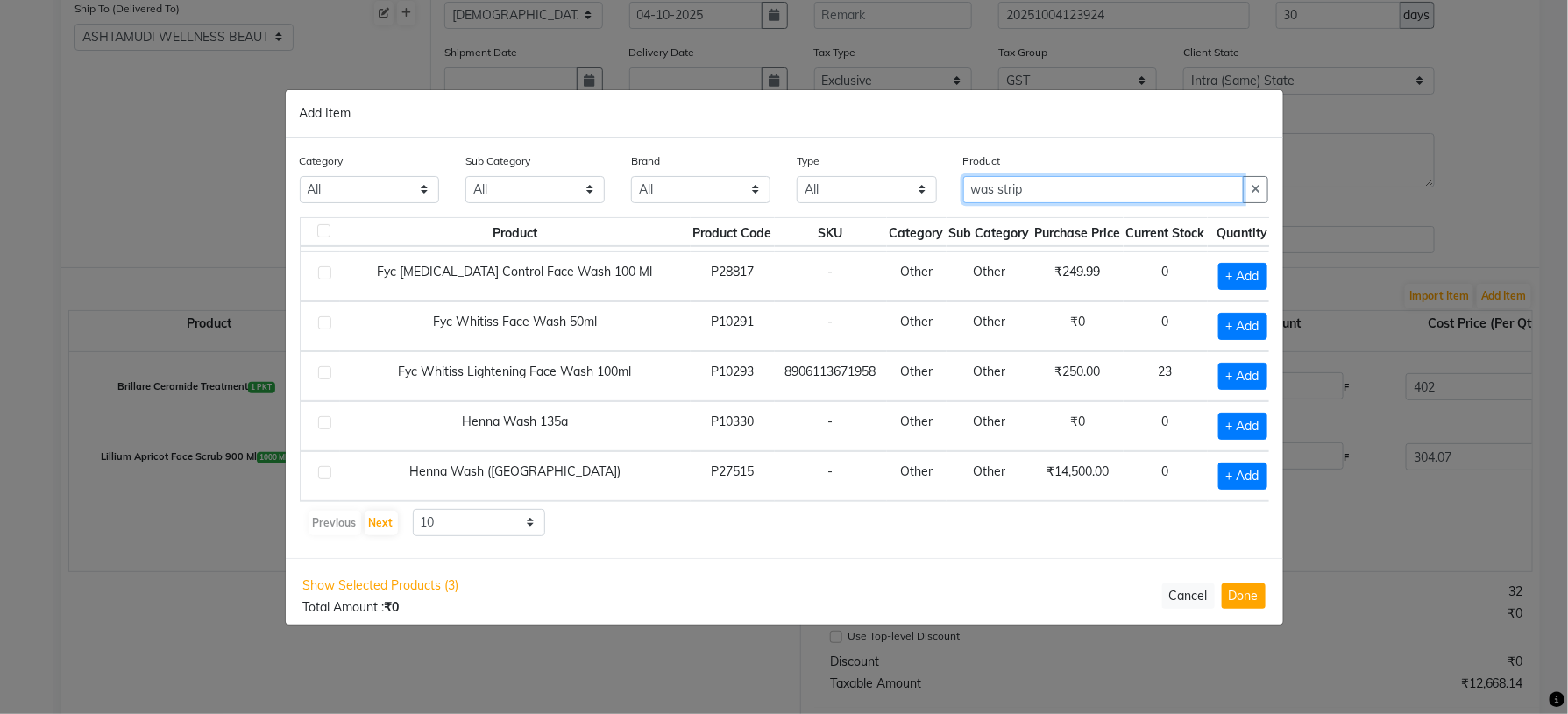
drag, startPoint x: 1052, startPoint y: 193, endPoint x: 954, endPoint y: 193, distance: 98.0
click at [954, 193] on div "Product was strip" at bounding box center [1116, 184] width 332 height 66
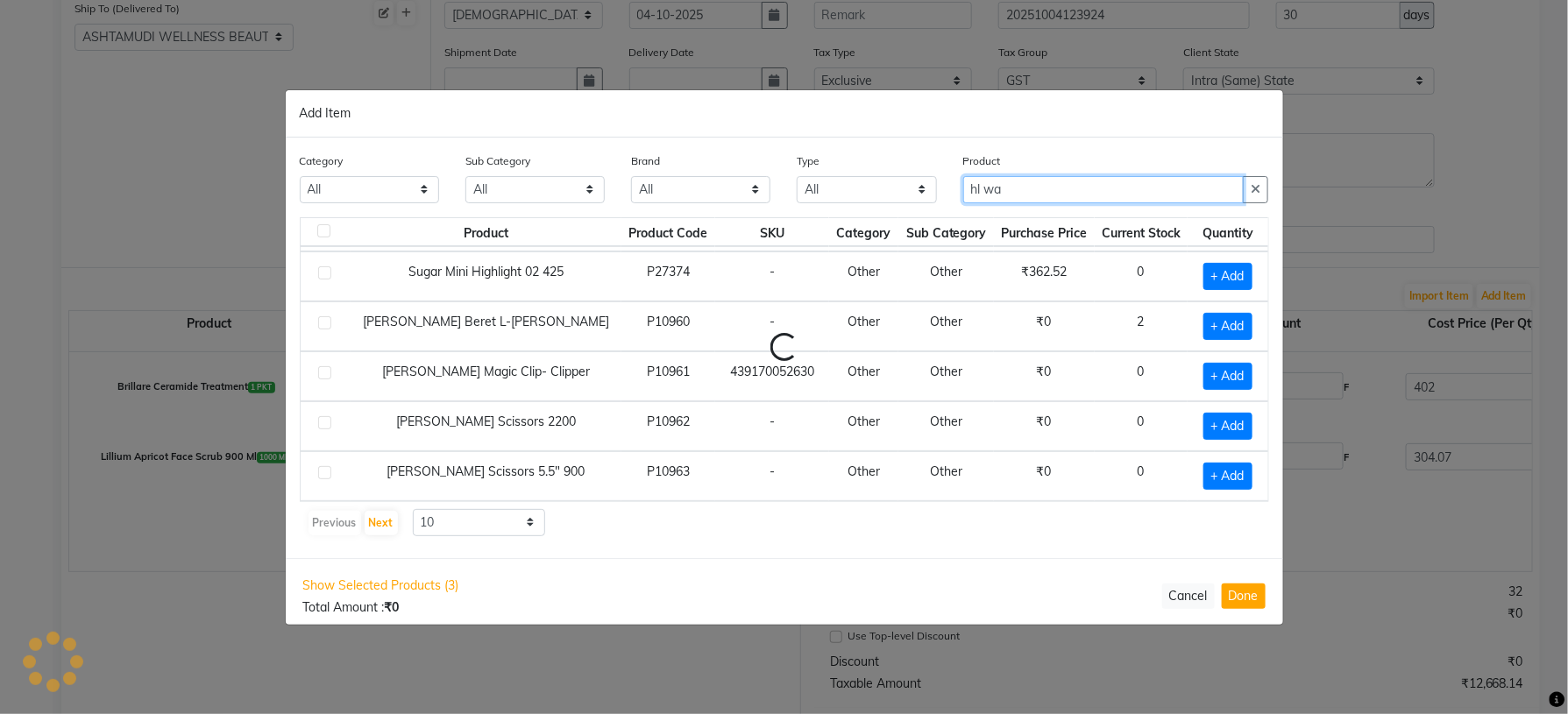
scroll to position [0, 0]
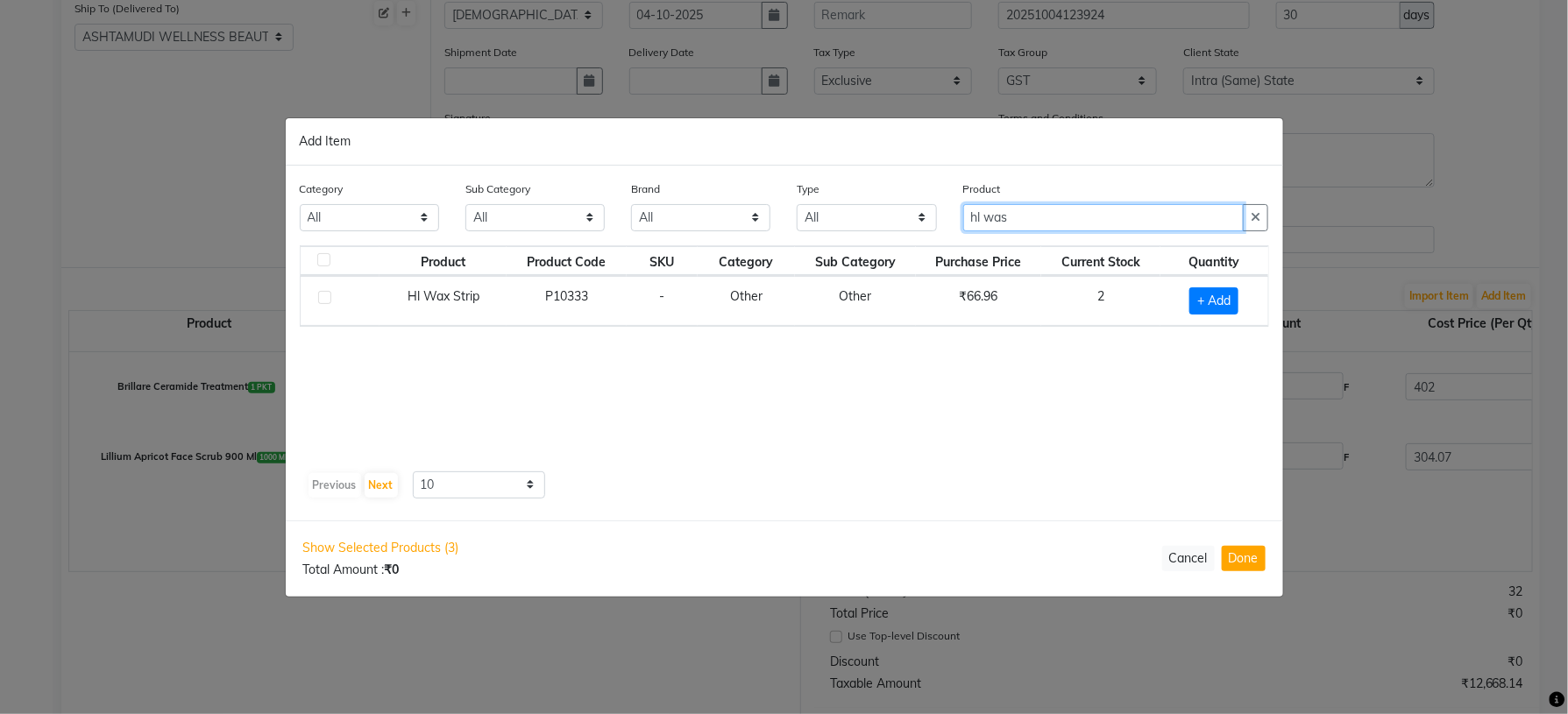
type input "hl was"
click at [847, 365] on div "Product Product Code SKU Category Sub Category Purchase Price Current Stock Qua…" at bounding box center [784, 356] width 969 height 219
click at [1222, 305] on span "+ Add" at bounding box center [1214, 301] width 49 height 27
checkbox input "true"
drag, startPoint x: 1204, startPoint y: 293, endPoint x: 1170, endPoint y: 335, distance: 54.0
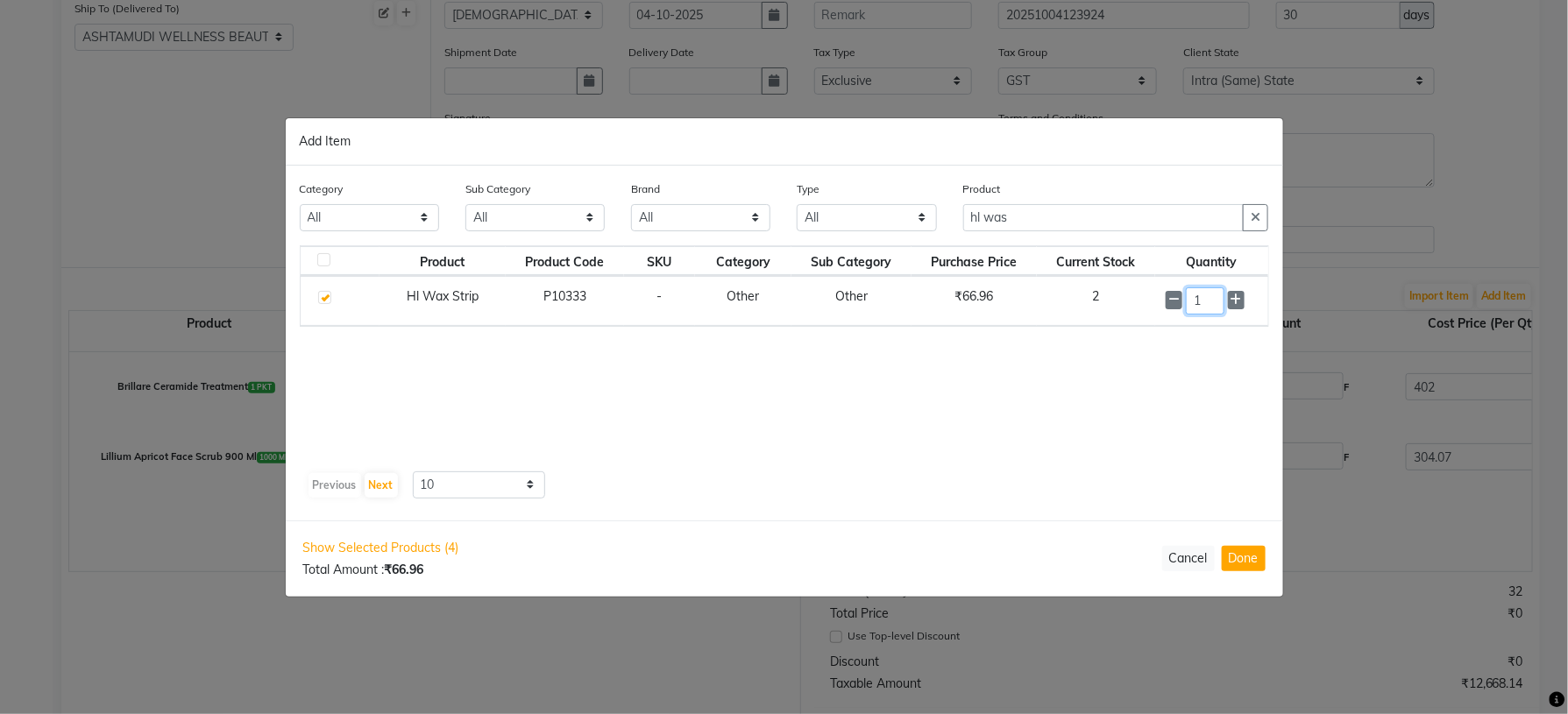
click at [1177, 309] on div "1" at bounding box center [1211, 301] width 91 height 27
type input "40"
click at [1033, 420] on div "Product Product Code SKU Category Sub Category Purchase Price Current Stock Qua…" at bounding box center [784, 356] width 969 height 219
drag, startPoint x: 1046, startPoint y: 222, endPoint x: 914, endPoint y: 221, distance: 132.0
click at [916, 221] on div "Category All Hair Skin Makeup Personal Care Appliances Beard Waxing Disposable …" at bounding box center [784, 213] width 996 height 66
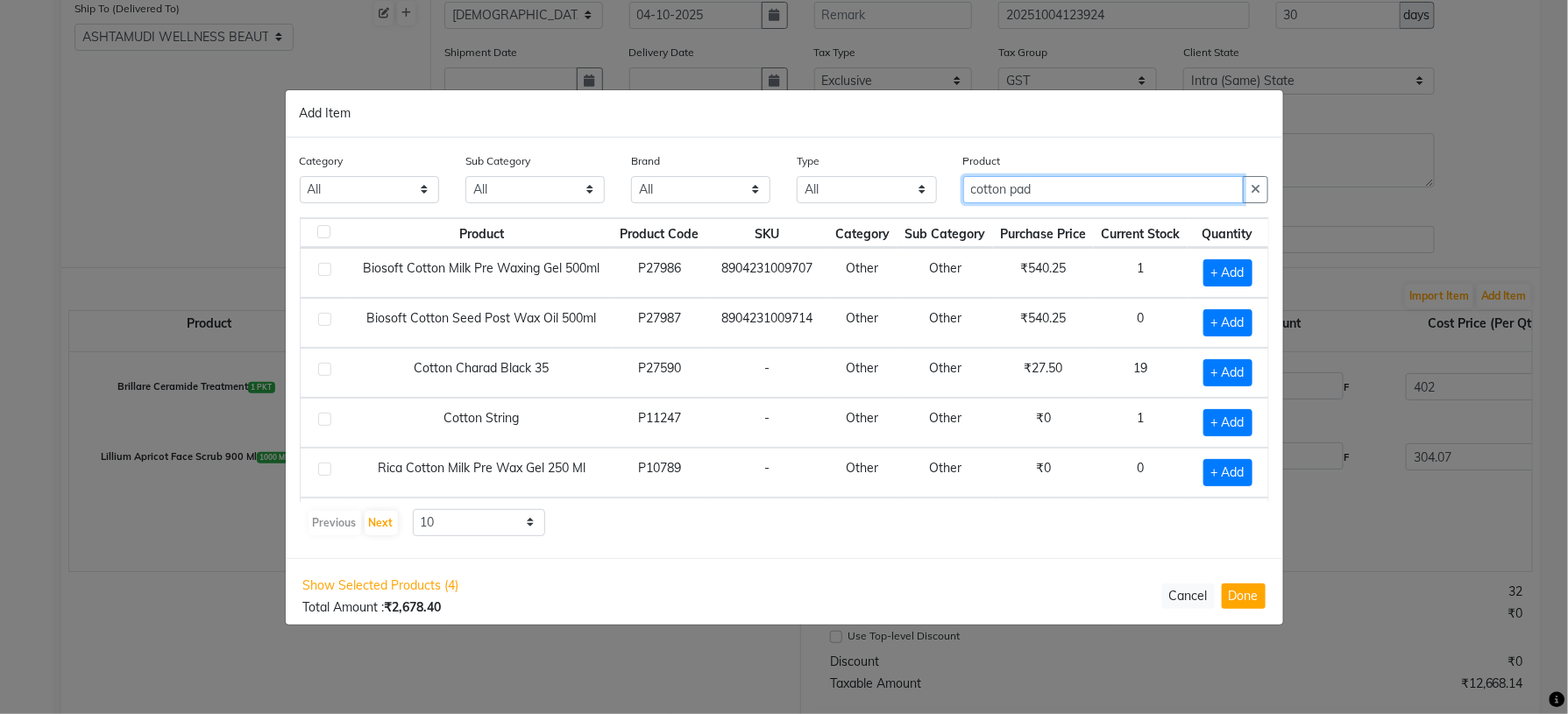
type input "cotton pad"
click at [714, 531] on div "Previous Next 10 50 100" at bounding box center [784, 523] width 955 height 28
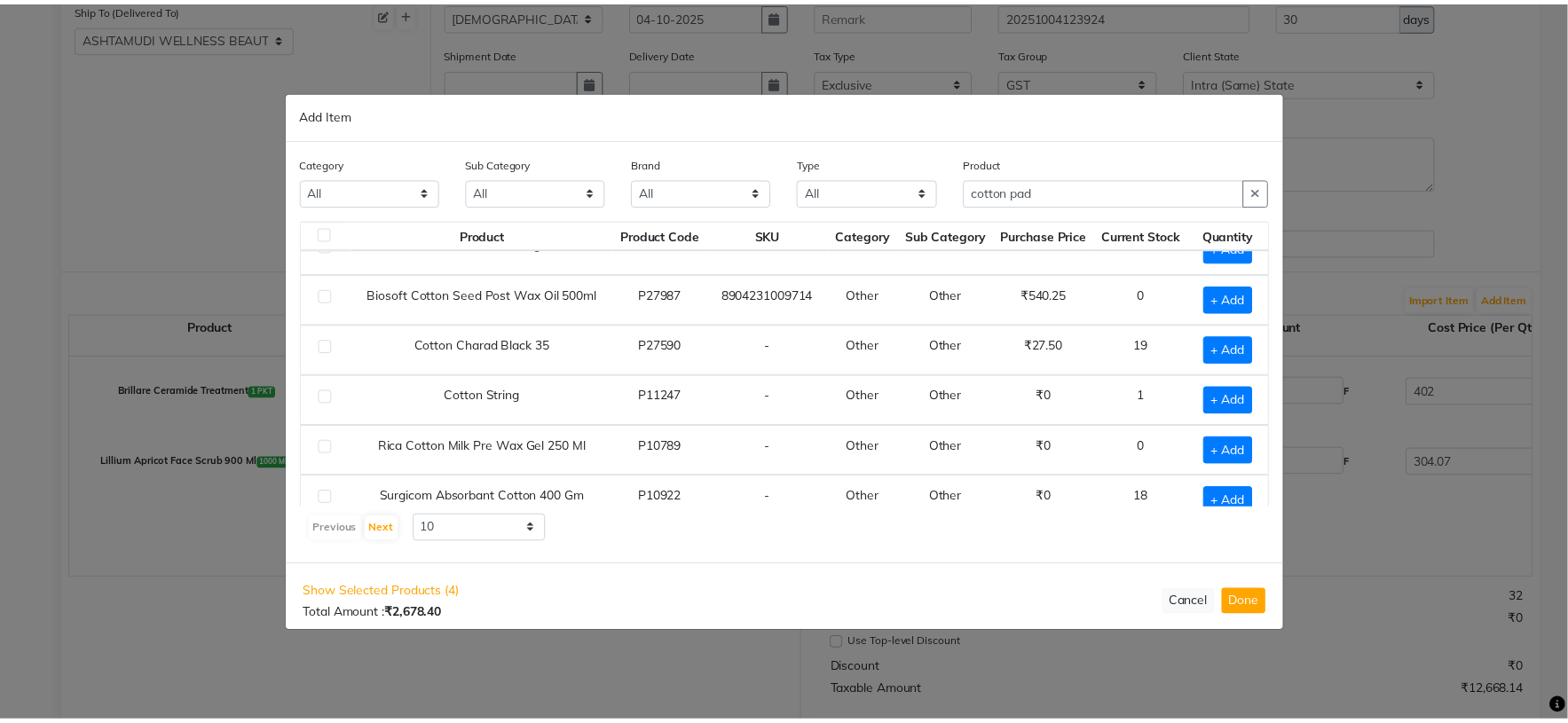
scroll to position [54, 0]
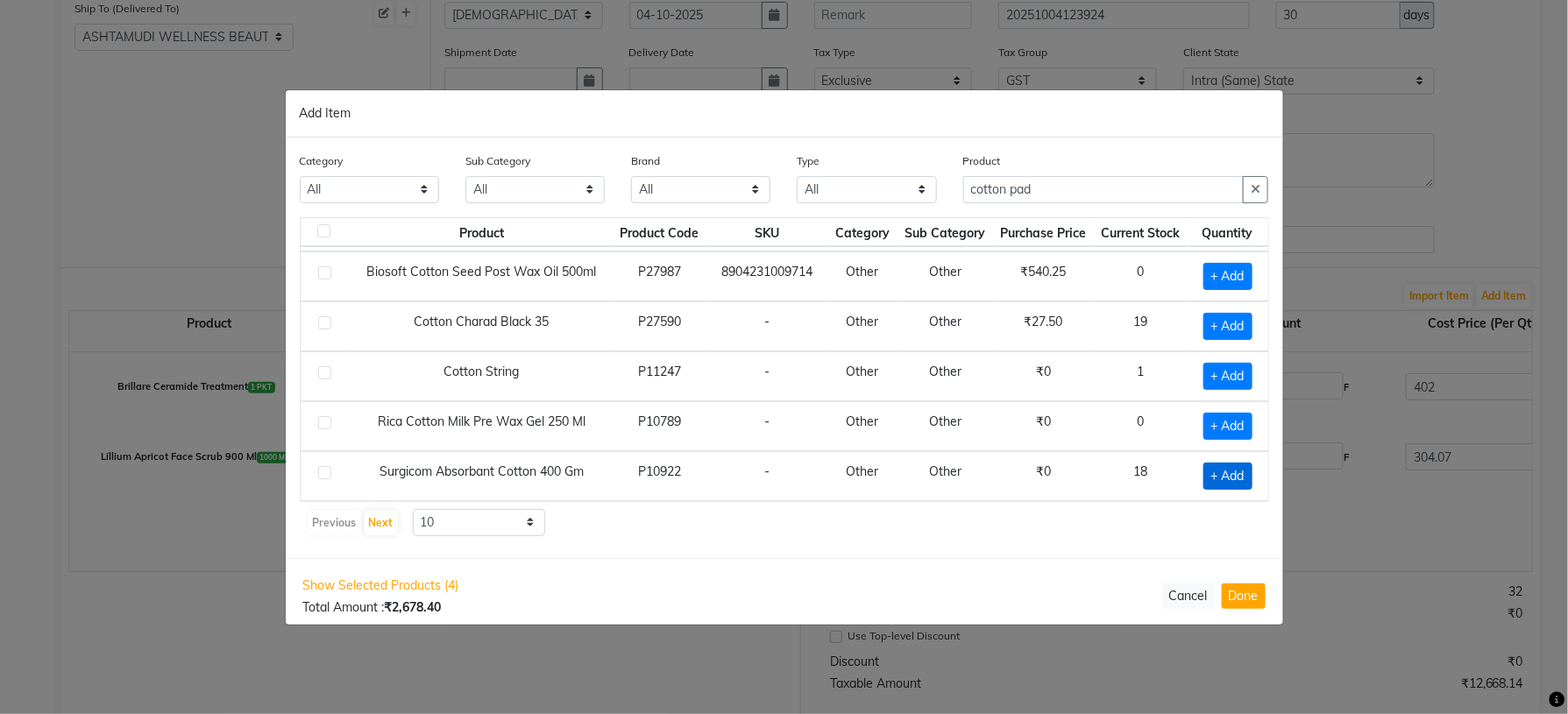
click at [1212, 469] on span "+ Add" at bounding box center [1228, 476] width 49 height 27
checkbox input "true"
click at [1244, 472] on icon at bounding box center [1249, 475] width 11 height 12
type input "3"
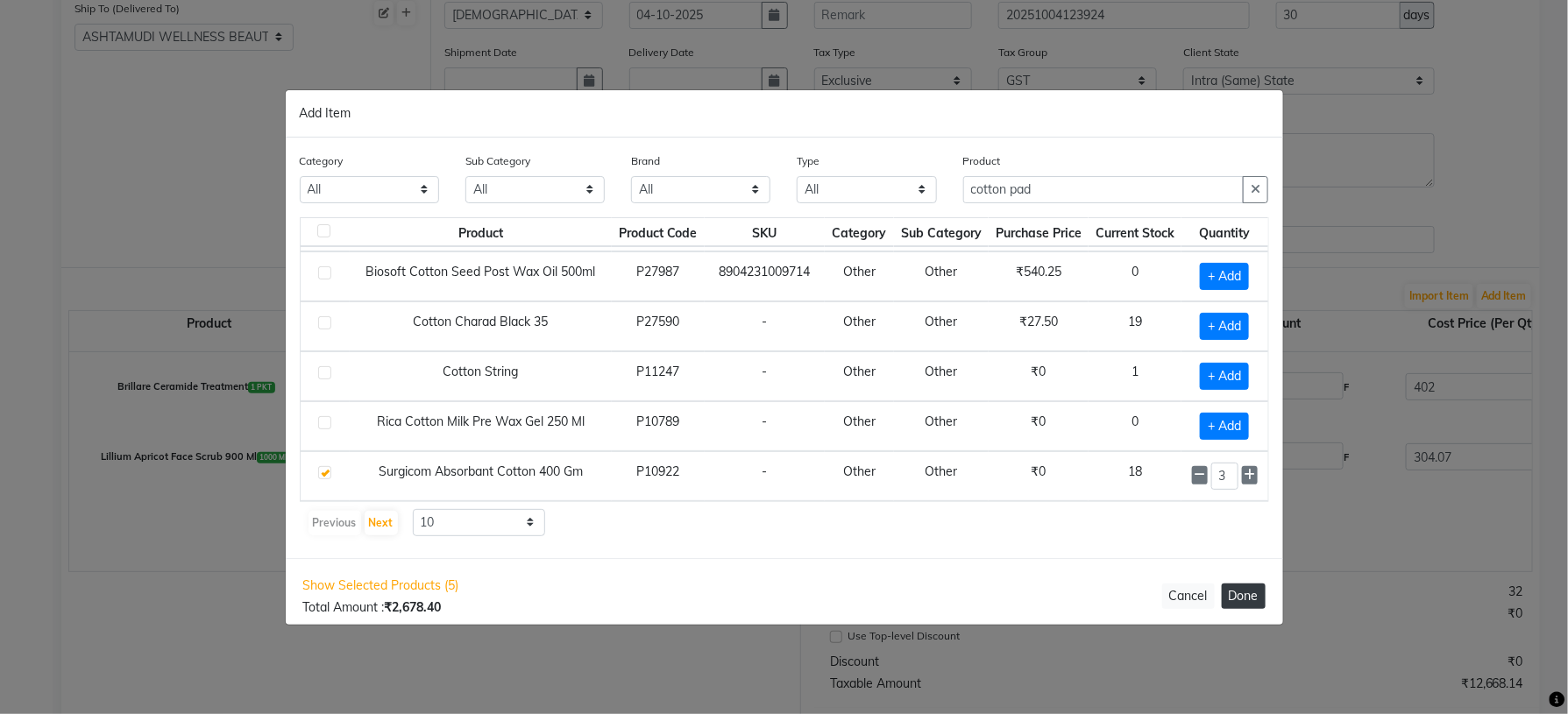
click at [1252, 598] on button "Done" at bounding box center [1244, 596] width 44 height 26
select select "1735"
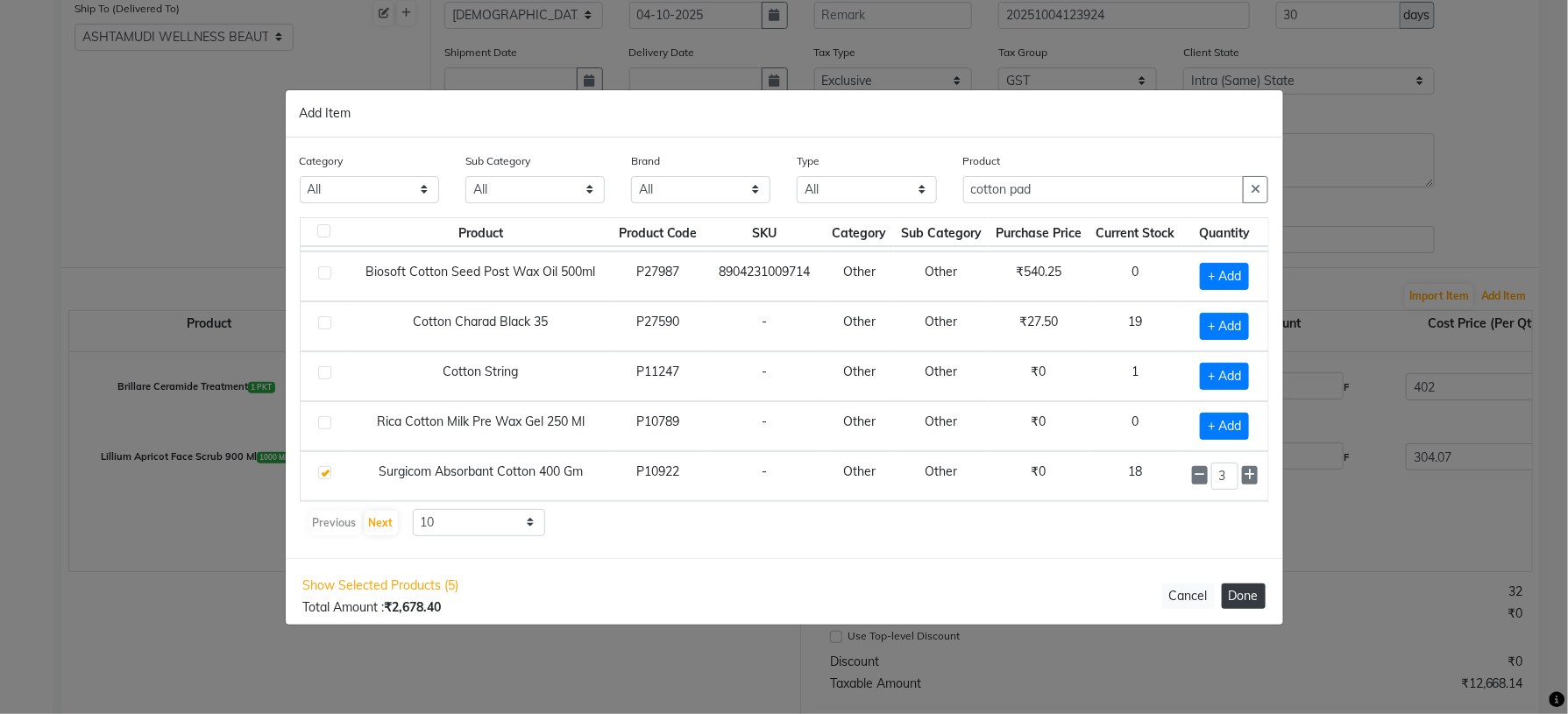
select select "1735"
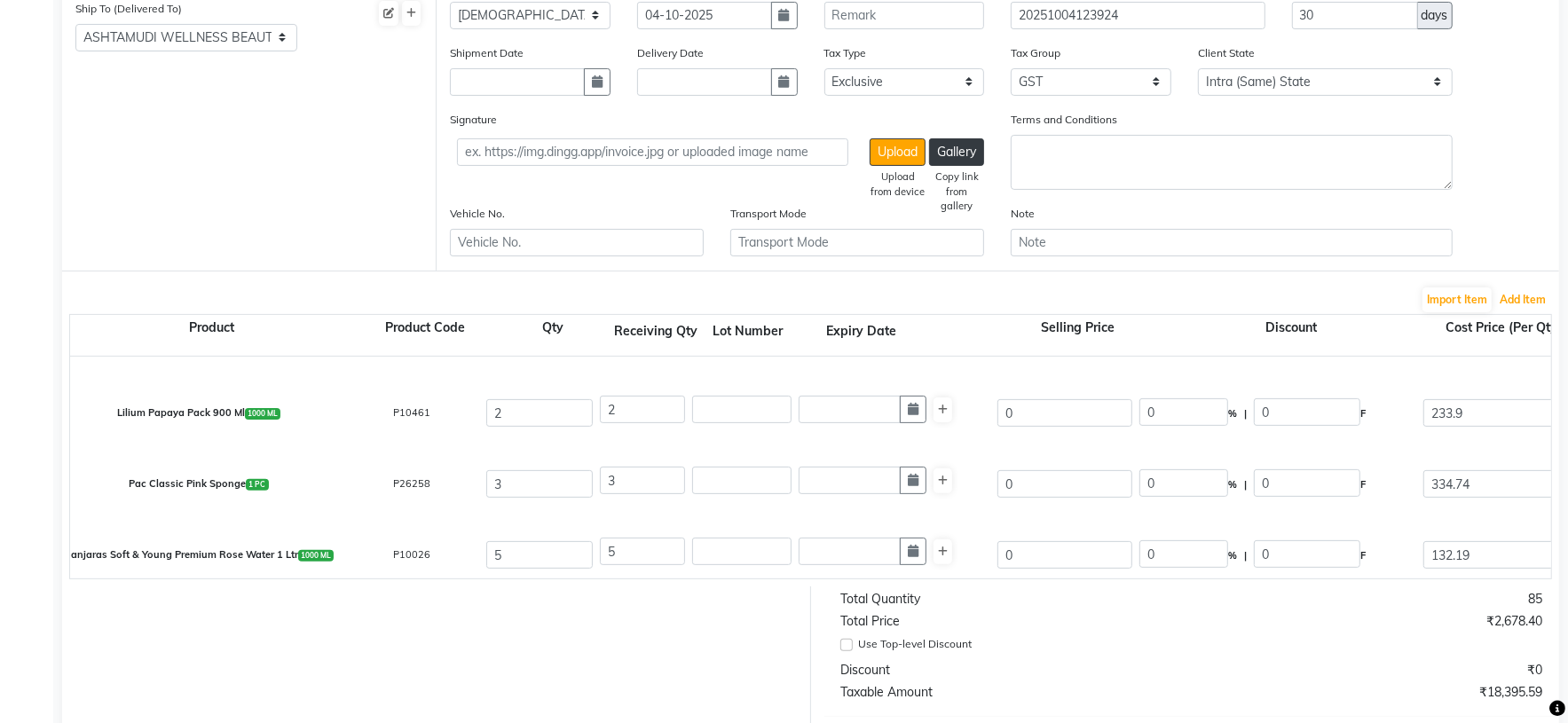
scroll to position [275, 0]
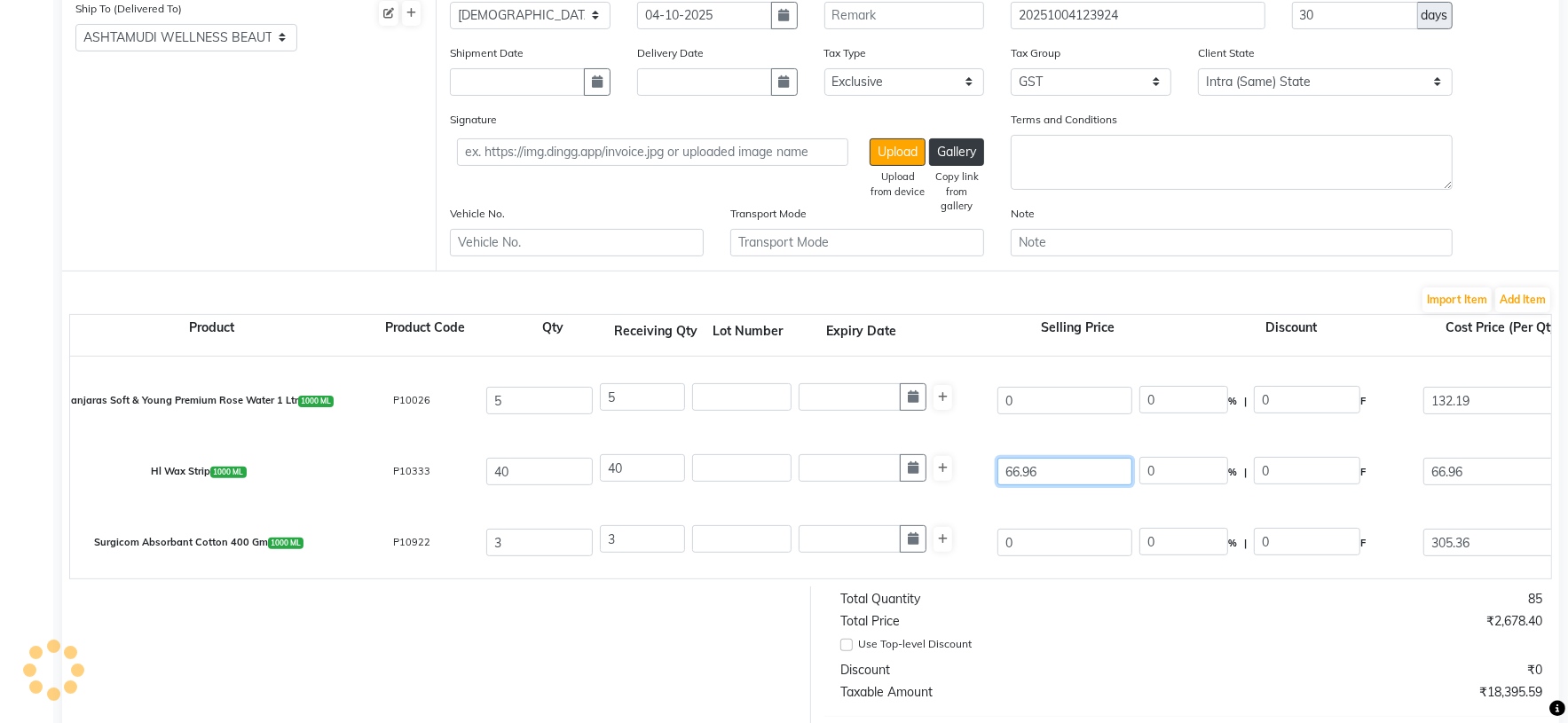
click at [956, 474] on div "Hl Wax Strip 1000 ML P10333 40 40 66.96 0 % | 0 F 66.96 66.96 2678.4 None GST 5…" at bounding box center [1551, 472] width 2989 height 71
type input "0"
drag, startPoint x: 1143, startPoint y: 627, endPoint x: 1153, endPoint y: 624, distance: 10.4
click at [1144, 609] on div "Total Quantity" at bounding box center [1010, 599] width 364 height 18
drag, startPoint x: 1530, startPoint y: 545, endPoint x: 1335, endPoint y: 553, distance: 195.2
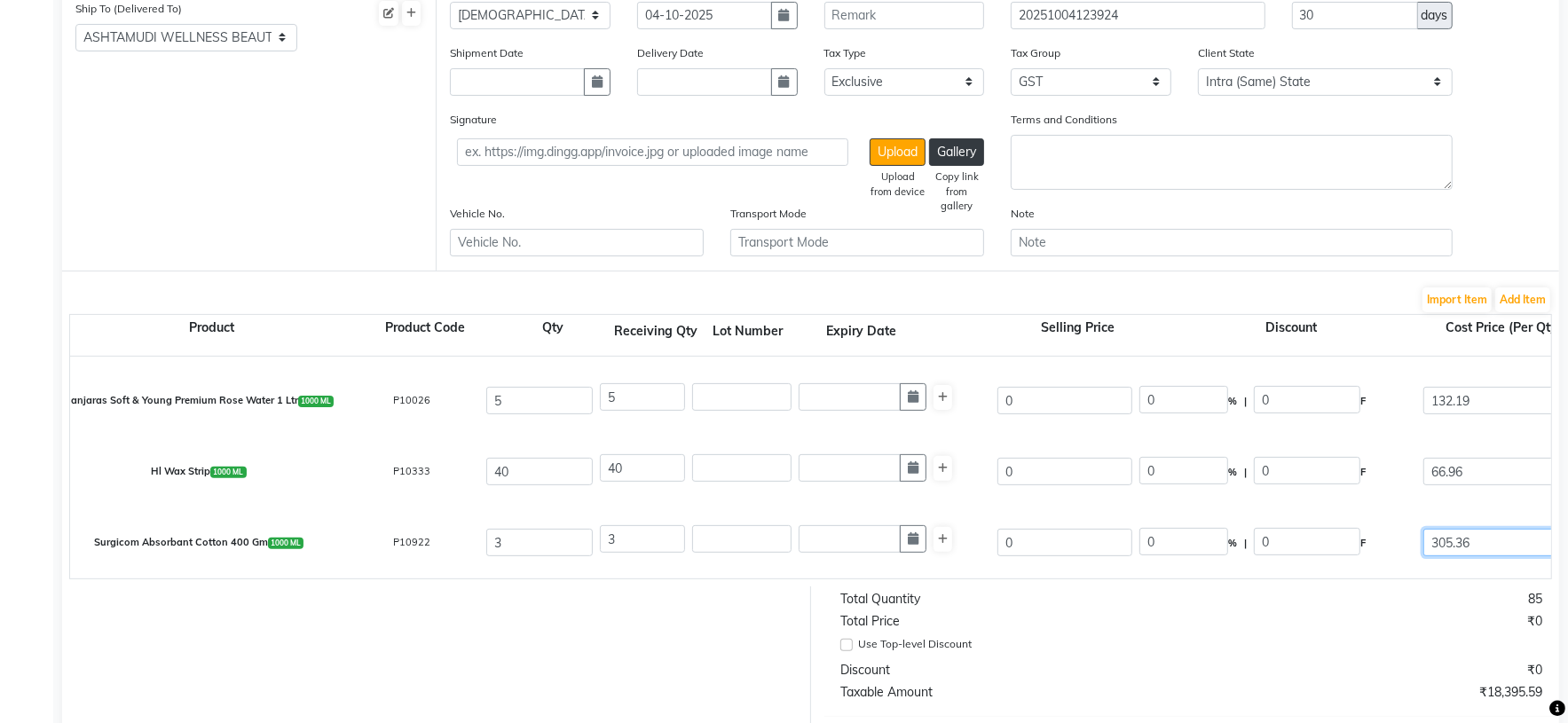
click at [1352, 553] on div "Surgicom Absorbant Cotton 400 Gm 1000 ML P10922 3 3 0 0 % | 0 F 305.36 305.36 9…" at bounding box center [1551, 543] width 2989 height 71
type input "268"
type input "804"
type input "144.72"
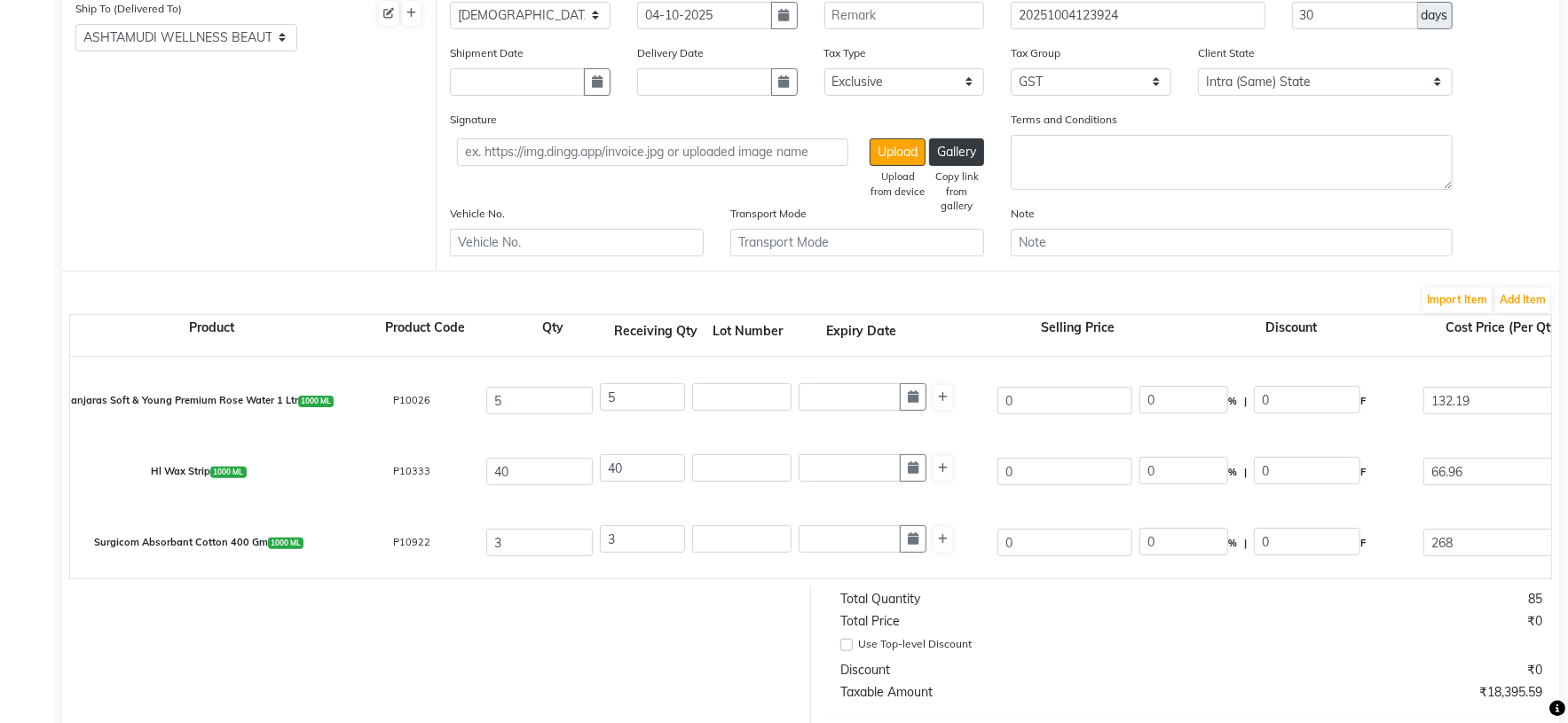
type input "948.72"
type input "268.14"
type input "804.42"
type input "144.8"
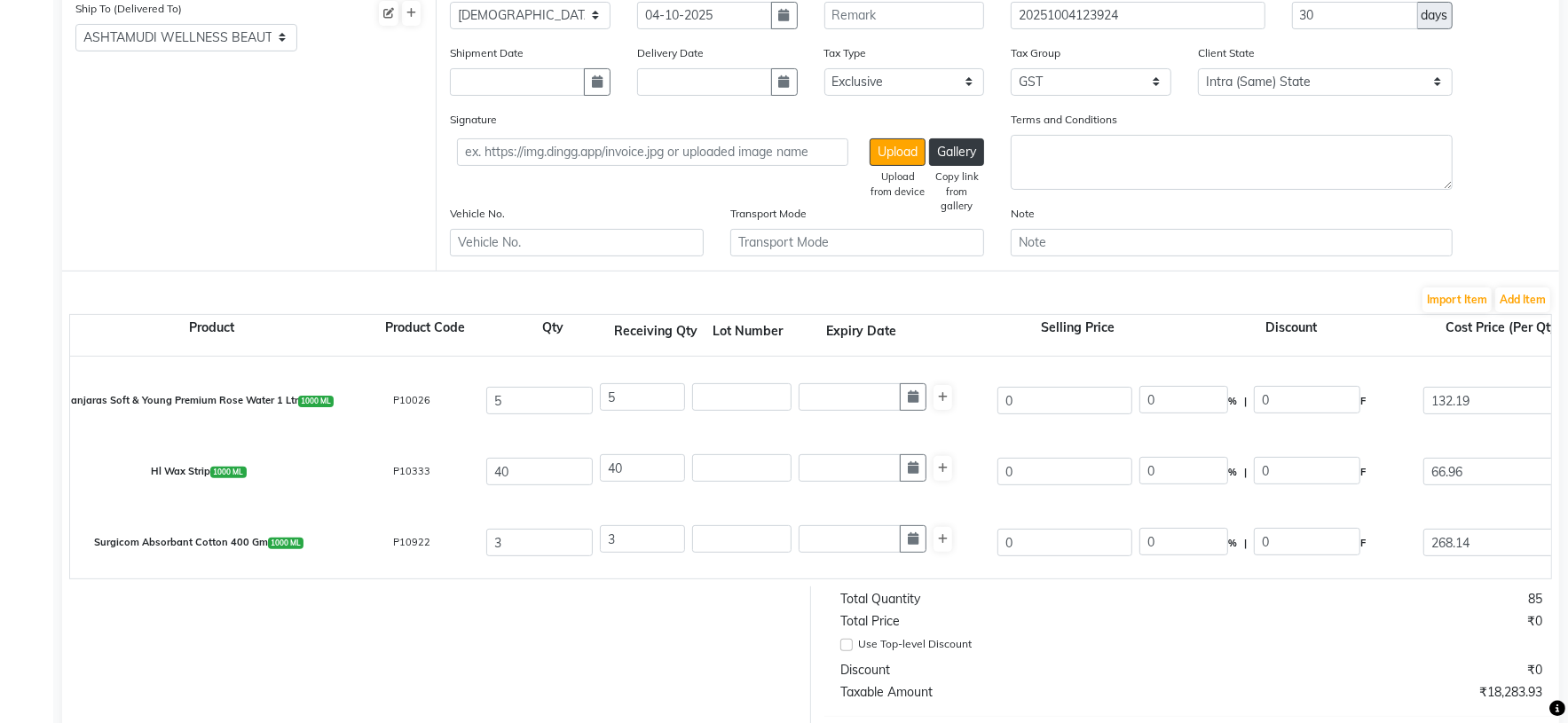
type input "949.22"
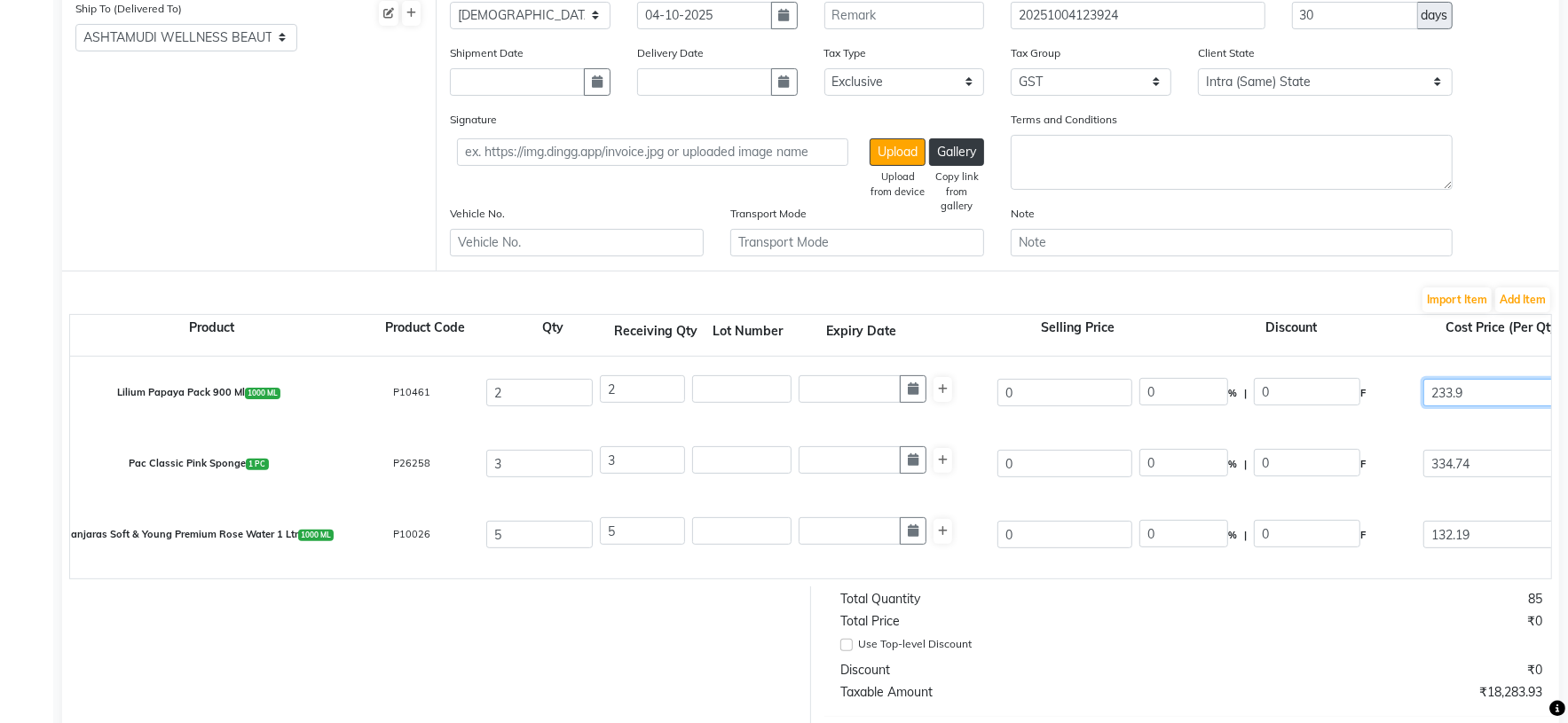
drag, startPoint x: 1486, startPoint y: 399, endPoint x: 1365, endPoint y: 397, distance: 121.0
click at [1365, 397] on div "Lilium Papaya Pack 900 Ml 1000 ML P10461 2 2 0 0 % | 0 F 233.9 233.9 467.8 None…" at bounding box center [1551, 394] width 2989 height 71
type input "311.86"
type input "623.72"
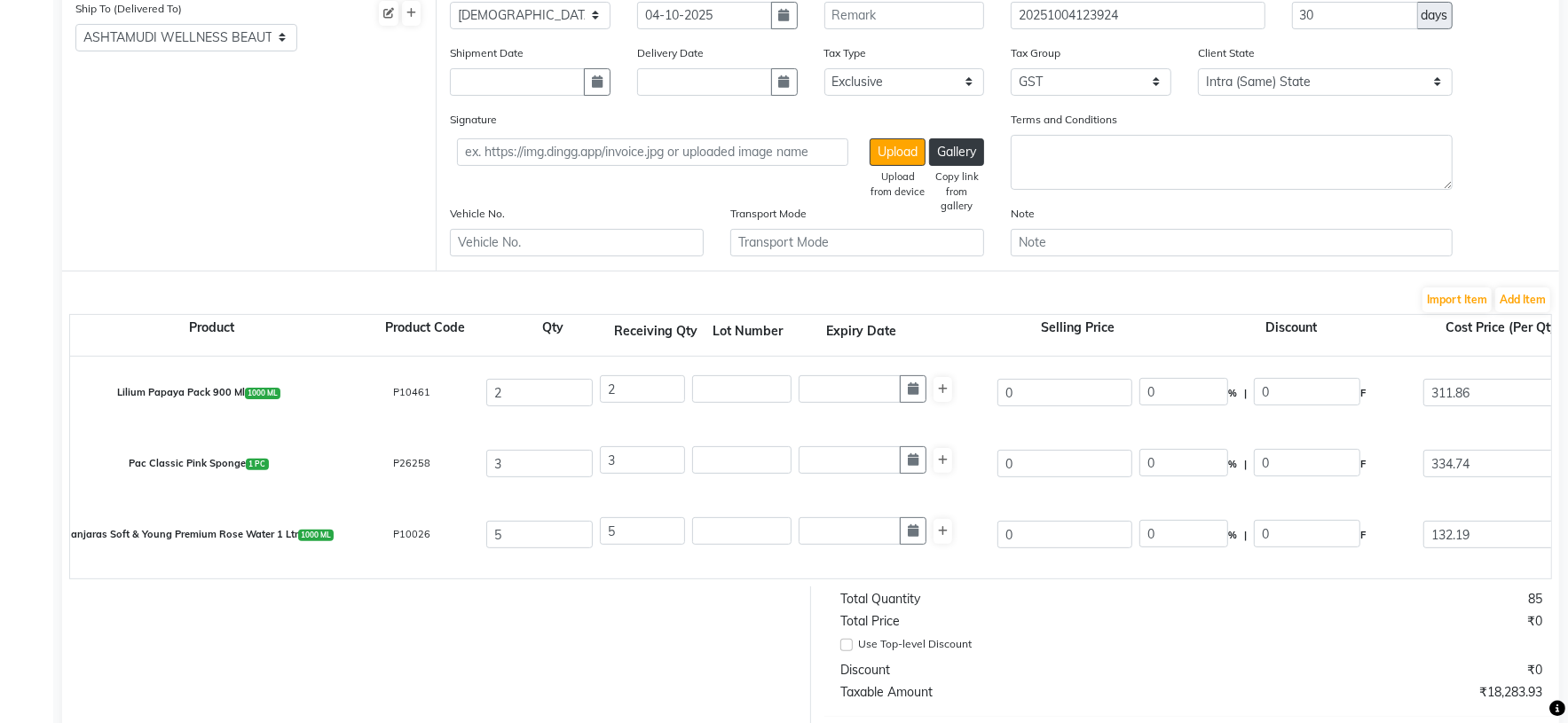
type input "112.27"
type input "735.99"
click at [1320, 609] on div "85" at bounding box center [1374, 599] width 364 height 18
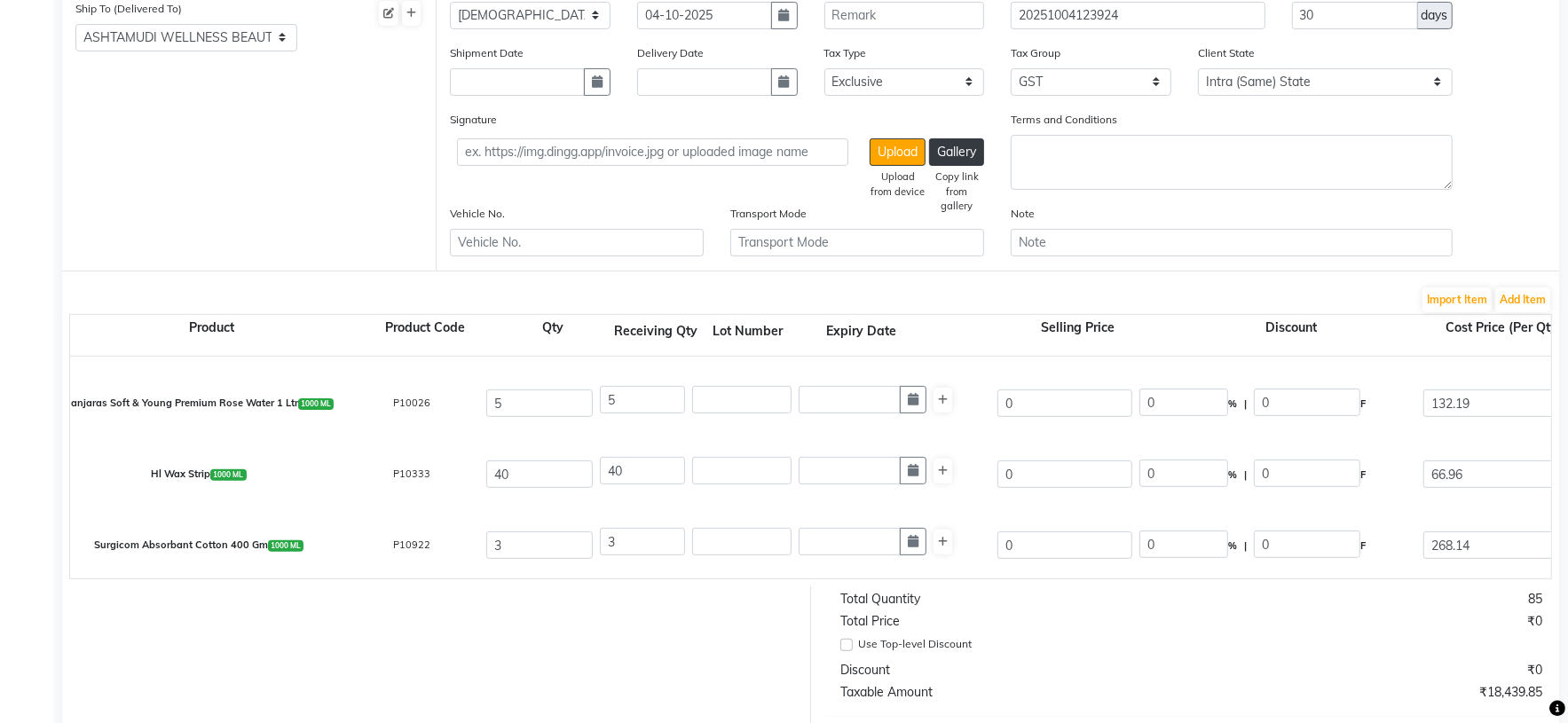
scroll to position [275, 0]
click at [1181, 680] on div "Discount" at bounding box center [1010, 669] width 364 height 18
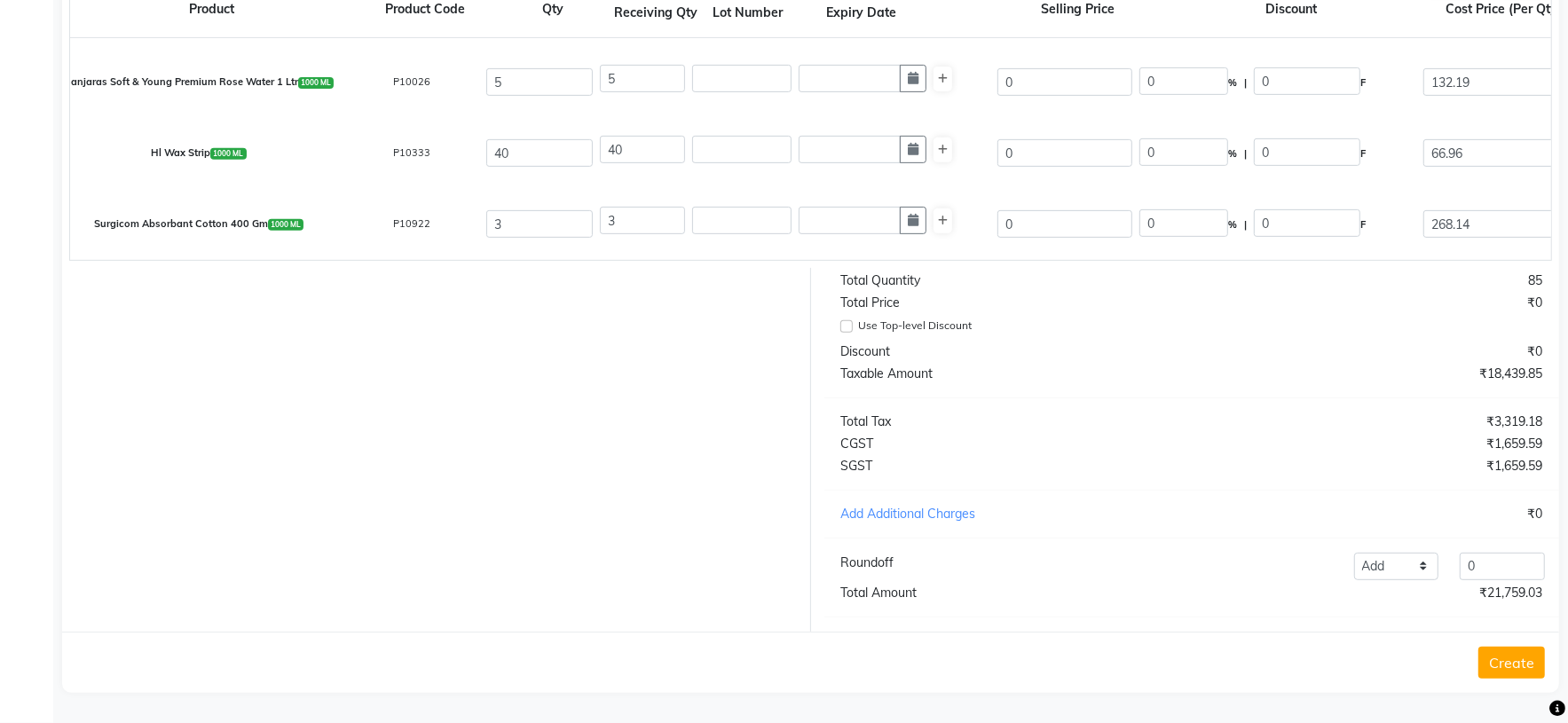
scroll to position [608, 0]
click at [1425, 567] on select "Add Reduce" at bounding box center [1396, 566] width 85 height 28
select select "reduce"
click at [1354, 553] on select "Add Reduce" at bounding box center [1396, 566] width 85 height 28
drag, startPoint x: 1477, startPoint y: 565, endPoint x: 1428, endPoint y: 572, distance: 49.5
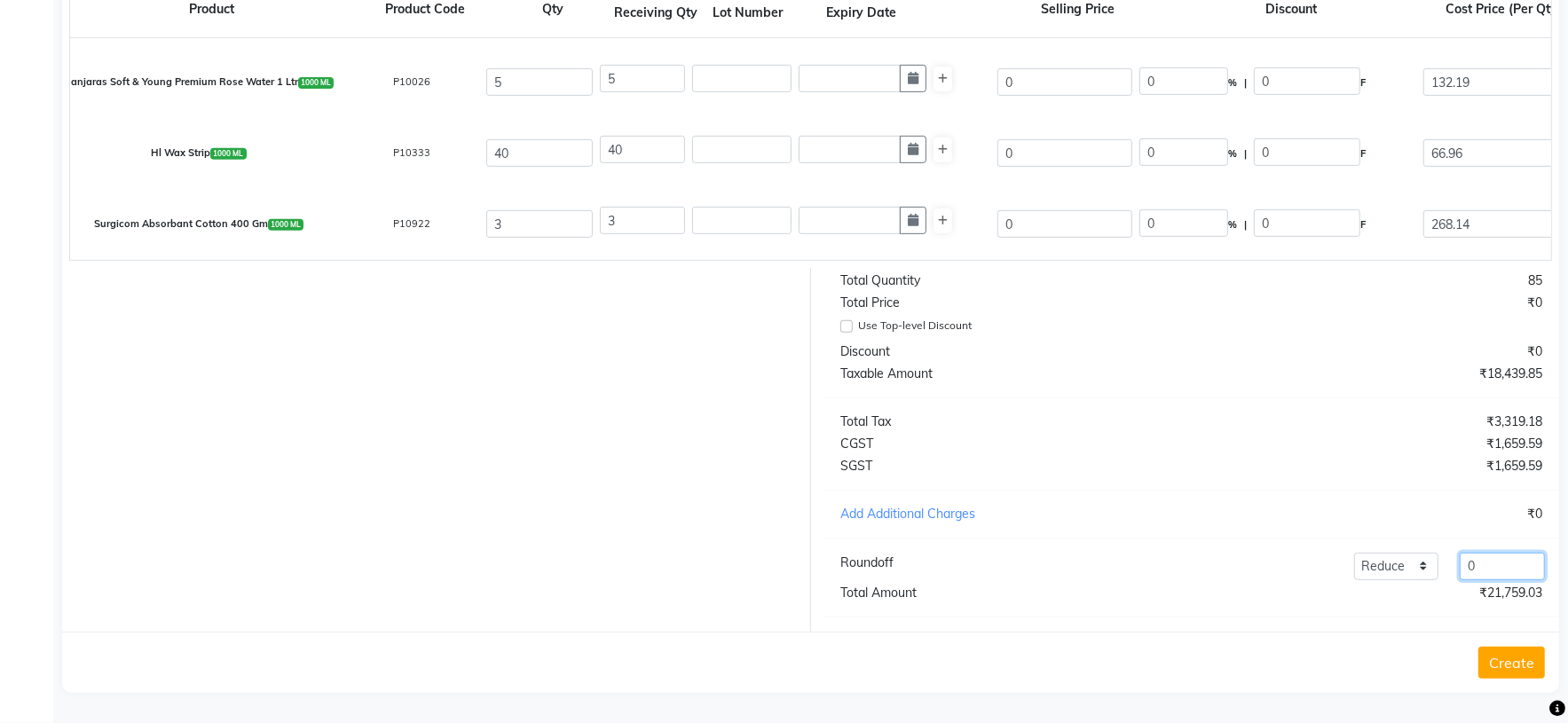
click at [1437, 572] on div "Add Reduce 0" at bounding box center [1343, 566] width 425 height 28
type input "471.51"
click at [1072, 573] on div "Roundoff" at bounding box center [973, 563] width 263 height 21
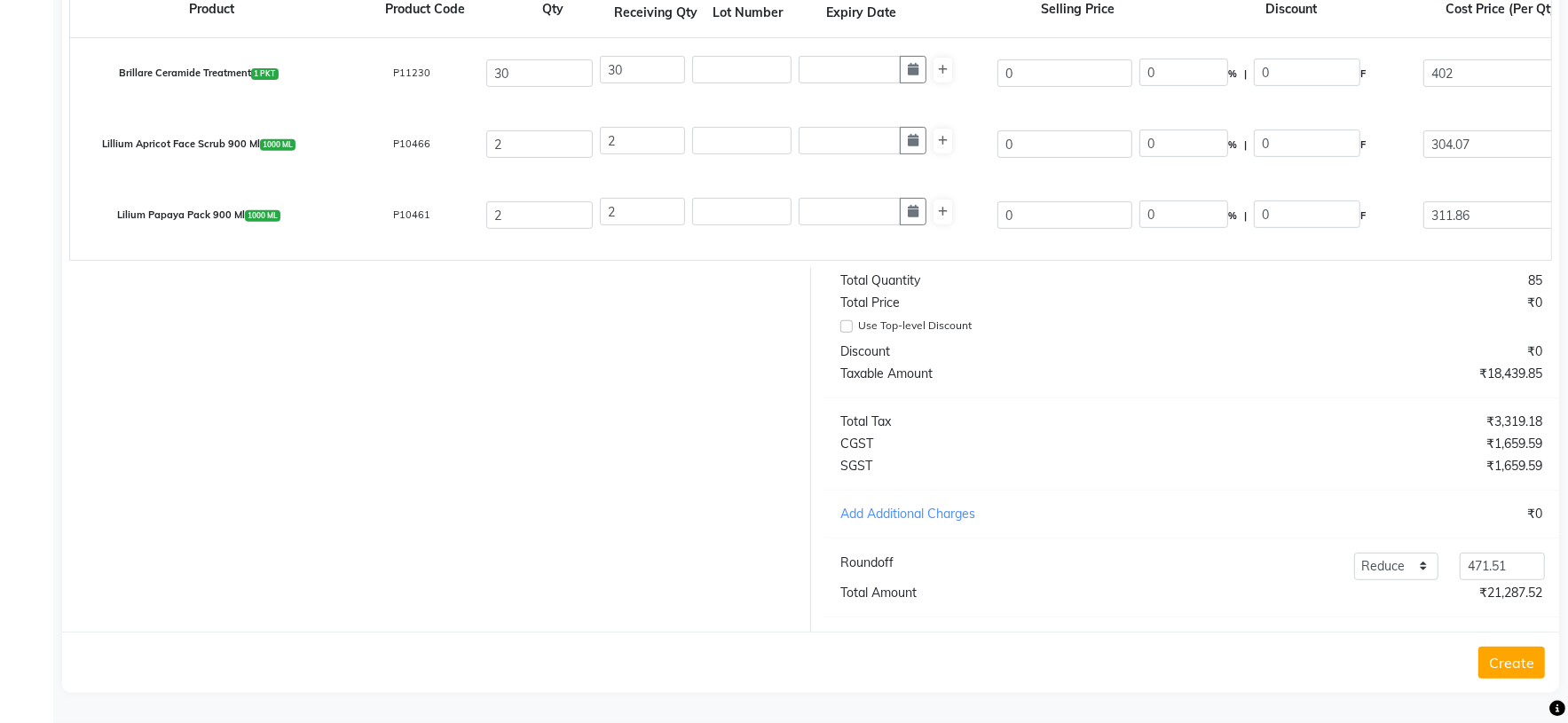
drag, startPoint x: 1519, startPoint y: 662, endPoint x: 566, endPoint y: 575, distance: 957.0
click at [1517, 662] on button "Create" at bounding box center [1512, 663] width 67 height 32
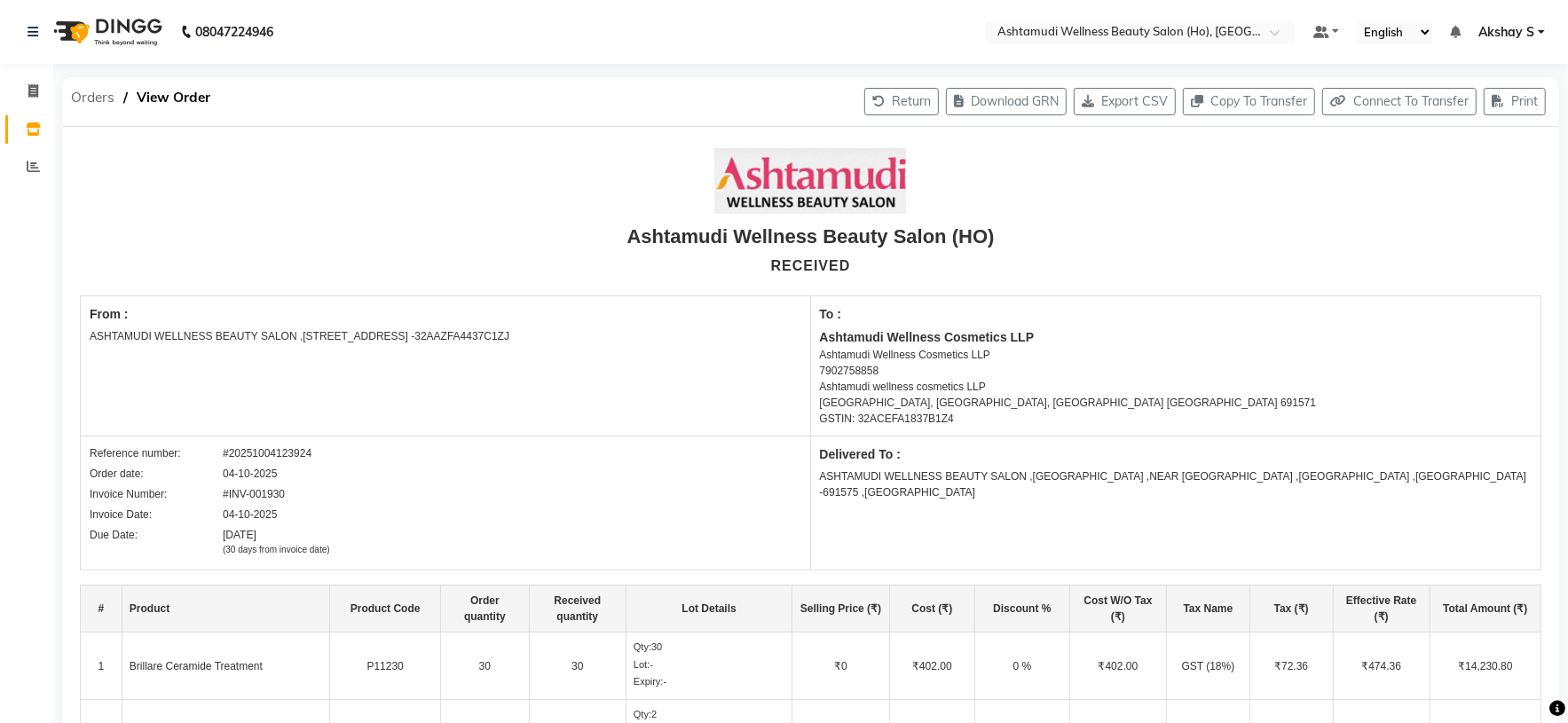
click at [87, 102] on span "Orders" at bounding box center [93, 97] width 61 height 32
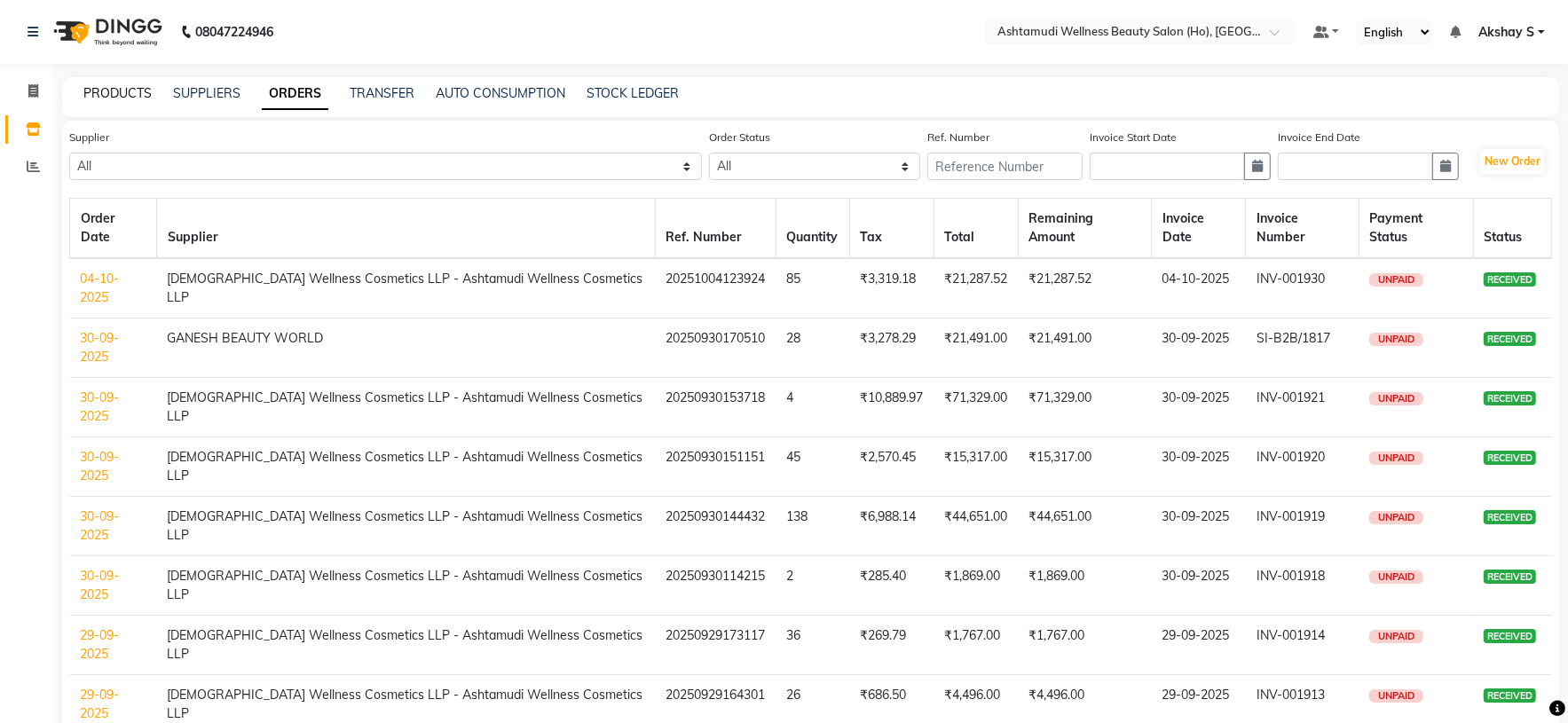
click at [125, 95] on link "PRODUCTS" at bounding box center [117, 93] width 68 height 16
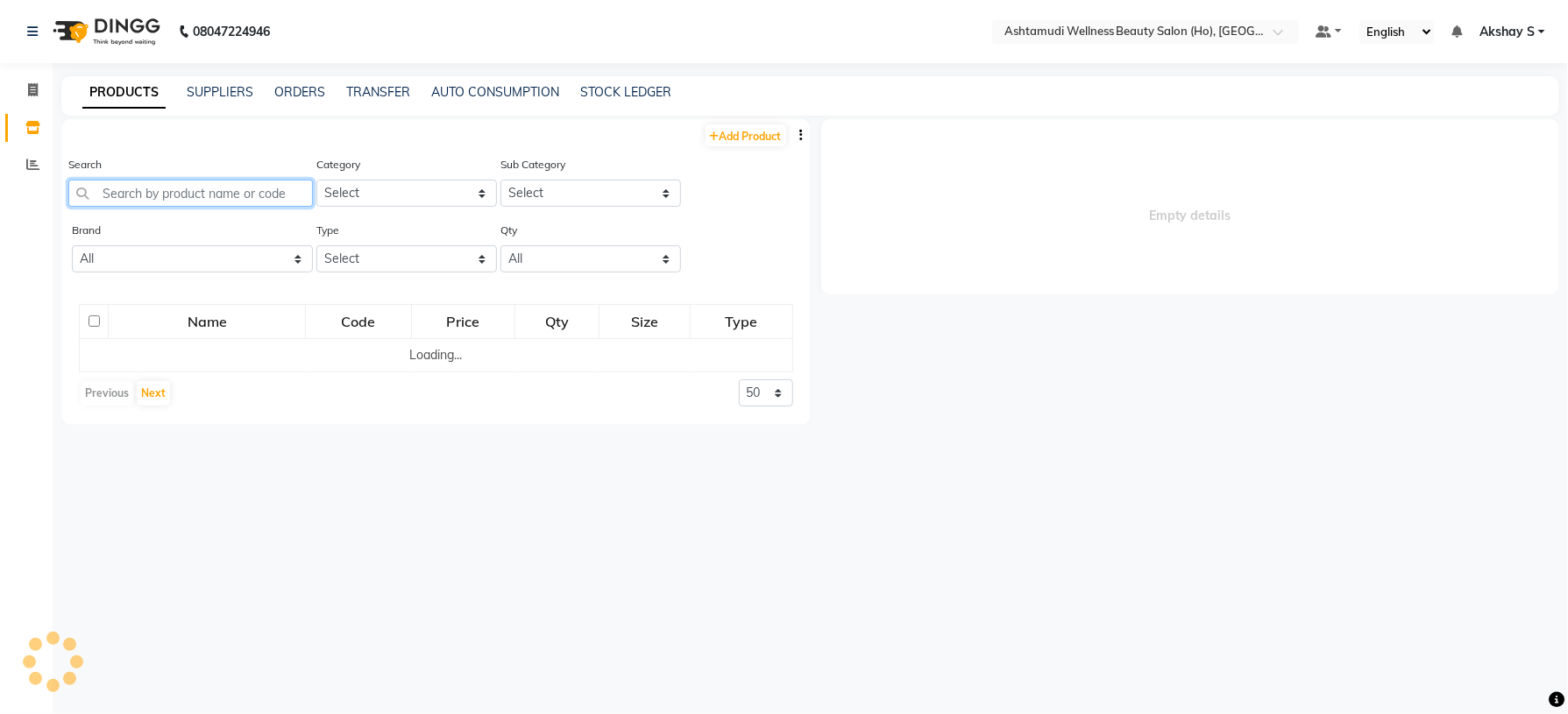
click at [139, 200] on input "text" at bounding box center [190, 193] width 245 height 27
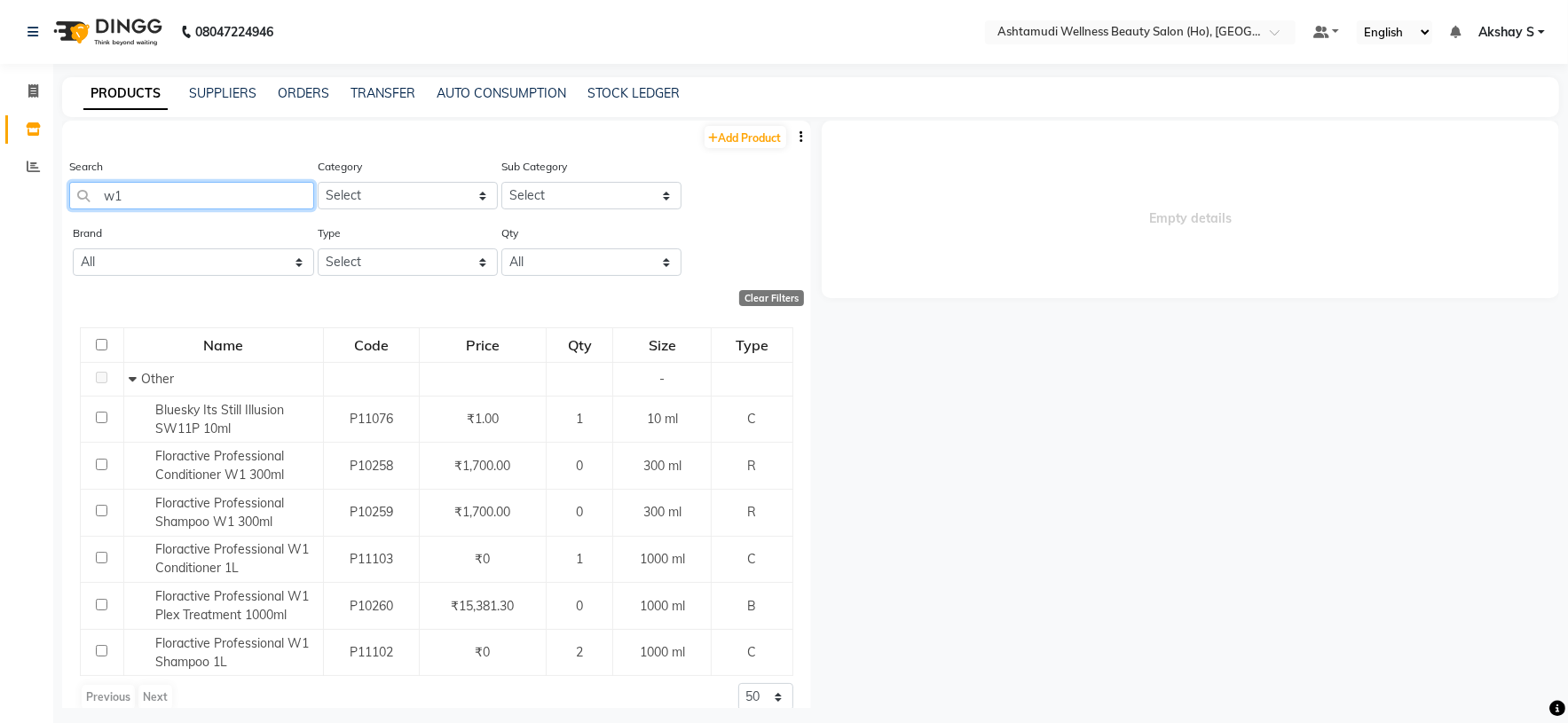
drag, startPoint x: 130, startPoint y: 189, endPoint x: 79, endPoint y: 192, distance: 51.1
click at [79, 192] on input "w1" at bounding box center [191, 195] width 245 height 28
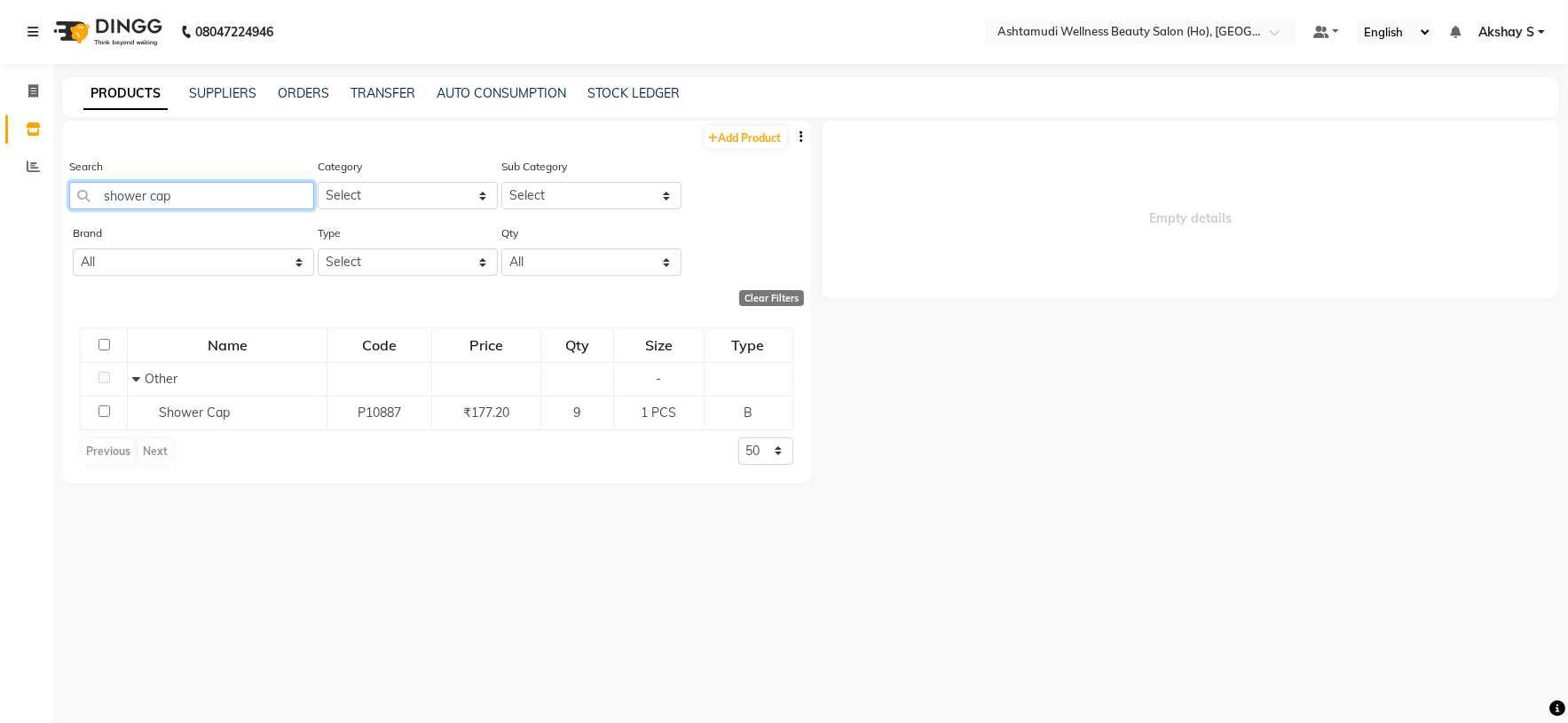
drag, startPoint x: 187, startPoint y: 199, endPoint x: 79, endPoint y: 221, distance: 110.2
click at [79, 221] on div "Search shower cap" at bounding box center [191, 191] width 245 height 67
paste input "Krone Proboto-X Keratin Smooth Cream 1Ltr"
click at [166, 192] on input "Krone Proboto-X Keratin Smooth Cream 1Ltr" at bounding box center [191, 195] width 245 height 28
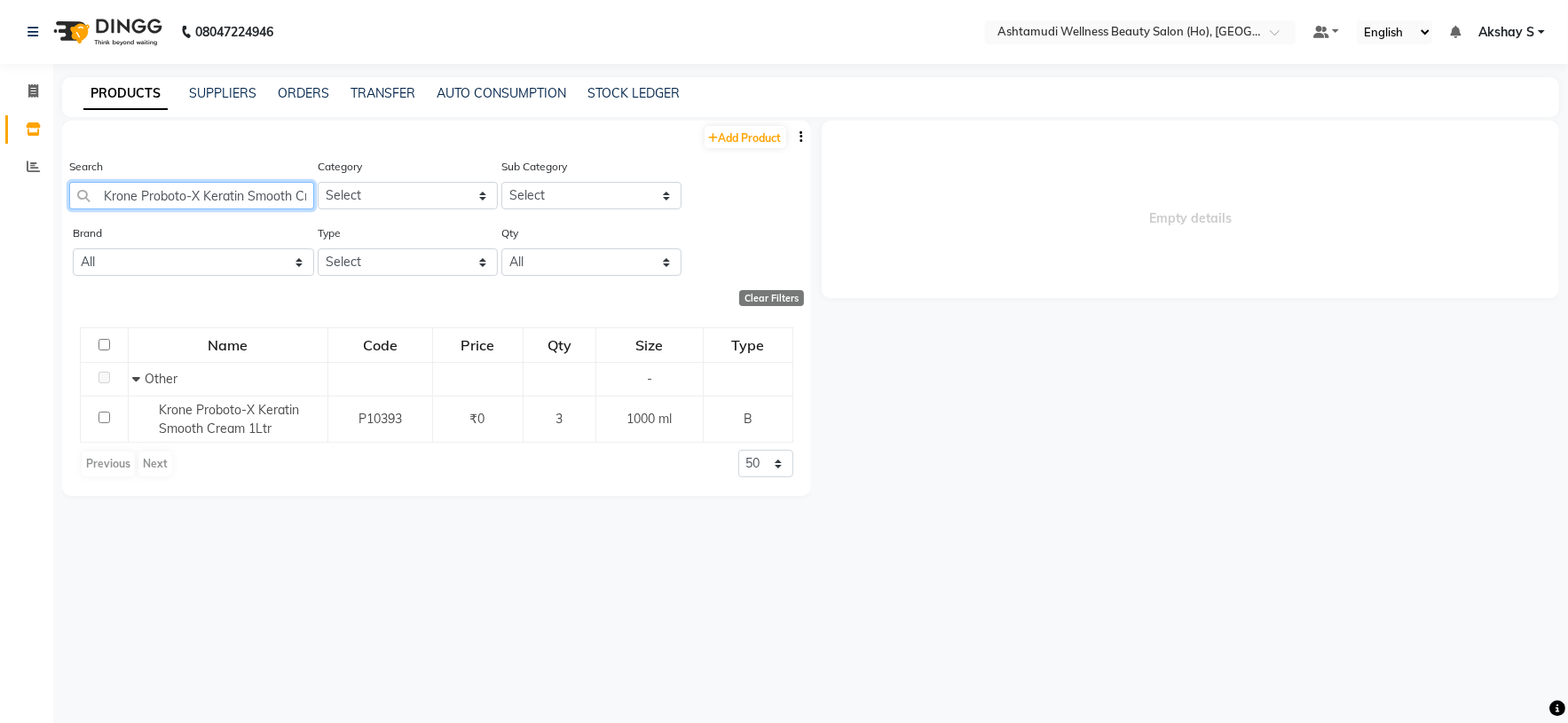
click at [166, 192] on input "Krone Proboto-X Keratin Smooth Cream 1Ltr" at bounding box center [191, 195] width 245 height 28
paste input "Floractive marrocco golden plus mask 1kg"
click at [166, 203] on input "Floractive marrocco golden plus mask 1kg" at bounding box center [191, 195] width 245 height 28
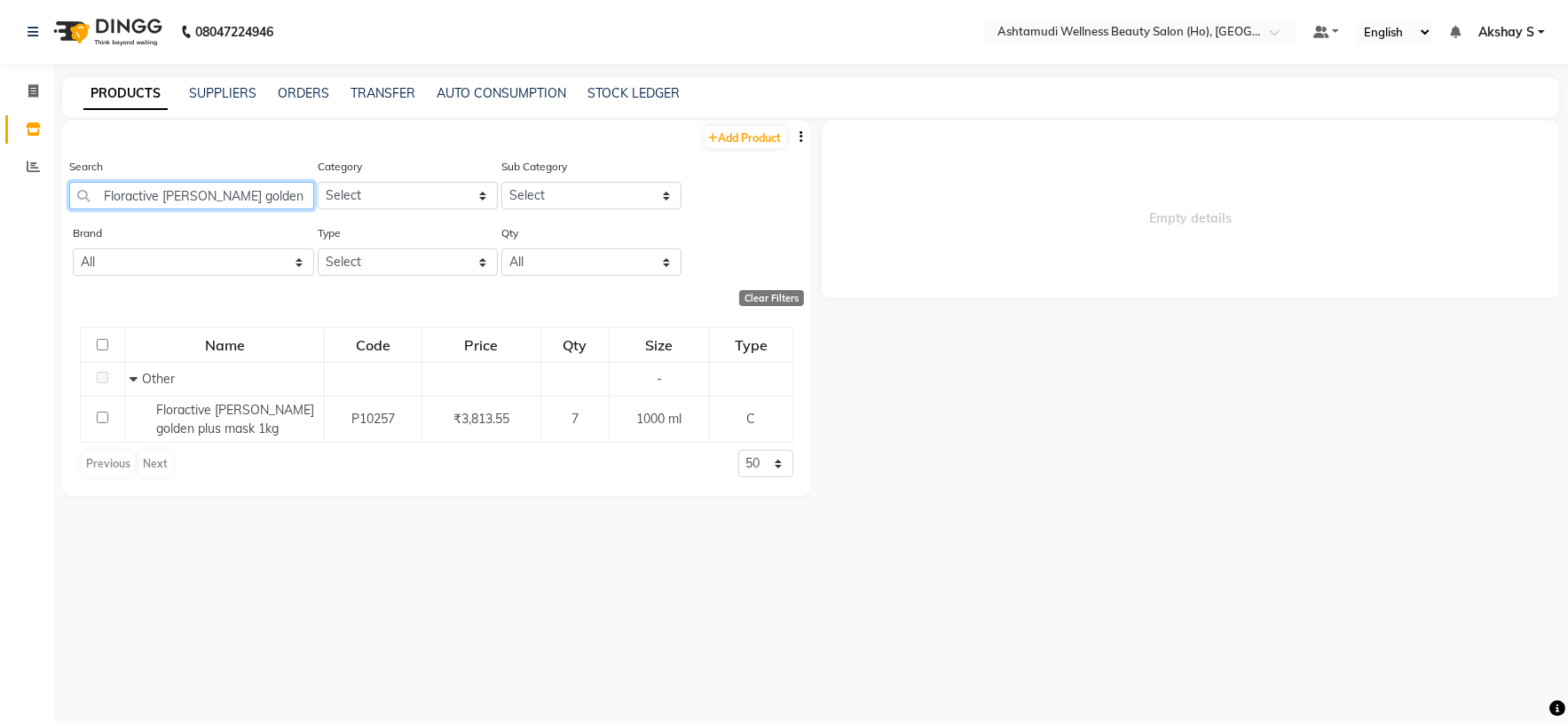
paste input "Krone Anti Dandruff Hyd Masqe 200Ml"
click at [183, 194] on input "Krone Anti Dandruff Hyd Masqe 200Ml" at bounding box center [191, 195] width 245 height 28
paste input "Seema Egg Shampoo 1ltr"
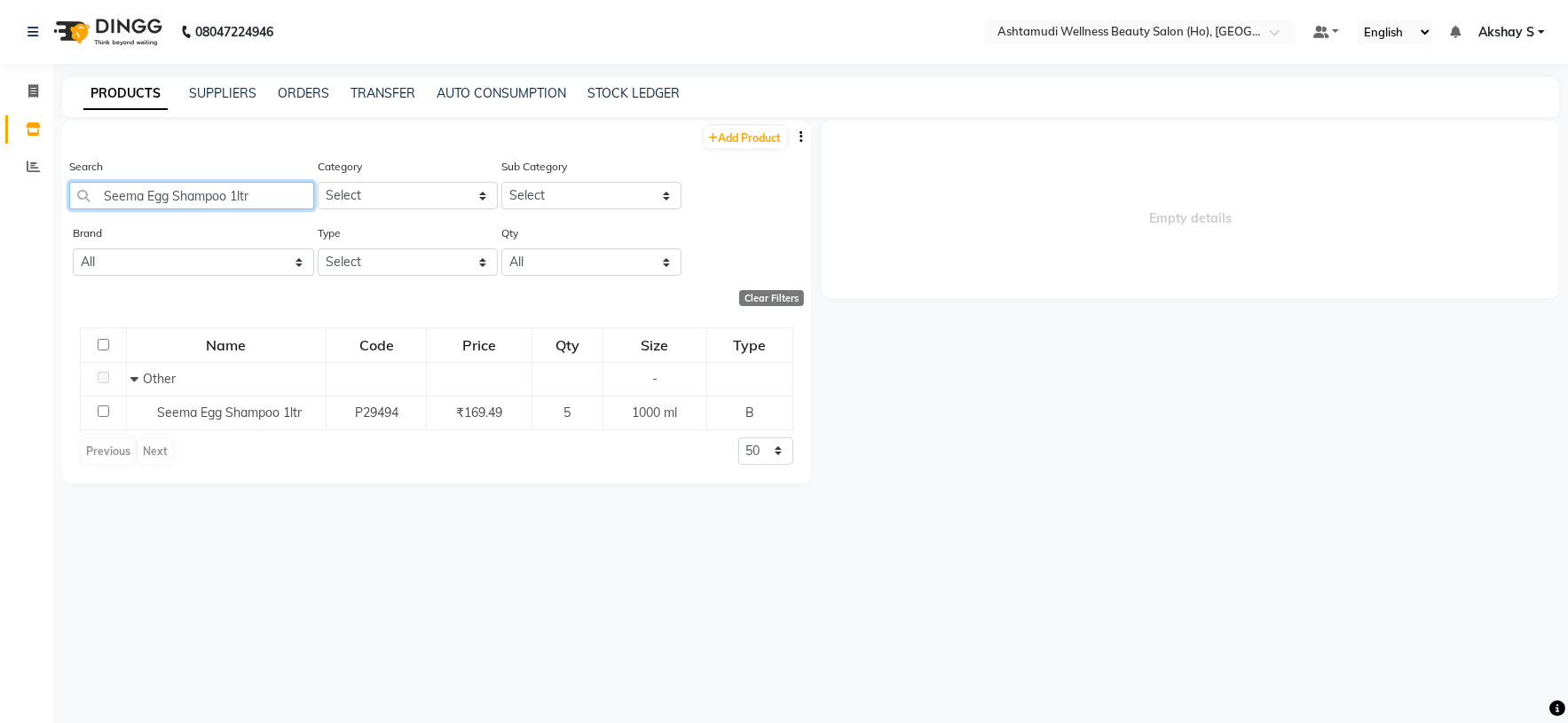
click at [192, 195] on input "Seema Egg Shampoo 1ltr" at bounding box center [191, 195] width 245 height 28
paste input "RUBAAZ SPA SALT 1000 MG"
click at [190, 185] on input "RUBAAZ SPA SALT 1000 MG" at bounding box center [191, 195] width 245 height 28
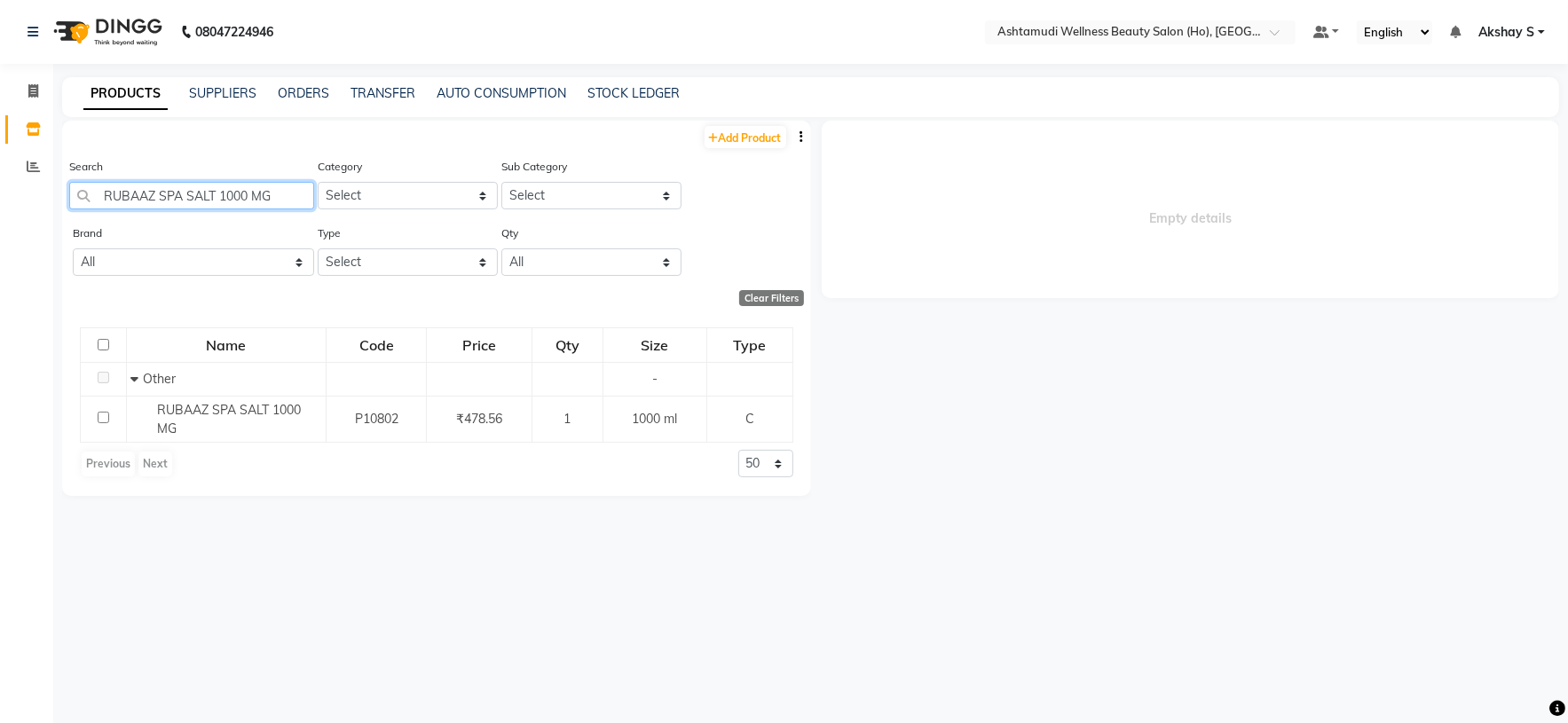
click at [190, 185] on input "RUBAAZ SPA SALT 1000 MG" at bounding box center [191, 195] width 245 height 28
paste input "AAGA ECO OILY Variant + D Tan"
click at [216, 196] on input "RAAGA ECO OILY Variant + D Tan" at bounding box center [191, 195] width 245 height 28
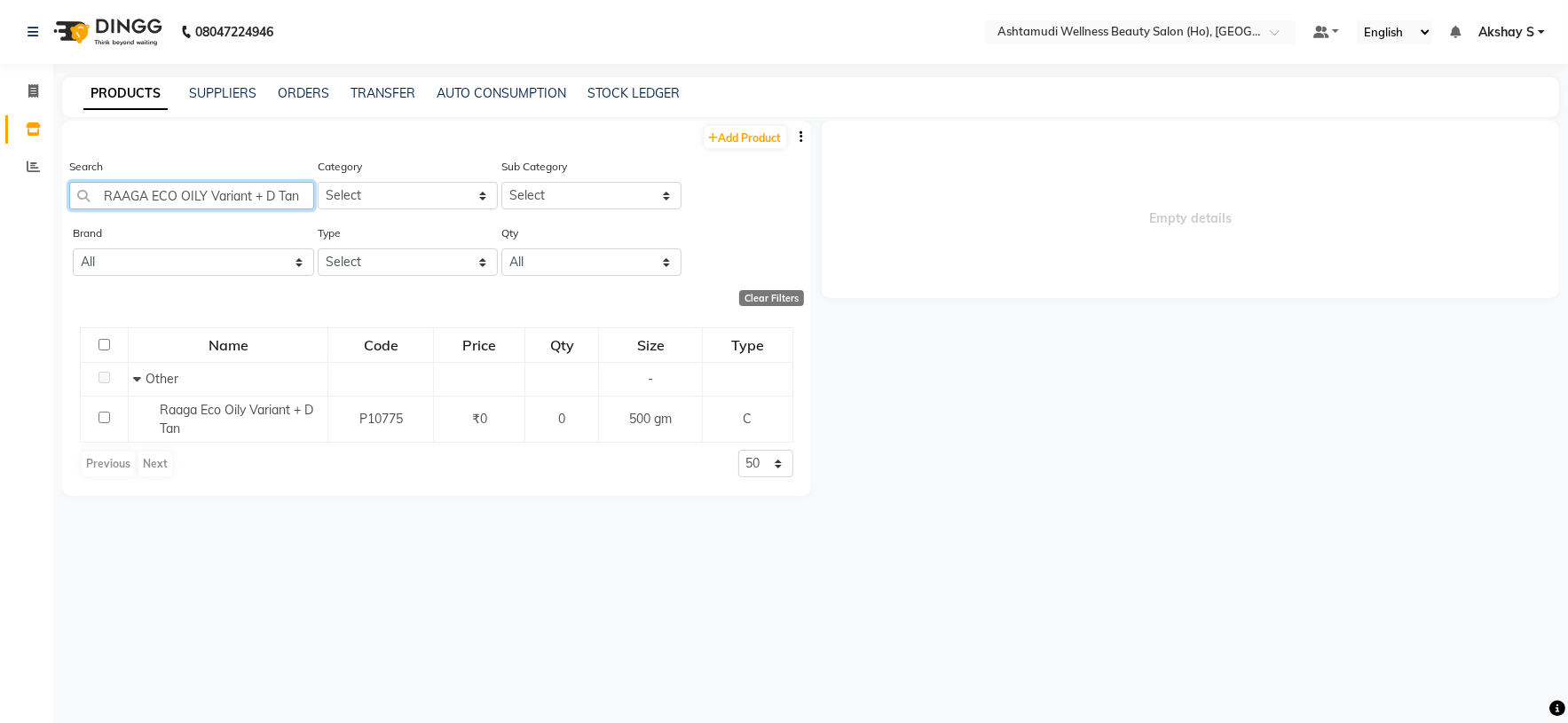
click at [216, 196] on input "RAAGA ECO OILY Variant + D Tan" at bounding box center [191, 195] width 245 height 28
paste input "Biolage Advanced Scalpure Dandruf Scrub 6X 25 ML"
click at [178, 200] on input "Biolage Advanced Scalpure Dandruf Scrub 6X 25 ML" at bounding box center [191, 195] width 245 height 28
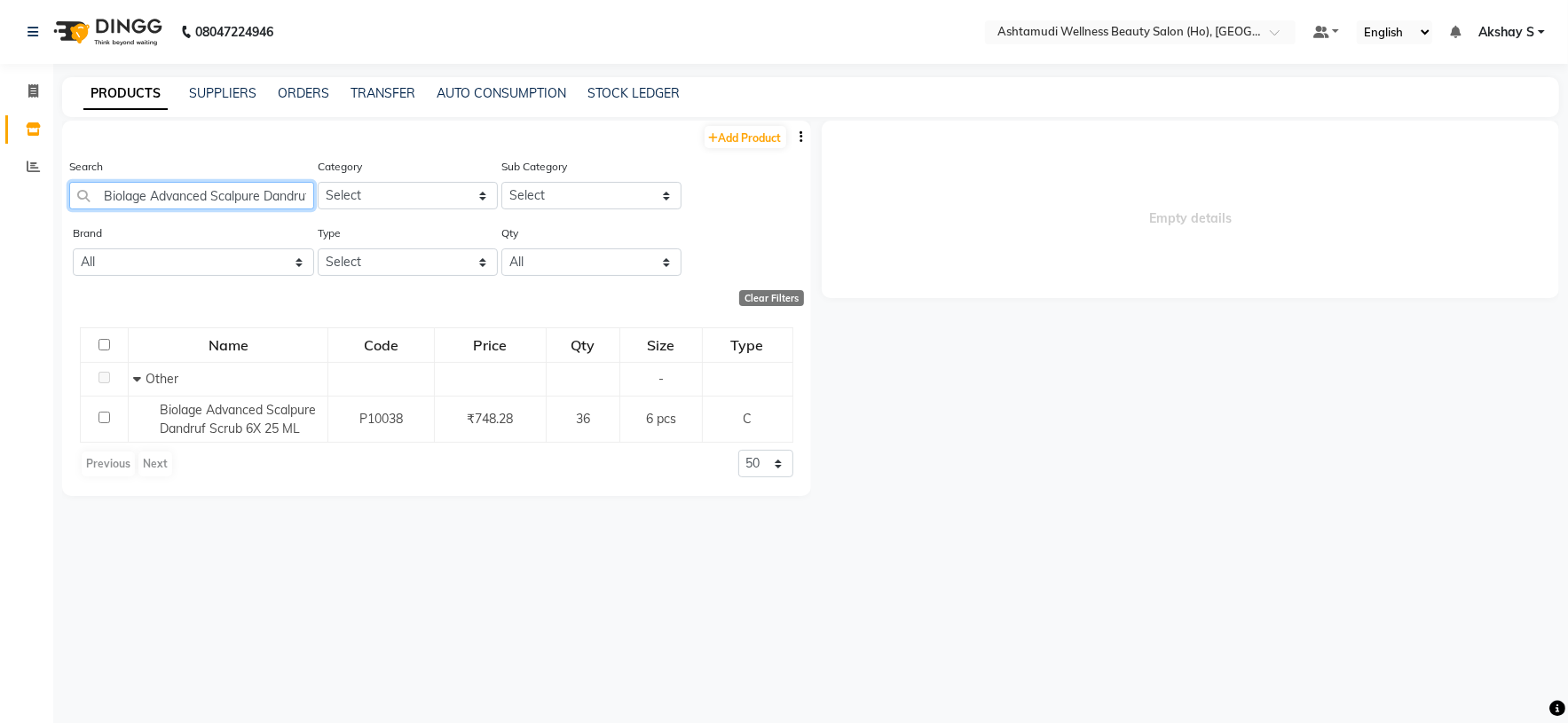
paste input "Stick Sponge"
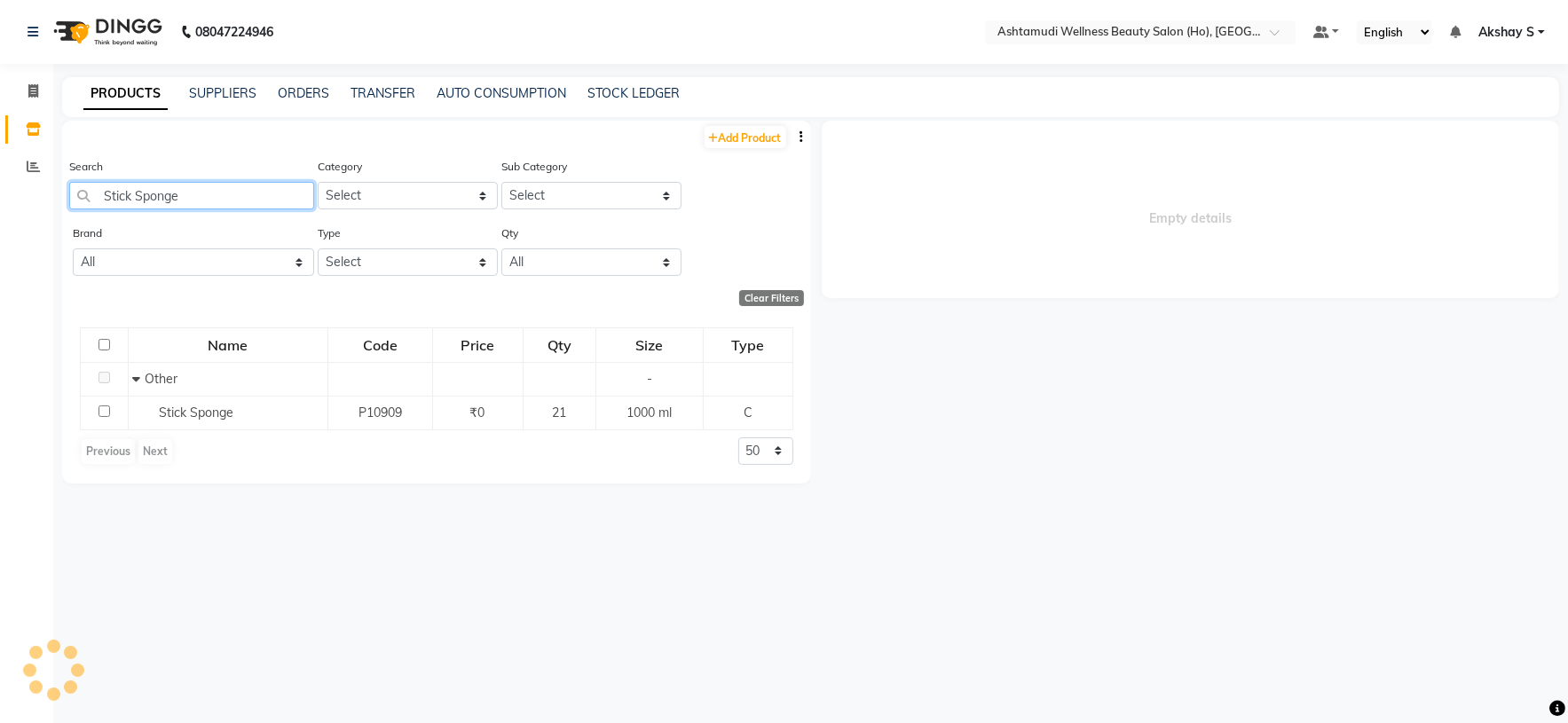
drag, startPoint x: 177, startPoint y: 191, endPoint x: 79, endPoint y: 192, distance: 98.0
click at [79, 192] on input "Stick Sponge" at bounding box center [191, 195] width 245 height 28
paste input "ch Spa Essence Enriching Cream Masque 500 Ml"
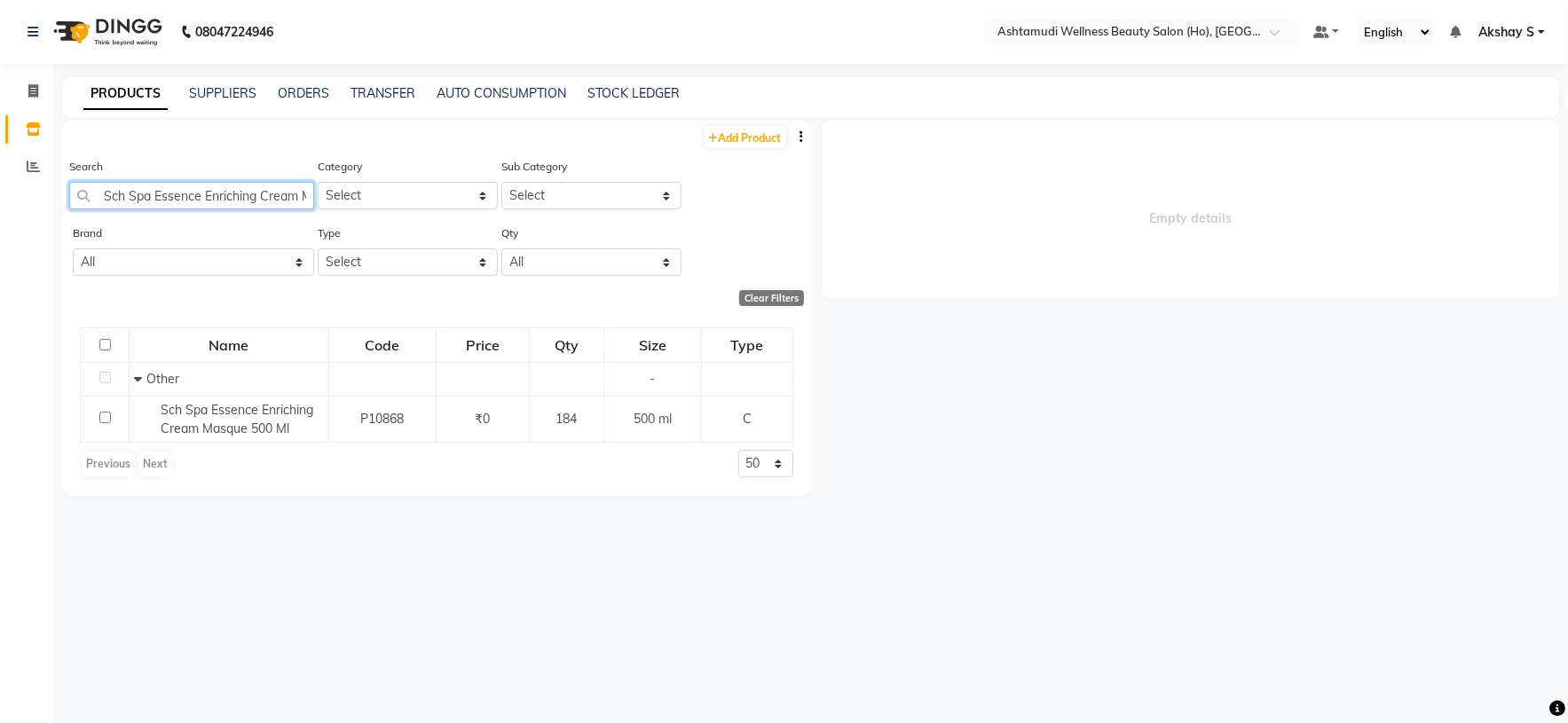
click at [164, 200] on input "Sch Spa Essence Enriching Cream Masque 500 Ml" at bounding box center [191, 195] width 245 height 28
paste input "HYDROGEN PEROXIDE 450ML"
click at [208, 203] on input "HYDROGEN PEROXIDE 450ML" at bounding box center [191, 195] width 245 height 28
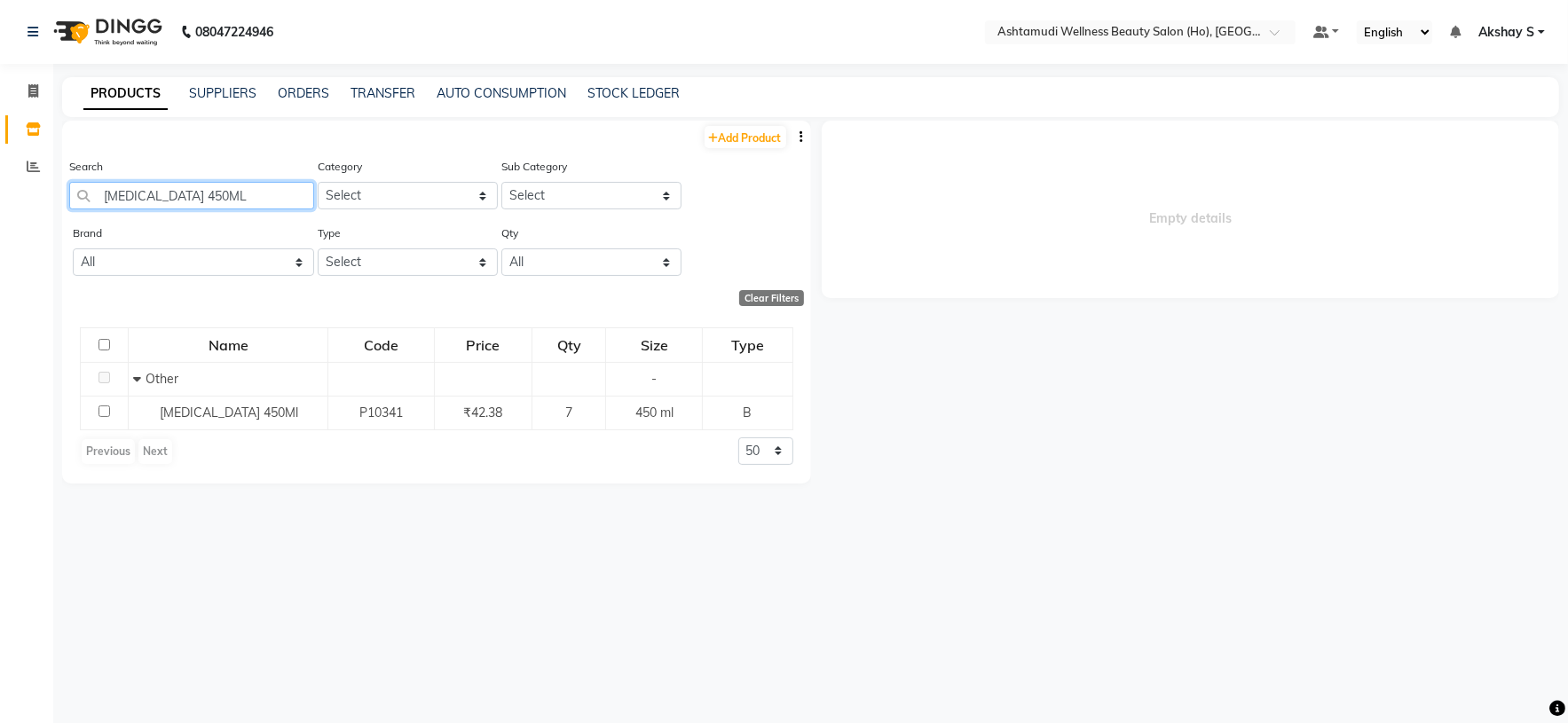
click at [208, 203] on input "HYDROGEN PEROXIDE 450ML" at bounding box center [191, 195] width 245 height 28
paste input "Biosoft Cotton Milk Pre Waxing Gel 500ml"
click at [212, 202] on input "Biosoft Cotton Milk Pre Waxing Gel 500ml" at bounding box center [191, 195] width 245 height 28
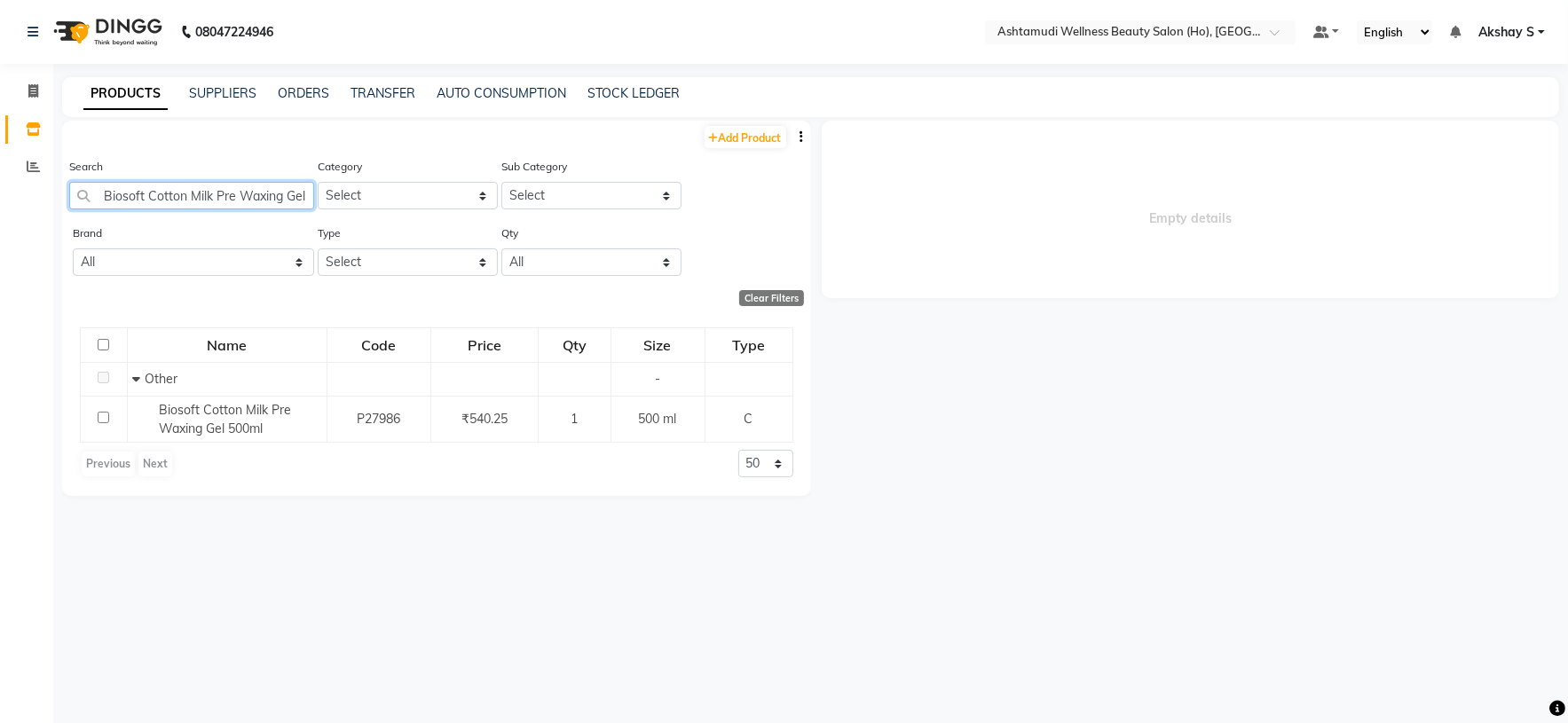
click at [212, 200] on input "Biosoft Cotton Milk Pre Waxing Gel 500ml" at bounding box center [191, 195] width 245 height 28
paste input "Kanpeki Kouyou 5 Step Facial Kit"
click at [194, 206] on input "Kanpeki Kouyou 5 Step Facial Kit" at bounding box center [191, 195] width 245 height 28
click at [194, 203] on input "Kanpeki Kouyou 5 Step Facial Kit" at bounding box center [191, 195] width 245 height 28
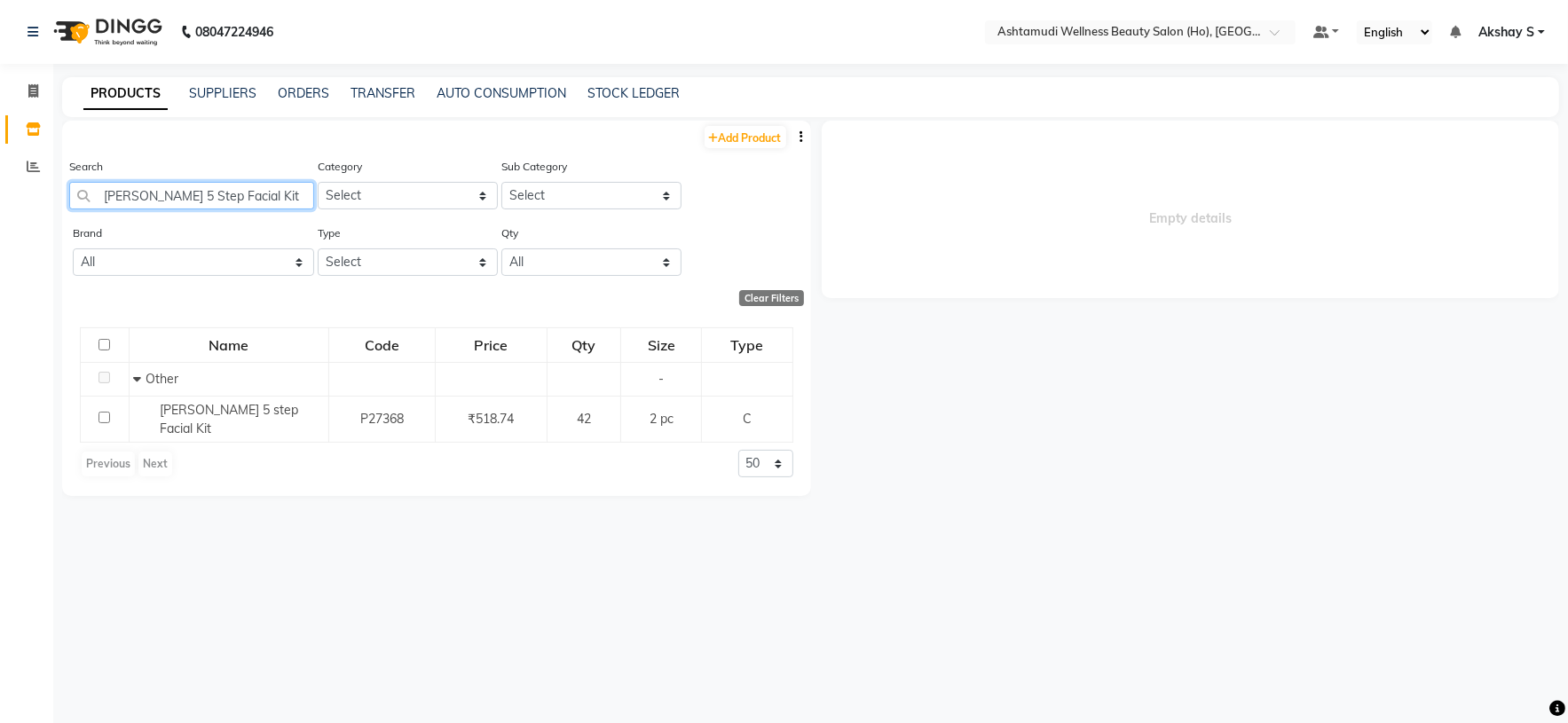
paste input "FYC Korean Glass Skin"
click at [235, 191] on input "FYC Korean Glass Skin Facial Kit" at bounding box center [191, 195] width 245 height 28
paste input "Matrix Wondercolor 3N 3.0_90Ml"
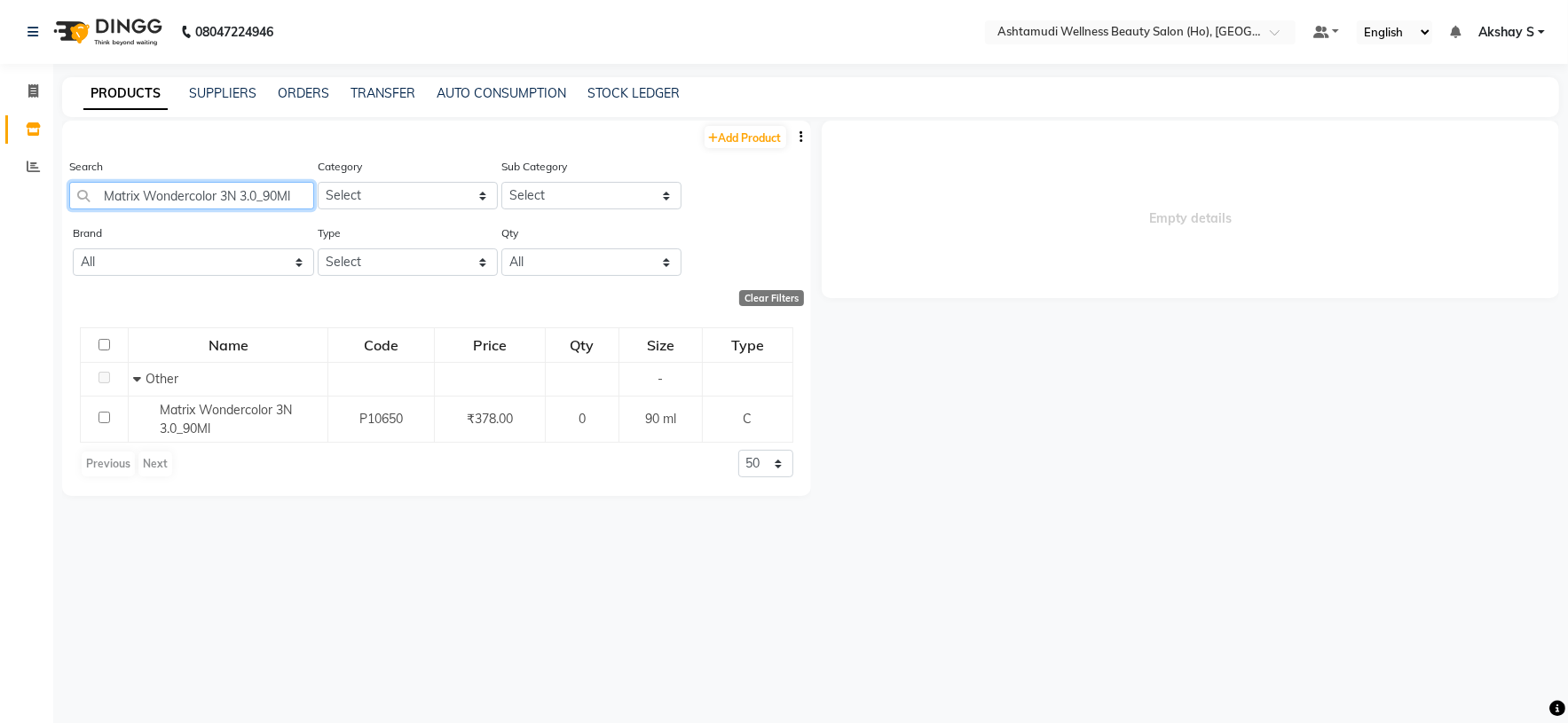
click at [168, 195] on input "Matrix Wondercolor 3N 3.0_90Ml" at bounding box center [191, 195] width 245 height 28
drag, startPoint x: 145, startPoint y: 194, endPoint x: 42, endPoint y: 191, distance: 103.0
click at [42, 191] on app-home "08047224946 Select Location × Ashtamudi Wellness Beauty Salon (Ho), Kottiyam De…" at bounding box center [784, 367] width 1568 height 734
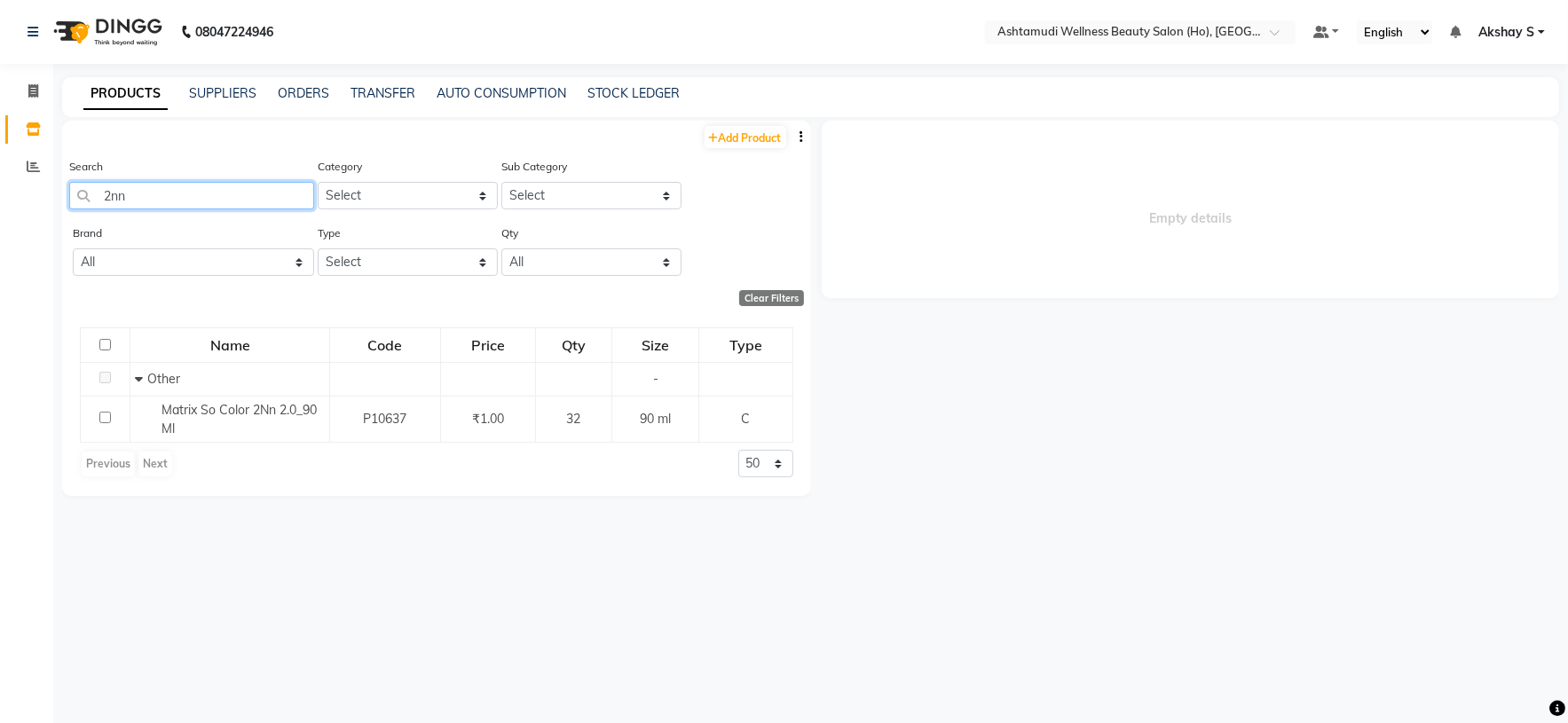
paste input "Matrix20v 135ml"
drag, startPoint x: 193, startPoint y: 194, endPoint x: 33, endPoint y: 182, distance: 160.4
click at [33, 182] on app-home "08047224946 Select Location × Ashtamudi Wellness Beauty Salon (Ho), Kottiyam De…" at bounding box center [784, 367] width 1568 height 734
paste input "Sch Igora Royal 6-88 60 M"
drag, startPoint x: 273, startPoint y: 199, endPoint x: 56, endPoint y: 200, distance: 217.0
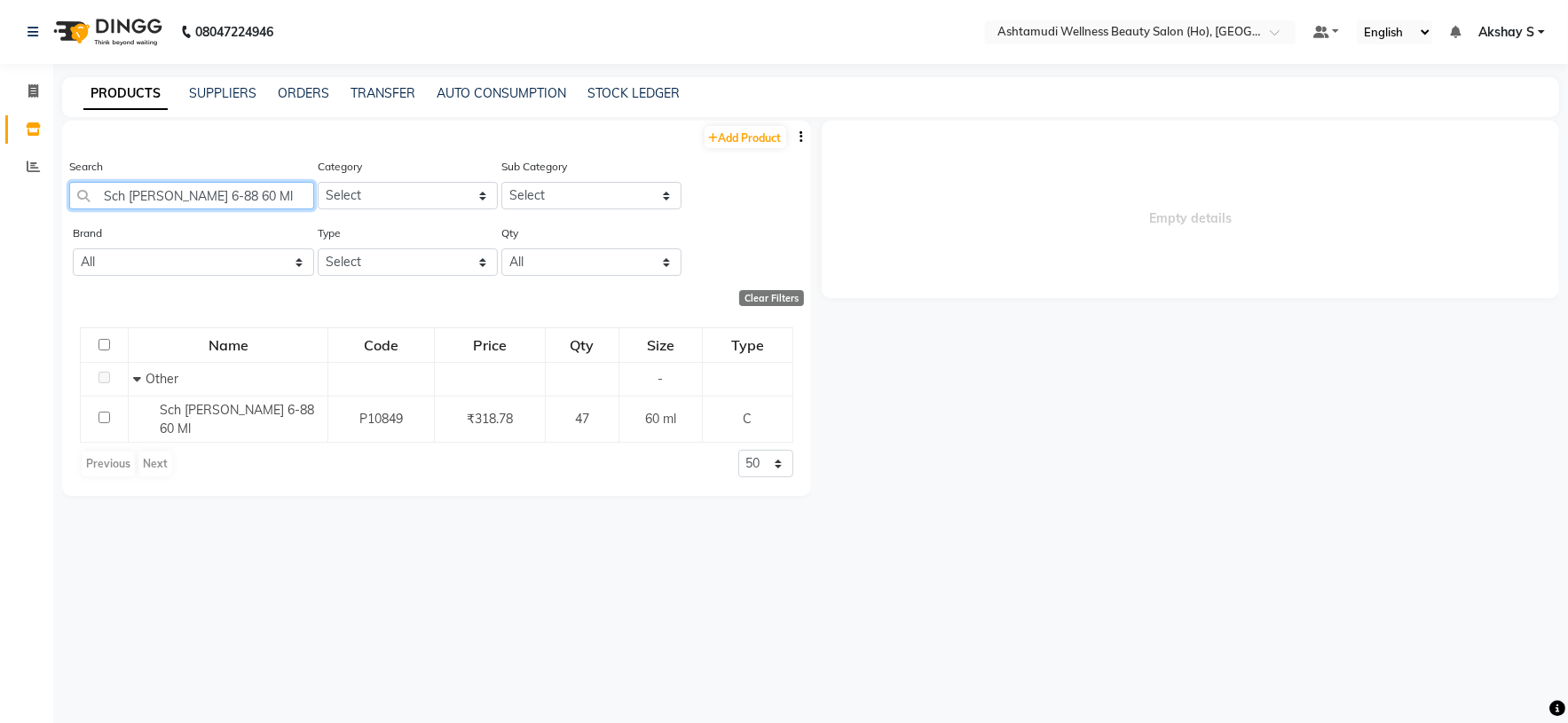
click at [56, 200] on main "PRODUCTS SUPPLIERS ORDERS TRANSFER AUTO CONSUMPTION STOCK LEDGER Add Product Se…" at bounding box center [811, 406] width 1514 height 658
paste input "4"
drag, startPoint x: 273, startPoint y: 192, endPoint x: 40, endPoint y: 188, distance: 233.0
click at [40, 188] on app-home "08047224946 Select Location × Ashtamudi Wellness Beauty Salon (Ho), Kottiyam De…" at bounding box center [784, 367] width 1568 height 734
paste input "CH IR 9-98 60ML"
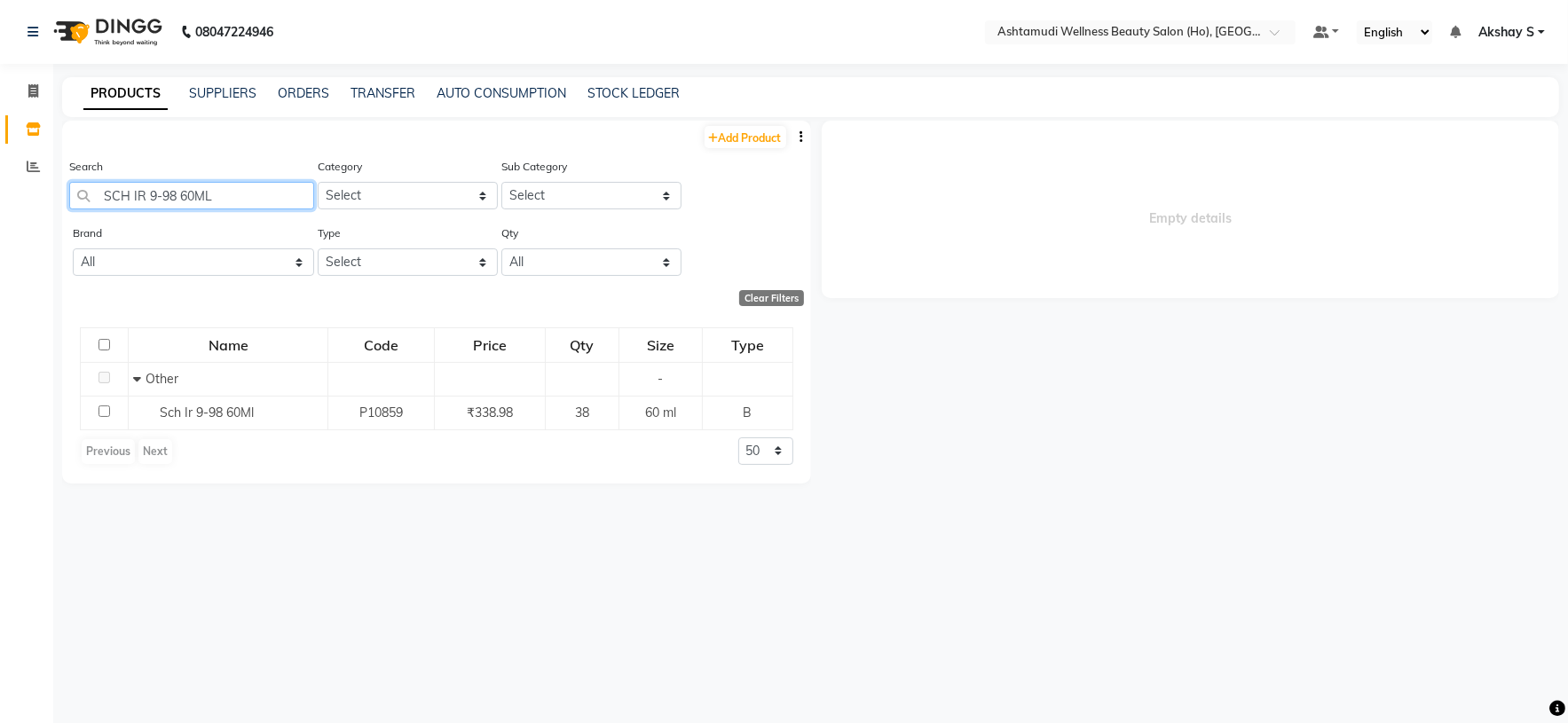
drag, startPoint x: 241, startPoint y: 191, endPoint x: 55, endPoint y: 192, distance: 186.0
click at [55, 192] on main "PRODUCTS SUPPLIERS ORDERS TRANSFER AUTO CONSUMPTION STOCK LEDGER Add Product Se…" at bounding box center [811, 406] width 1514 height 658
paste input "Biolage Advanced Scalp Pure Dandruff Shampoo 200ml"
click at [182, 202] on input "Biolage Advanced Scalp Pure Dandruff Shampoo 200ml" at bounding box center [191, 195] width 245 height 28
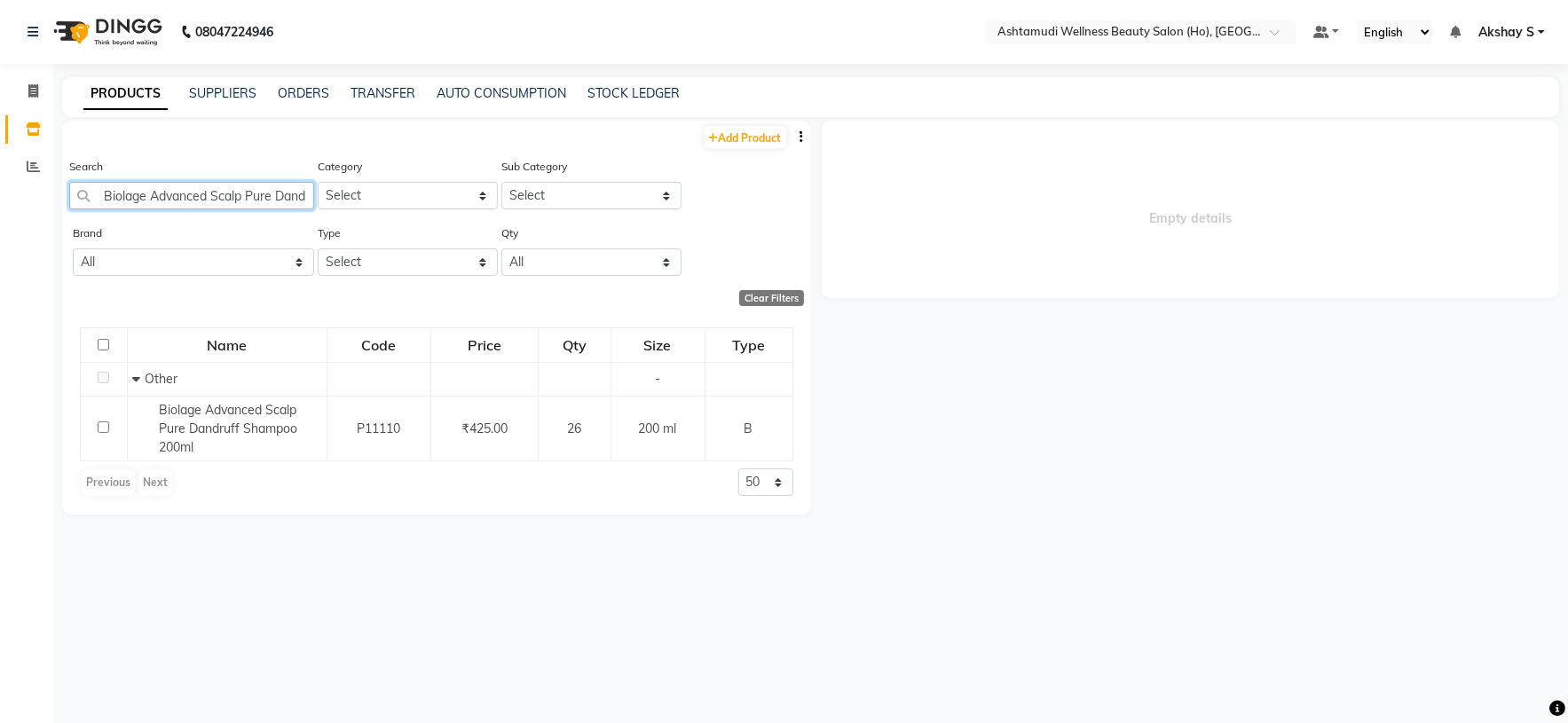
click at [183, 202] on input "Biolage Advanced Scalp Pure Dandruff Shampoo 200ml" at bounding box center [191, 195] width 245 height 28
paste input "Conditioner 98gm"
click at [204, 192] on input "Biolage Advanced Scalp Pure Conditioner 98gm" at bounding box center [191, 195] width 245 height 28
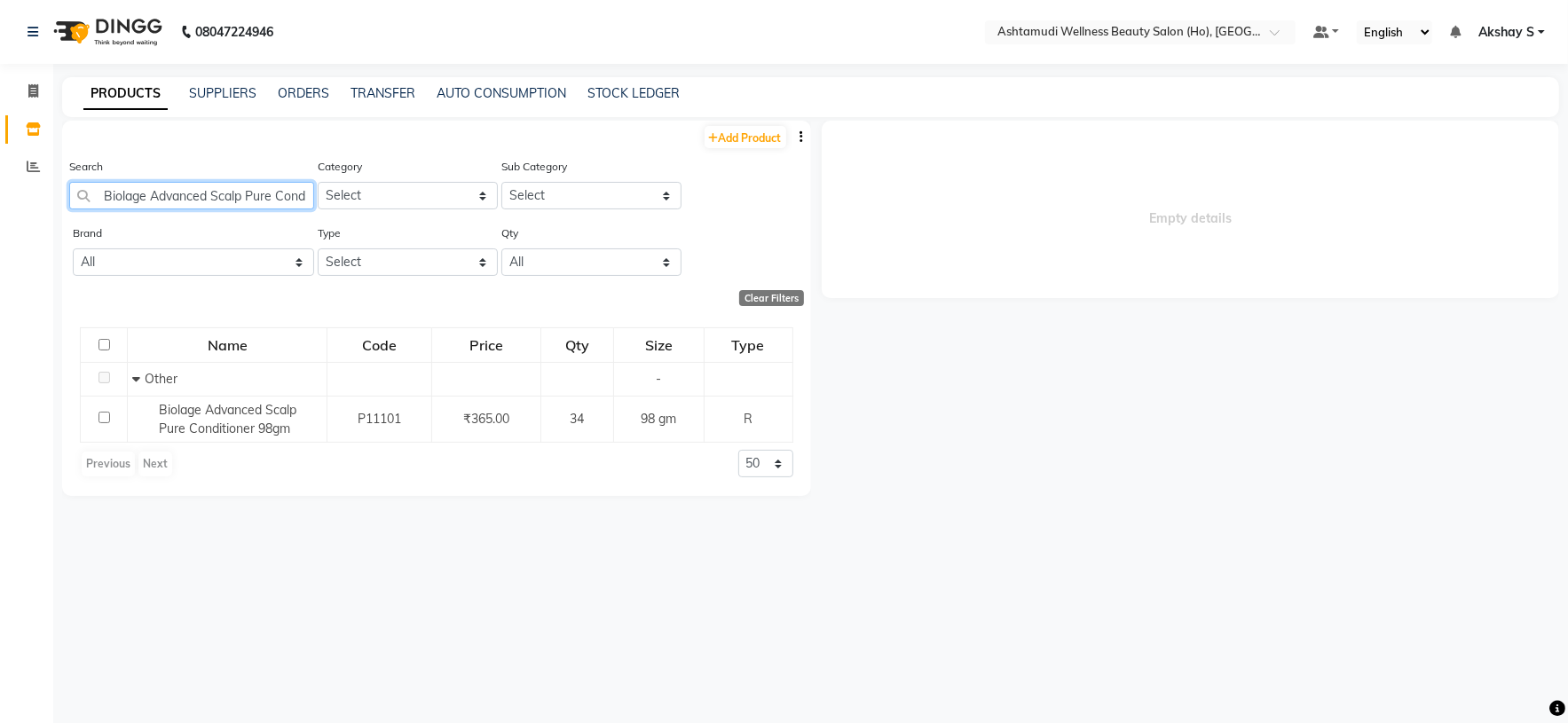
paste input "Smoothproof Avocado Deep Smoot.Serum 100 ML"
click at [166, 199] on input "Biolage Smoothproof Avocado Deep Smoot.Serum 100 ML" at bounding box center [191, 195] width 245 height 28
paste input "Krone Anti Dandruff Hair Tonic 100Ml"
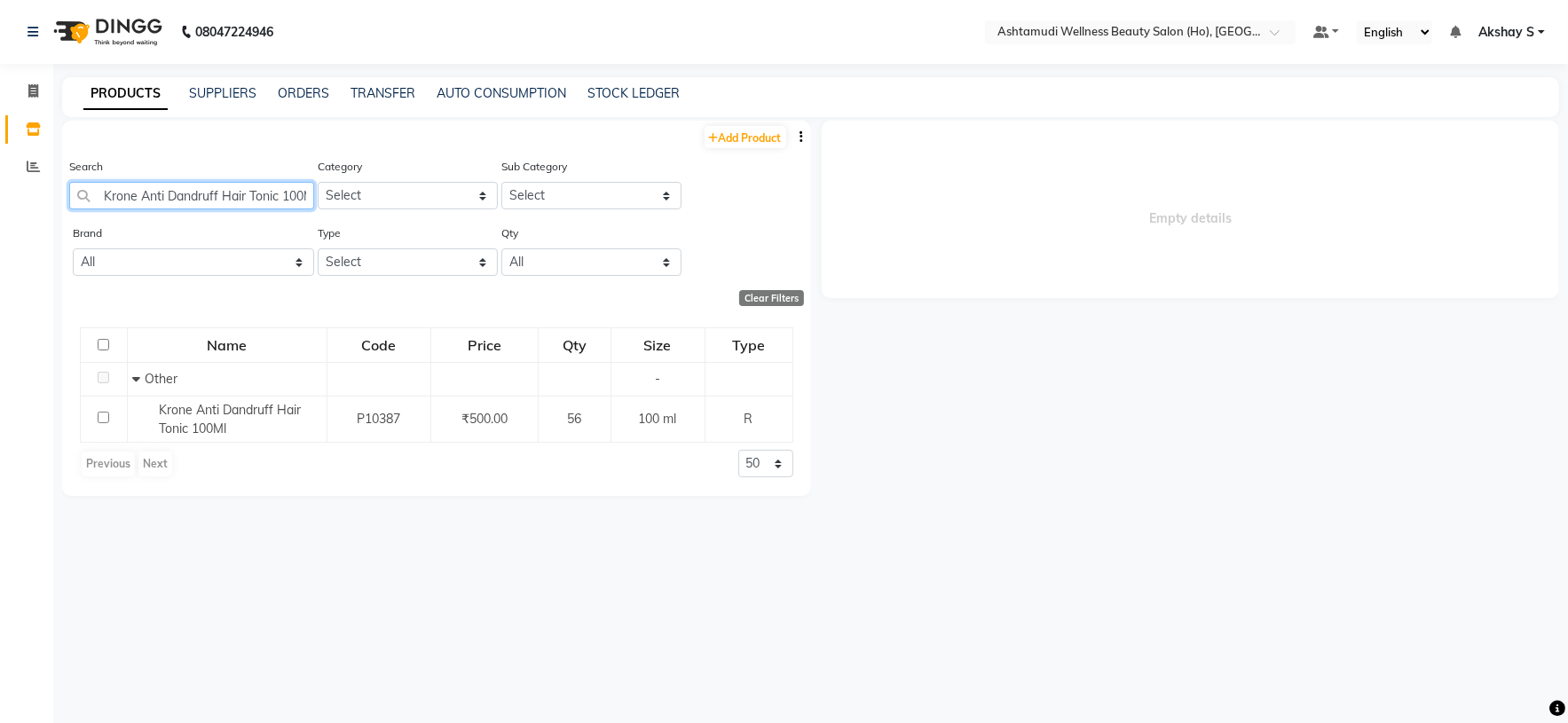
click at [174, 192] on input "Krone Anti Dandruff Hair Tonic 100Ml" at bounding box center [191, 195] width 245 height 28
paste input "Aroma Magic Pedi & Mani 6step Single Kit Blueberry"
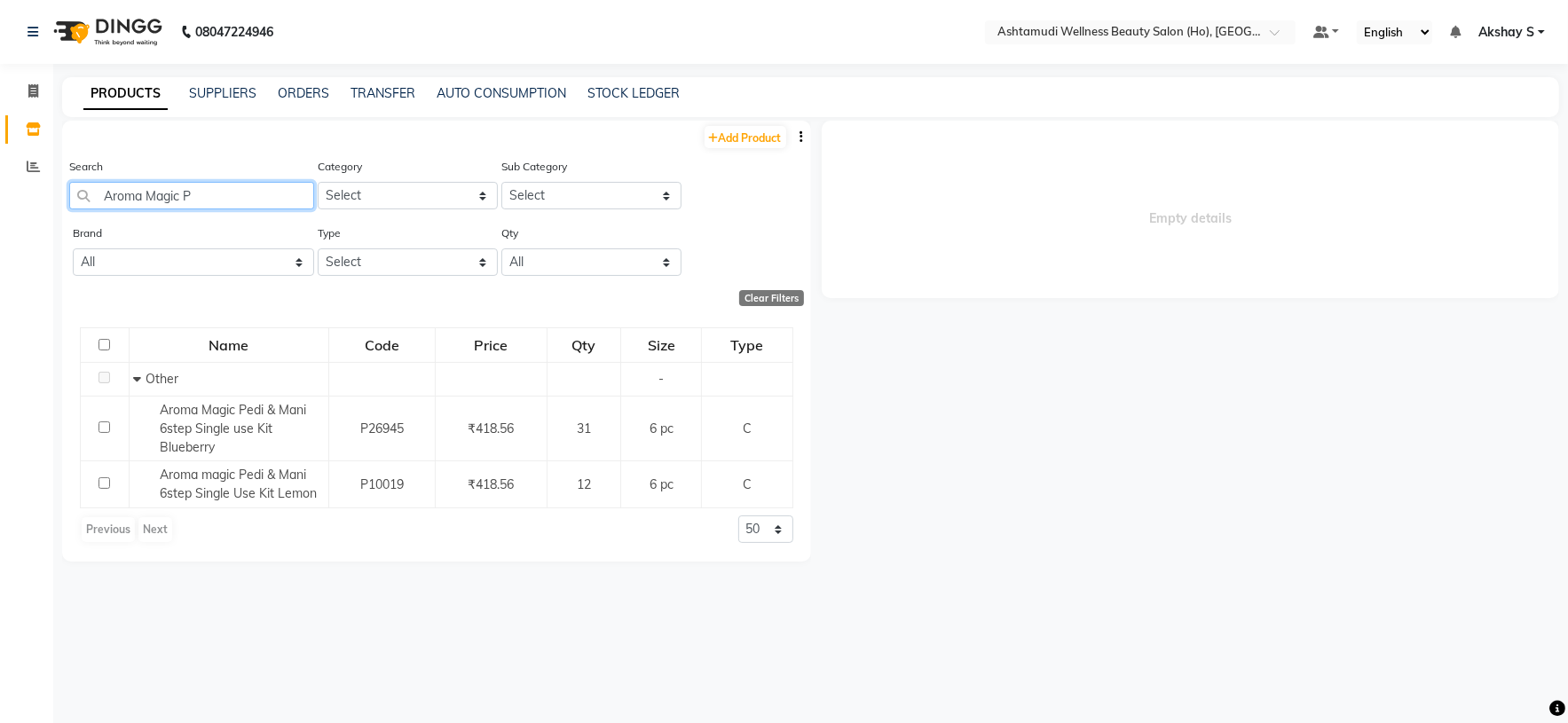
drag, startPoint x: 214, startPoint y: 188, endPoint x: 54, endPoint y: 188, distance: 160.0
click at [54, 188] on main "PRODUCTS SUPPLIERS ORDERS TRANSFER AUTO CONSUMPTION STOCK LEDGER Add Product Se…" at bounding box center [811, 406] width 1514 height 658
paste input "Banjaras Natural Henna 1 Kg"
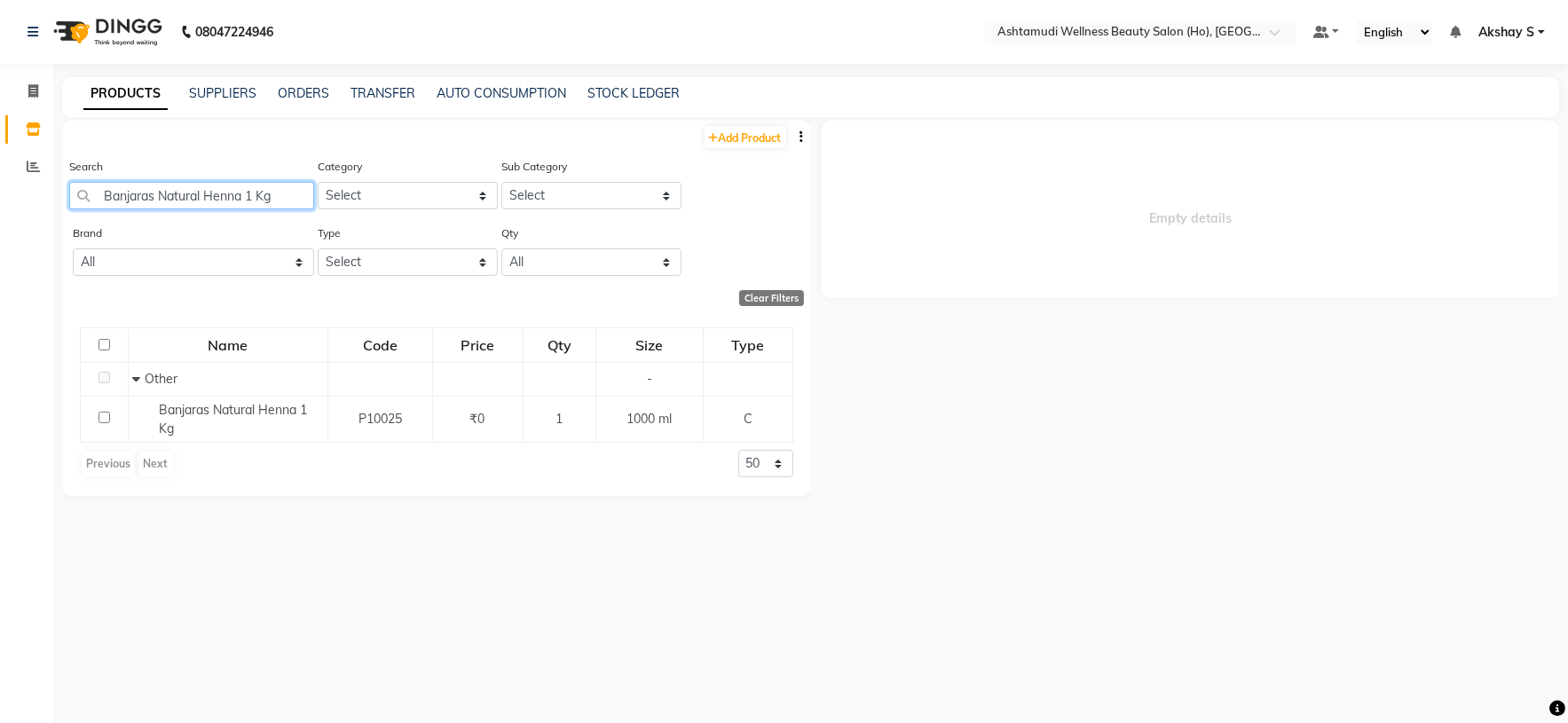
drag, startPoint x: 288, startPoint y: 194, endPoint x: 96, endPoint y: 194, distance: 192.0
click at [99, 194] on input "Banjaras Natural Henna 1 Kg" at bounding box center [191, 195] width 245 height 28
paste input "Soft & Young Premium Rose Water 1 Ltr"
click at [235, 191] on input "Banjaras Soft & Young Premium Rose Water 1 Ltr" at bounding box center [191, 195] width 245 height 28
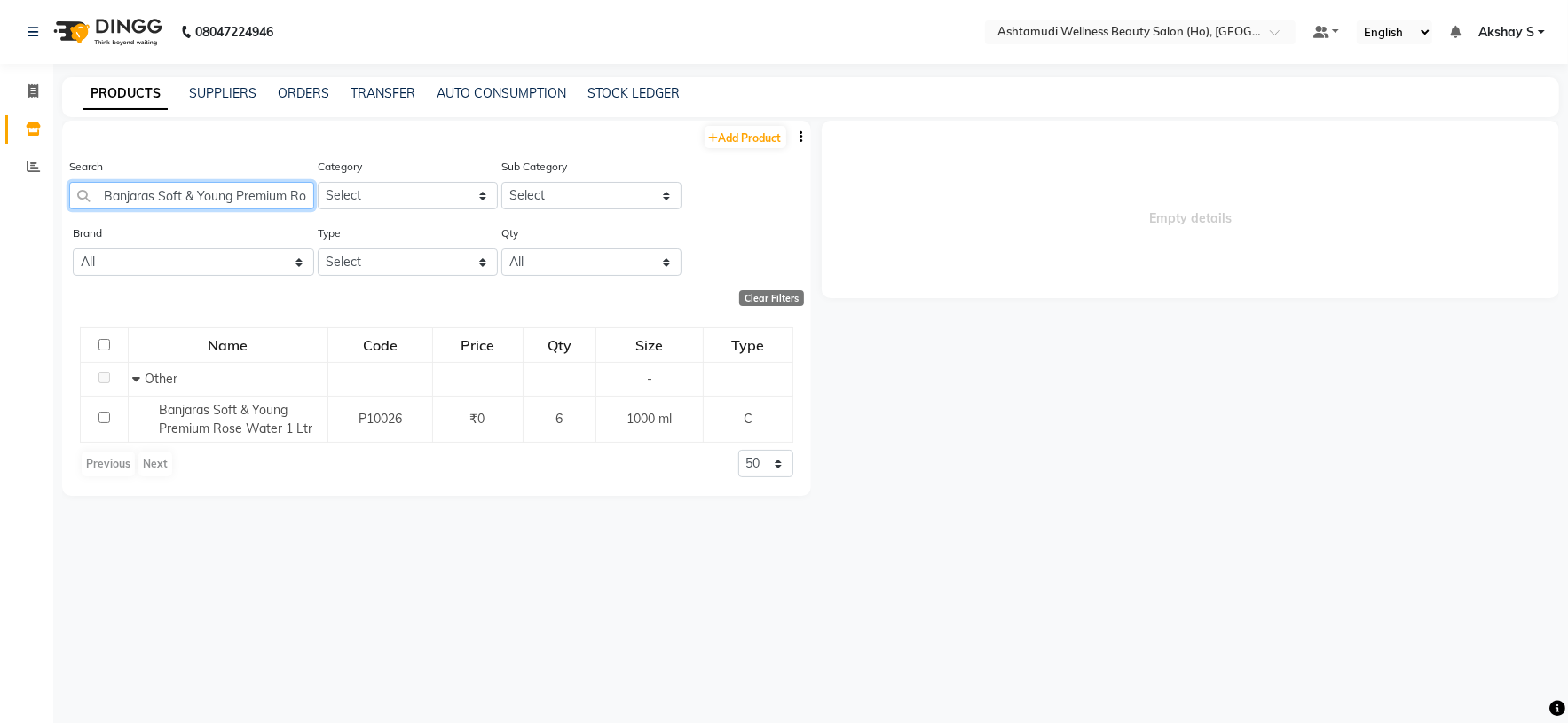
click at [235, 191] on input "Banjaras Soft & Young Premium Rose Water 1 Ltr" at bounding box center [191, 195] width 245 height 28
paste input "iolage Advanced Scalpure Dandruf Scrub 6X 25 ML"
click at [222, 200] on input "Biolage Advanced Scalpure Dandruf Scrub 6X 25 ML" at bounding box center [191, 195] width 245 height 28
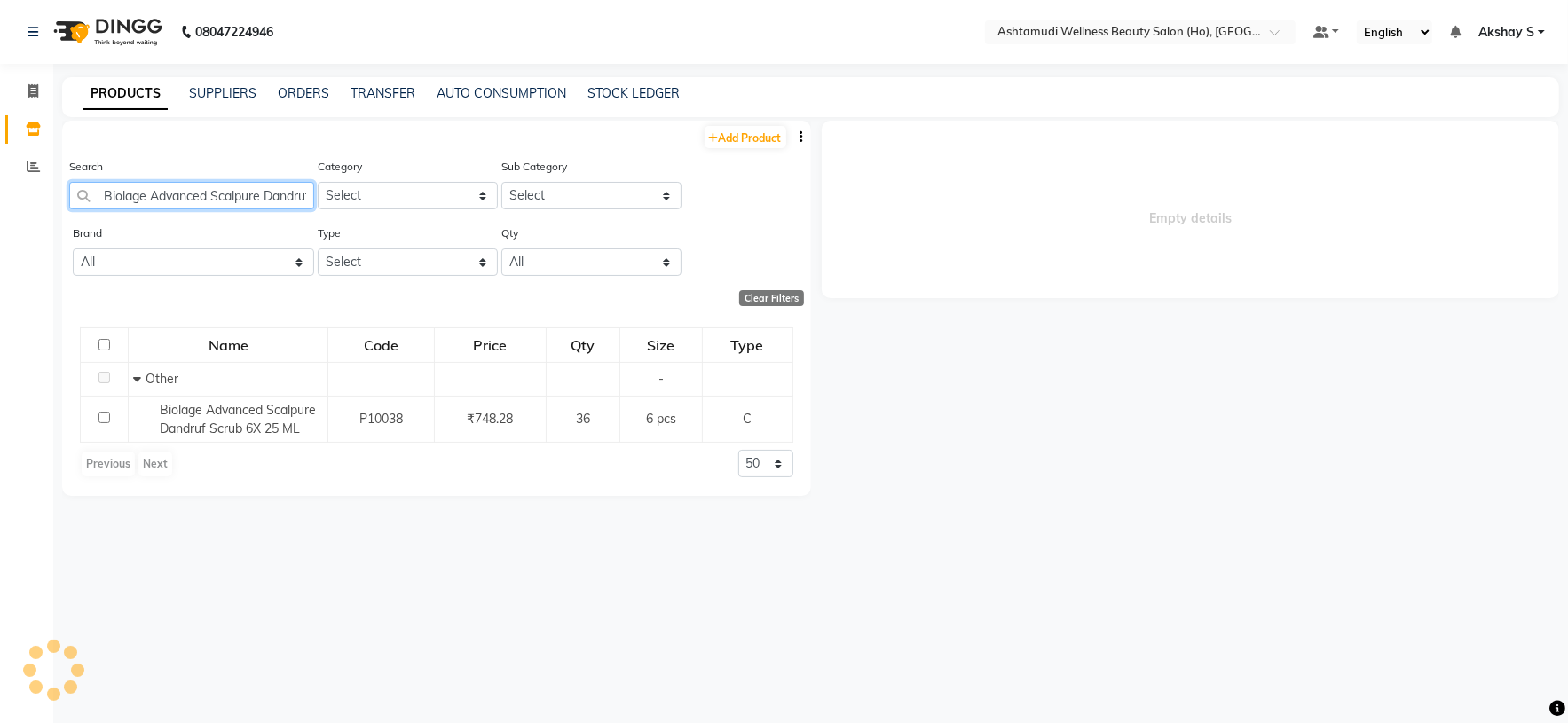
paste input "soft Dark Chocolate Cream Wax 800 Ml"
click at [201, 208] on input "Biosoft Dark Chocolate Cream Wax 800 Ml" at bounding box center [191, 195] width 245 height 28
paste input "Banana Cream Wax 800ML"
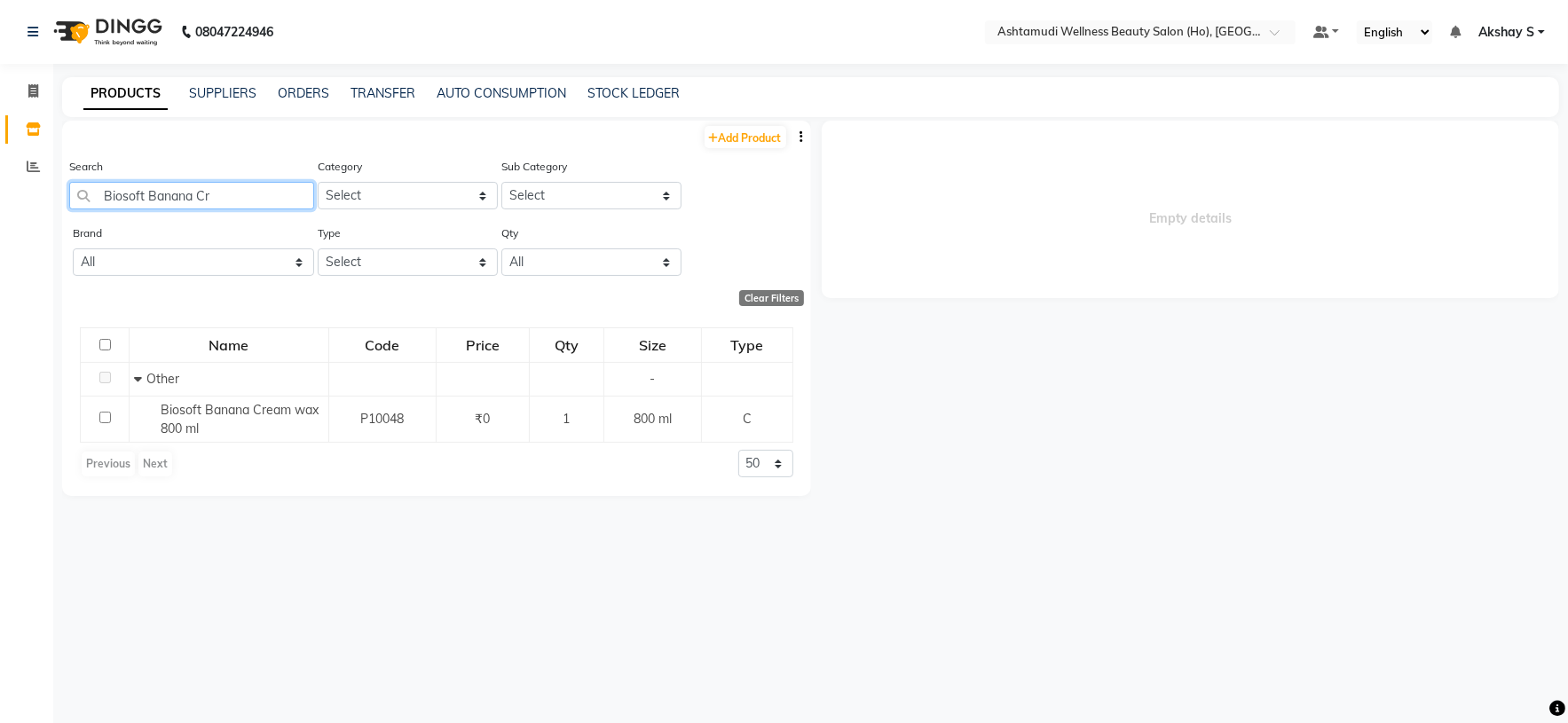
drag, startPoint x: 235, startPoint y: 192, endPoint x: 42, endPoint y: 196, distance: 193.0
click at [42, 196] on app-home "08047224946 Select Location × Ashtamudi Wellness Beauty Salon (Ho), Kottiyam De…" at bounding box center [784, 367] width 1568 height 734
paste input "TC Cedar of Lebanon & Wild Honey Pedi Mani Kit"
click at [203, 169] on div "Search BTC Cedar of Lebanon & Wild Honey Pedi Mani Kit" at bounding box center [191, 183] width 245 height 53
click at [190, 203] on input "BTC Cedar of Lebanon & Wild Honey Pedi Mani Kit" at bounding box center [191, 195] width 245 height 28
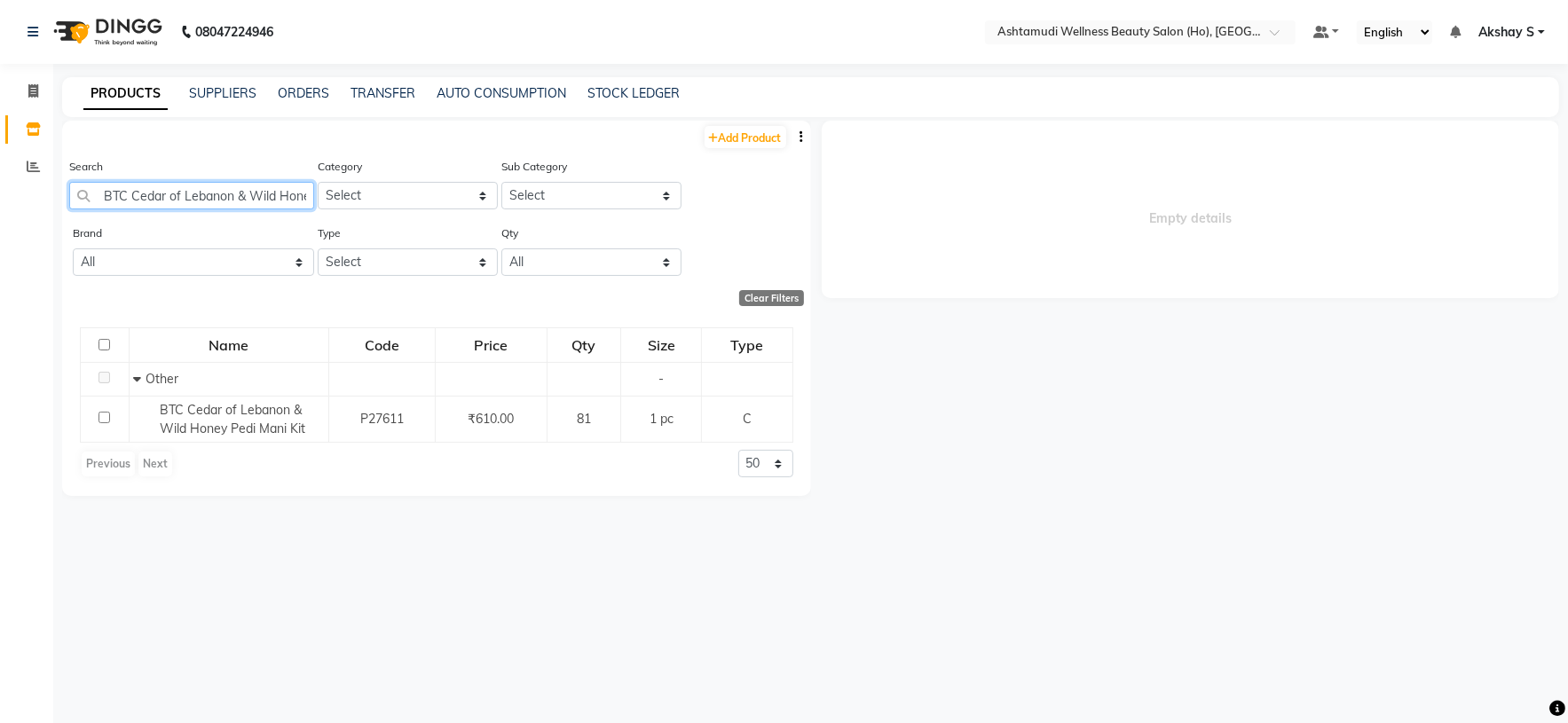
click at [190, 203] on input "BTC Cedar of Lebanon & Wild Honey Pedi Mani Kit" at bounding box center [191, 195] width 245 height 28
paste input "Exeala Surgical Face Mask (Blue)"
click at [223, 208] on input "Exeala Surgical Face Mask (Blue)" at bounding box center [191, 195] width 245 height 28
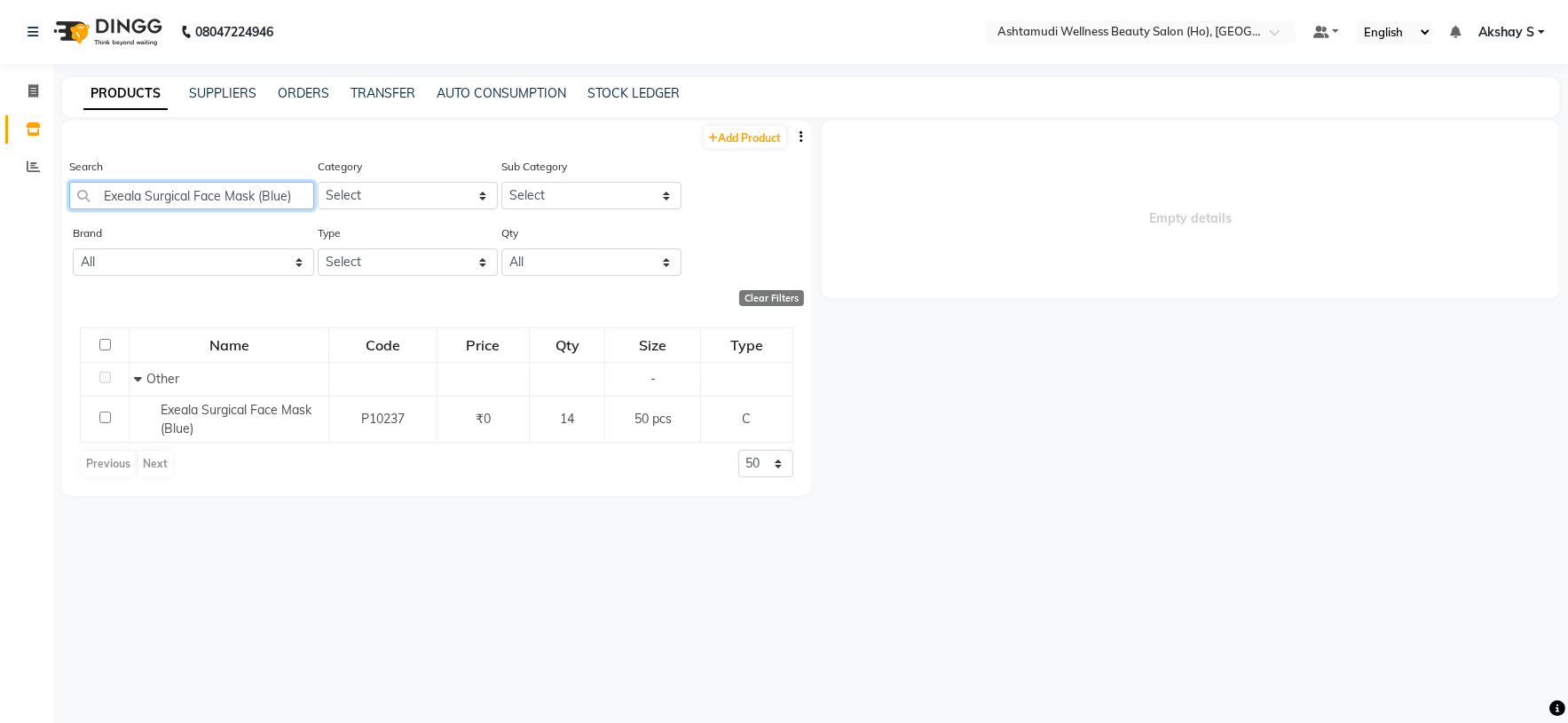
click at [223, 208] on input "Exeala Surgical Face Mask (Blue)" at bounding box center [191, 195] width 245 height 28
paste input "Floractive Professional W1 Shampoo 1L"
click at [212, 186] on input "Floractive Professional W1 Shampoo 1L" at bounding box center [191, 195] width 245 height 28
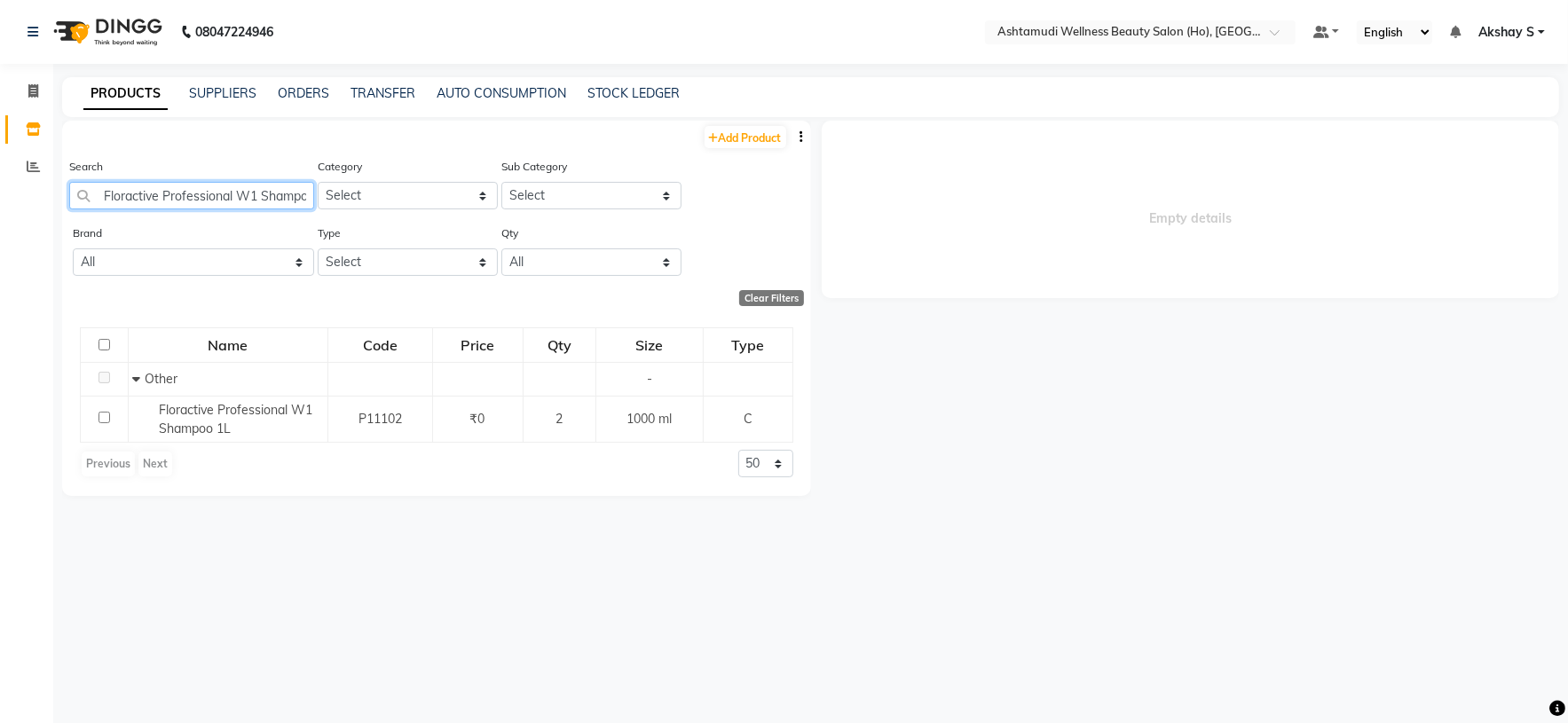
paste input "HL Wax Strip"
drag, startPoint x: 213, startPoint y: 203, endPoint x: 51, endPoint y: 223, distance: 163.2
click at [51, 223] on app-home "08047224946 Select Location × Ashtamudi Wellness Beauty Salon (Ho), Kottiyam De…" at bounding box center [784, 367] width 1568 height 734
paste input "Joves Veg Oat Peel 295"
drag, startPoint x: 168, startPoint y: 202, endPoint x: 50, endPoint y: 199, distance: 118.0
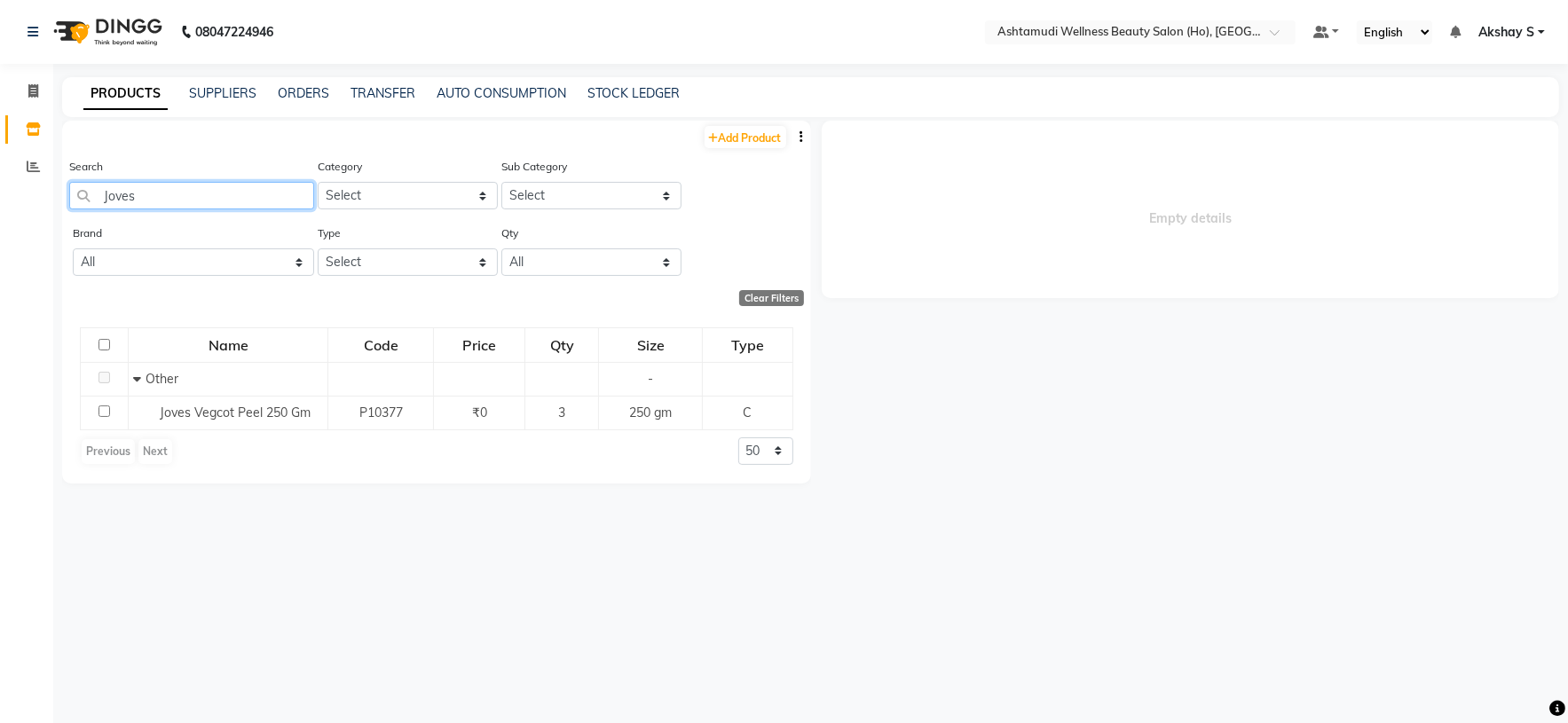
click at [50, 199] on app-home "08047224946 Select Location × Ashtamudi Wellness Beauty Salon (Ho), Kottiyam De…" at bounding box center [784, 367] width 1568 height 734
paste input "Kanpeki Kouyou 5 Step Facial Kit"
click at [189, 188] on input "Kanpeki Kouyou 5 Step Facial Kit" at bounding box center [191, 195] width 245 height 28
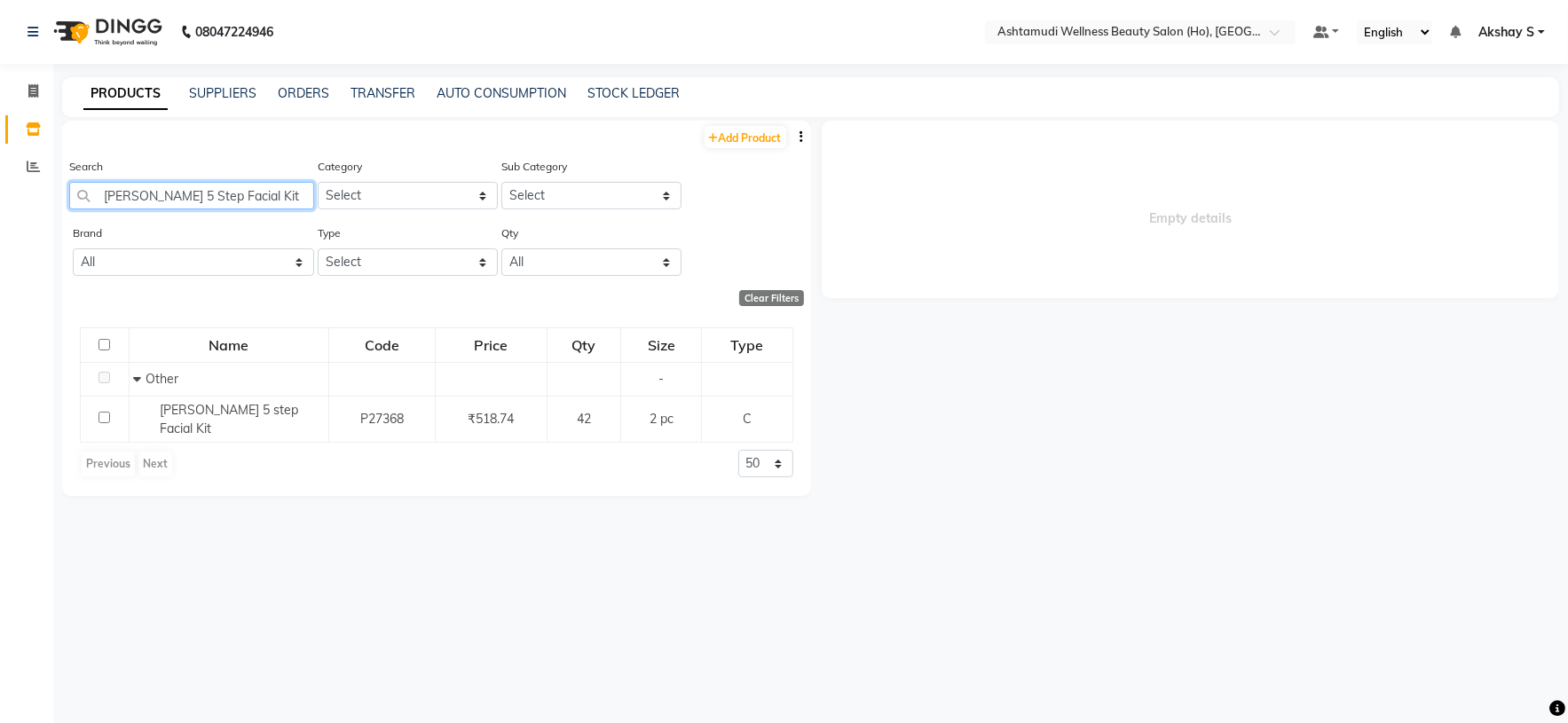
paste input "Lilium Herbal Orange Pack 900ML"
click at [231, 200] on input "Lilium Herbal Orange Pack 900ML" at bounding box center [191, 195] width 245 height 28
paste input "Orange Scrub"
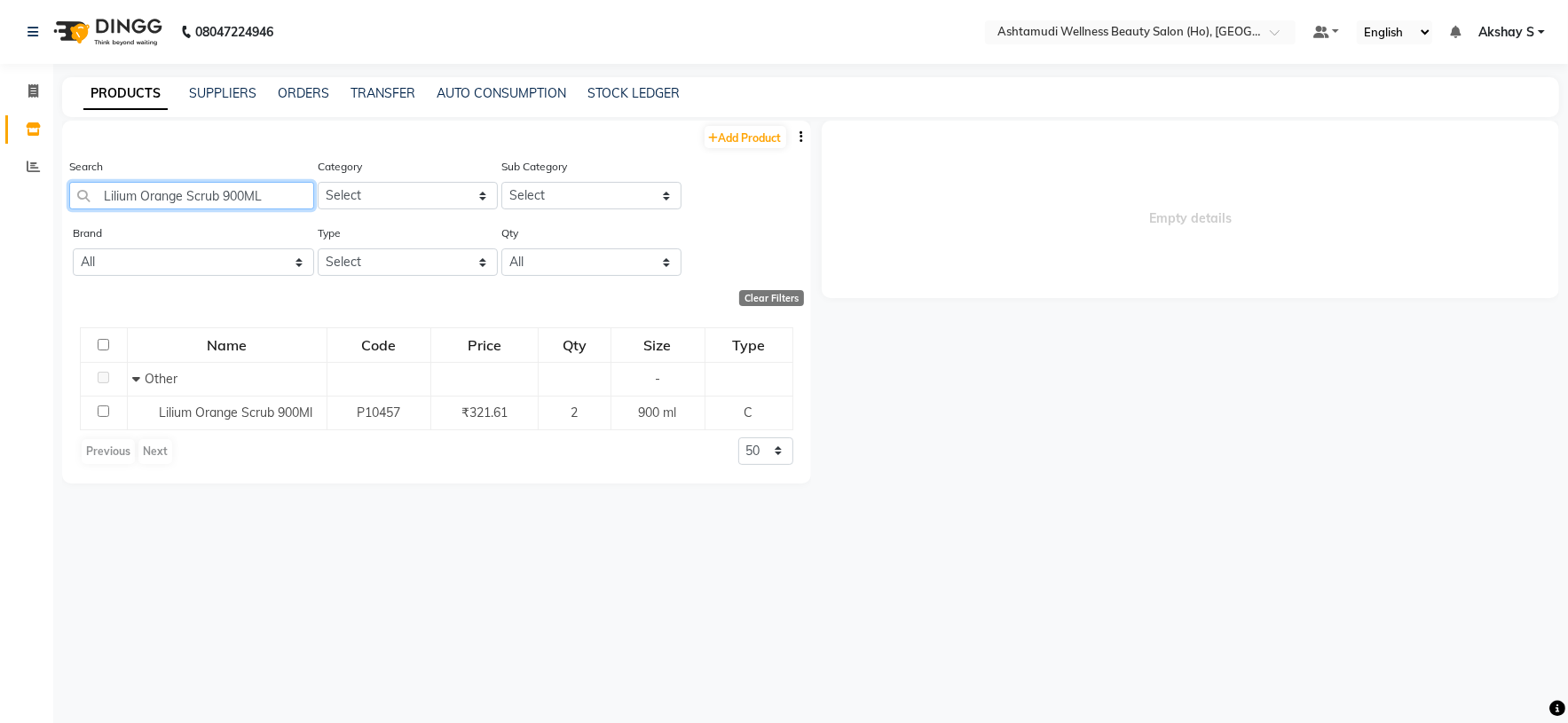
click at [167, 197] on input "Lilium Orange Scrub 900ML" at bounding box center [191, 195] width 245 height 28
paste input "Matrix 20 Vol 1 Ltr"
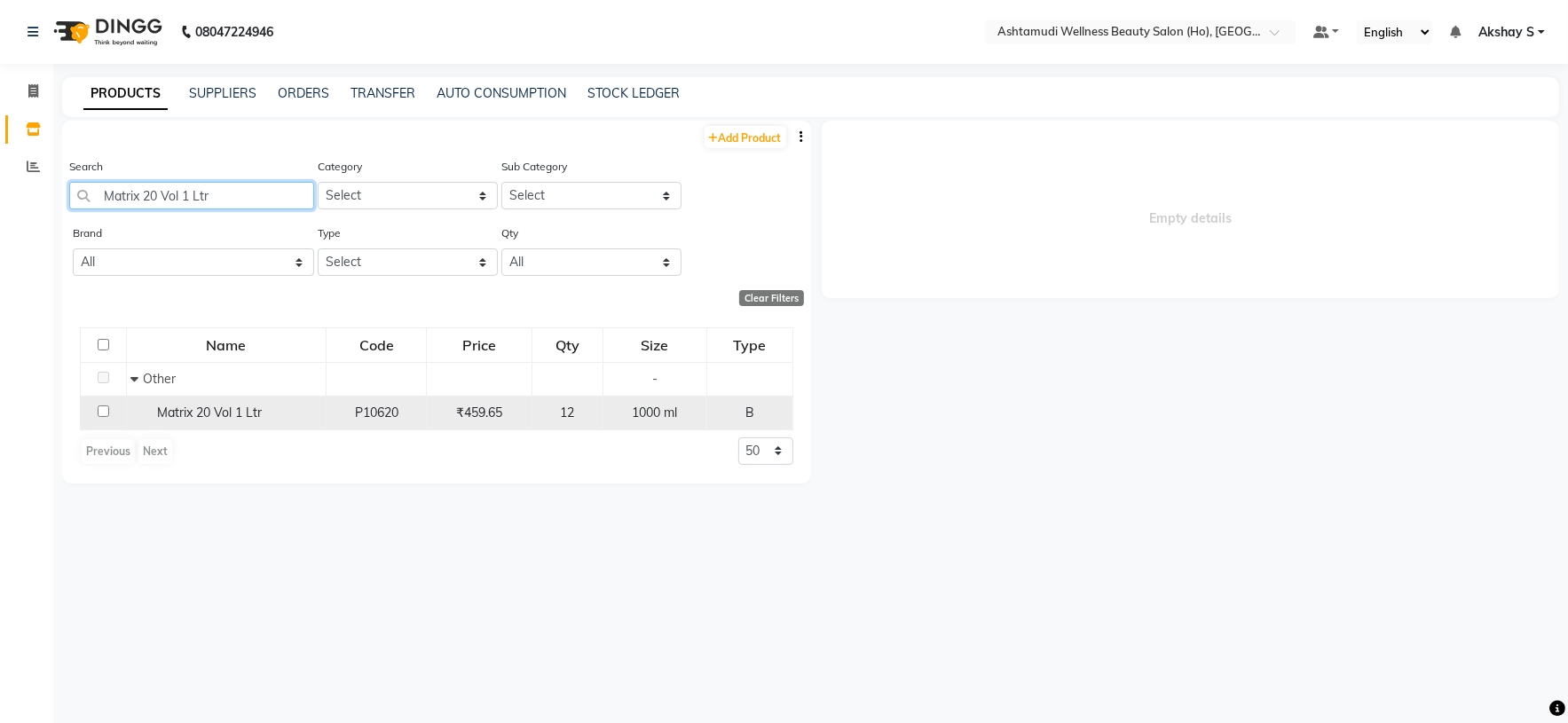
type input "Matrix 20 Vol 1 Ltr"
click at [194, 406] on span "Matrix 20 Vol 1 Ltr" at bounding box center [210, 413] width 104 height 16
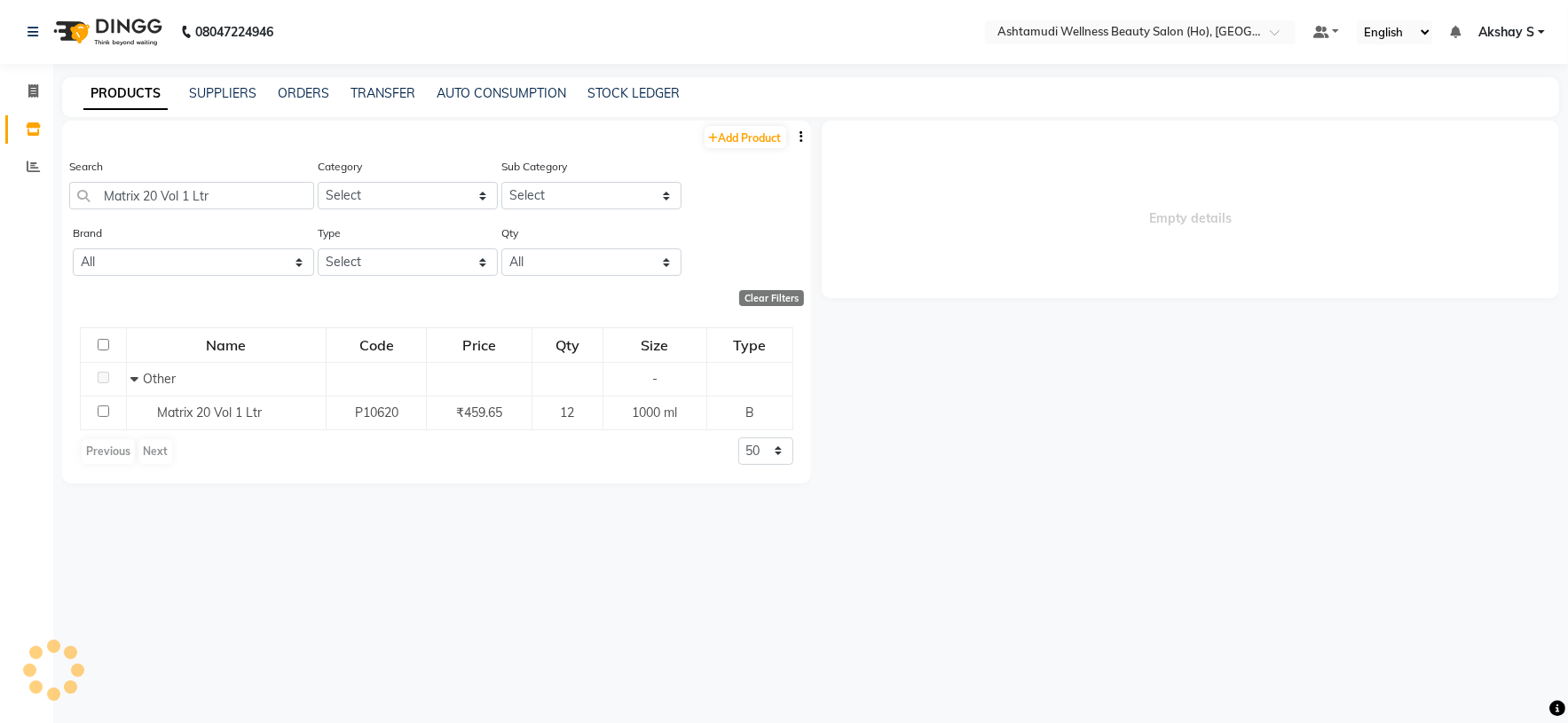
select select
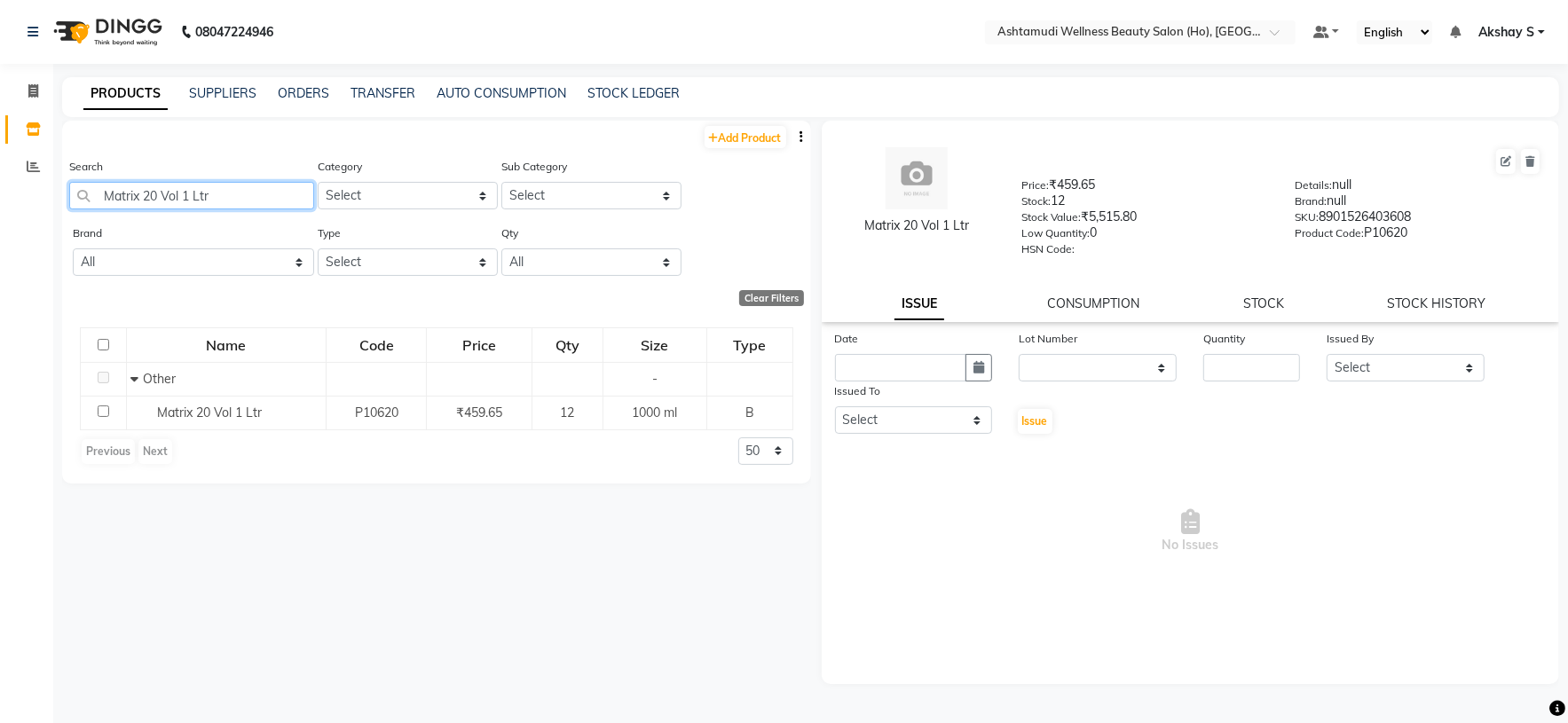
paste input "Opt .Care Smooth Shampoo 1L"
drag, startPoint x: 196, startPoint y: 194, endPoint x: 15, endPoint y: 199, distance: 181.1
click at [15, 199] on app-home "08047224946 Select Location × Ashtamudi Wellness Beauty Salon (Ho), Kottiyam De…" at bounding box center [784, 367] width 1568 height 734
click at [252, 200] on input "Matrix Opt .Care Smooth Shampoo 1L" at bounding box center [191, 195] width 245 height 28
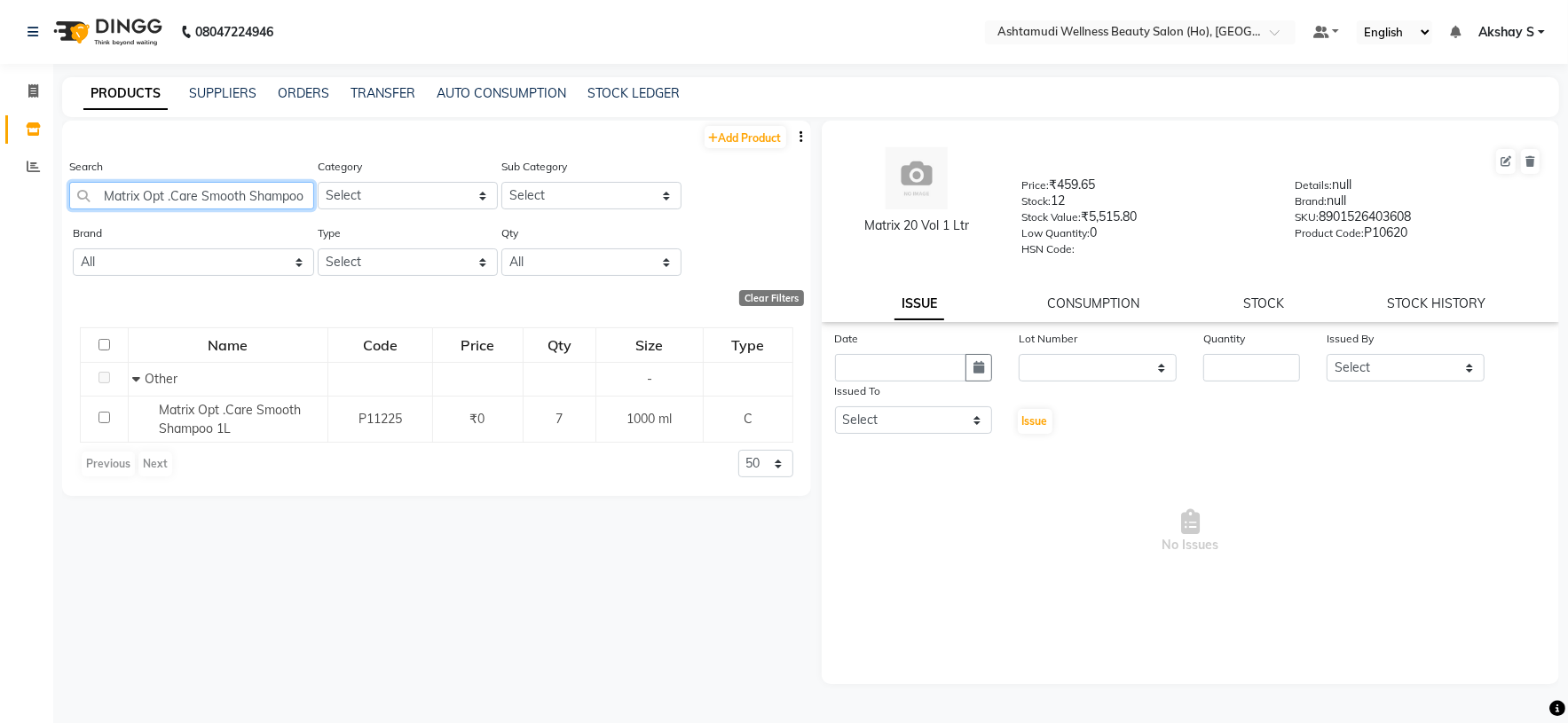
click at [252, 200] on input "Matrix Opt .Care Smooth Shampoo 1L" at bounding box center [191, 195] width 245 height 28
paste input "Nitrile Gloves Black"
click at [136, 200] on input "Nitrile Gloves Black" at bounding box center [191, 195] width 245 height 28
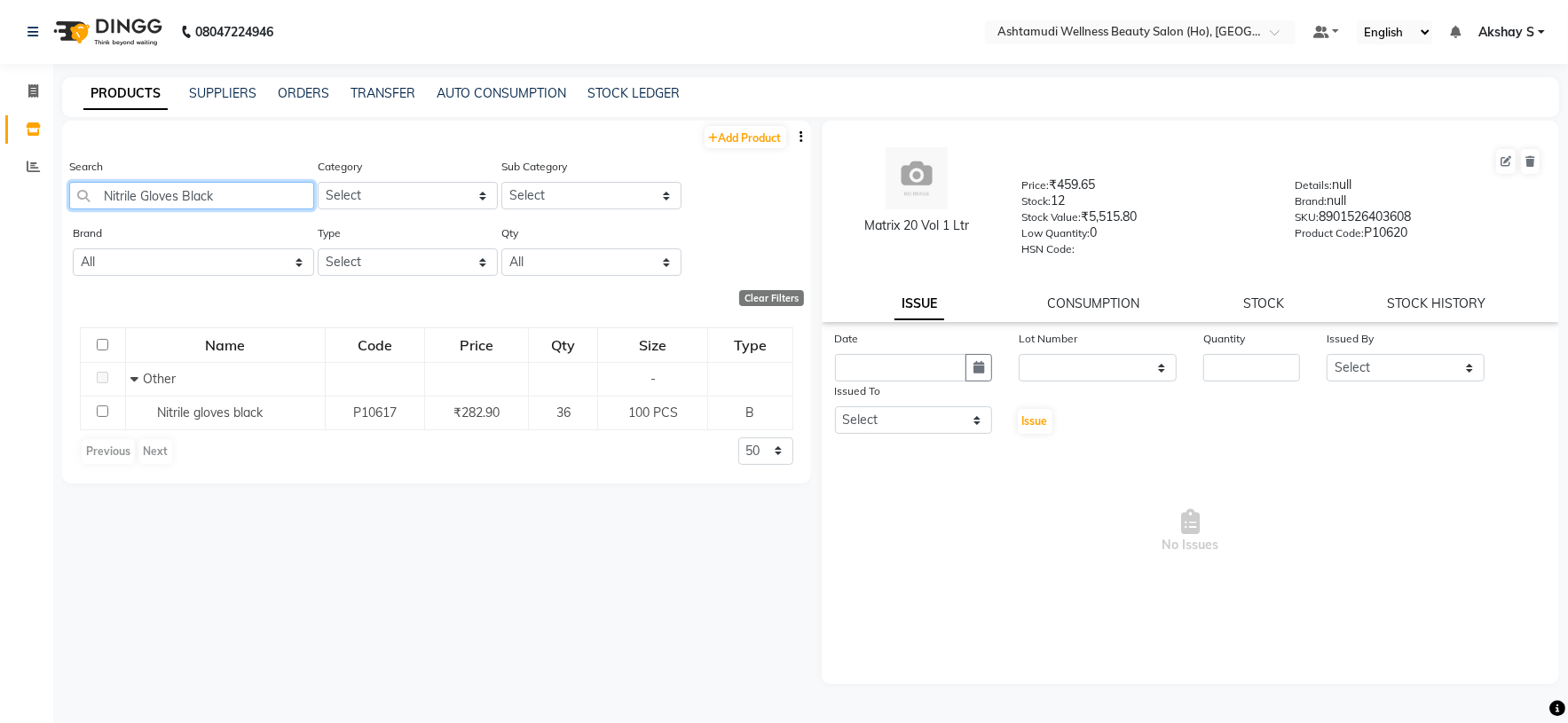
paste input "Biosoft Cotton Milk Pre Waxing Gel 500ml"
click at [210, 200] on input "Biosoft Cotton Milk Pre Waxing Gel 500ml" at bounding box center [191, 195] width 245 height 28
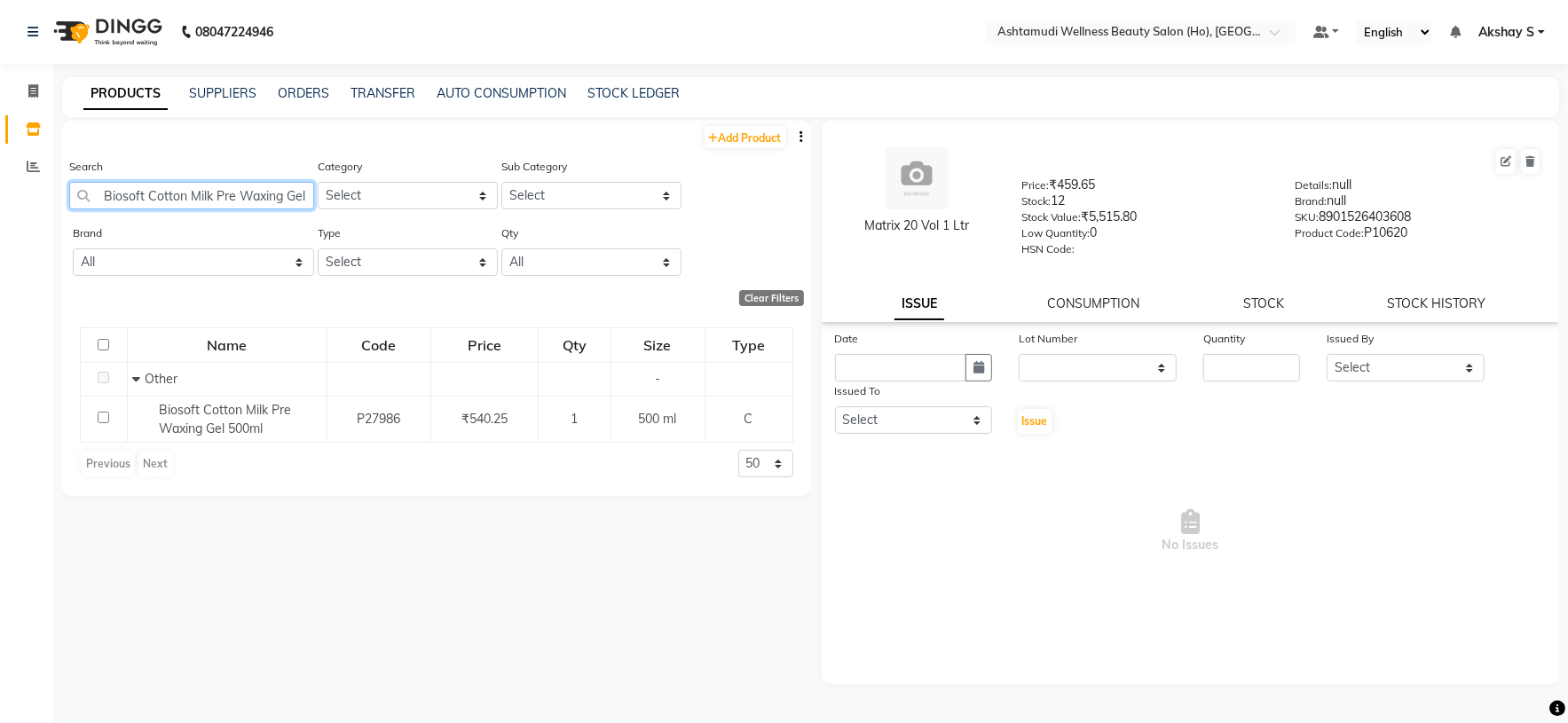
paste input "Sch Igora Royal 7-57 60 M"
click at [222, 199] on input "Sch Igora Royal 7-57 60 Ml" at bounding box center [191, 195] width 245 height 28
paste input "8-77 60m"
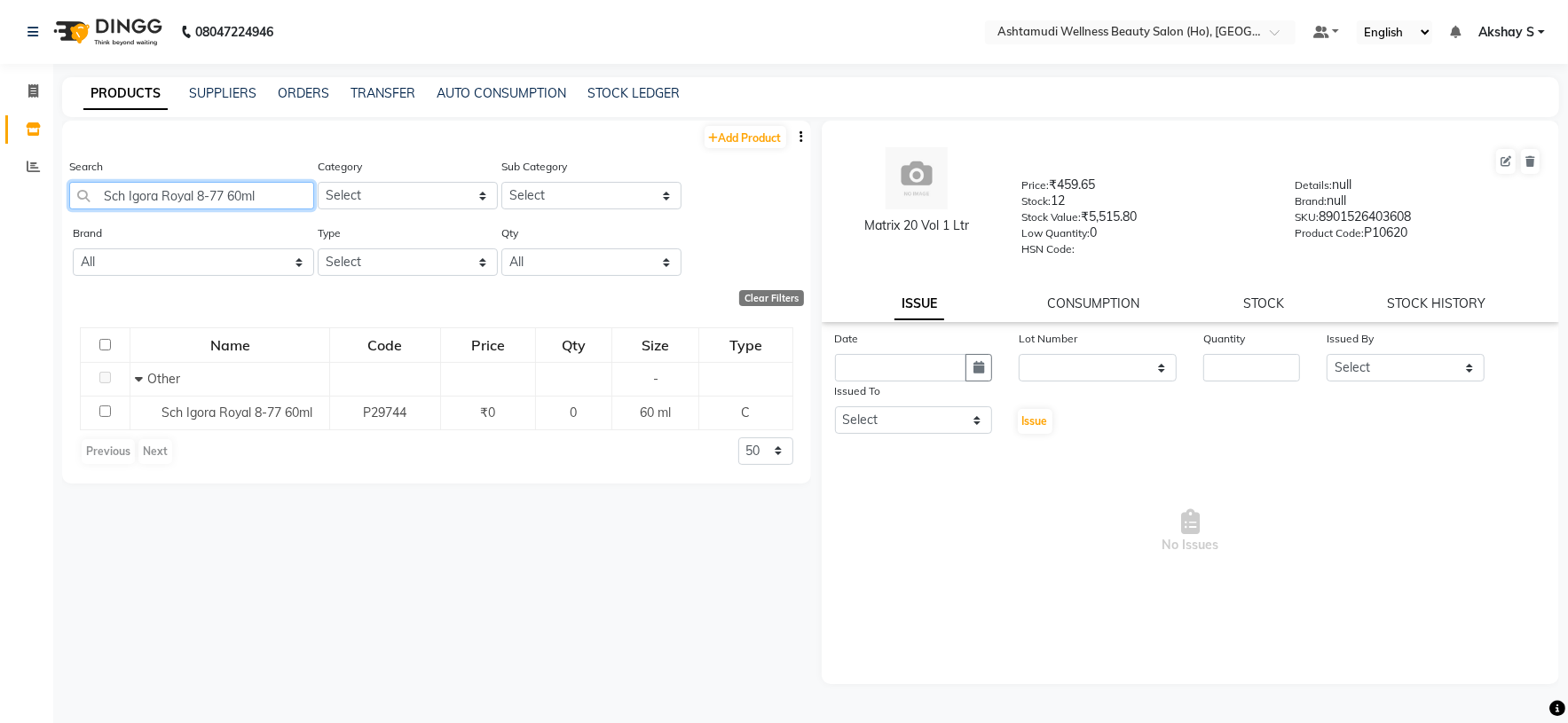
type input "Sch Igora Royal 8-77 60ml"
click at [1512, 28] on span "Akshay S" at bounding box center [1506, 32] width 56 height 18
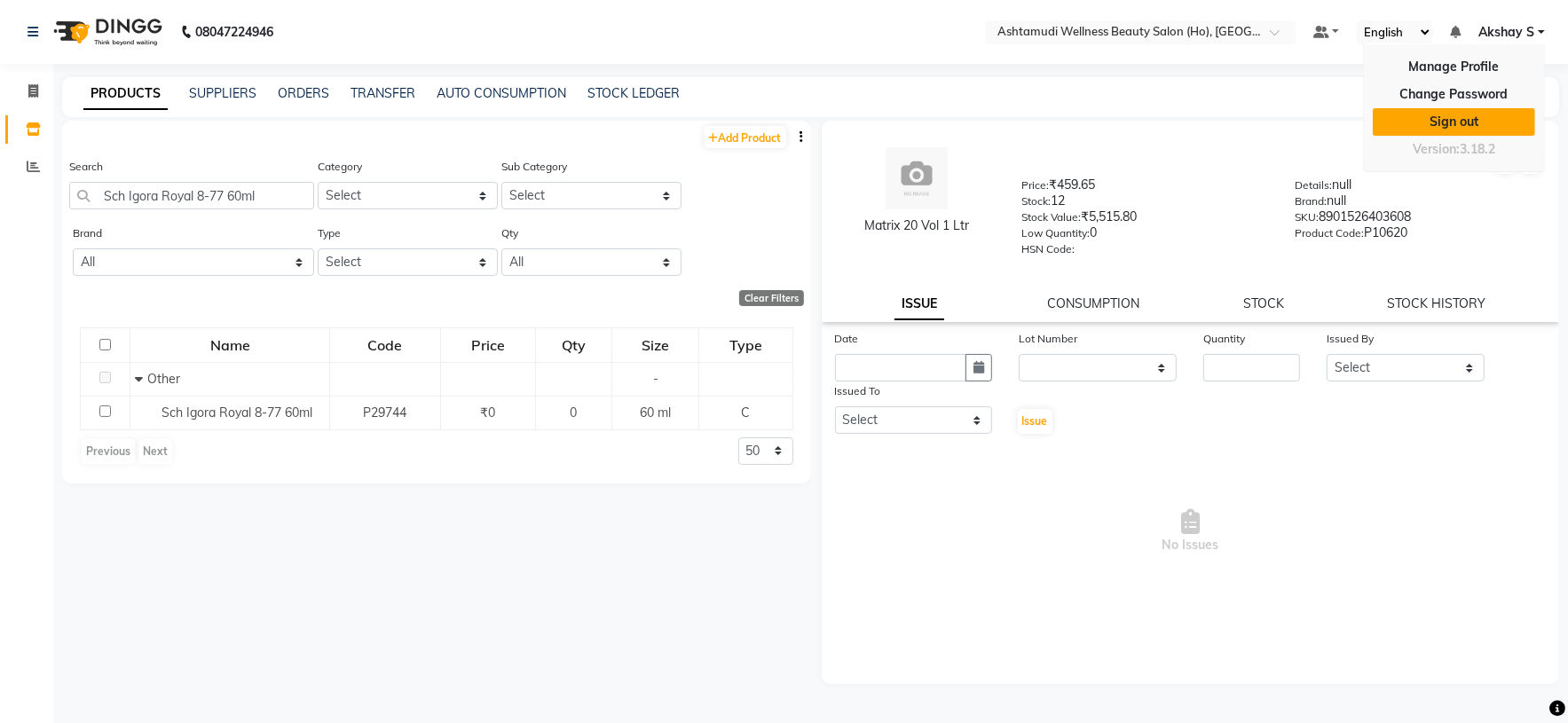
click at [1463, 128] on link "Sign out" at bounding box center [1454, 122] width 163 height 28
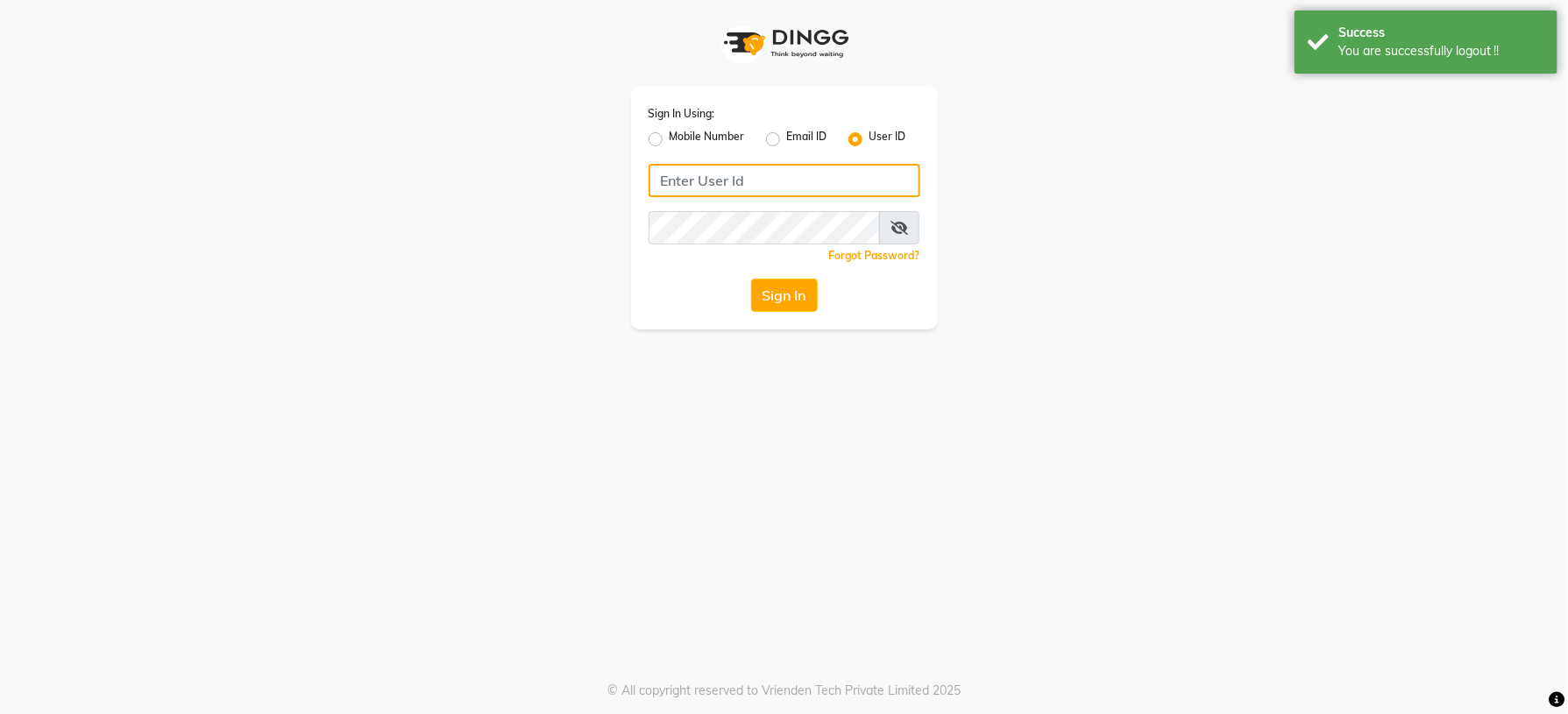
type input "8921516575"
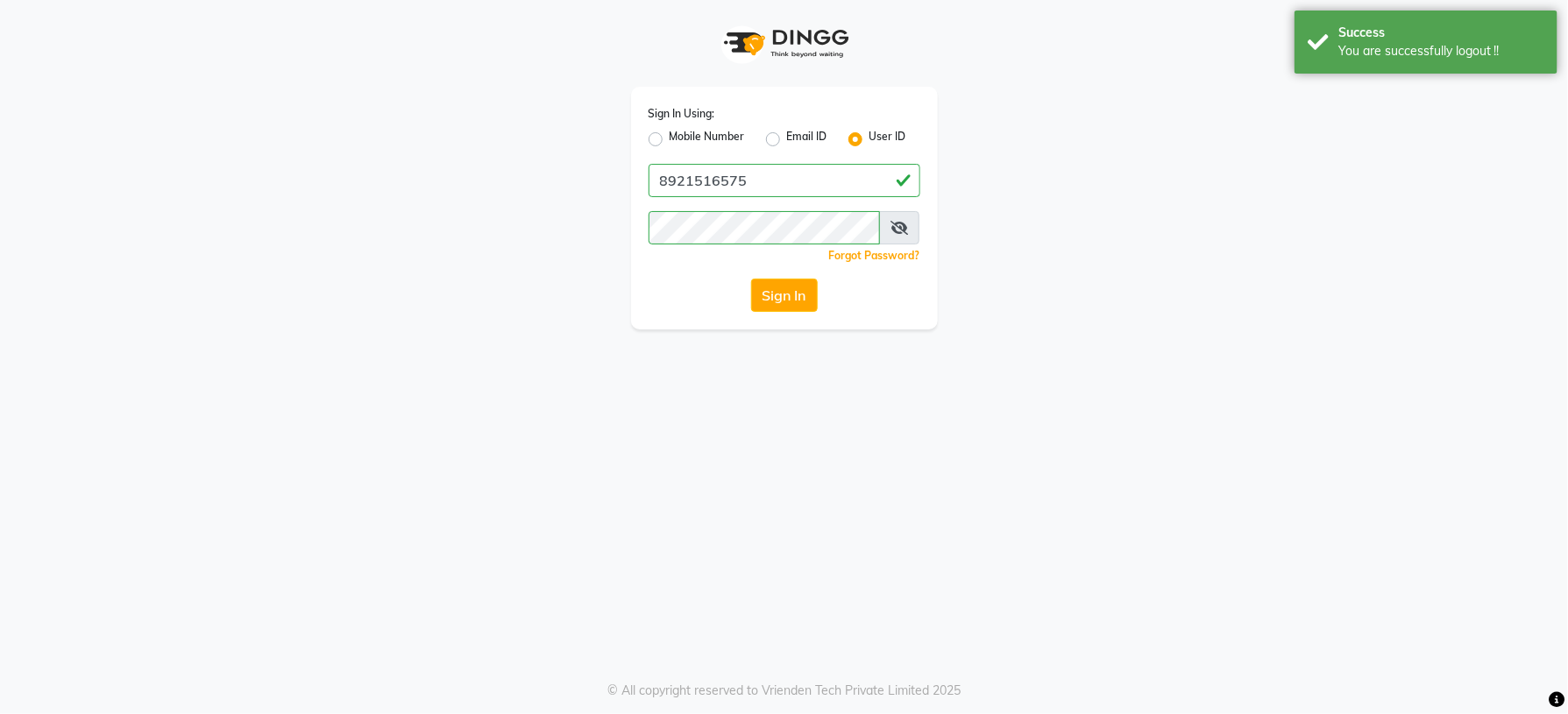
click at [670, 138] on label "Mobile Number" at bounding box center [707, 139] width 76 height 21
click at [670, 138] on input "Mobile Number" at bounding box center [675, 134] width 11 height 11
radio input "true"
radio input "false"
click at [759, 183] on input "Username" at bounding box center [813, 180] width 213 height 33
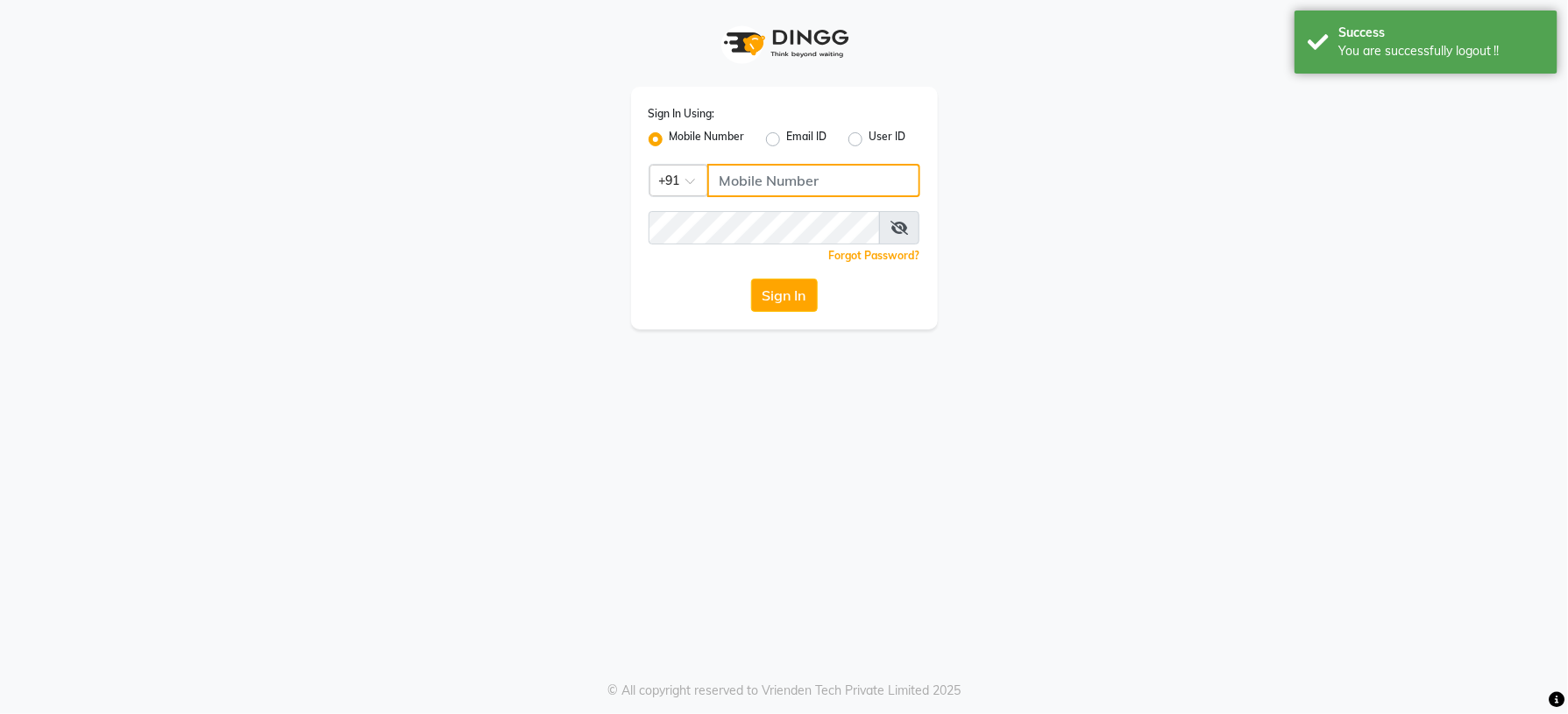
type input "9249091995"
click at [796, 293] on button "Sign In" at bounding box center [784, 295] width 66 height 33
